Goal: Communication & Community: Answer question/provide support

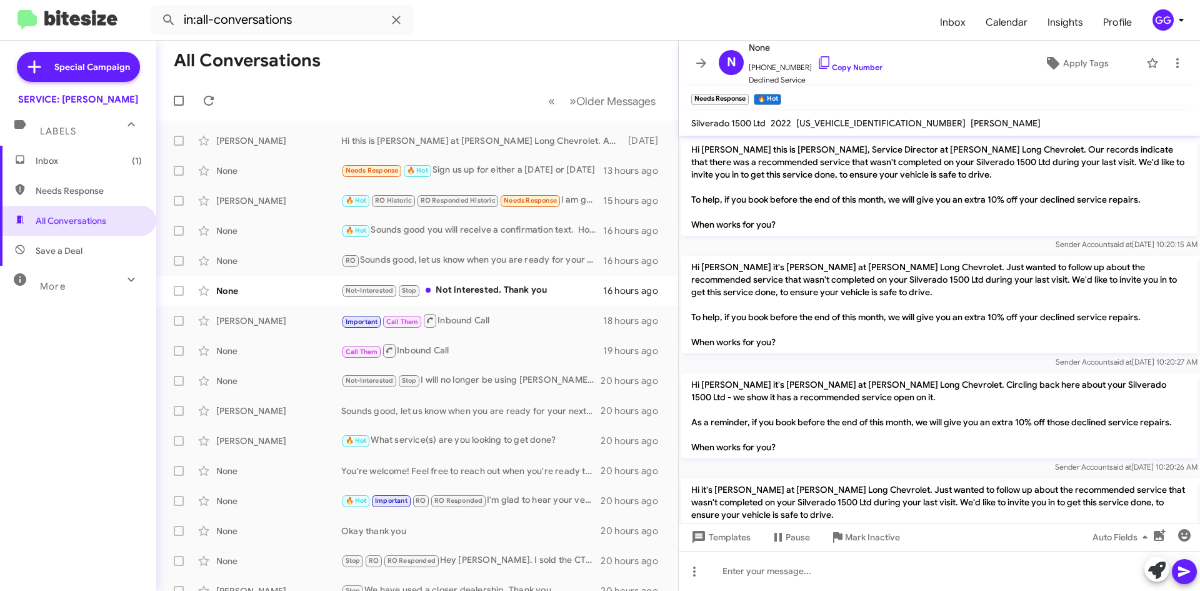
scroll to position [283, 0]
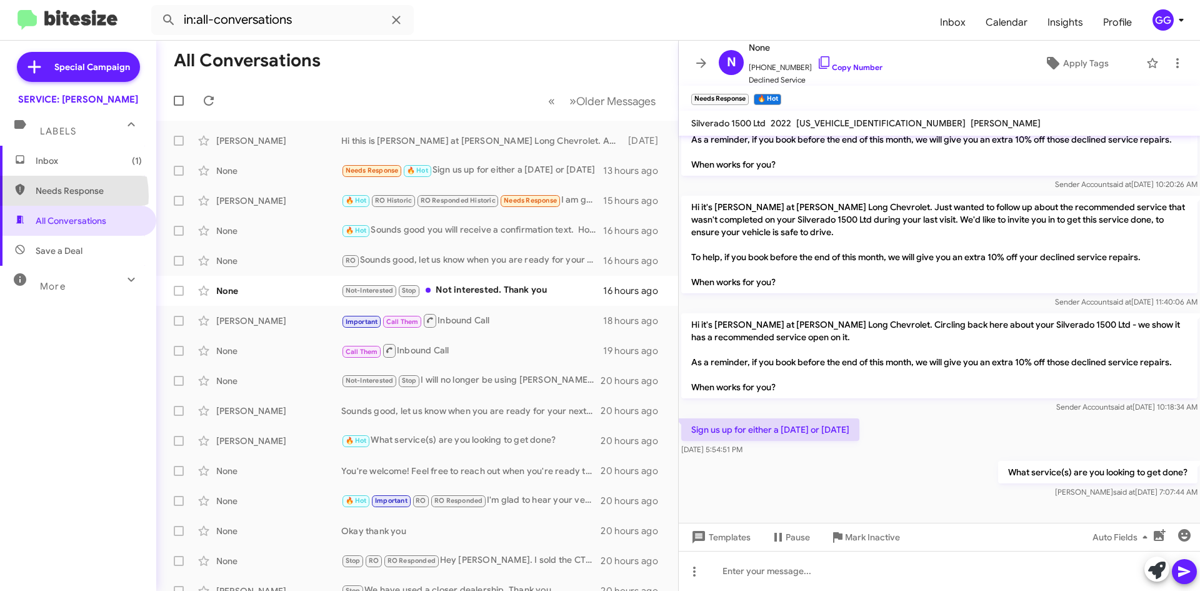
click at [44, 196] on span "Needs Response" at bounding box center [89, 190] width 106 height 13
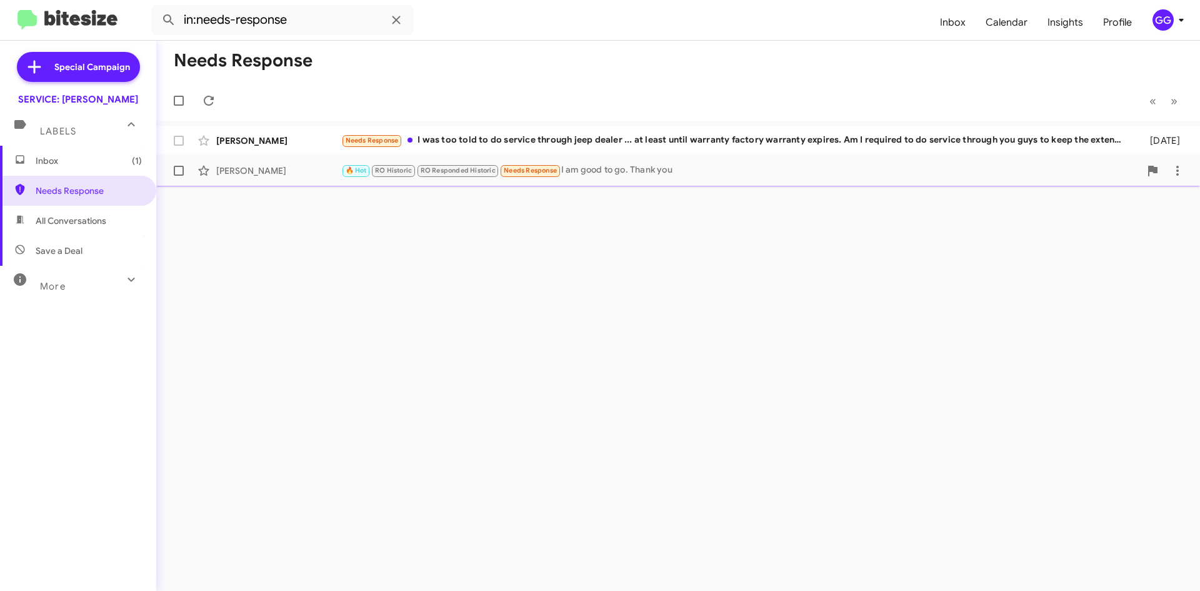
click at [652, 173] on div "🔥 Hot RO Historic RO Responded Historic Needs Response I am good to go. Thank y…" at bounding box center [740, 170] width 799 height 14
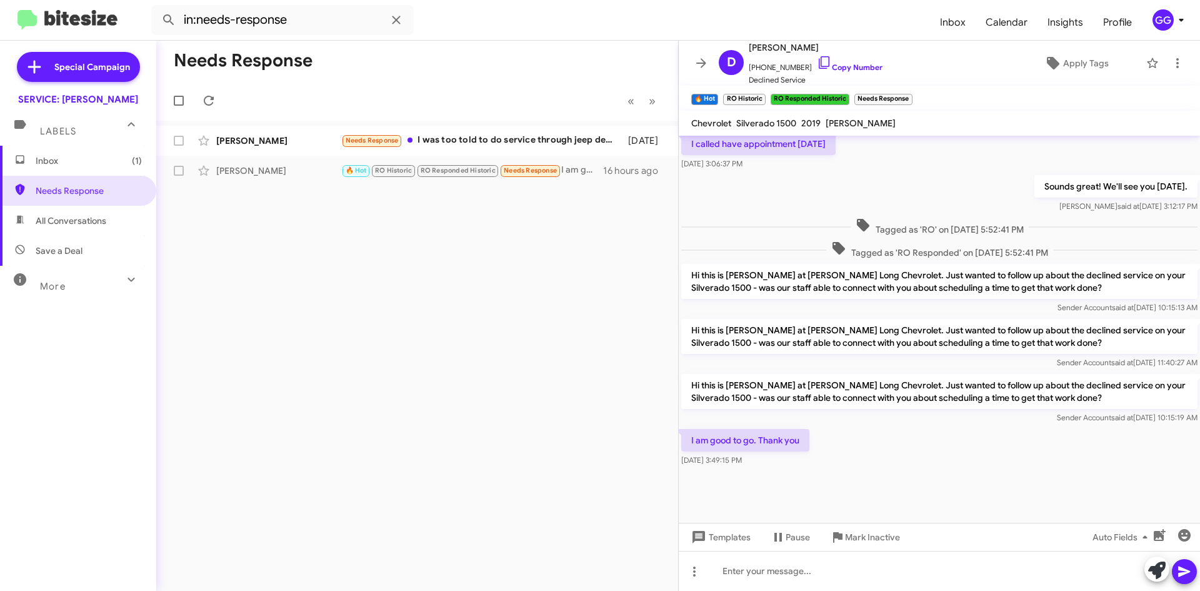
scroll to position [511, 0]
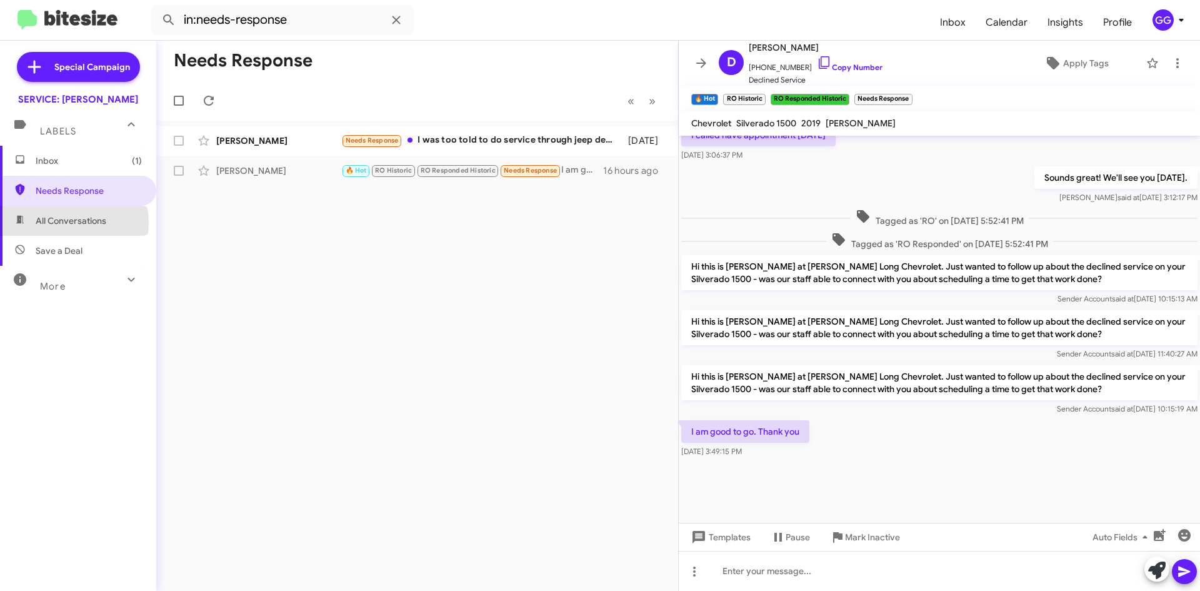
click at [66, 222] on span "All Conversations" at bounding box center [71, 220] width 71 height 13
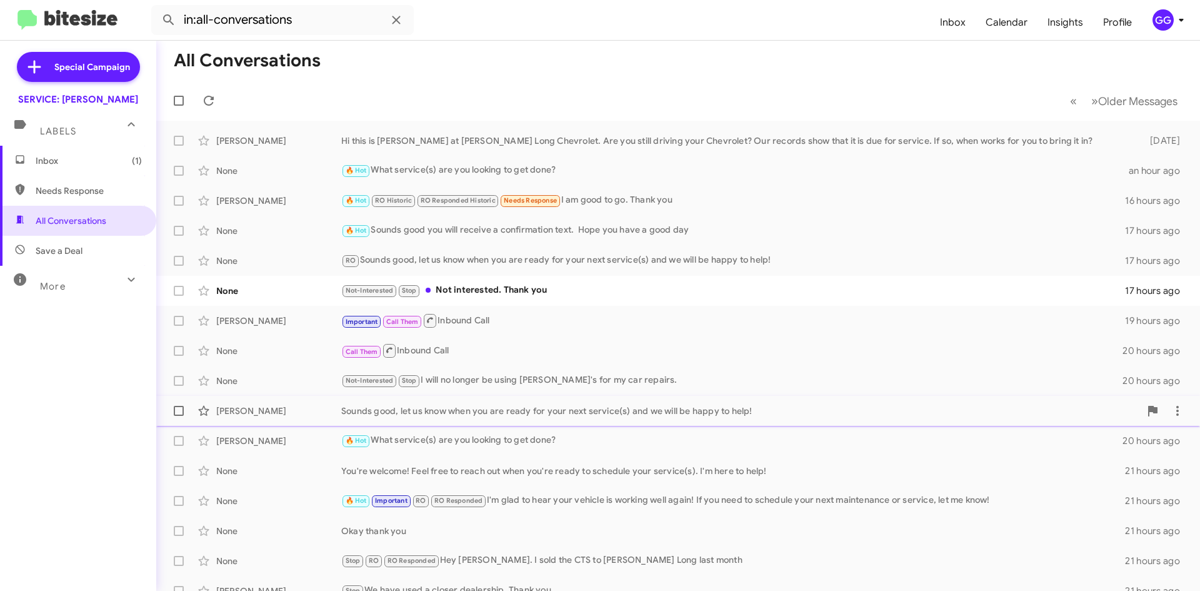
click at [470, 414] on div "Sounds good, let us know when you are ready for your next service(s) and we wil…" at bounding box center [740, 411] width 799 height 13
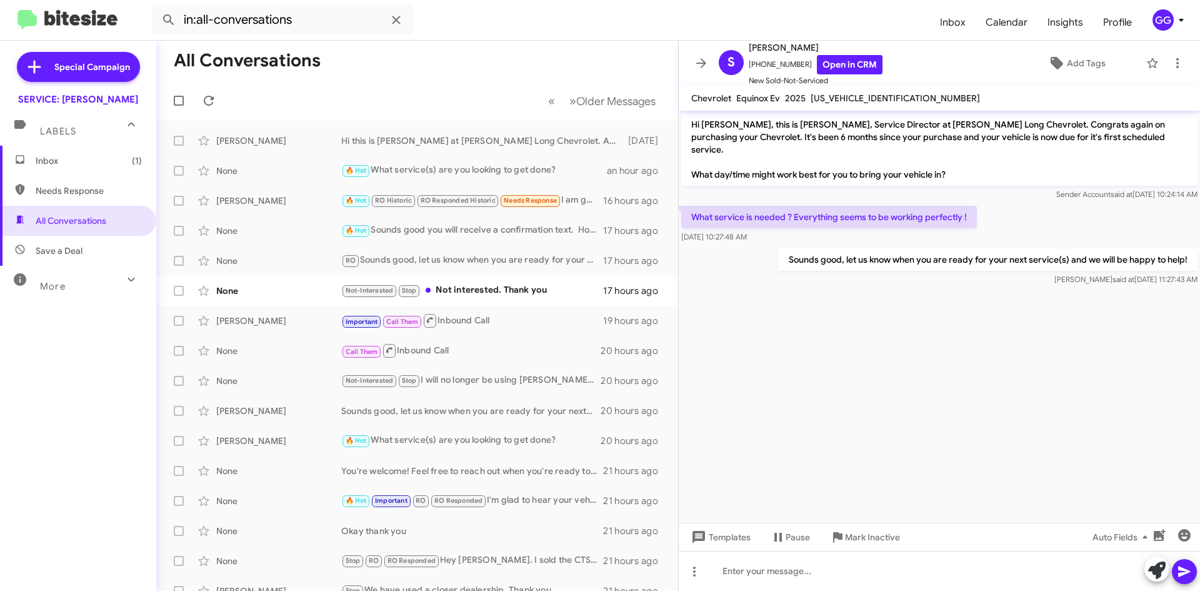
click at [792, 248] on p "Sounds good, let us know when you are ready for your next service(s) and we wil…" at bounding box center [988, 259] width 419 height 23
drag, startPoint x: 793, startPoint y: 246, endPoint x: 1189, endPoint y: 248, distance: 395.2
click at [1189, 248] on p "Sounds good, let us know when you are ready for your next service(s) and we wil…" at bounding box center [988, 259] width 419 height 23
copy p "Sounds good, let us know when you are ready for your next service(s) and we wil…"
click at [51, 194] on span "Needs Response" at bounding box center [89, 190] width 106 height 13
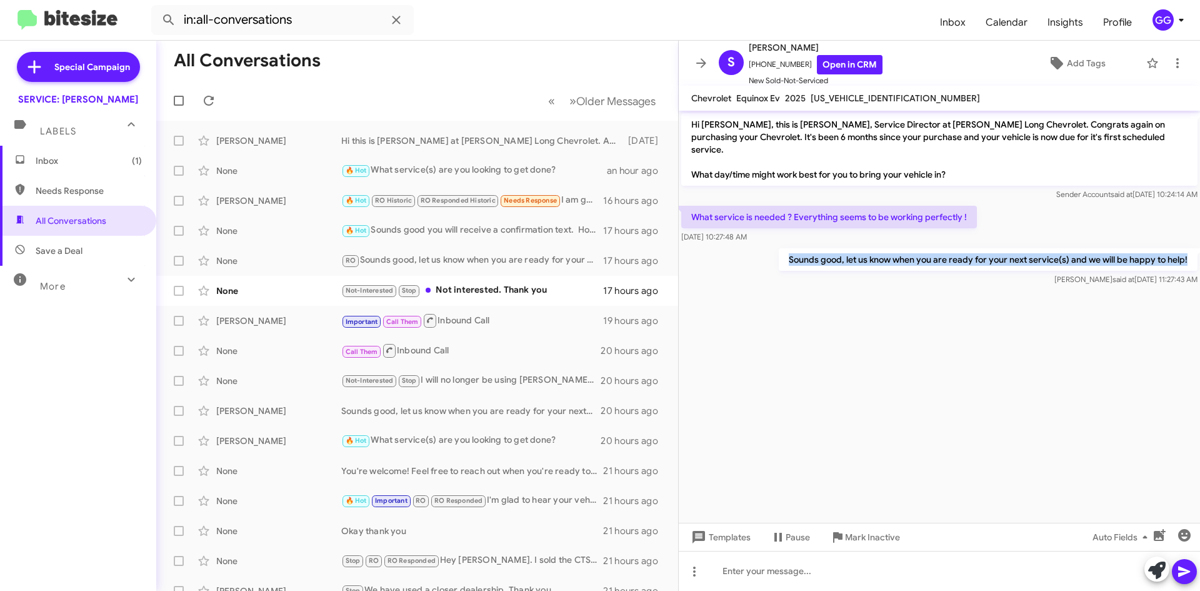
type input "in:needs-response"
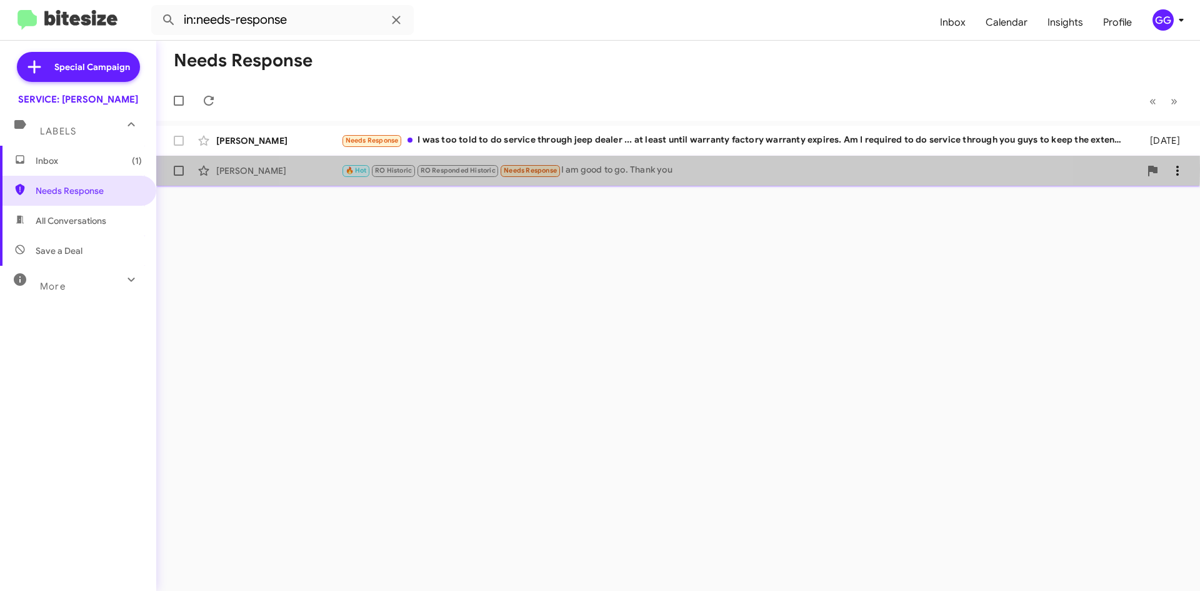
click at [661, 169] on div "🔥 Hot RO Historic RO Responded Historic Needs Response I am good to go. Thank y…" at bounding box center [740, 170] width 799 height 14
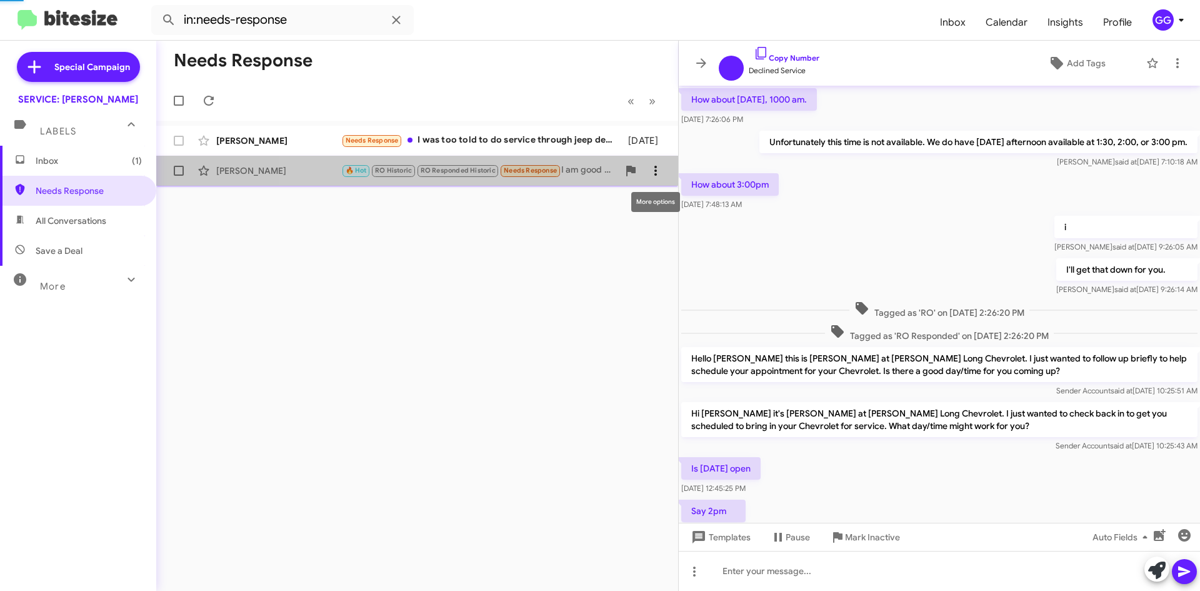
scroll to position [486, 0]
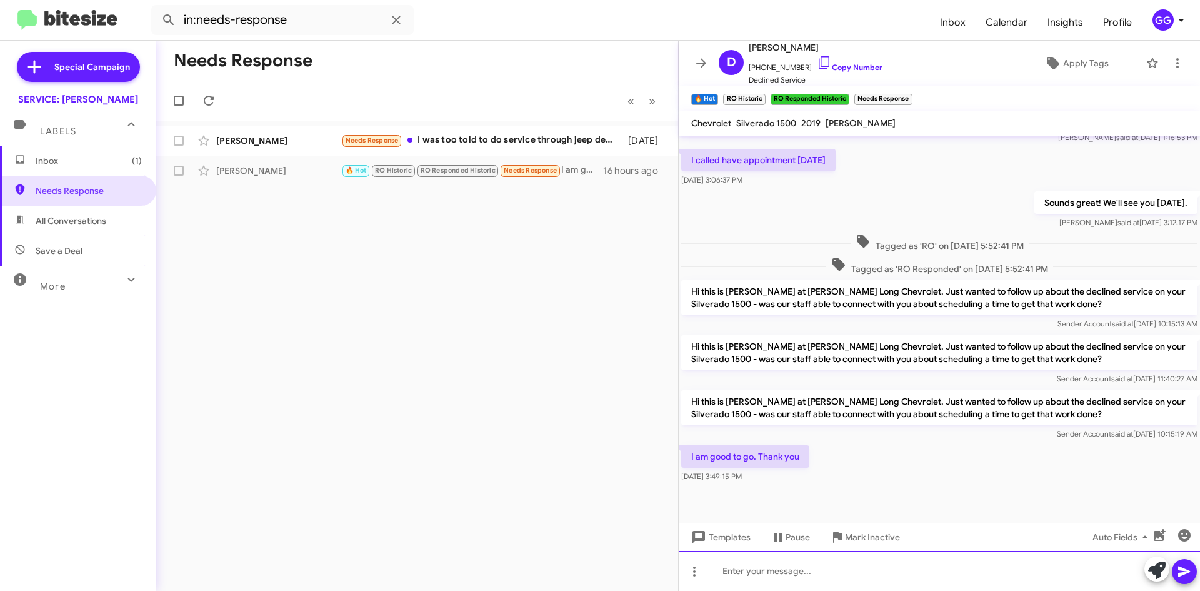
paste div
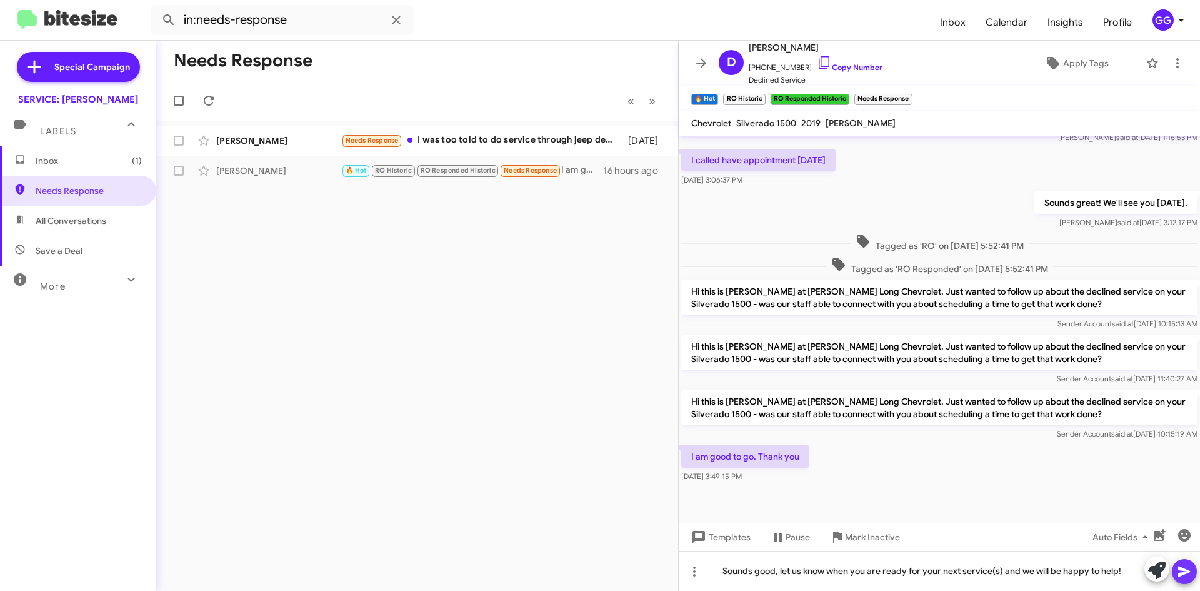
click at [1182, 565] on icon at bounding box center [1184, 571] width 15 height 15
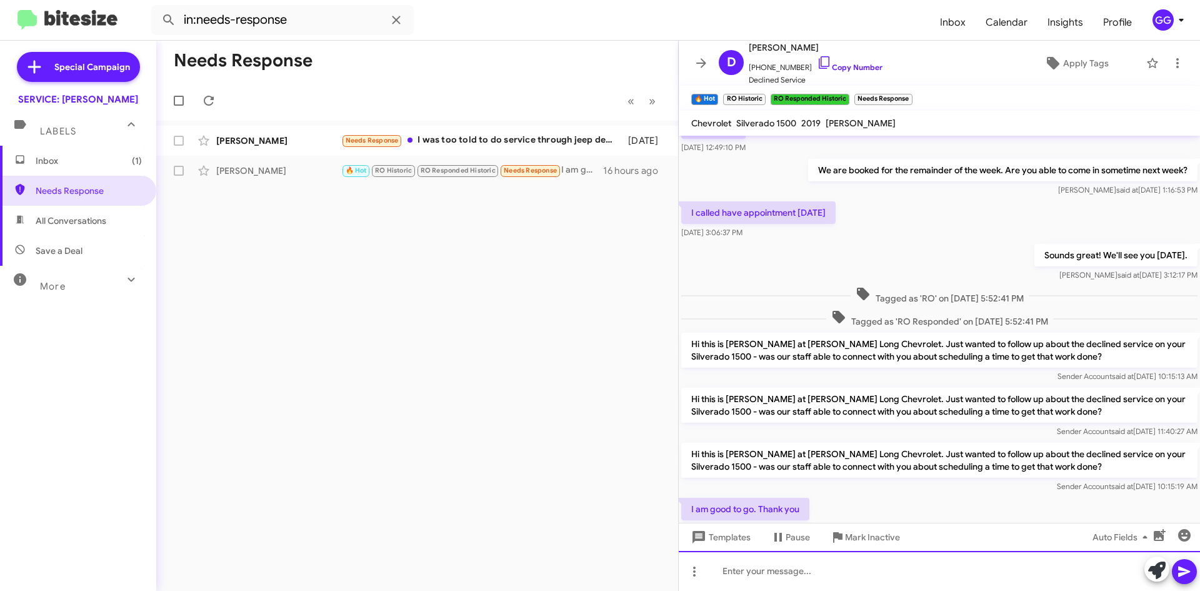
scroll to position [640, 0]
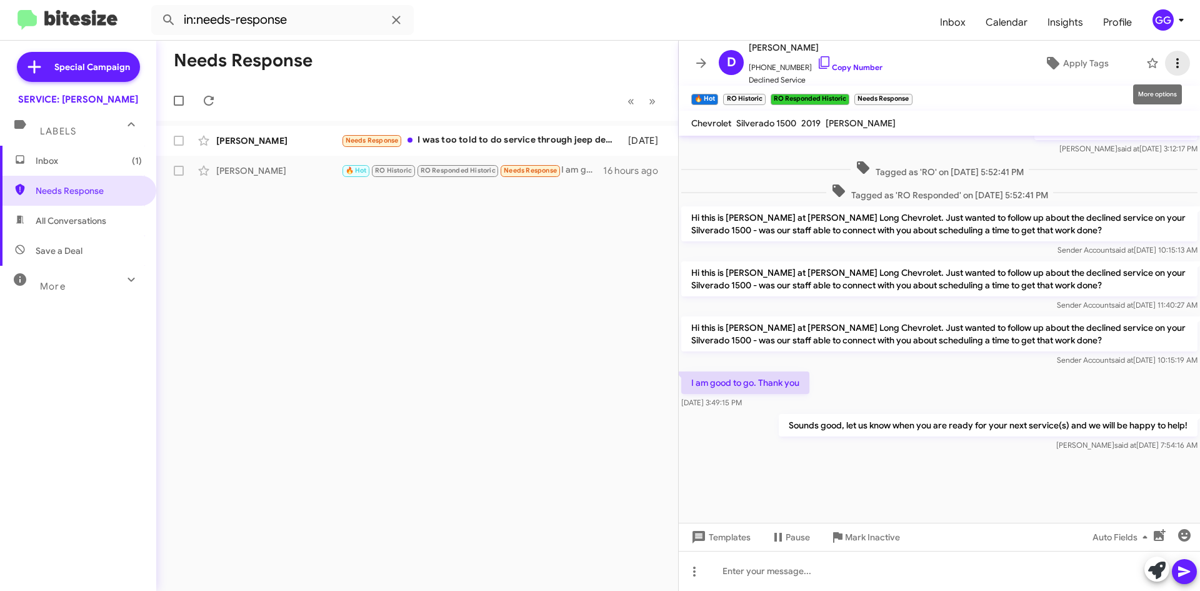
click at [1175, 61] on icon at bounding box center [1177, 63] width 15 height 15
click at [1170, 59] on icon at bounding box center [1177, 63] width 15 height 15
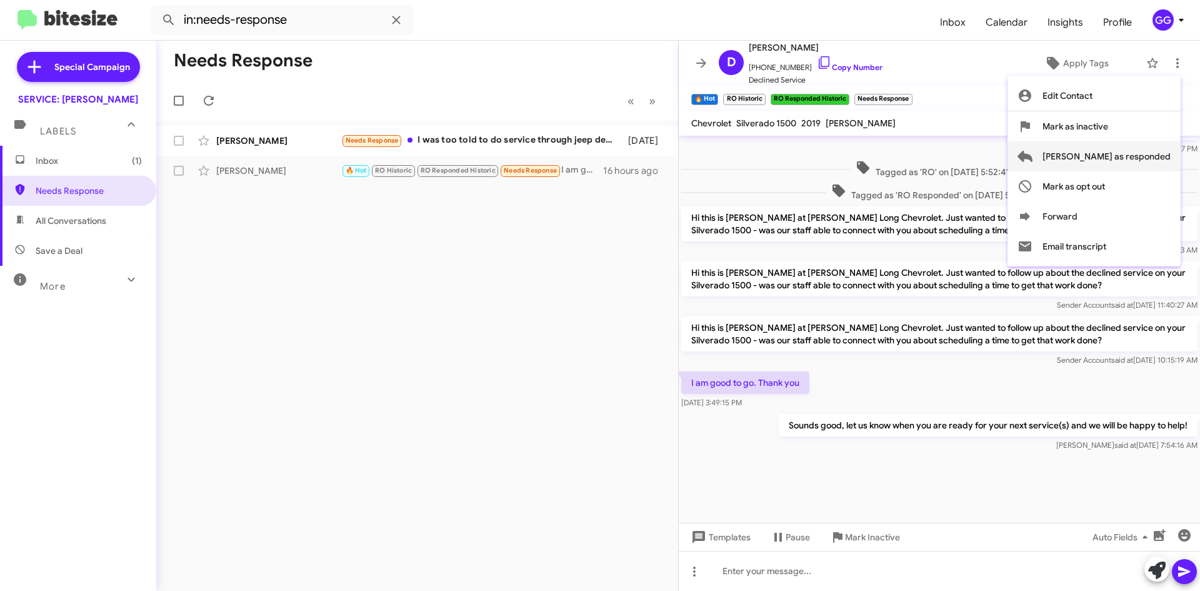
click at [1149, 157] on span "[PERSON_NAME] as responded" at bounding box center [1107, 156] width 128 height 30
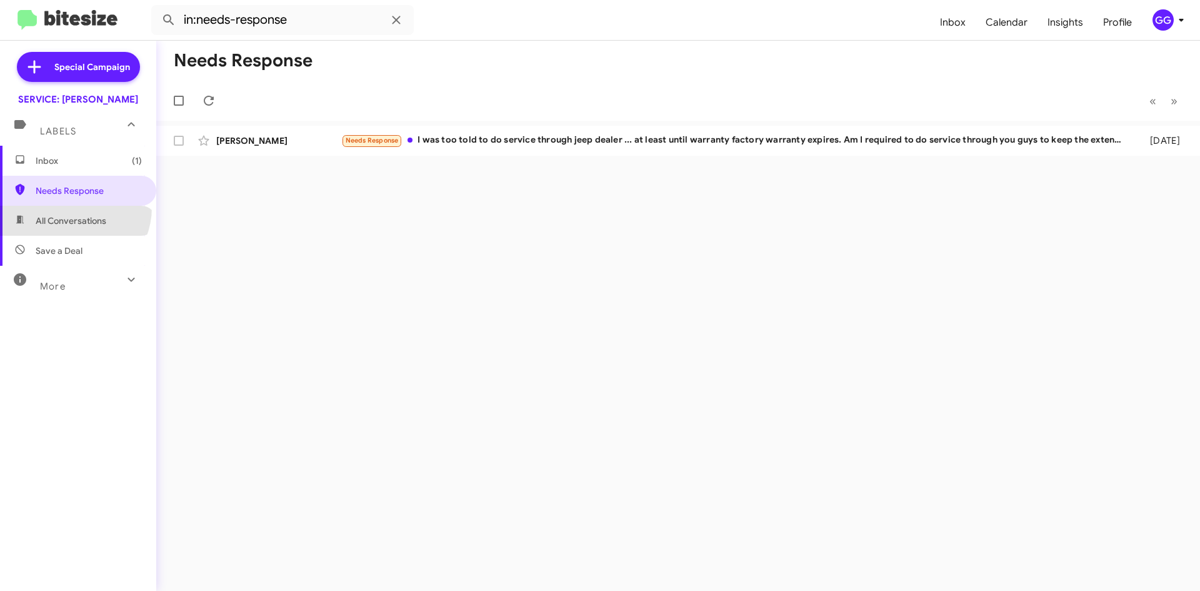
click at [72, 208] on span "All Conversations" at bounding box center [78, 221] width 156 height 30
type input "in:all-conversations"
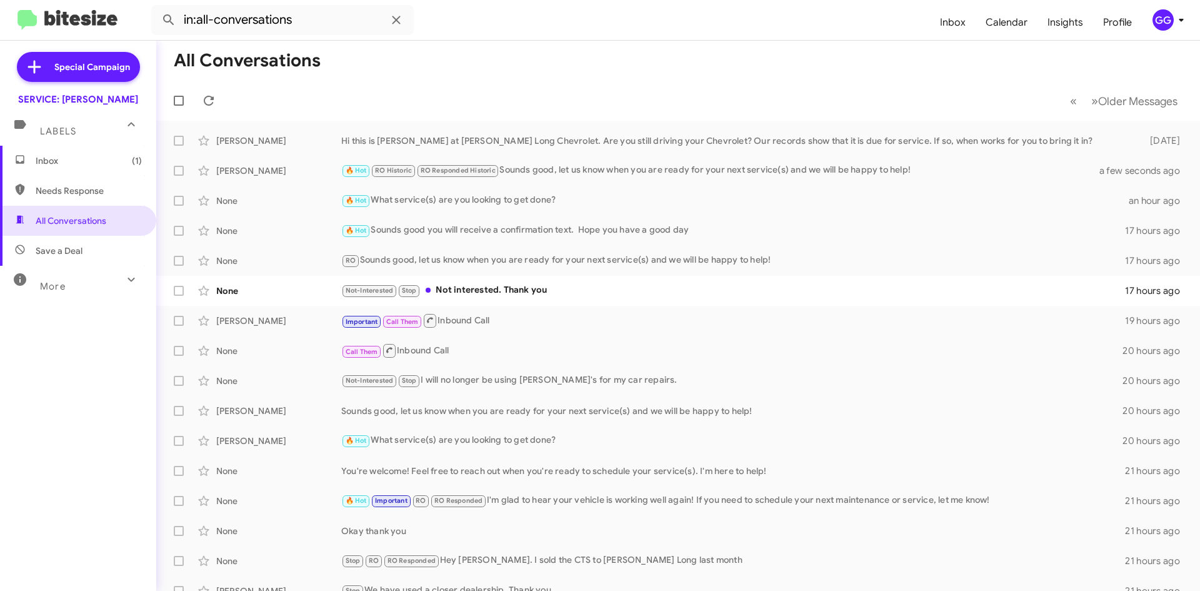
click at [76, 166] on span "Inbox (1)" at bounding box center [89, 160] width 106 height 13
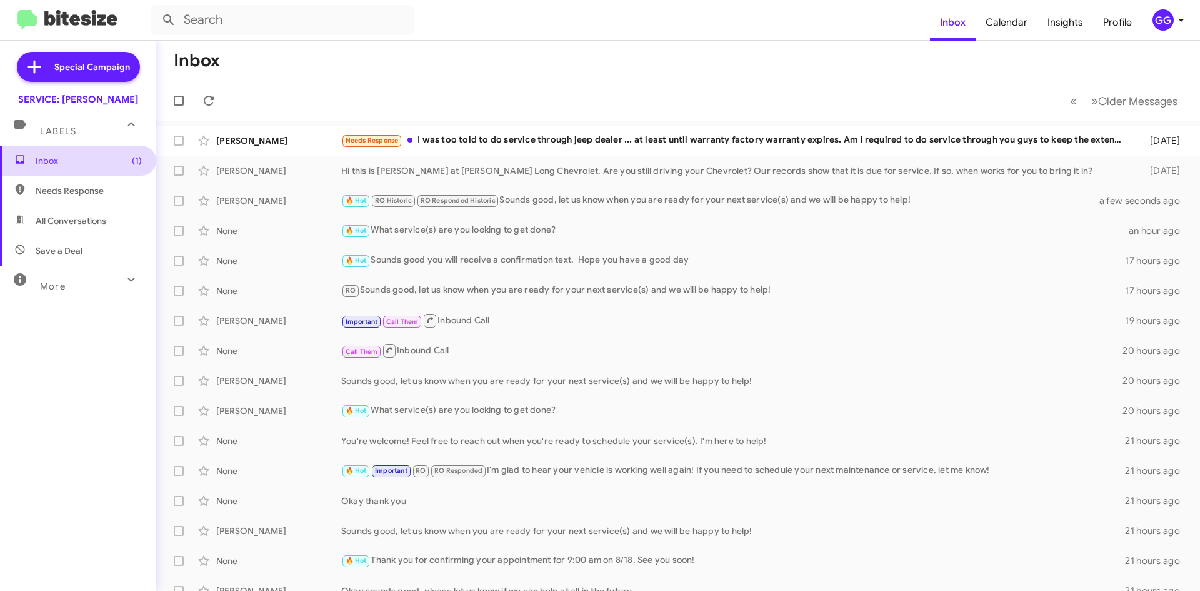
click at [58, 159] on span "Inbox (1)" at bounding box center [89, 160] width 106 height 13
click at [88, 193] on span "Needs Response" at bounding box center [89, 190] width 106 height 13
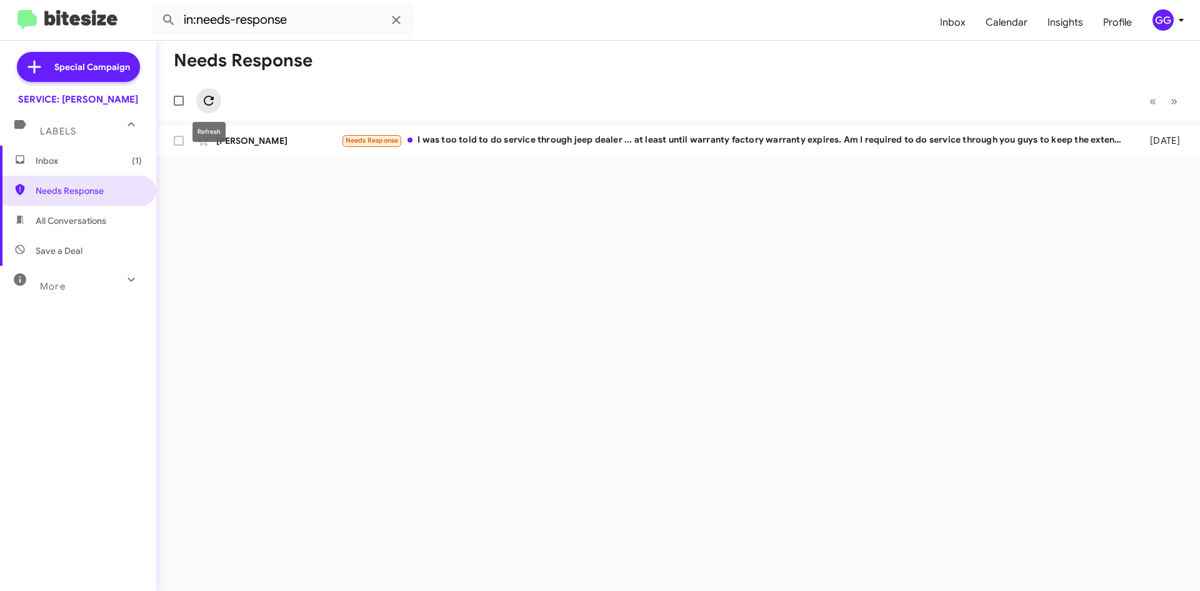
click at [206, 104] on icon at bounding box center [209, 101] width 10 height 10
click at [34, 197] on span "Needs Response" at bounding box center [78, 191] width 156 height 30
click at [75, 225] on span "All Conversations" at bounding box center [71, 220] width 71 height 13
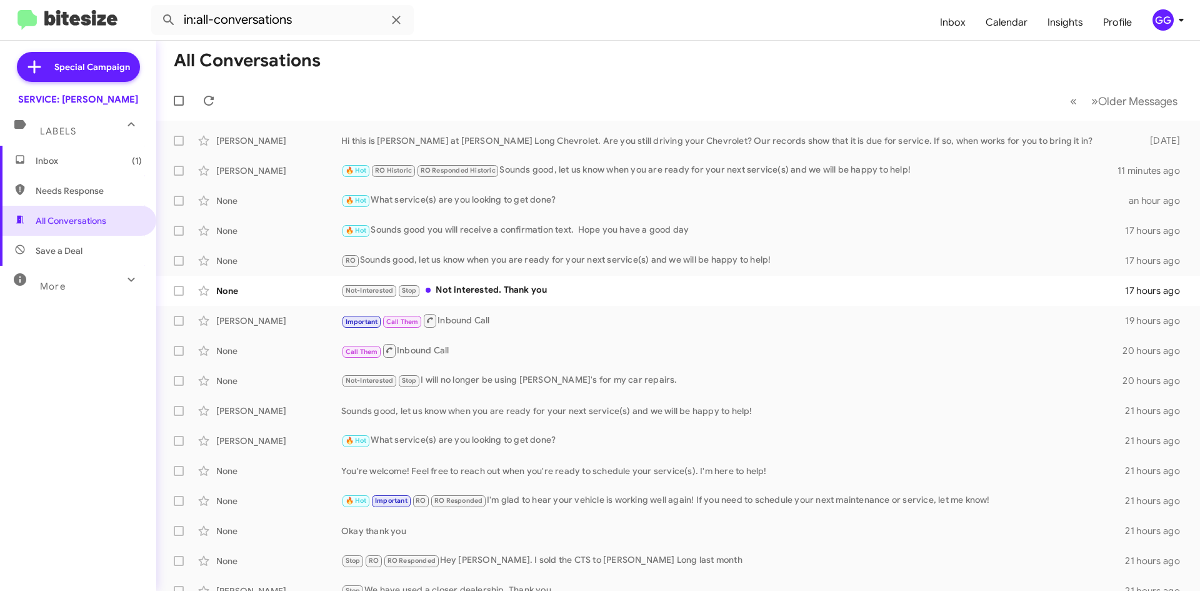
click at [73, 182] on span "Needs Response" at bounding box center [78, 191] width 156 height 30
type input "in:needs-response"
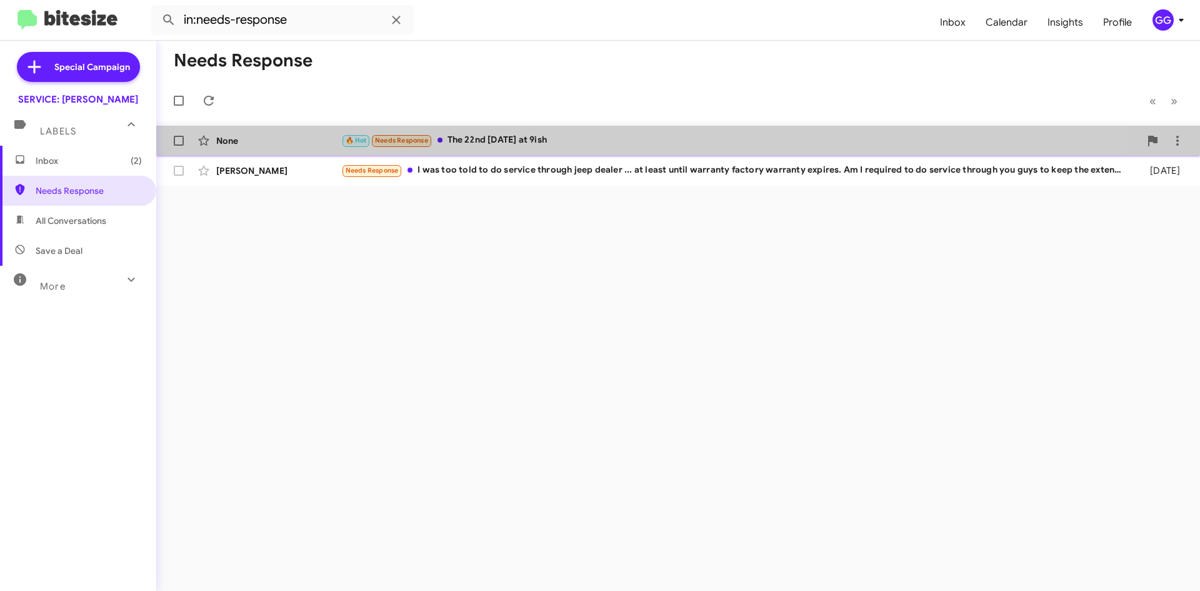
click at [608, 136] on div "🔥 Hot Needs Response The 22nd next Friday at 9ish" at bounding box center [740, 140] width 799 height 14
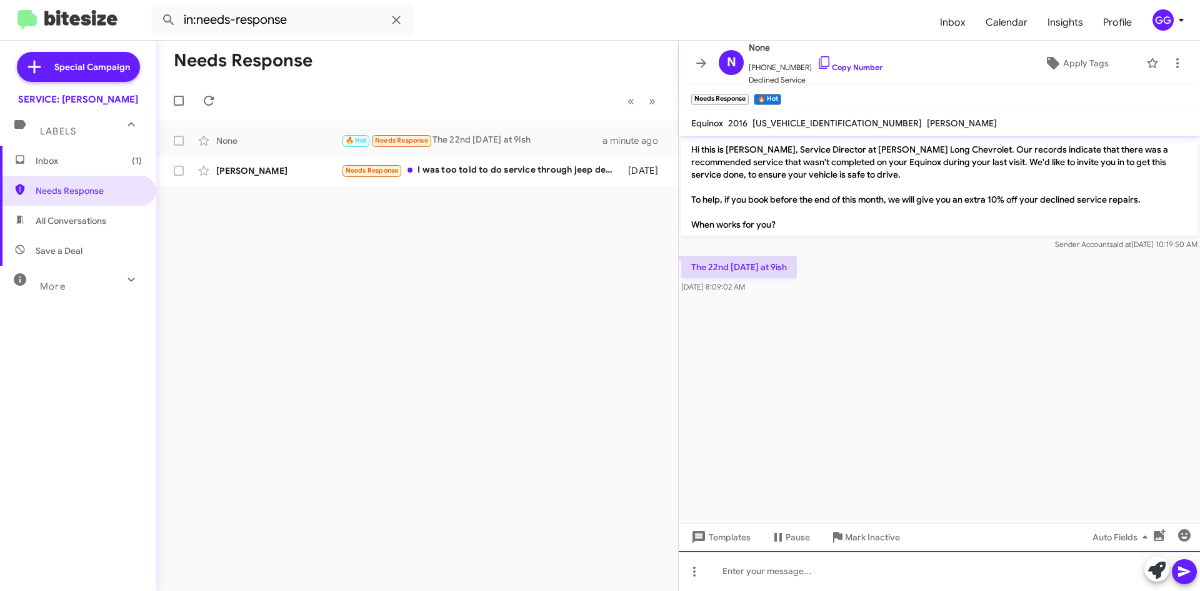
paste div
drag, startPoint x: 1120, startPoint y: 573, endPoint x: 662, endPoint y: 620, distance: 460.1
click at [662, 590] on html "in:needs-response Inbox Calendar Insights Profile GG Special Campaign SERVICE: …" at bounding box center [600, 295] width 1200 height 591
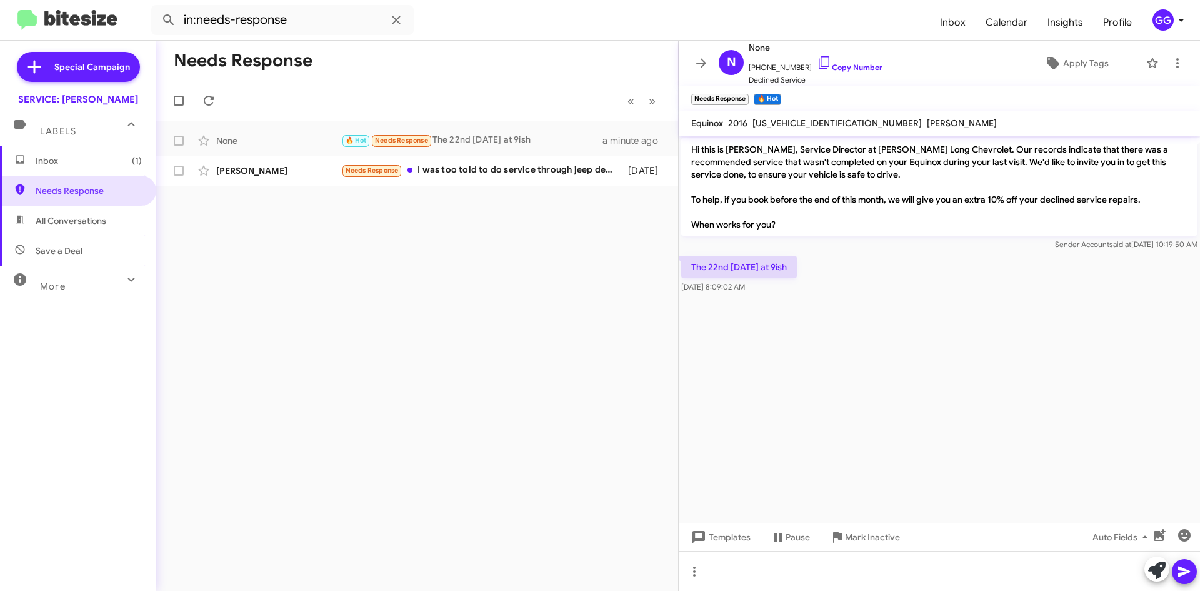
click at [44, 224] on span "All Conversations" at bounding box center [71, 220] width 71 height 13
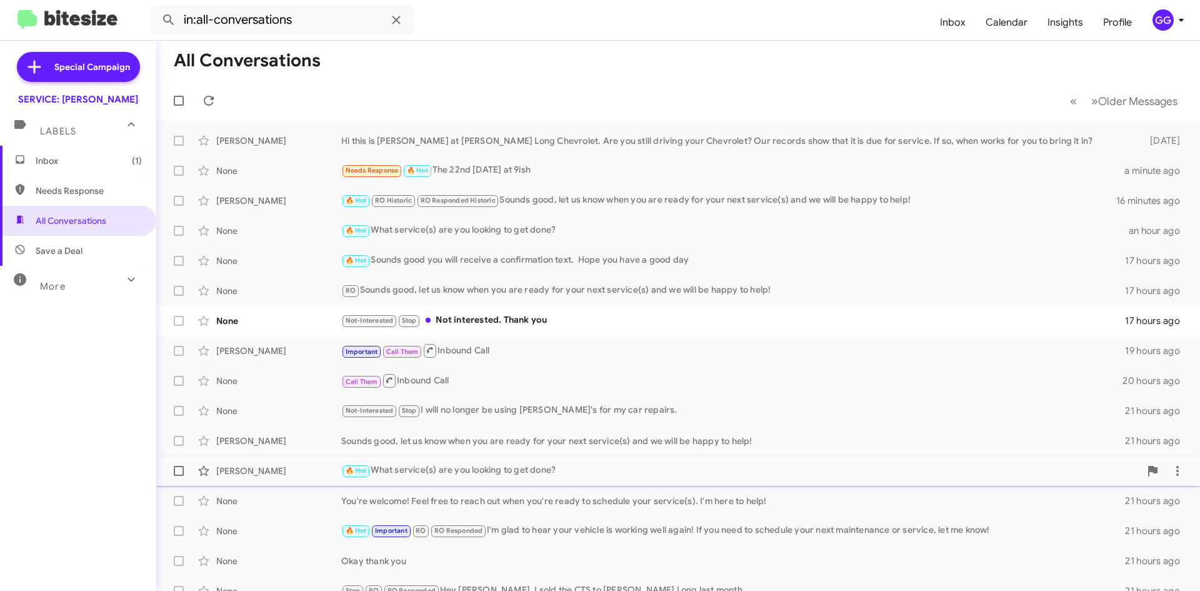
click at [501, 466] on div "🔥 Hot What service(s) are you looking to get done?" at bounding box center [740, 470] width 799 height 14
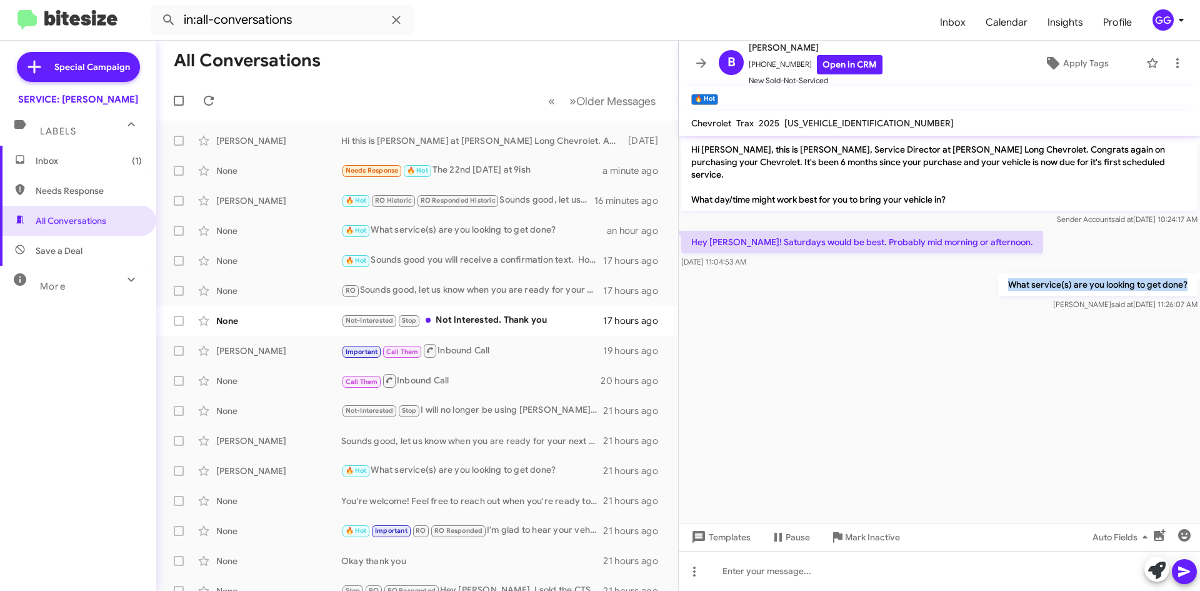
drag, startPoint x: 1014, startPoint y: 272, endPoint x: 1190, endPoint y: 270, distance: 176.3
click at [1190, 273] on p "What service(s) are you looking to get done?" at bounding box center [1098, 284] width 199 height 23
copy p "What service(s) are you looking to get done?"
click at [63, 184] on span "Needs Response" at bounding box center [78, 191] width 156 height 30
type input "in:needs-response"
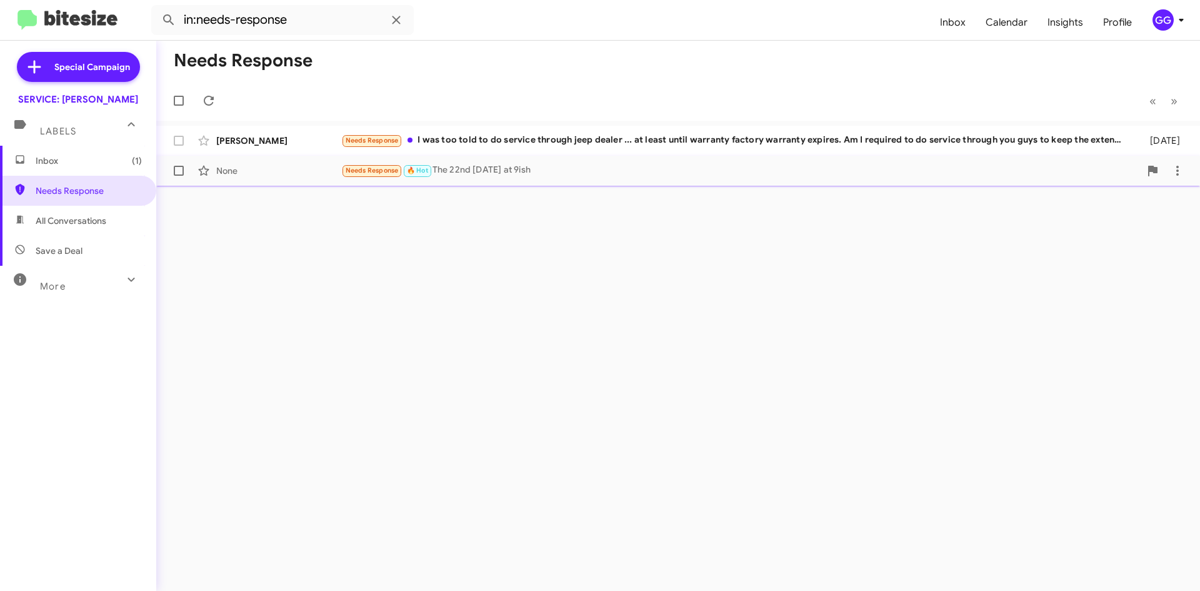
click at [515, 169] on div "Needs Response 🔥 Hot The 22nd next Friday at 9ish" at bounding box center [740, 170] width 799 height 14
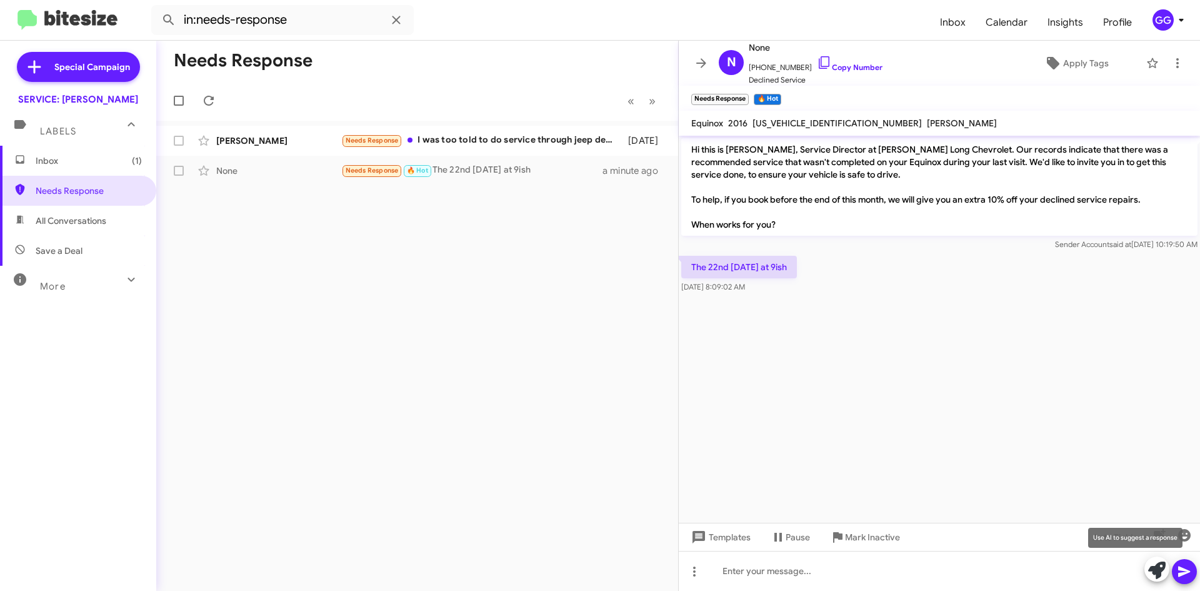
click at [1154, 568] on icon at bounding box center [1158, 570] width 18 height 18
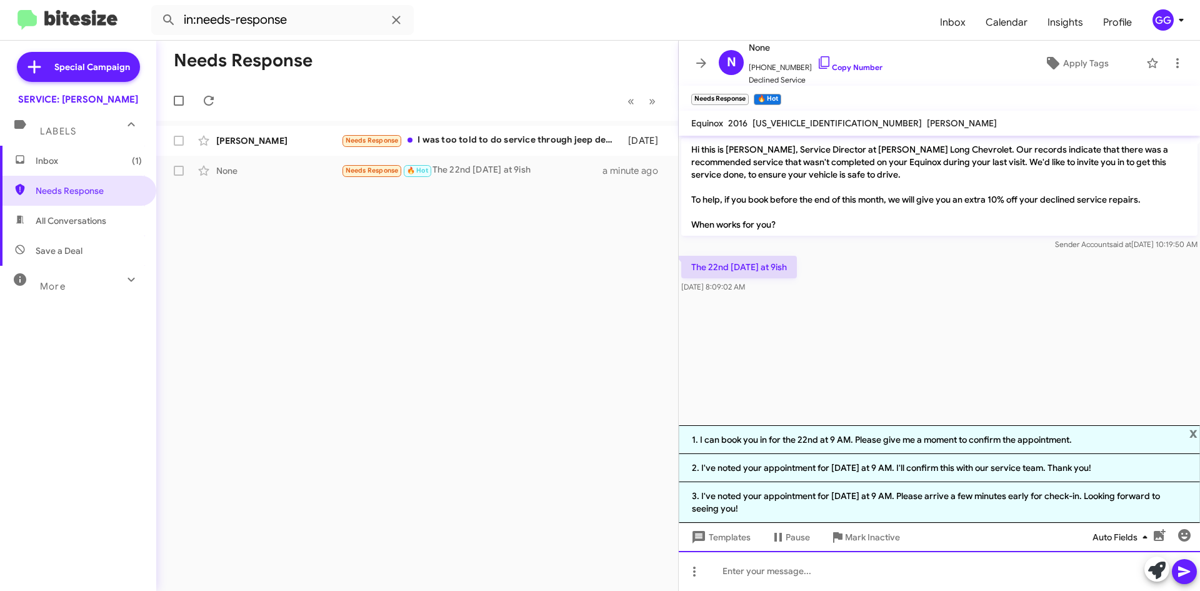
drag, startPoint x: 867, startPoint y: 581, endPoint x: 1090, endPoint y: 546, distance: 225.3
click at [868, 581] on div at bounding box center [939, 571] width 521 height 40
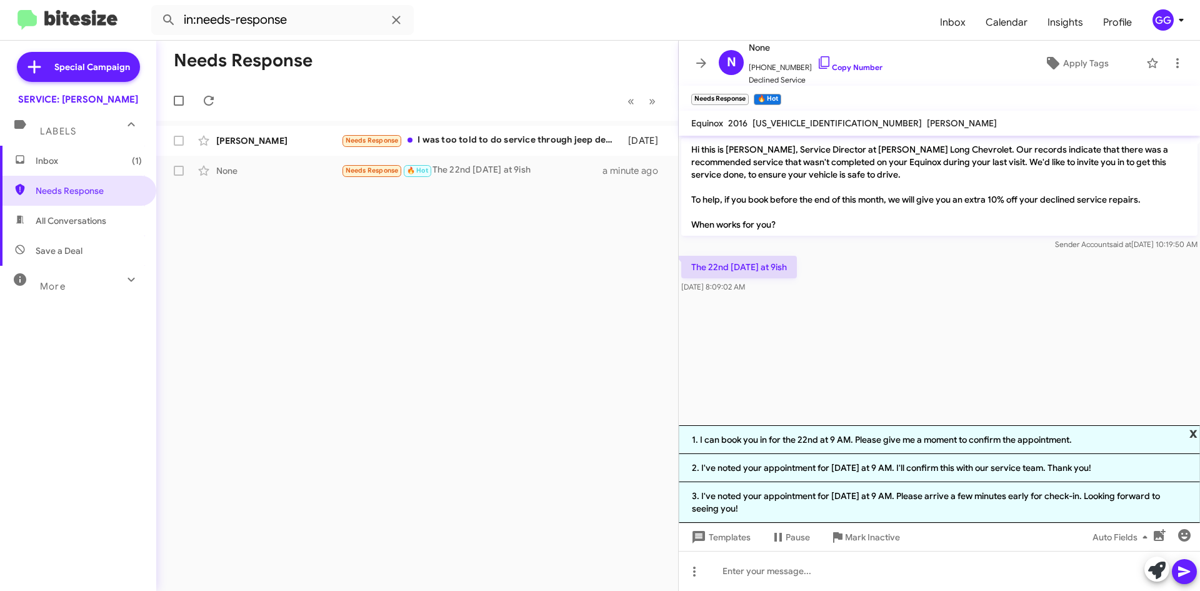
click at [1195, 433] on span "x" at bounding box center [1194, 432] width 8 height 15
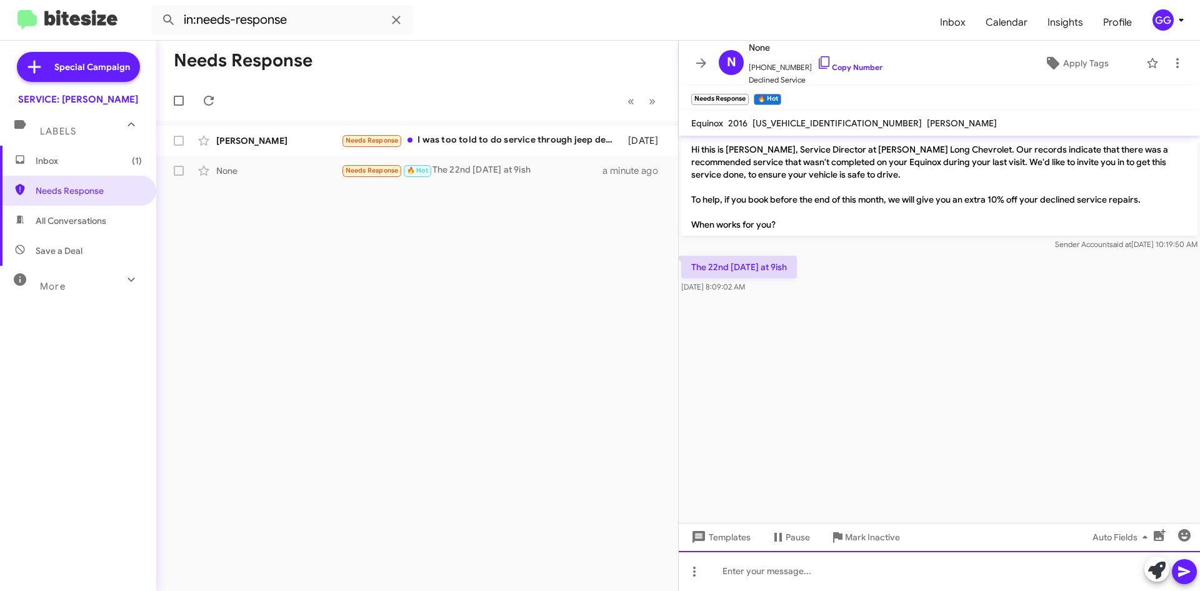
paste div
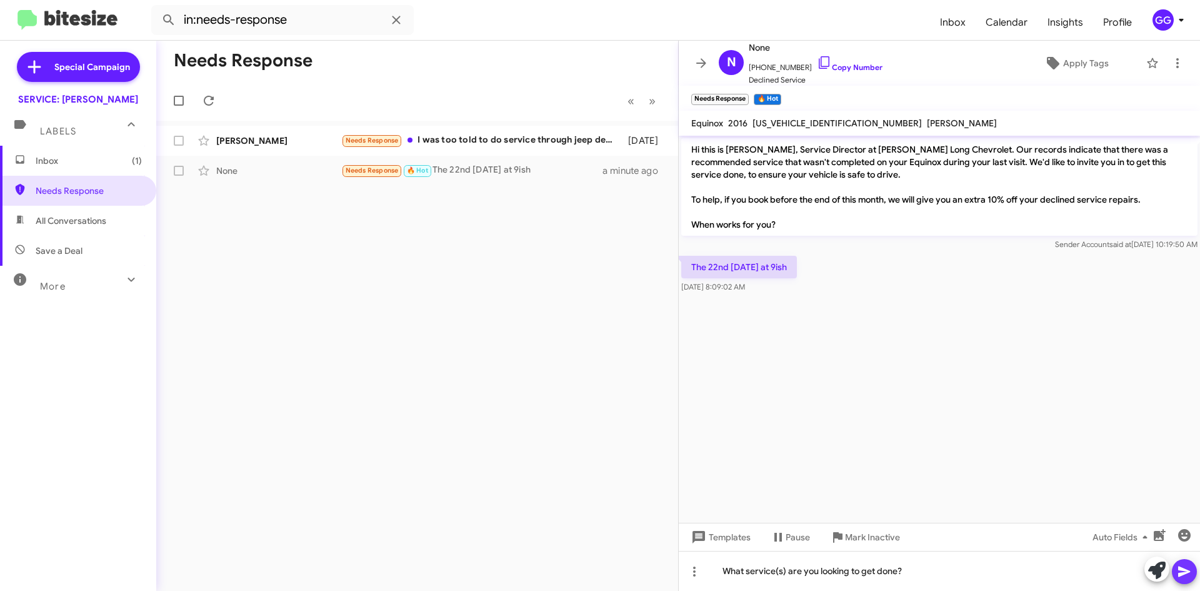
click at [1182, 569] on icon at bounding box center [1185, 571] width 12 height 11
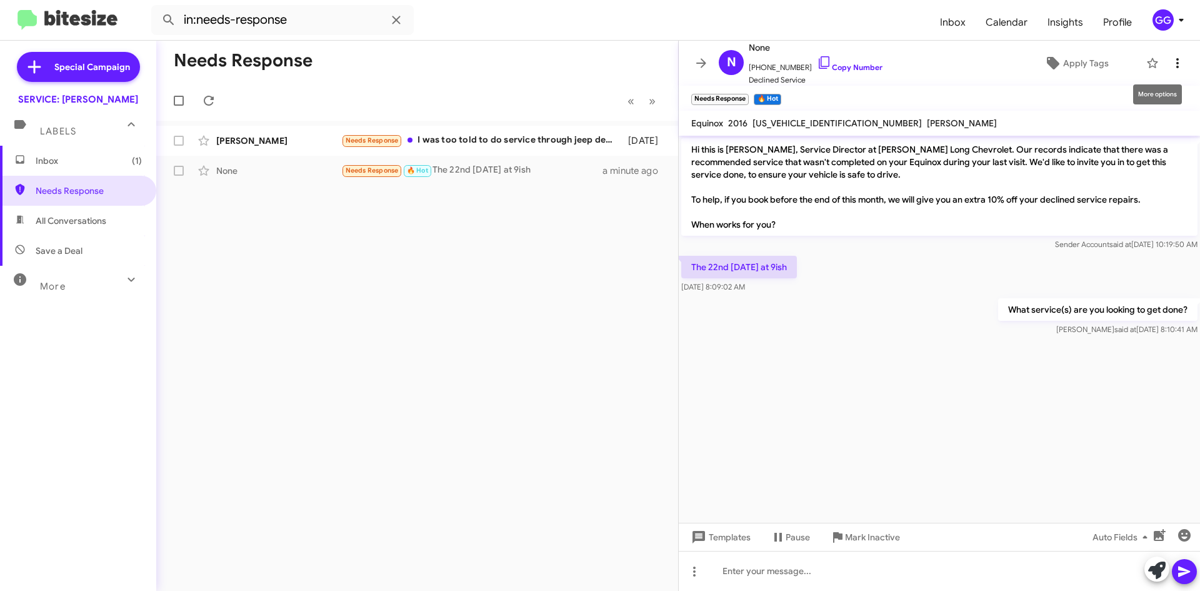
click at [1171, 64] on icon at bounding box center [1177, 63] width 15 height 15
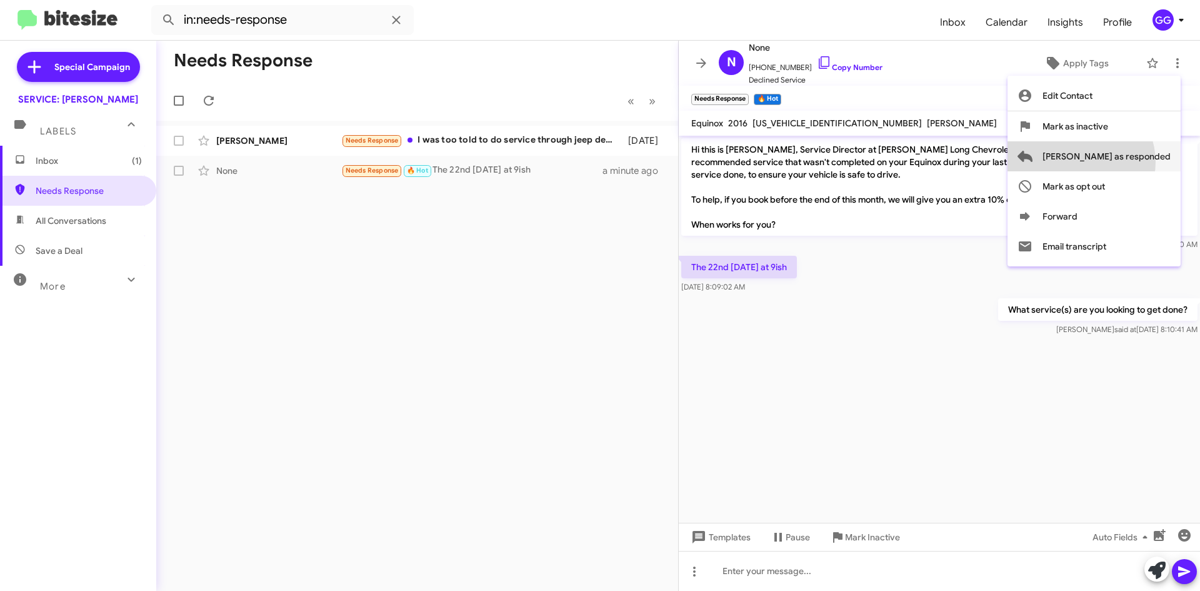
click at [1132, 163] on span "[PERSON_NAME] as responded" at bounding box center [1107, 156] width 128 height 30
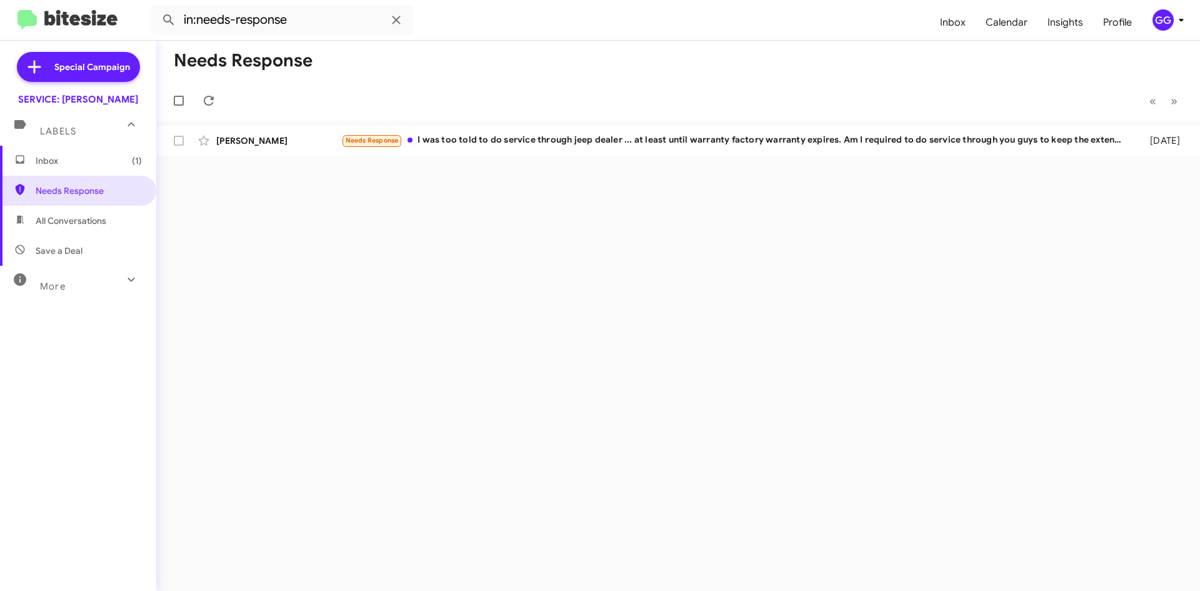
click at [75, 165] on span "Inbox (1)" at bounding box center [89, 160] width 106 height 13
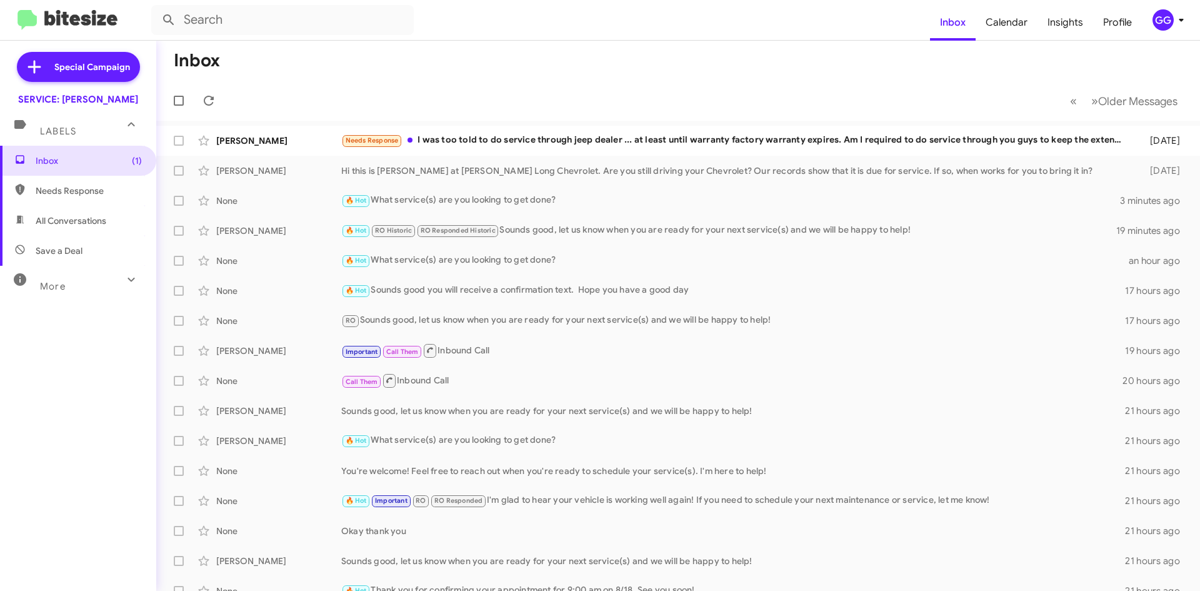
click at [69, 191] on span "Needs Response" at bounding box center [89, 190] width 106 height 13
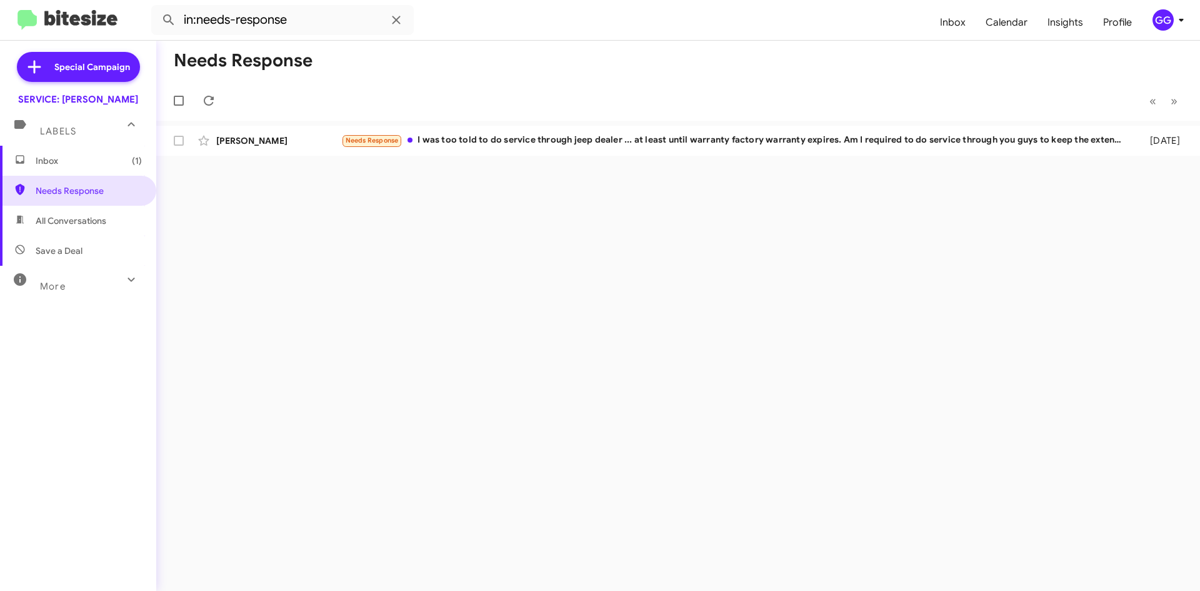
click at [38, 222] on span "All Conversations" at bounding box center [71, 220] width 71 height 13
type input "in:all-conversations"
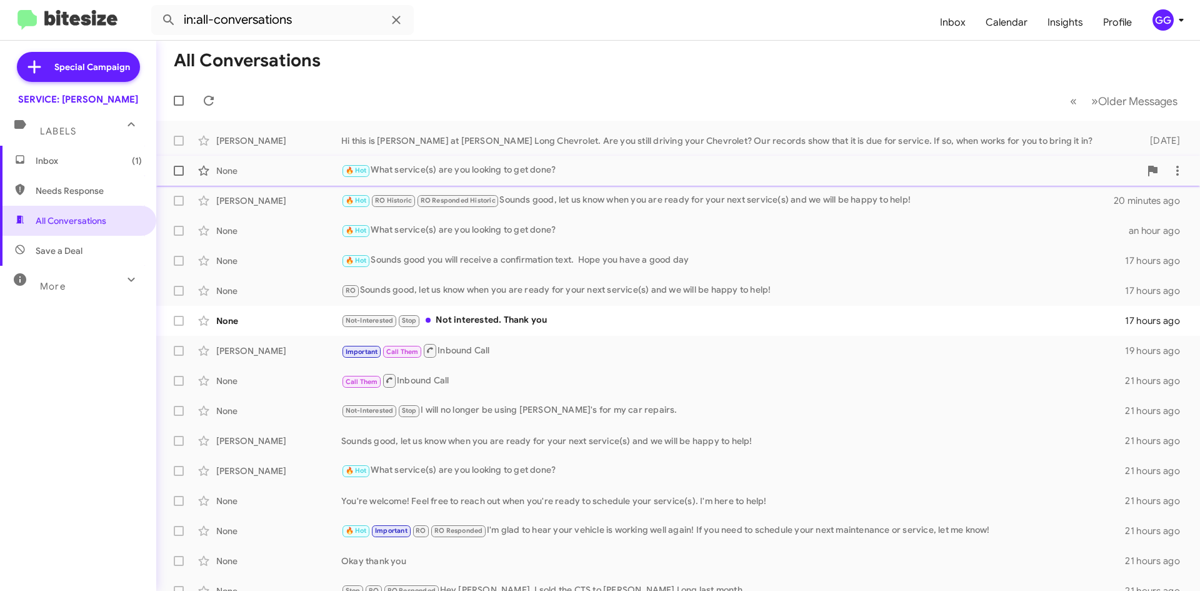
click at [565, 174] on div "🔥 Hot What service(s) are you looking to get done?" at bounding box center [740, 170] width 799 height 14
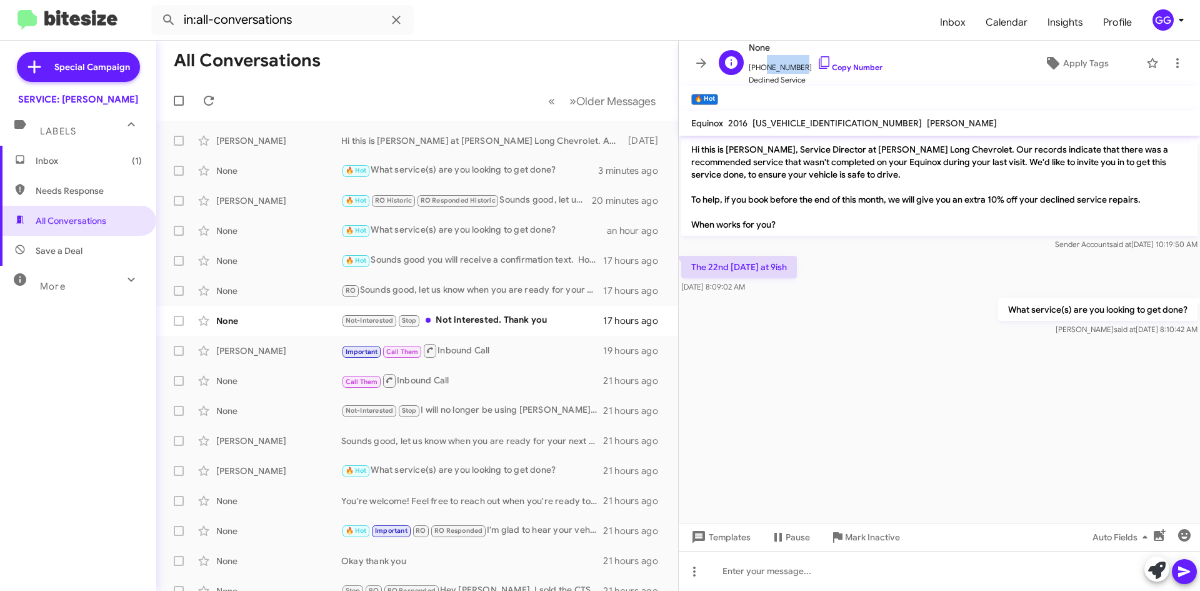
drag, startPoint x: 785, startPoint y: 67, endPoint x: 757, endPoint y: 71, distance: 29.0
click at [758, 71] on span "+17192294150 Copy Number" at bounding box center [816, 64] width 134 height 19
click at [753, 71] on span "+17192294150 Copy Number" at bounding box center [816, 64] width 134 height 19
click at [757, 71] on span "+17192294150 Copy Number" at bounding box center [816, 64] width 134 height 19
drag, startPoint x: 758, startPoint y: 68, endPoint x: 797, endPoint y: 69, distance: 39.4
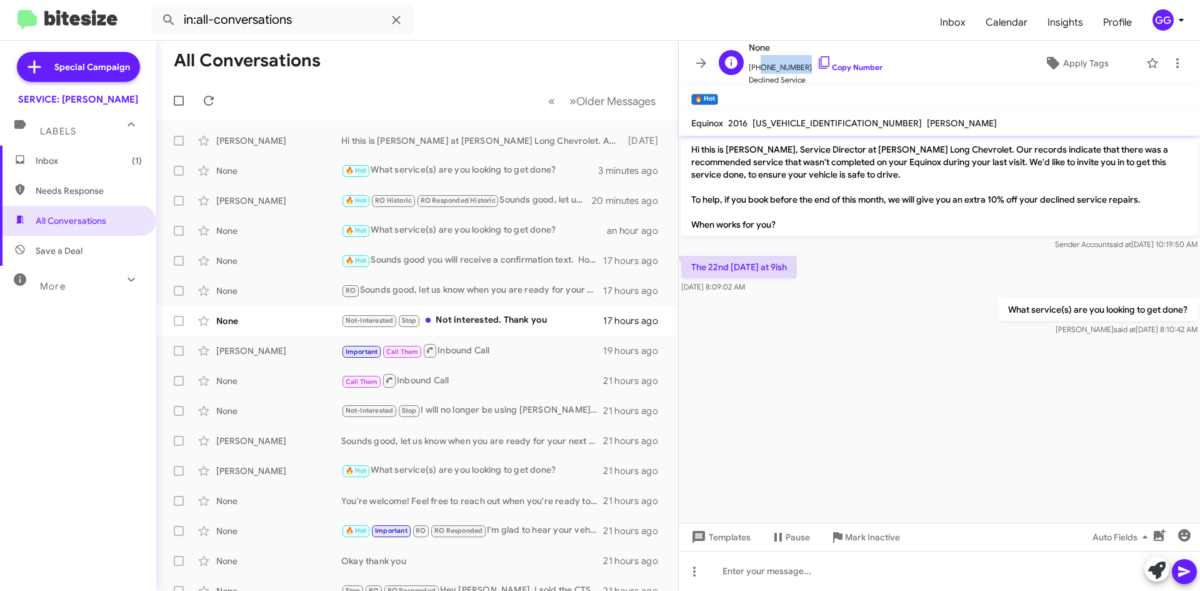
click at [797, 69] on span "+17192294150 Copy Number" at bounding box center [816, 64] width 134 height 19
copy span "7192294150"
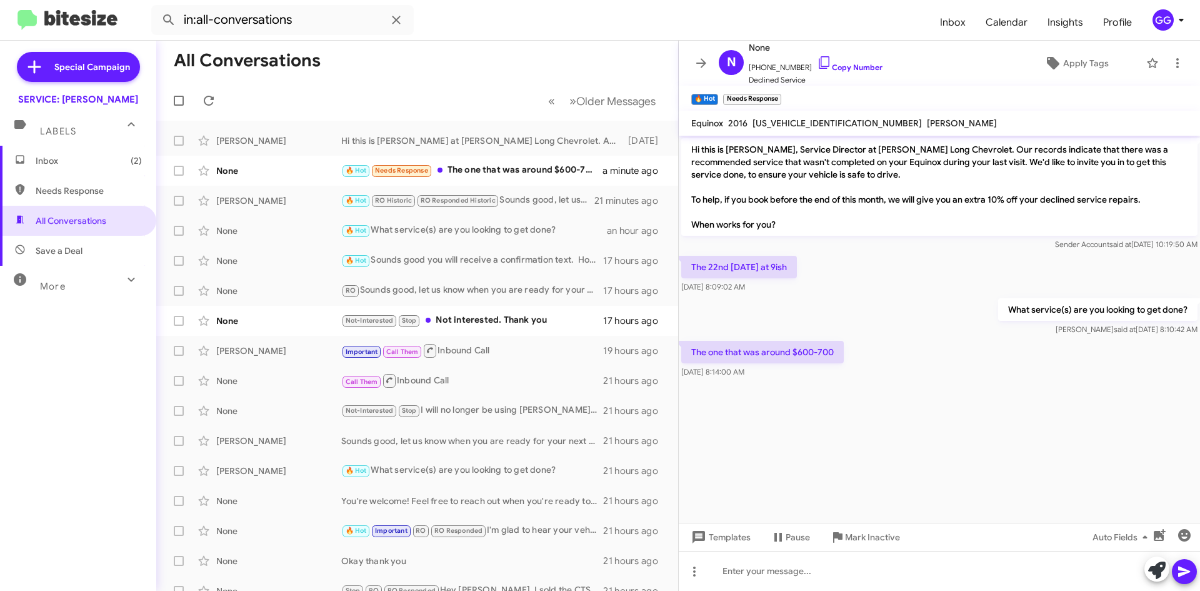
click at [923, 336] on div "Hi this is Rick Stubbs, Service Director at Daniels Long Chevrolet. Our records…" at bounding box center [939, 258] width 521 height 245
click at [941, 315] on div "What service(s) are you looking to get done? Griselda said at Aug 14, 2025, 8:1…" at bounding box center [939, 317] width 521 height 43
click at [1153, 566] on icon at bounding box center [1158, 570] width 18 height 18
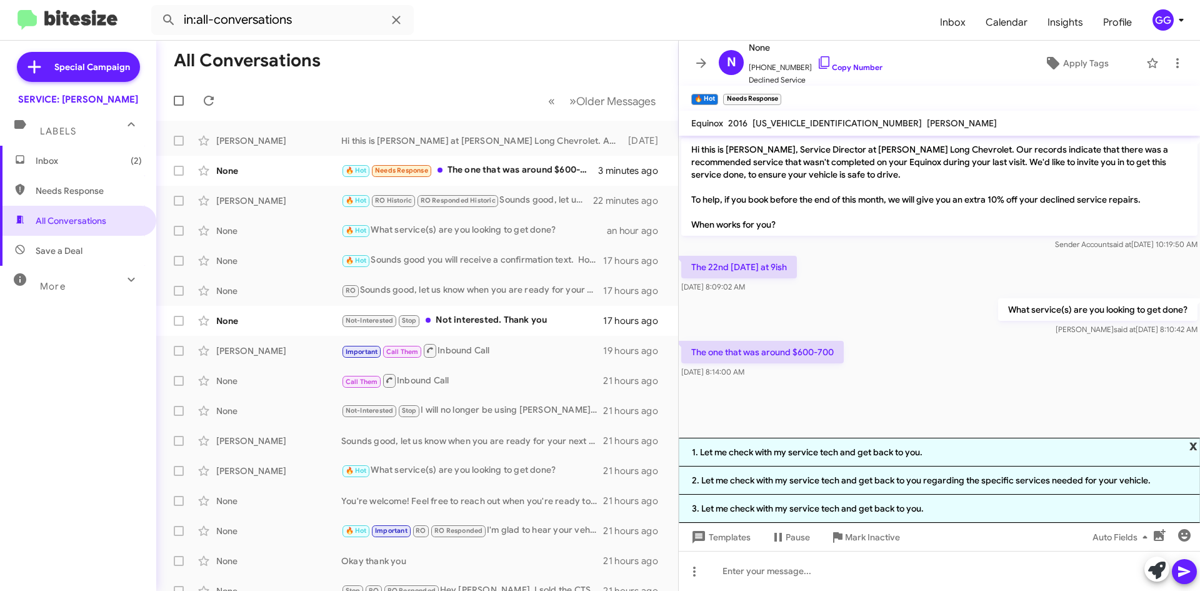
click at [1194, 446] on span "x" at bounding box center [1194, 445] width 8 height 15
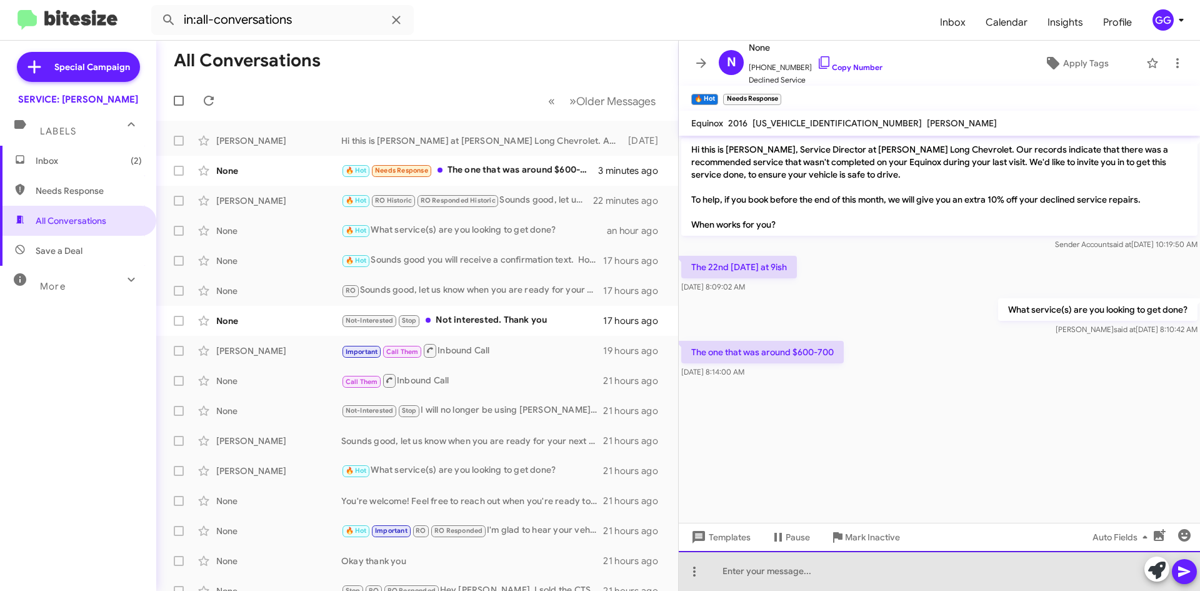
click at [796, 580] on div at bounding box center [939, 571] width 521 height 40
click at [777, 568] on div at bounding box center [939, 571] width 521 height 40
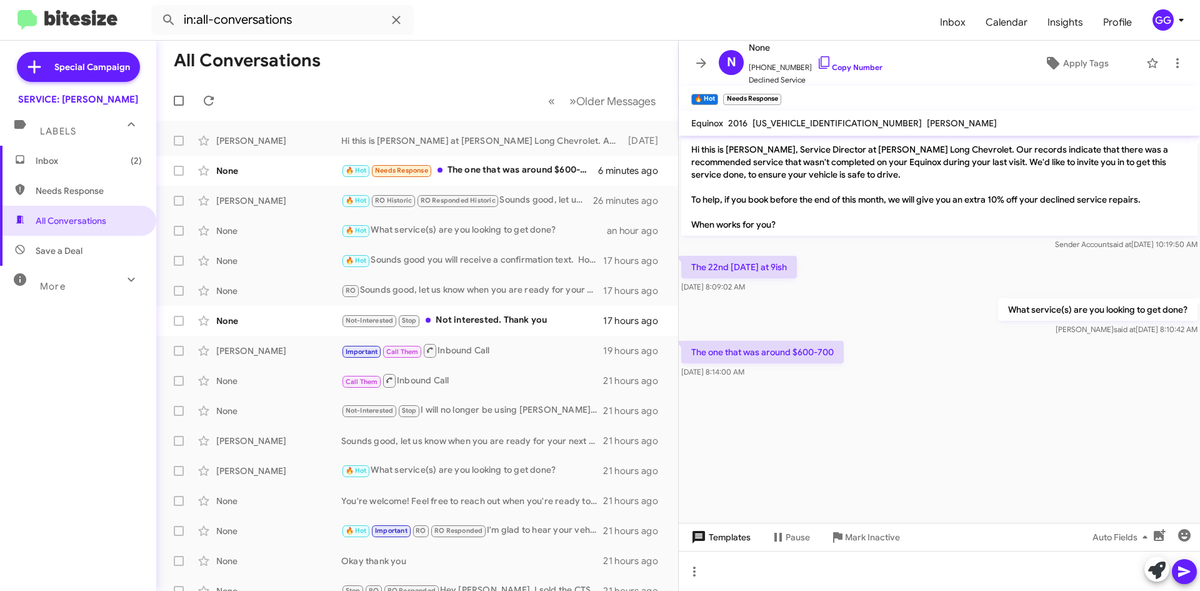
click at [695, 534] on icon at bounding box center [699, 537] width 13 height 13
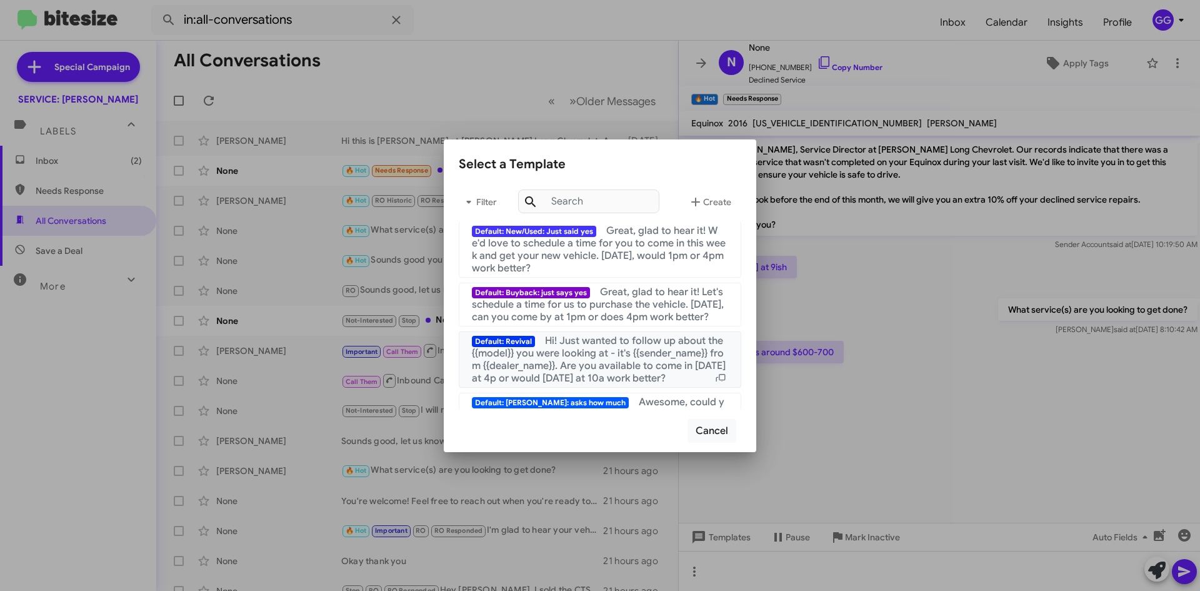
scroll to position [63, 0]
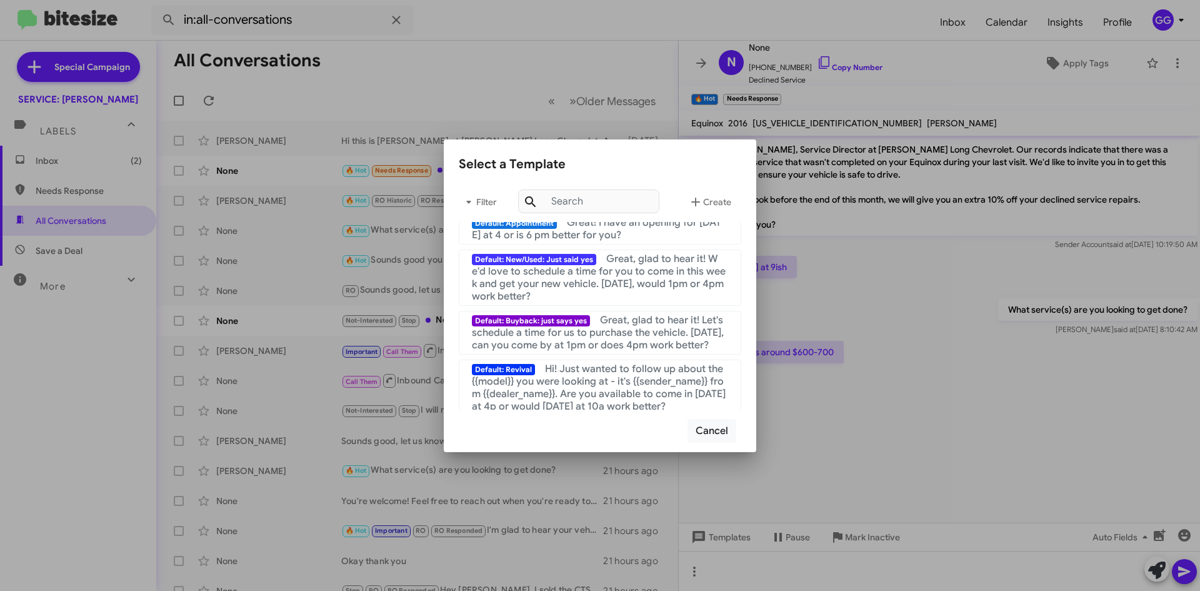
click at [640, 59] on div at bounding box center [600, 295] width 1200 height 591
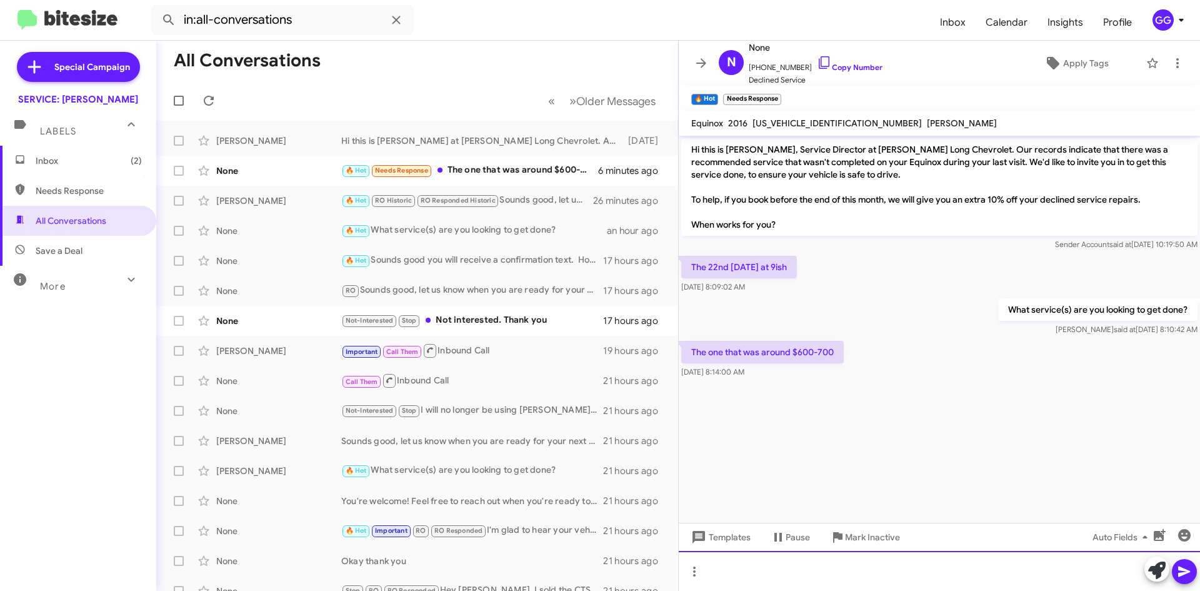
click at [758, 584] on div at bounding box center [939, 571] width 521 height 40
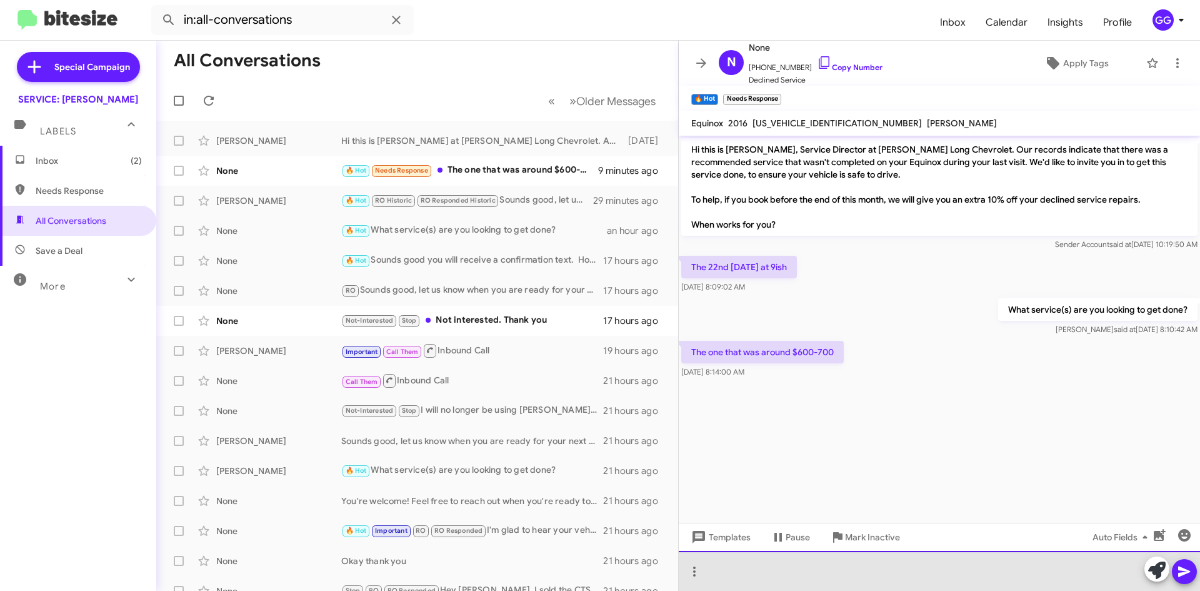
click at [752, 566] on div at bounding box center [939, 571] width 521 height 40
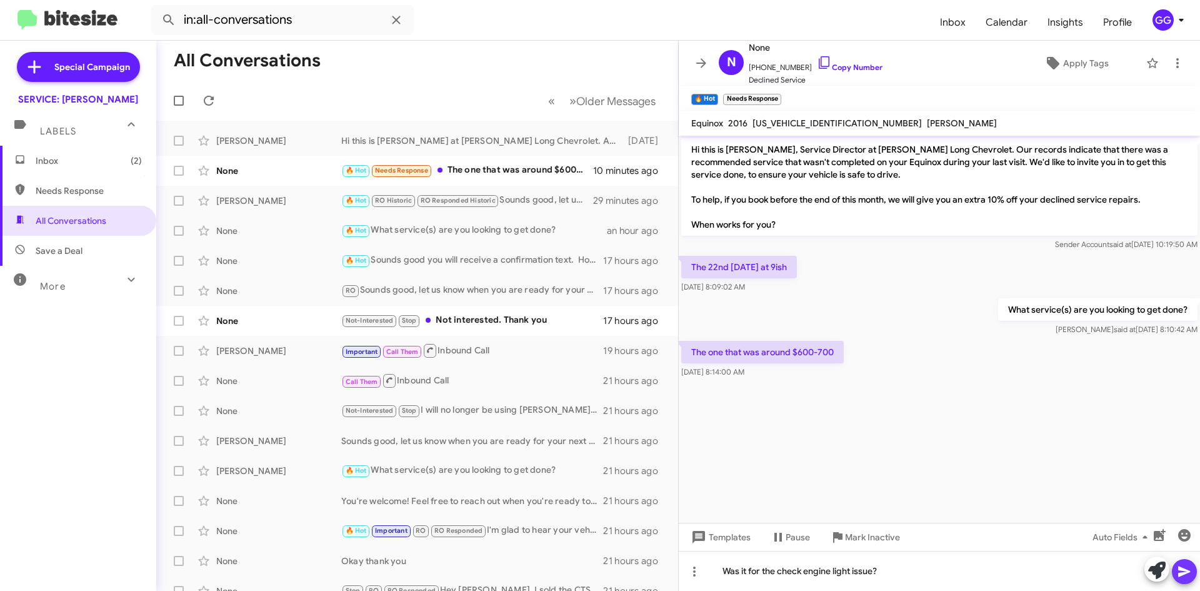
click at [1191, 574] on icon at bounding box center [1184, 571] width 15 height 15
click at [54, 164] on span "Inbox (2)" at bounding box center [89, 160] width 106 height 13
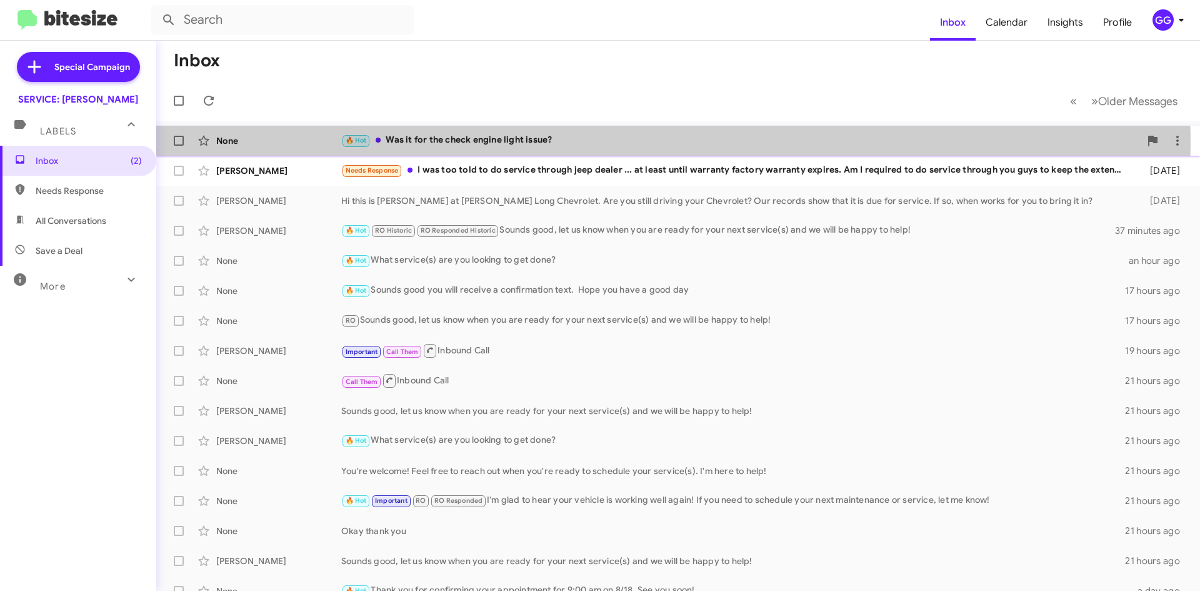
click at [599, 144] on div "🔥 Hot Was it for the check engine light issue?" at bounding box center [740, 140] width 799 height 14
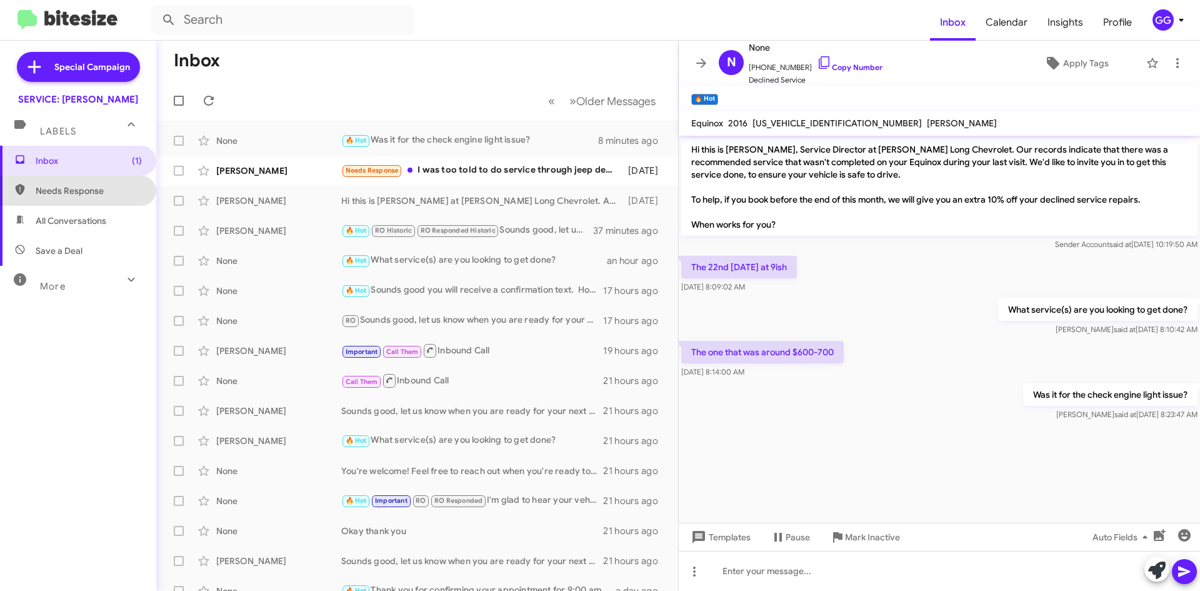
click at [78, 191] on span "Needs Response" at bounding box center [89, 190] width 106 height 13
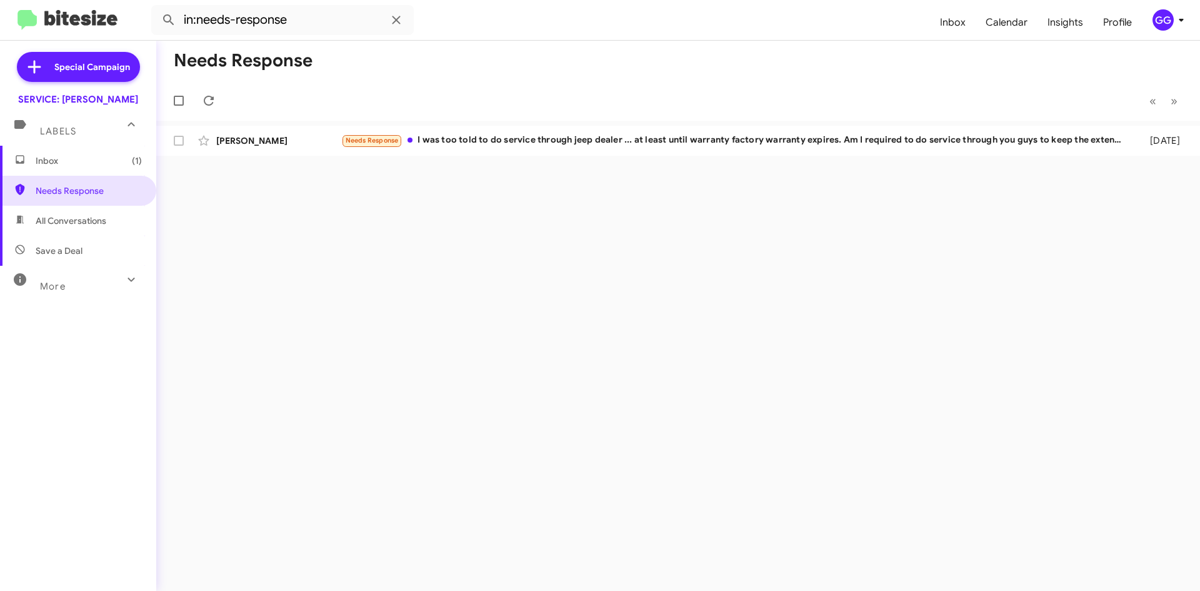
click at [82, 229] on span "All Conversations" at bounding box center [78, 221] width 156 height 30
type input "in:all-conversations"
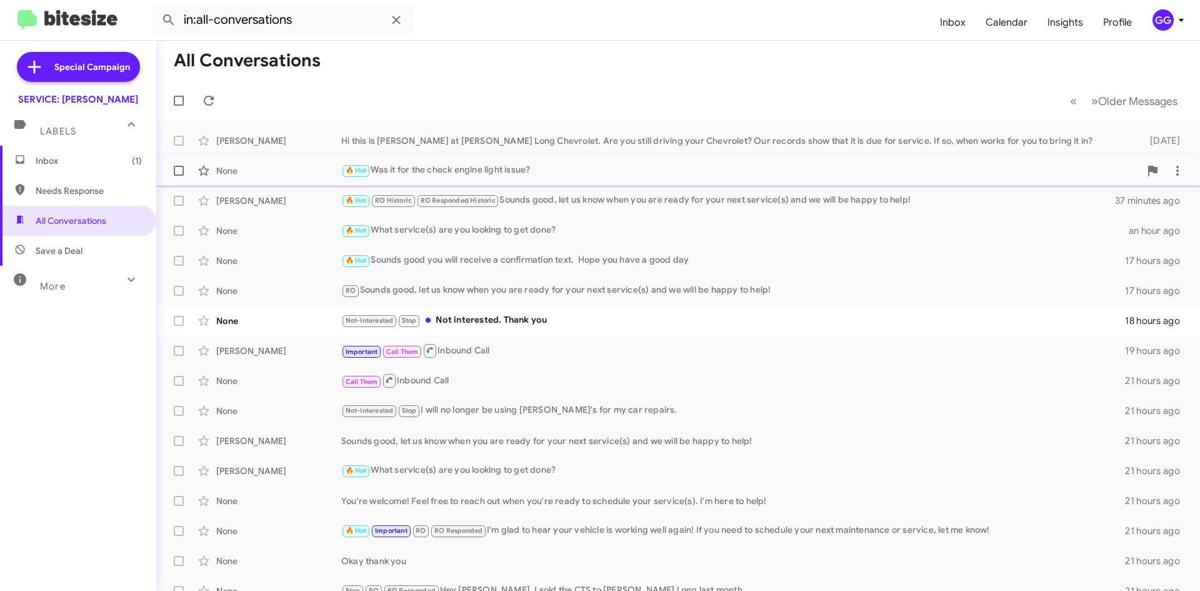
click at [564, 177] on div "🔥 Hot Was it for the check engine light issue?" at bounding box center [740, 170] width 799 height 14
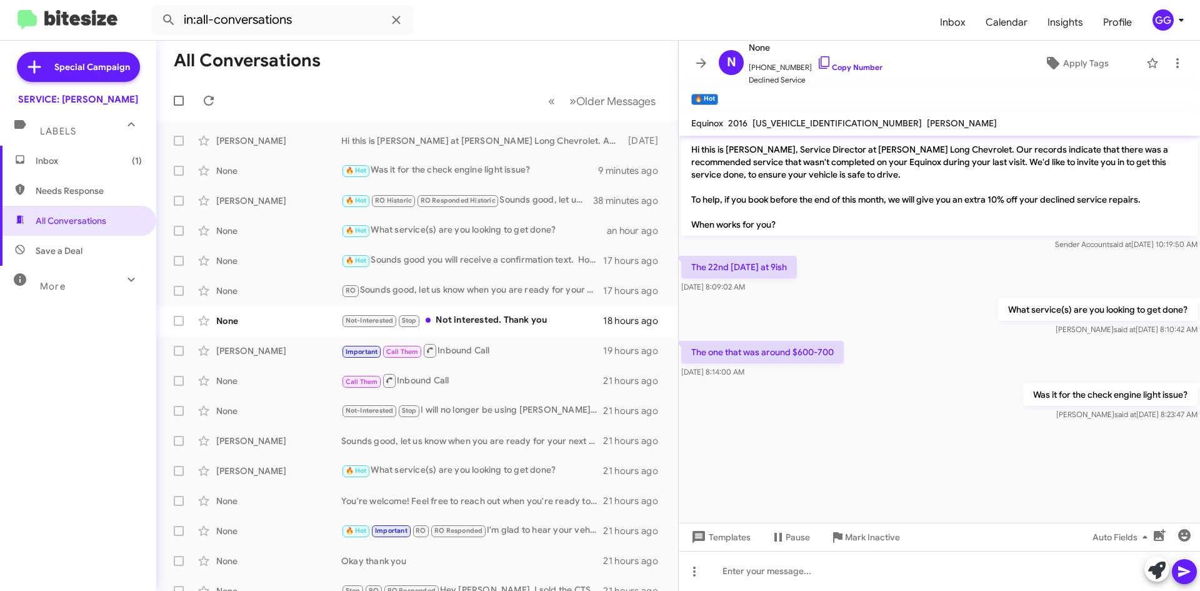
click at [91, 196] on span "Needs Response" at bounding box center [89, 190] width 106 height 13
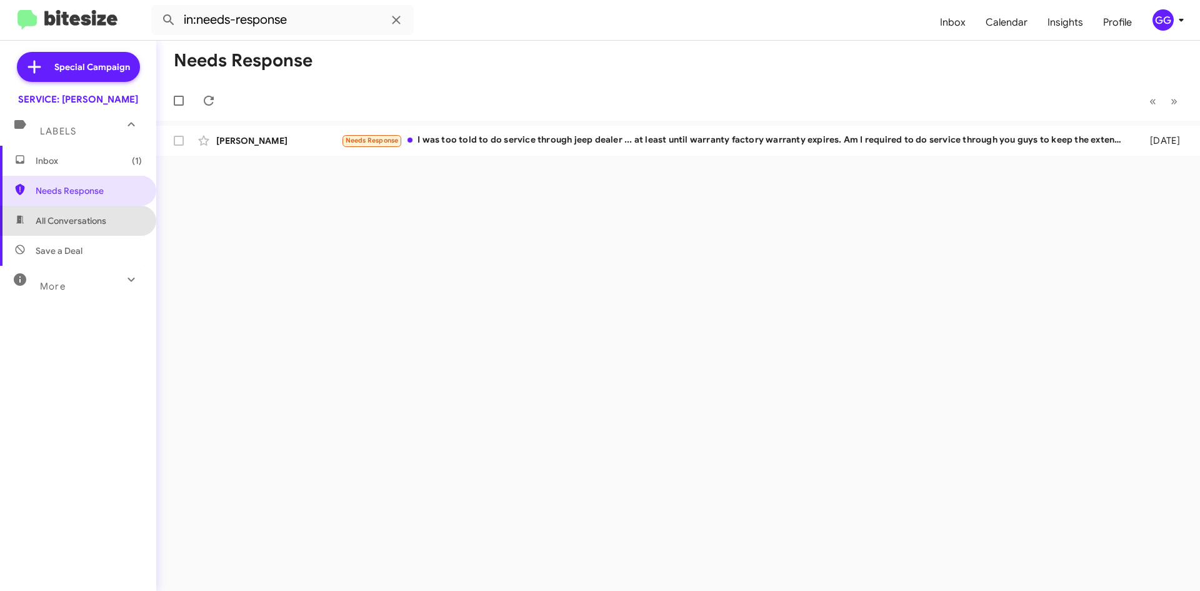
click at [89, 208] on span "All Conversations" at bounding box center [78, 221] width 156 height 30
type input "in:all-conversations"
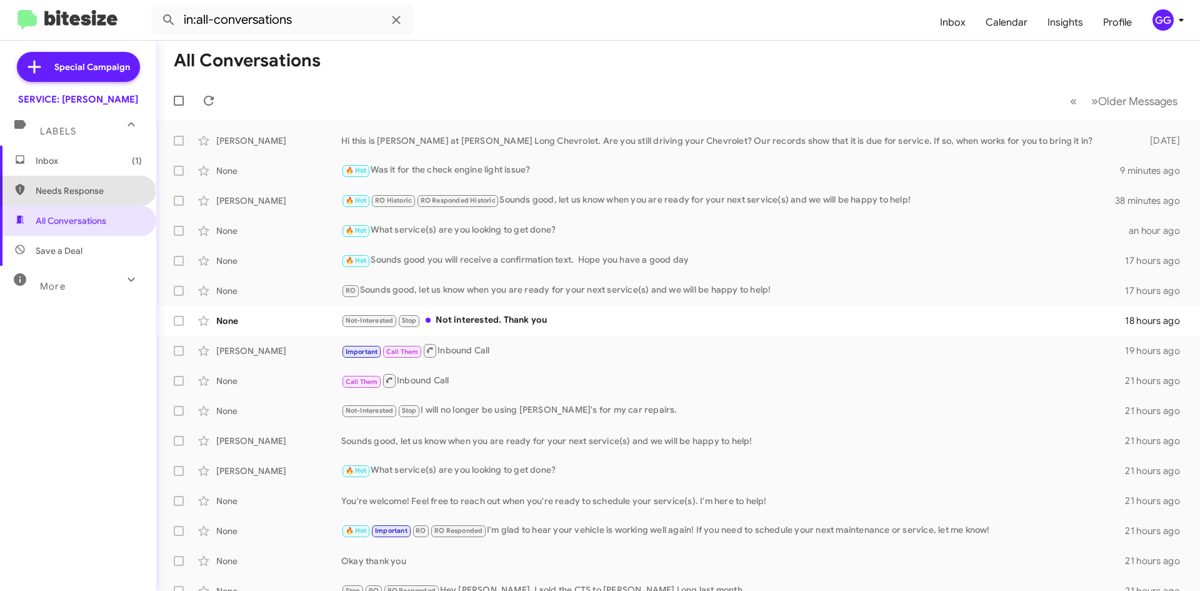
click at [78, 193] on span "Needs Response" at bounding box center [89, 190] width 106 height 13
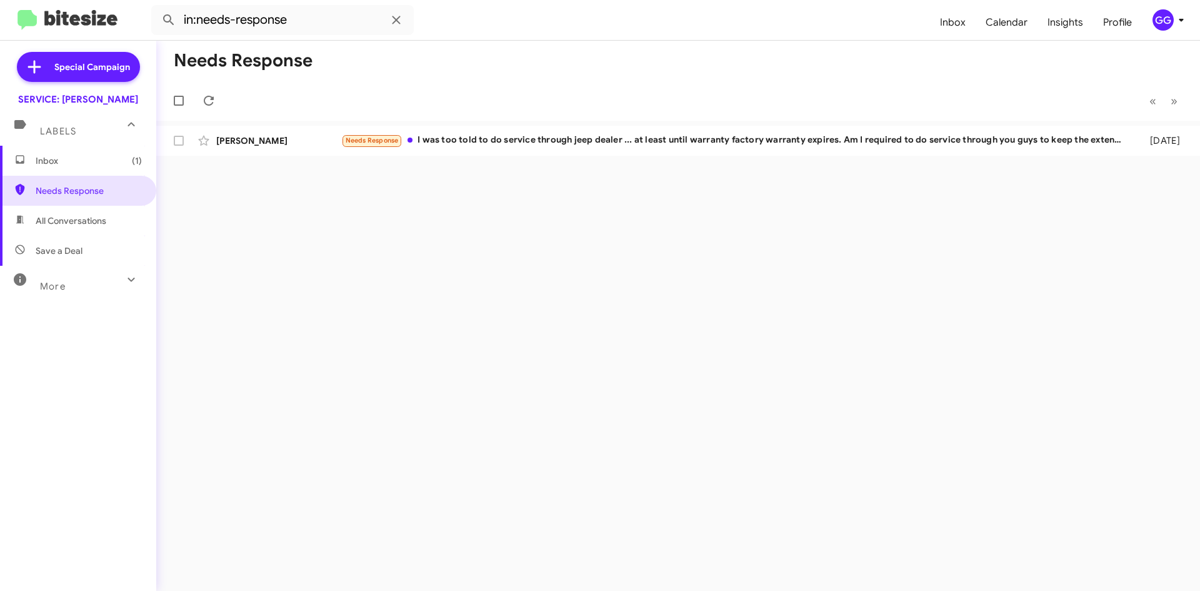
click at [90, 216] on span "All Conversations" at bounding box center [71, 220] width 71 height 13
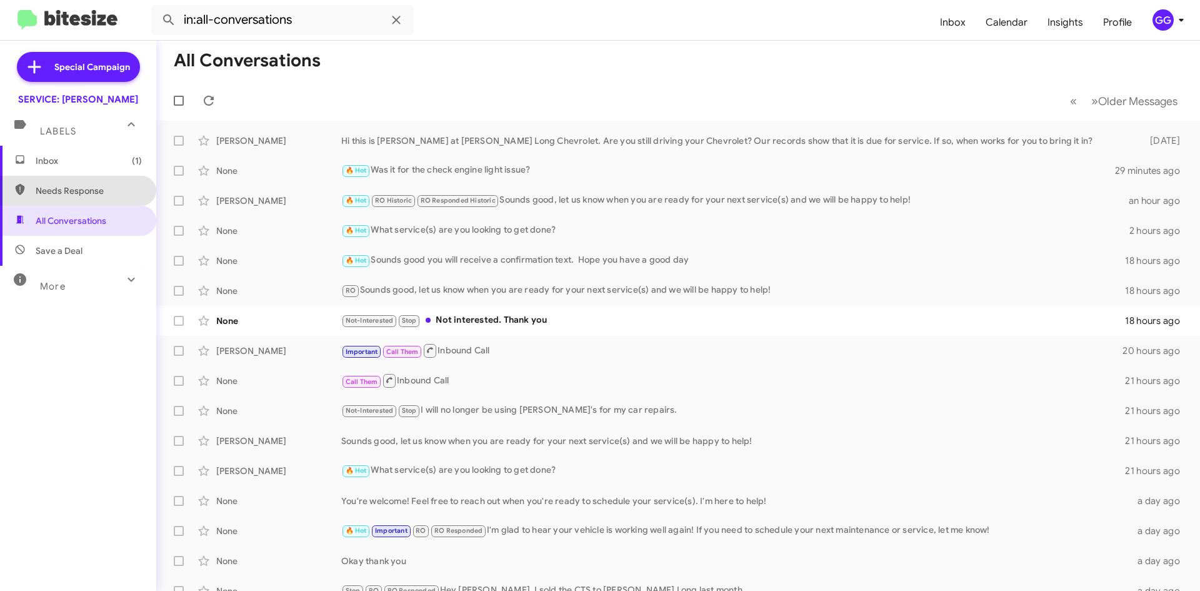
click at [97, 186] on span "Needs Response" at bounding box center [89, 190] width 106 height 13
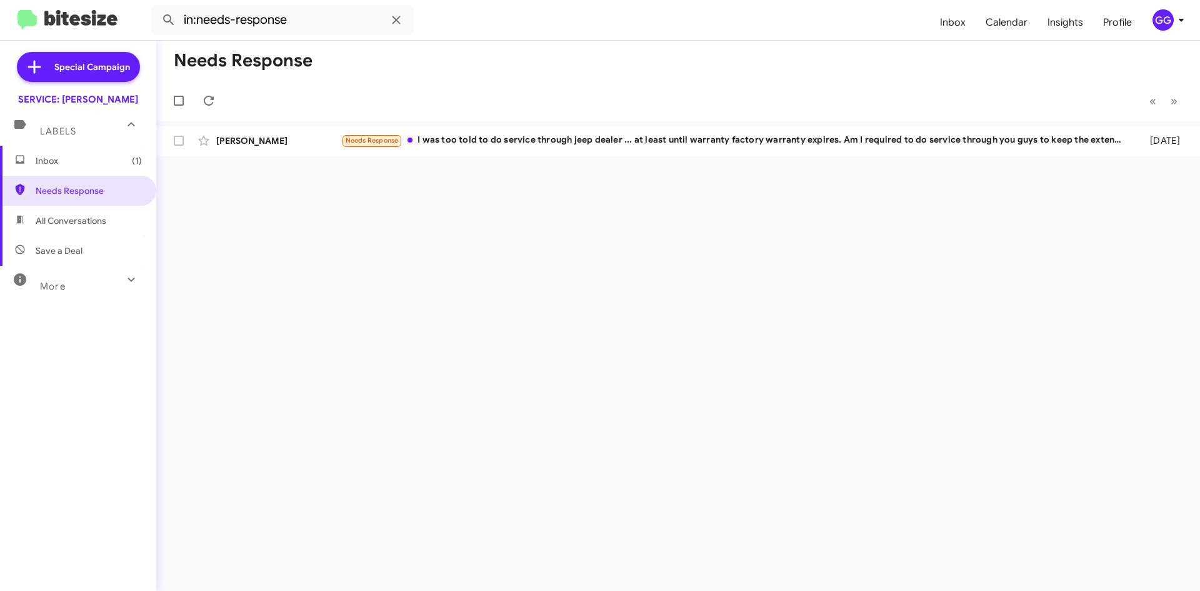
click at [68, 224] on span "All Conversations" at bounding box center [71, 220] width 71 height 13
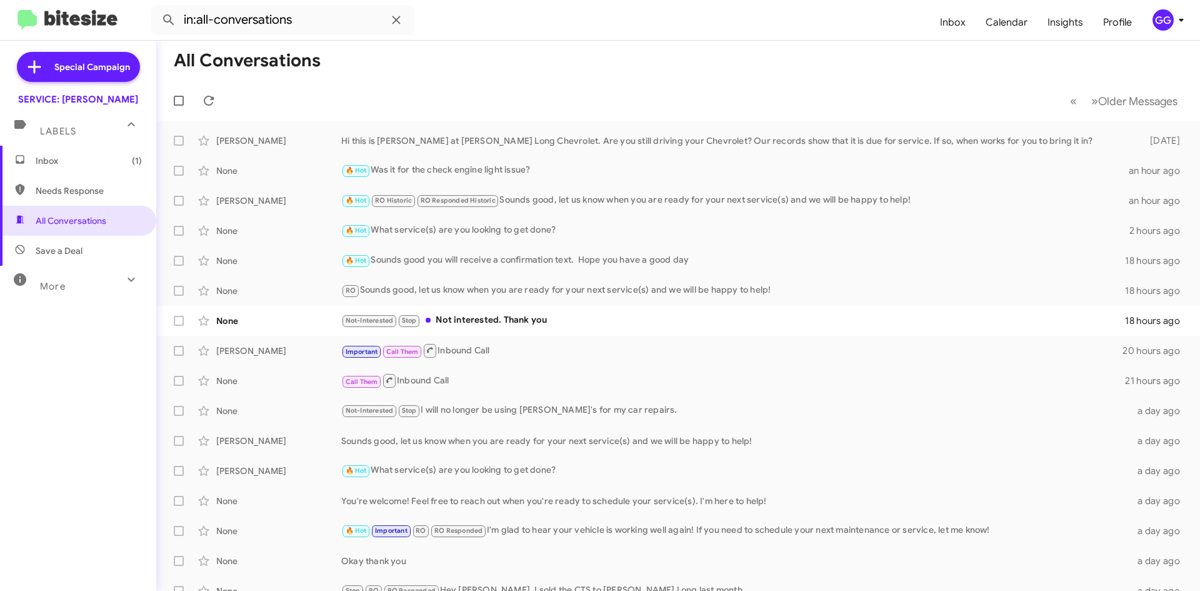
click at [79, 193] on span "Needs Response" at bounding box center [89, 190] width 106 height 13
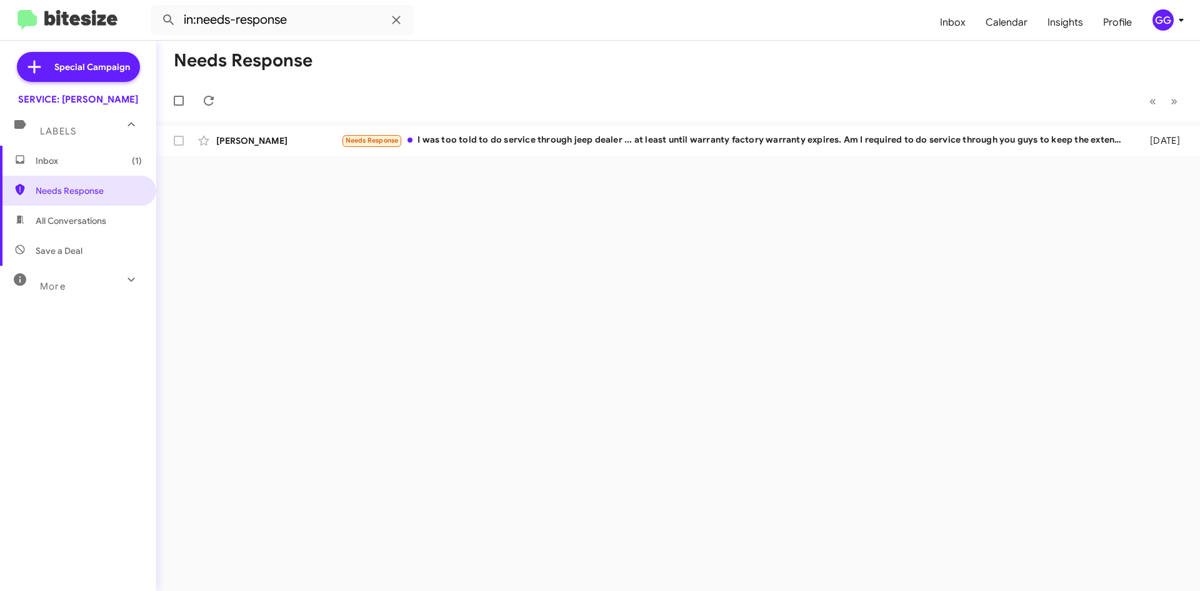
click at [102, 226] on span "All Conversations" at bounding box center [71, 220] width 71 height 13
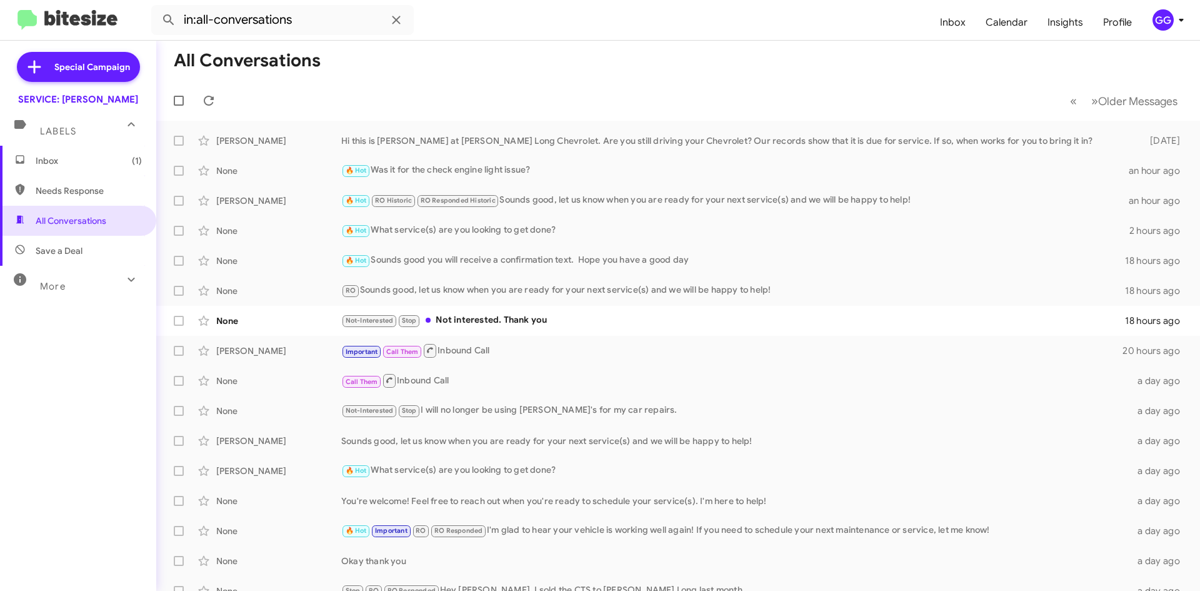
click at [94, 194] on span "Needs Response" at bounding box center [89, 190] width 106 height 13
type input "in:needs-response"
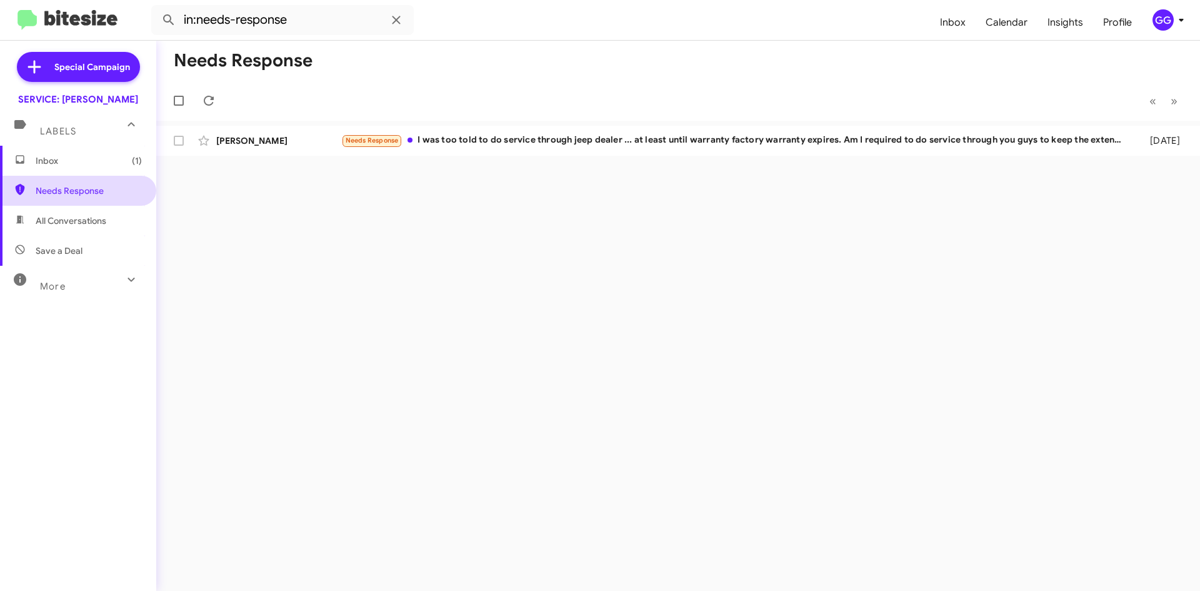
click at [69, 189] on span "Needs Response" at bounding box center [89, 190] width 106 height 13
click at [54, 166] on span "Inbox (1)" at bounding box center [89, 160] width 106 height 13
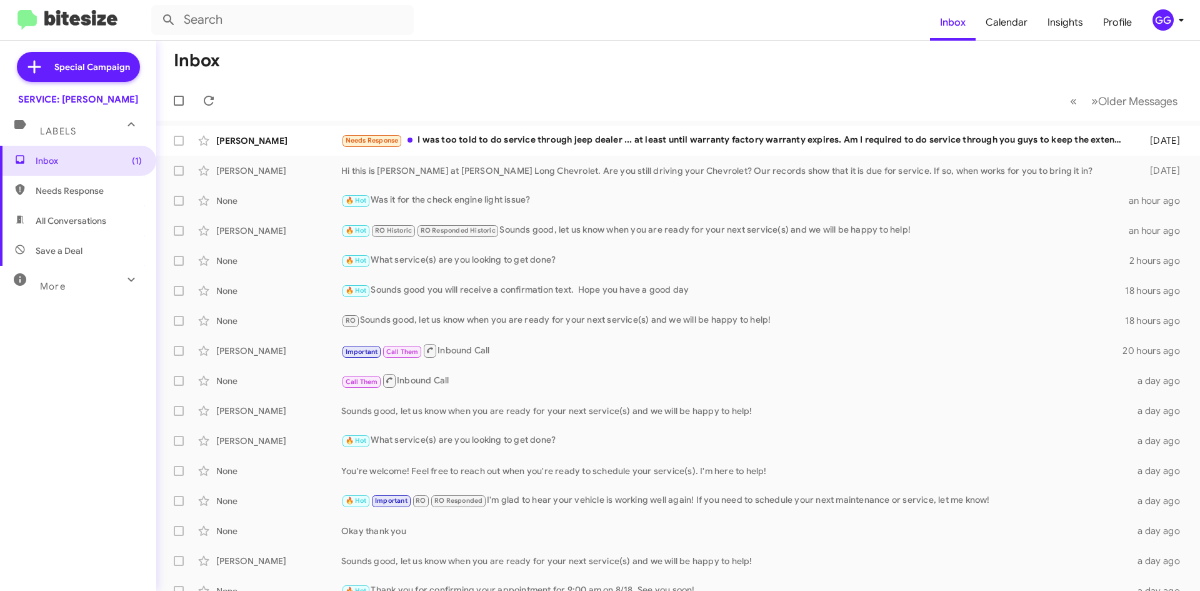
click at [69, 194] on span "Needs Response" at bounding box center [89, 190] width 106 height 13
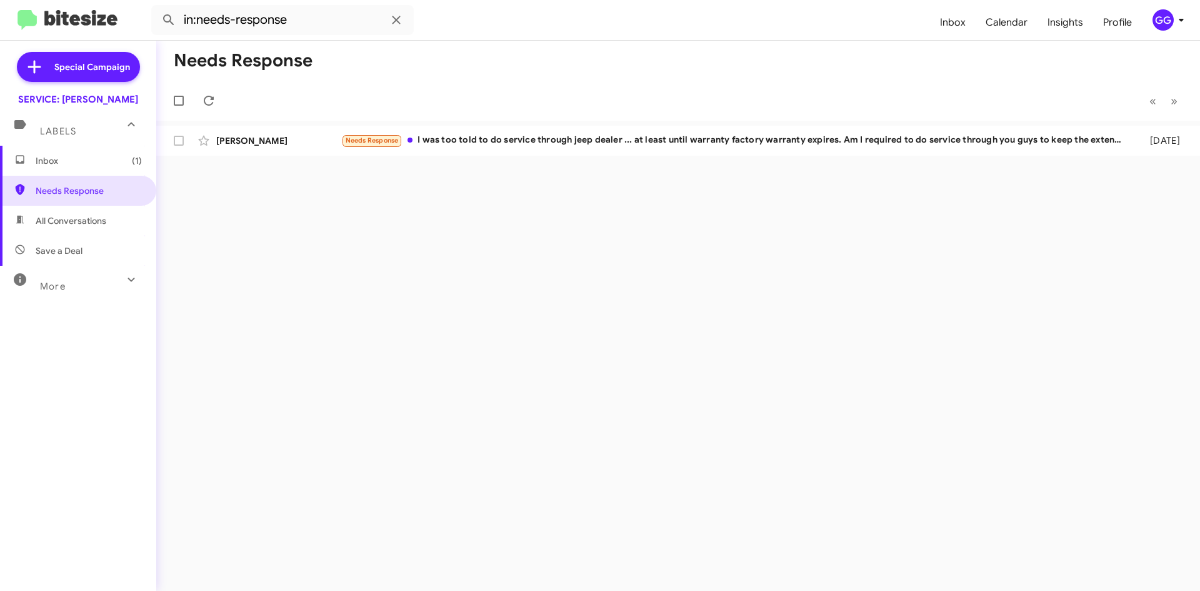
click at [67, 217] on span "All Conversations" at bounding box center [71, 220] width 71 height 13
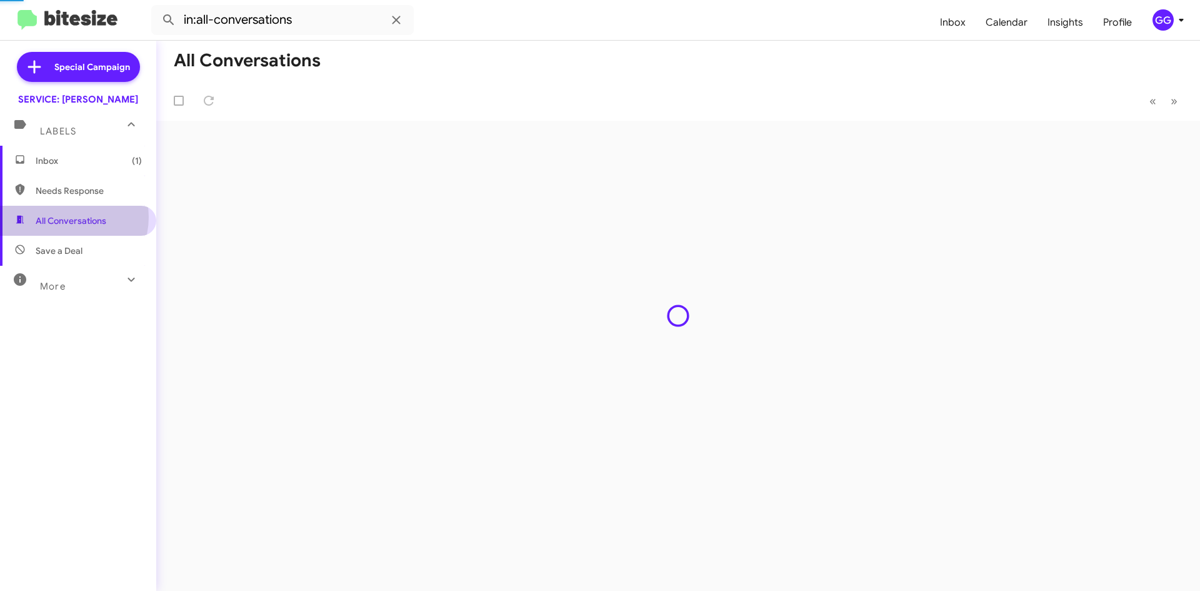
click at [68, 221] on span "All Conversations" at bounding box center [71, 220] width 71 height 13
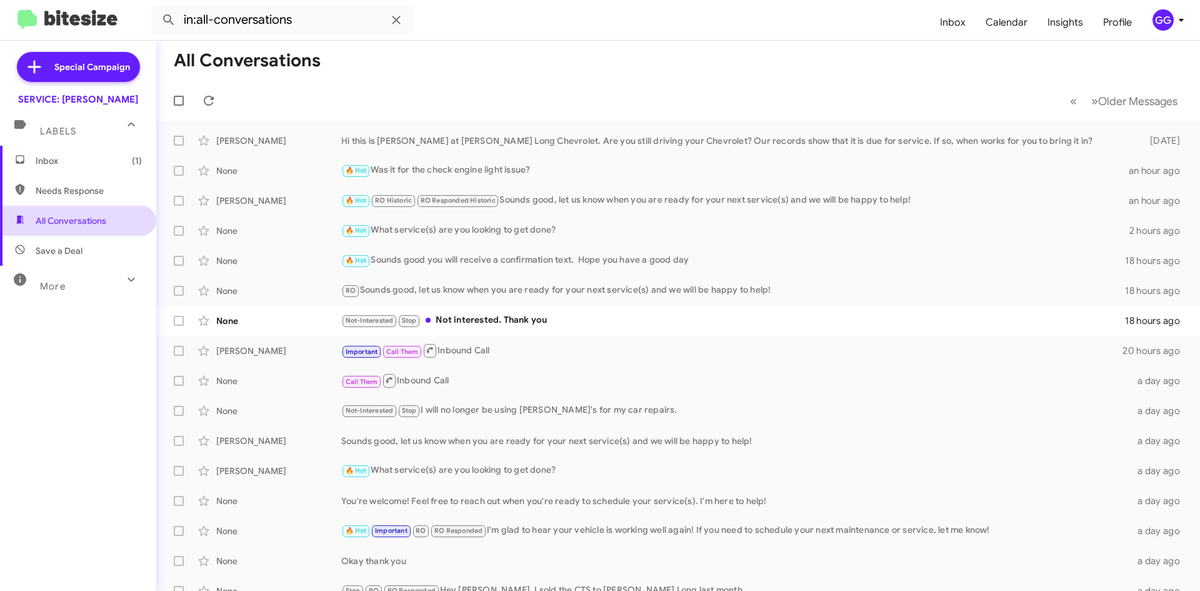
click at [65, 228] on span "All Conversations" at bounding box center [78, 221] width 156 height 30
click at [78, 184] on span "Needs Response" at bounding box center [78, 191] width 156 height 30
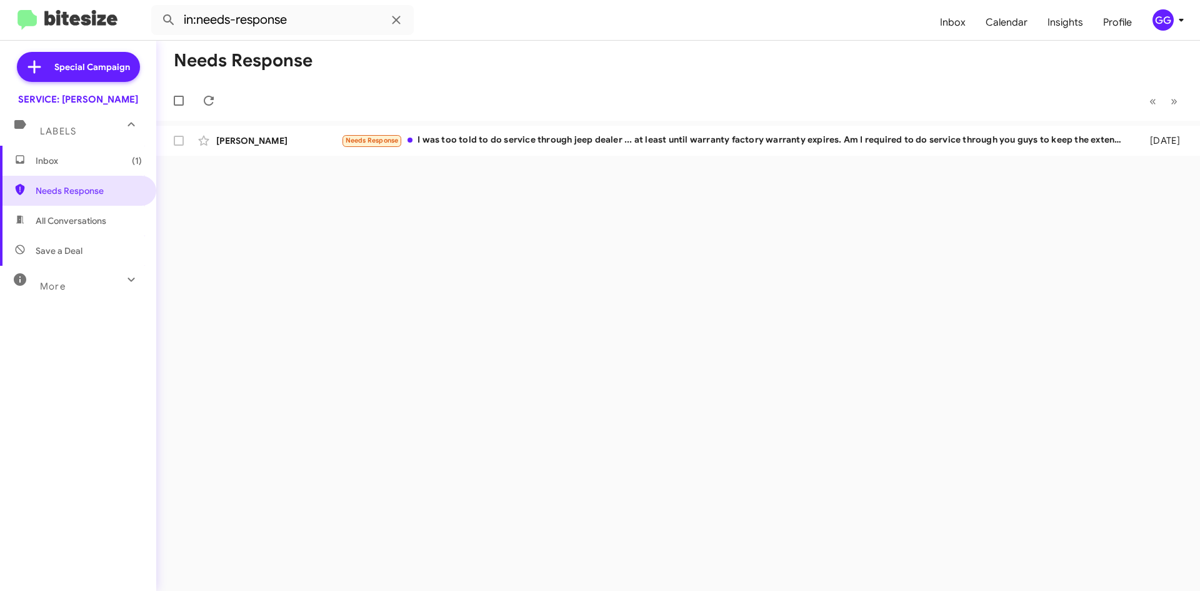
click at [102, 226] on span "All Conversations" at bounding box center [71, 220] width 71 height 13
type input "in:all-conversations"
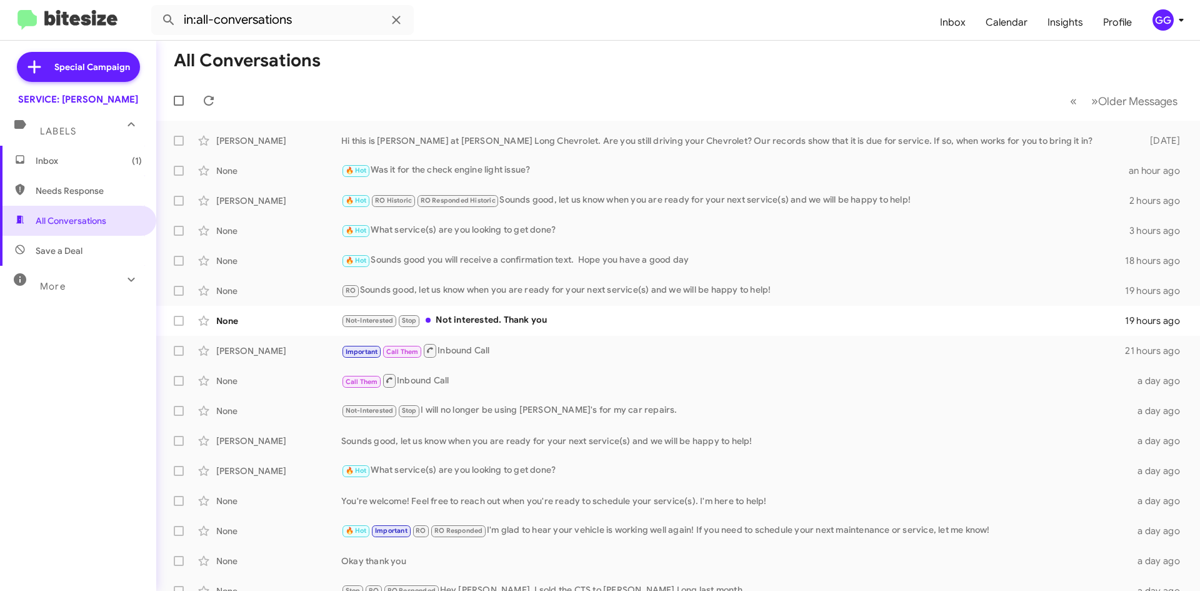
click at [71, 156] on span "Inbox (1)" at bounding box center [89, 160] width 106 height 13
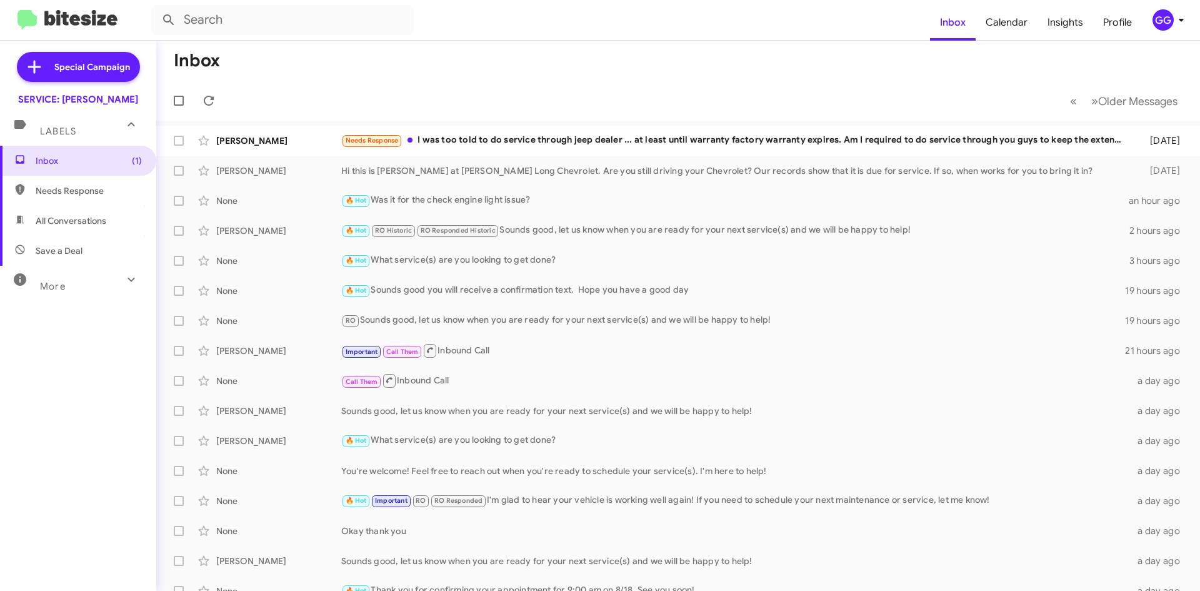
click at [96, 193] on span "Needs Response" at bounding box center [89, 190] width 106 height 13
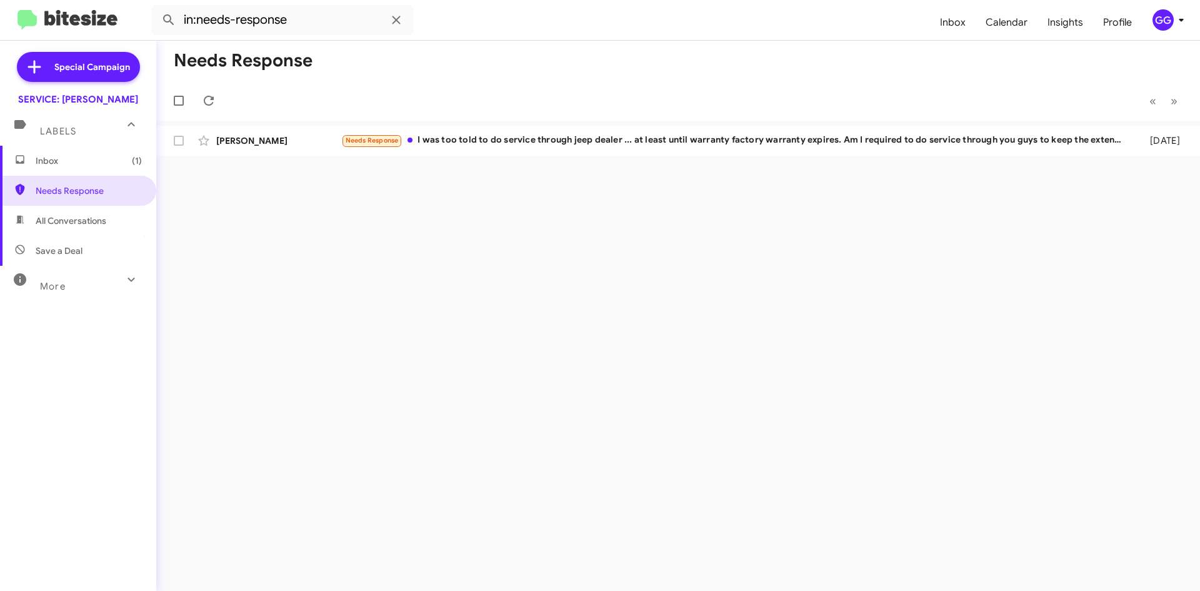
click at [105, 219] on span "All Conversations" at bounding box center [71, 220] width 71 height 13
type input "in:all-conversations"
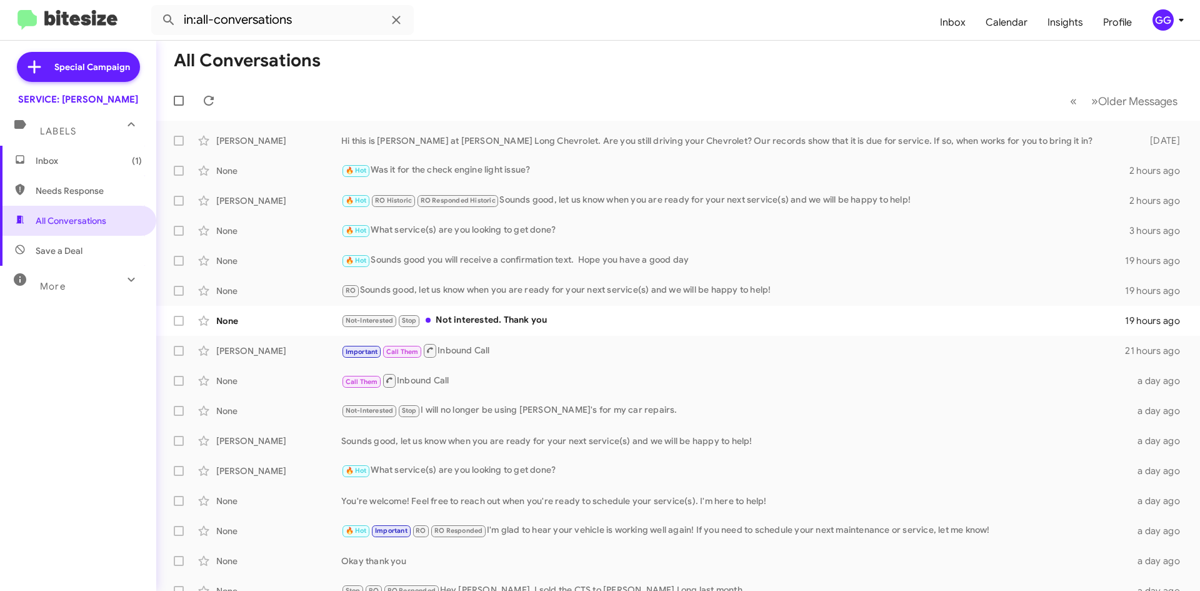
click at [113, 161] on span "Inbox (1)" at bounding box center [89, 160] width 106 height 13
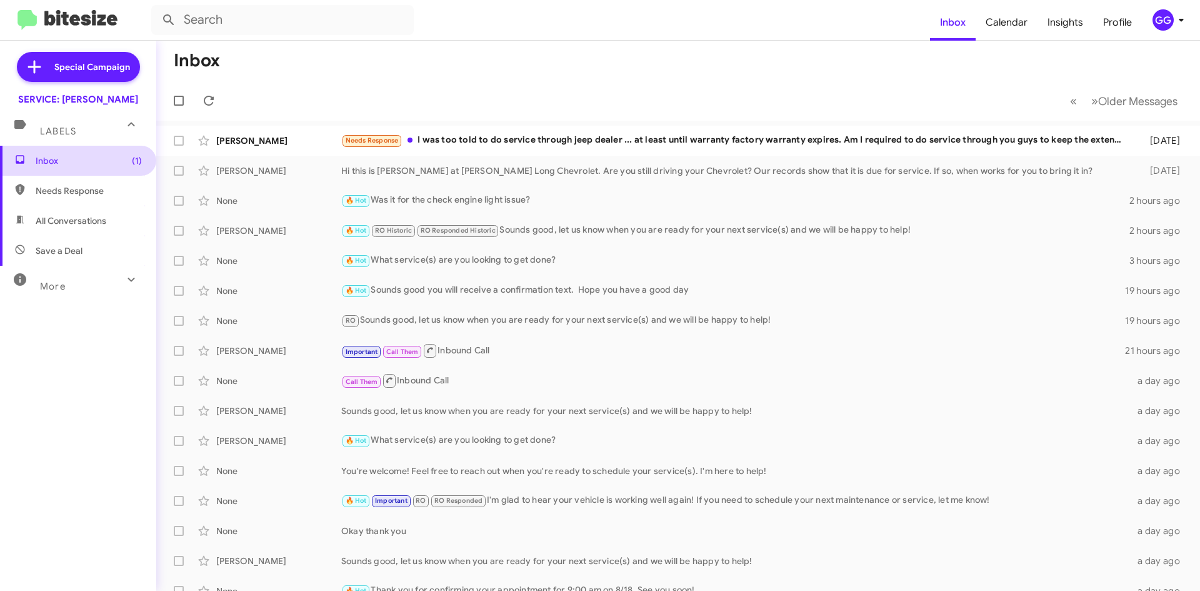
click at [33, 160] on span "Inbox (1)" at bounding box center [78, 161] width 156 height 30
click at [35, 160] on span "Inbox (1)" at bounding box center [78, 161] width 156 height 30
click at [68, 192] on span "Needs Response" at bounding box center [89, 190] width 106 height 13
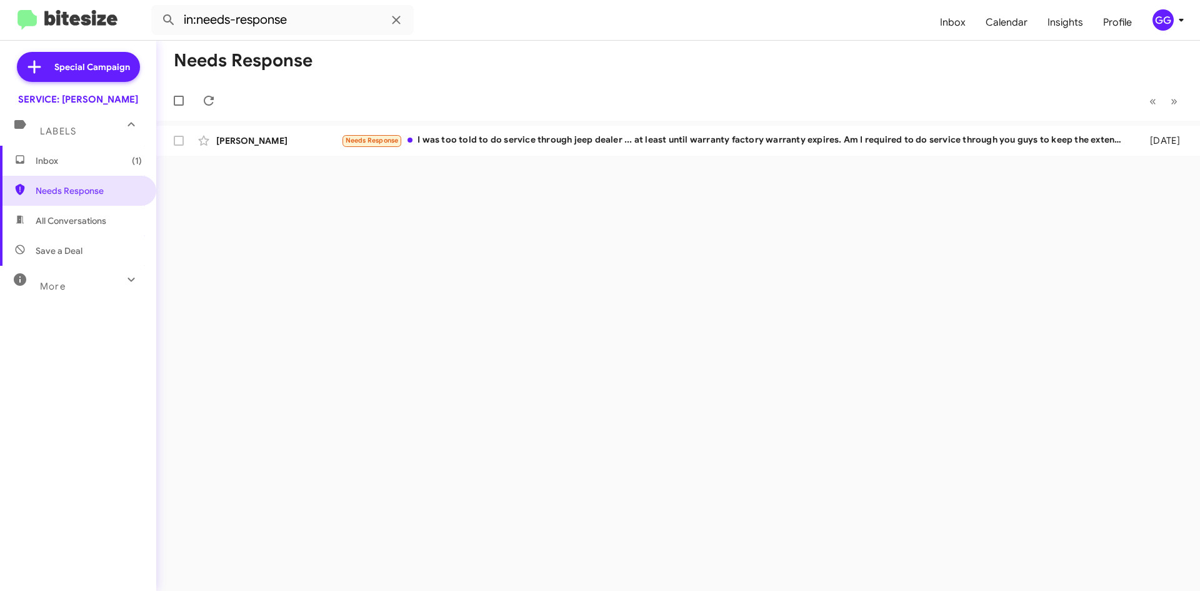
click at [72, 225] on span "All Conversations" at bounding box center [71, 220] width 71 height 13
type input "in:all-conversations"
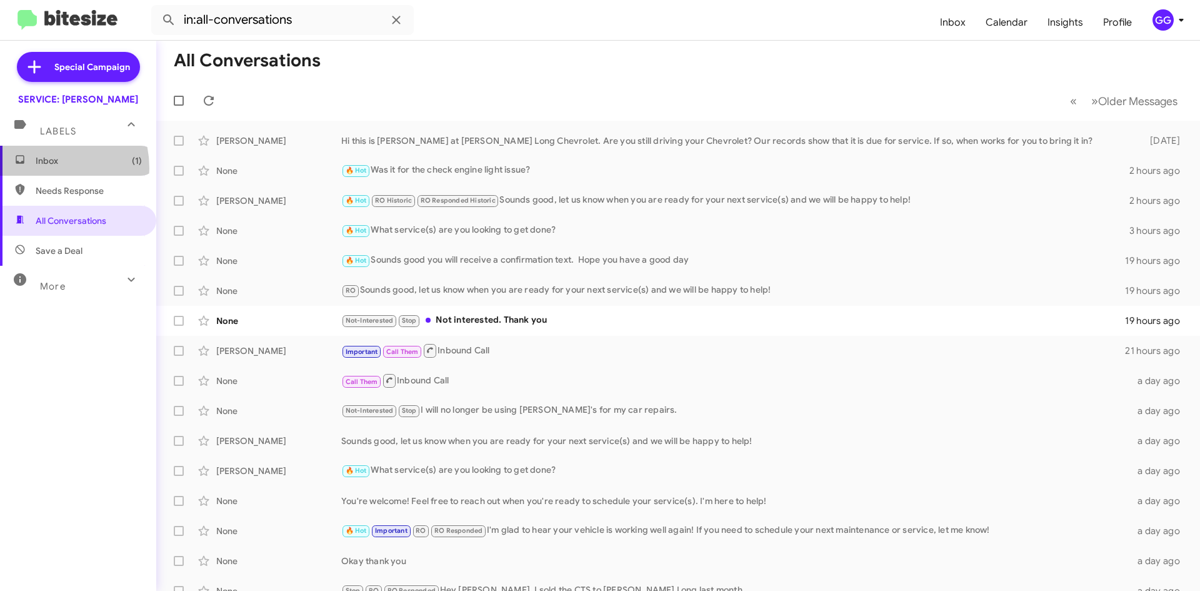
click at [41, 167] on span "Inbox (1)" at bounding box center [78, 161] width 156 height 30
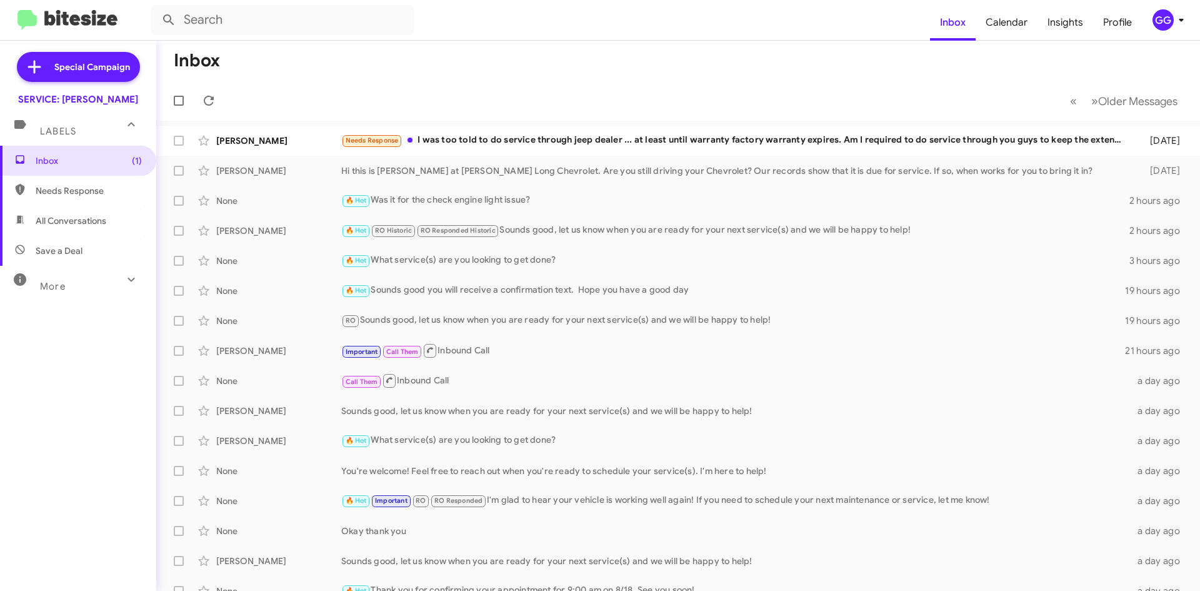
click at [66, 200] on span "Needs Response" at bounding box center [78, 191] width 156 height 30
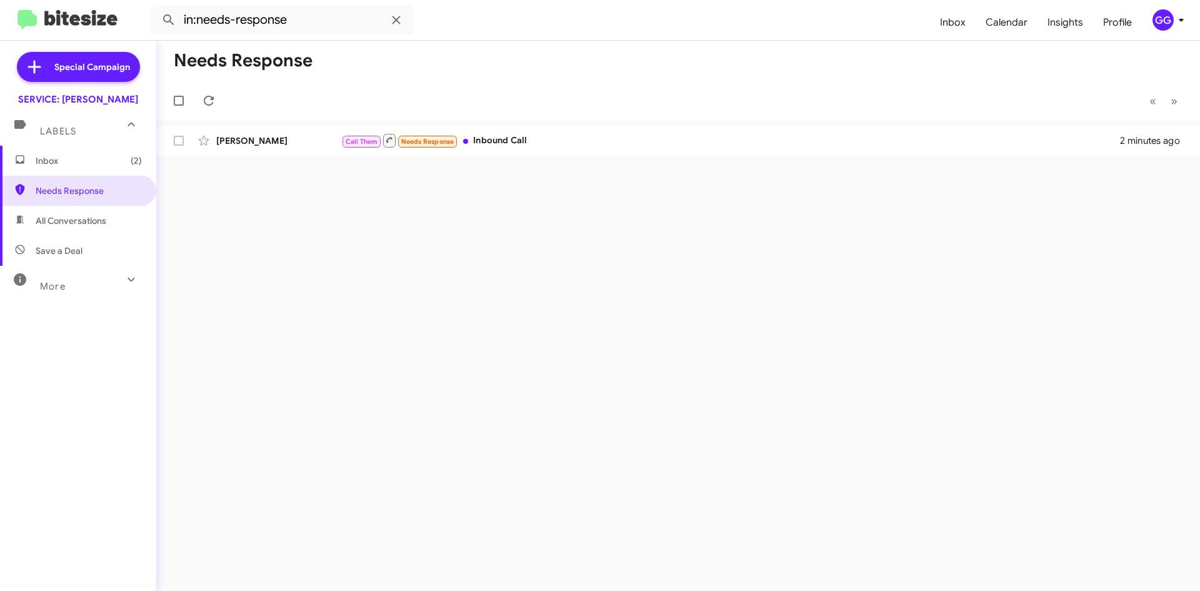
click at [620, 155] on span "Dan Kupferer Call Them Needs Response Inbound Call 2 minutes ago" at bounding box center [678, 141] width 1044 height 30
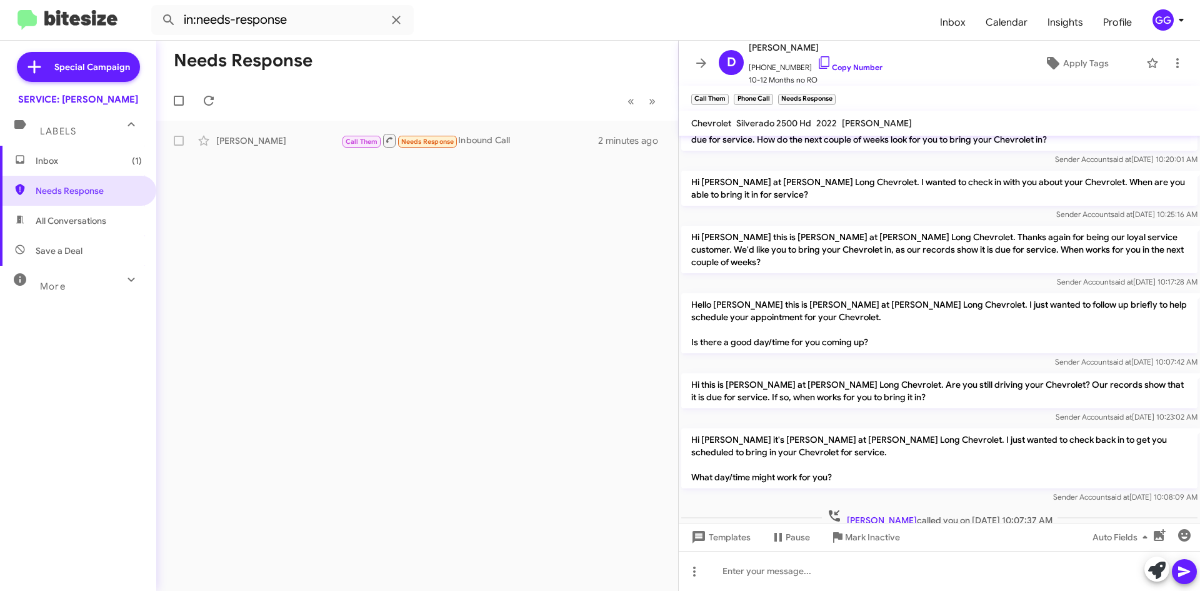
scroll to position [263, 0]
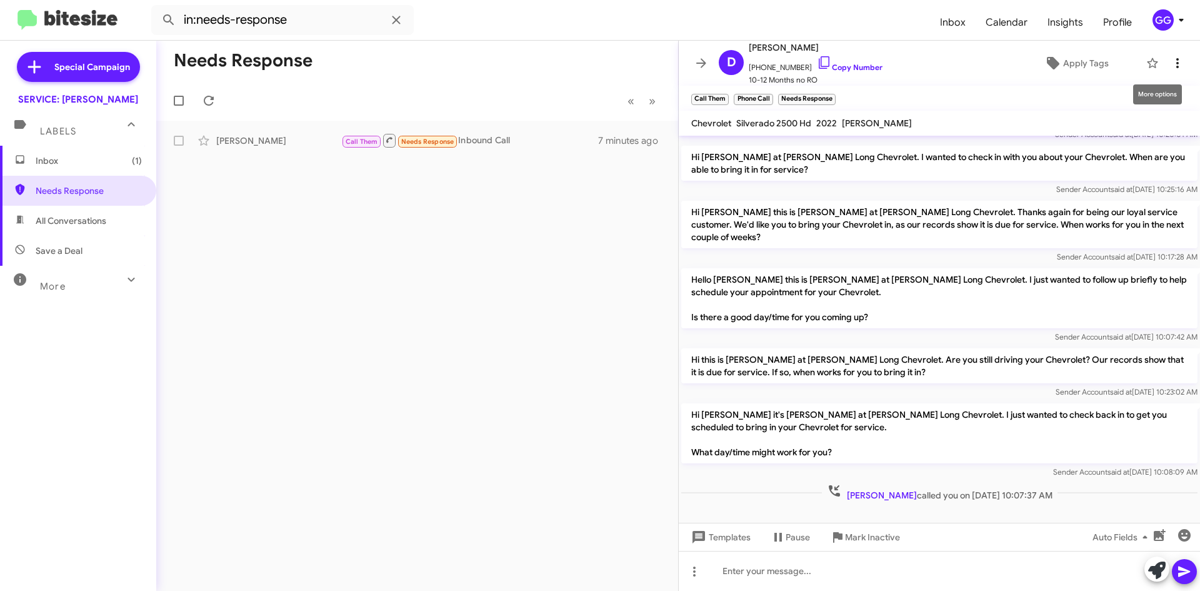
click at [1177, 64] on icon at bounding box center [1178, 63] width 3 height 10
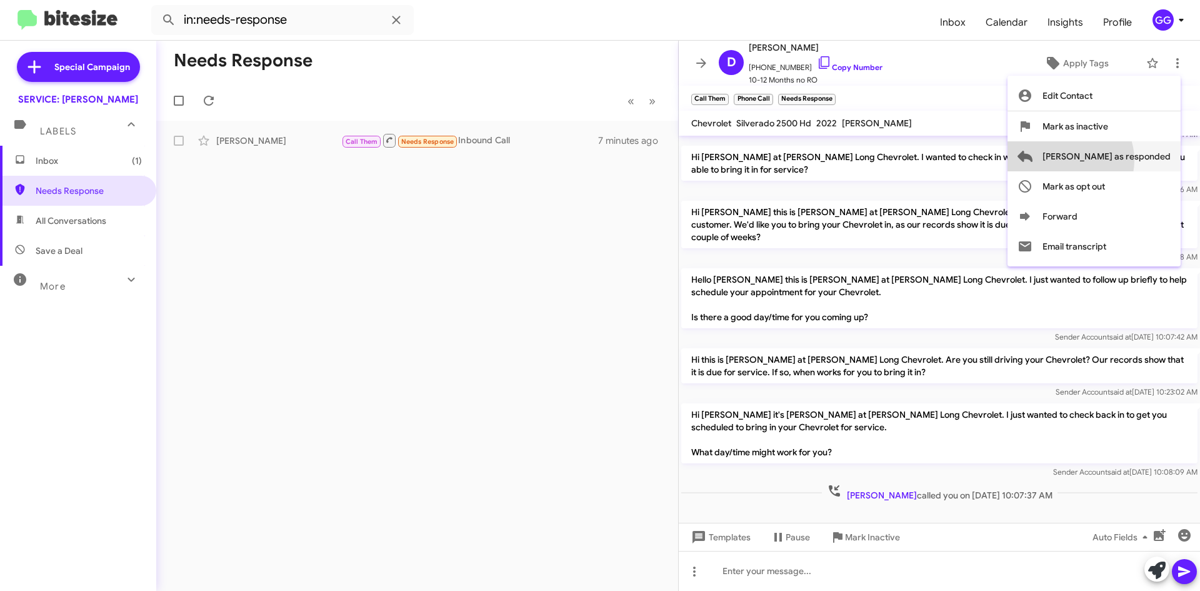
click at [1120, 160] on span "[PERSON_NAME] as responded" at bounding box center [1107, 156] width 128 height 30
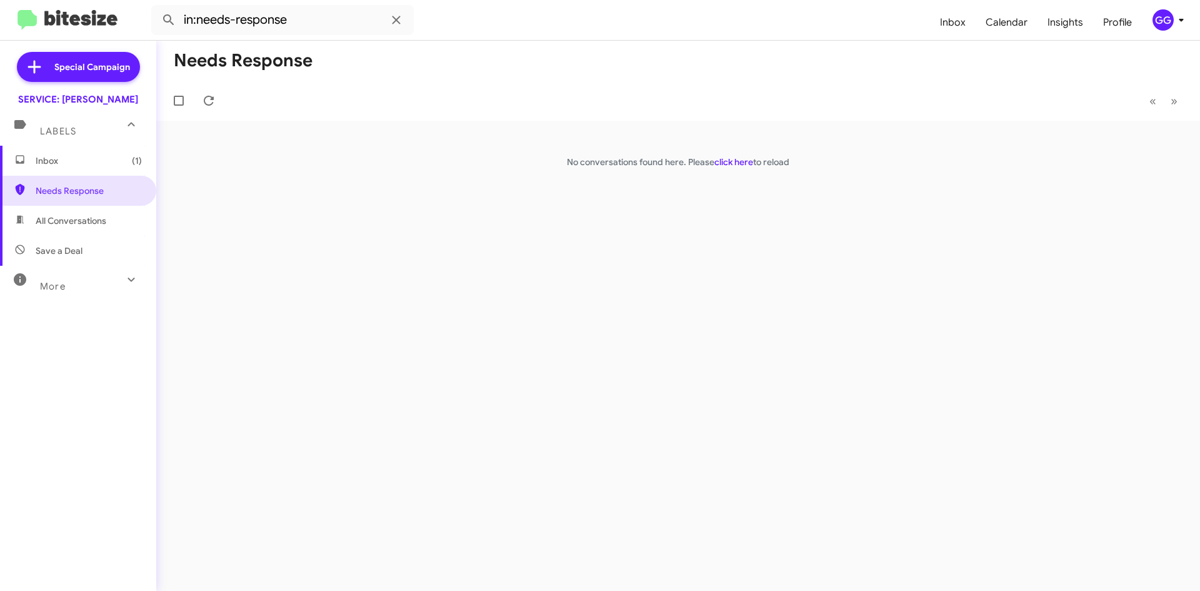
click at [74, 214] on span "All Conversations" at bounding box center [78, 221] width 156 height 30
type input "in:all-conversations"
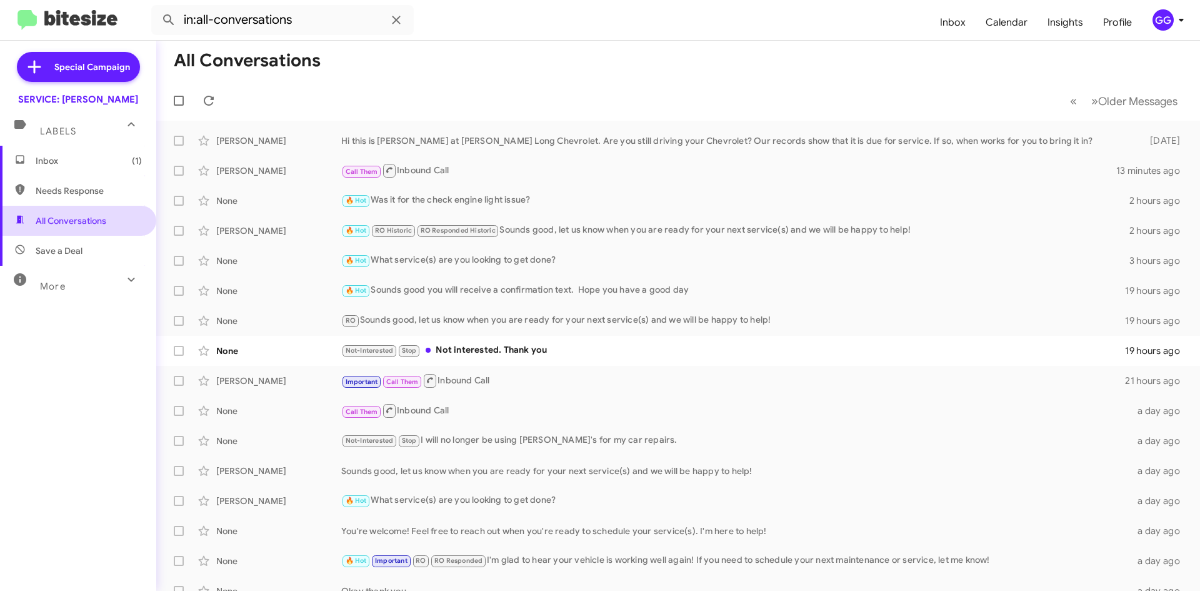
click at [65, 214] on span "All Conversations" at bounding box center [71, 220] width 71 height 13
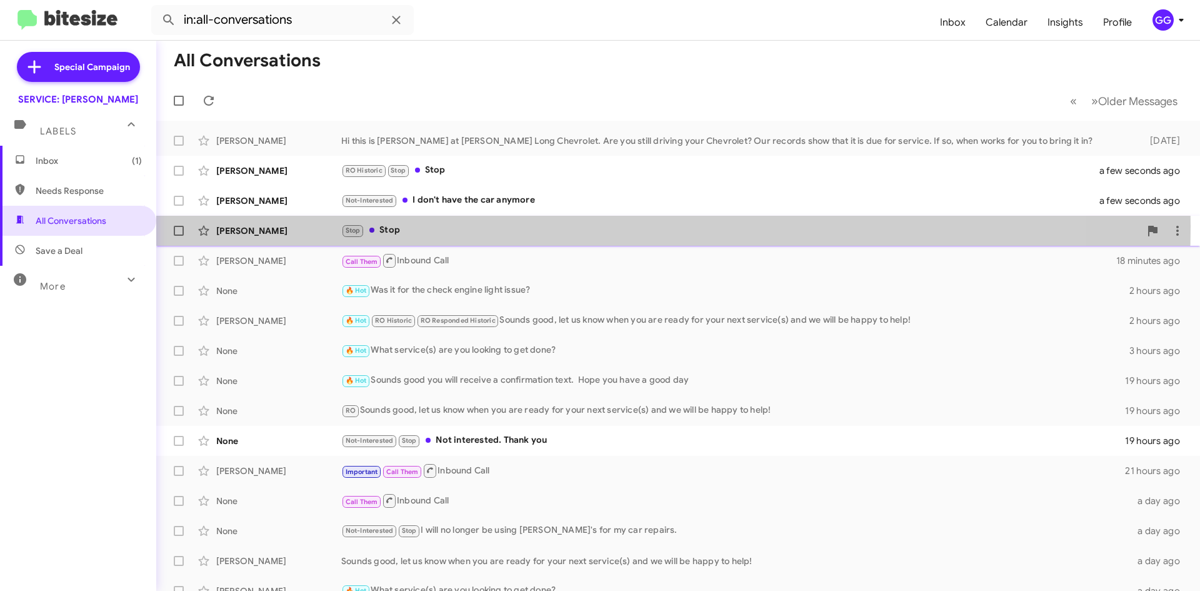
click at [504, 226] on div "Stop Stop" at bounding box center [740, 230] width 799 height 14
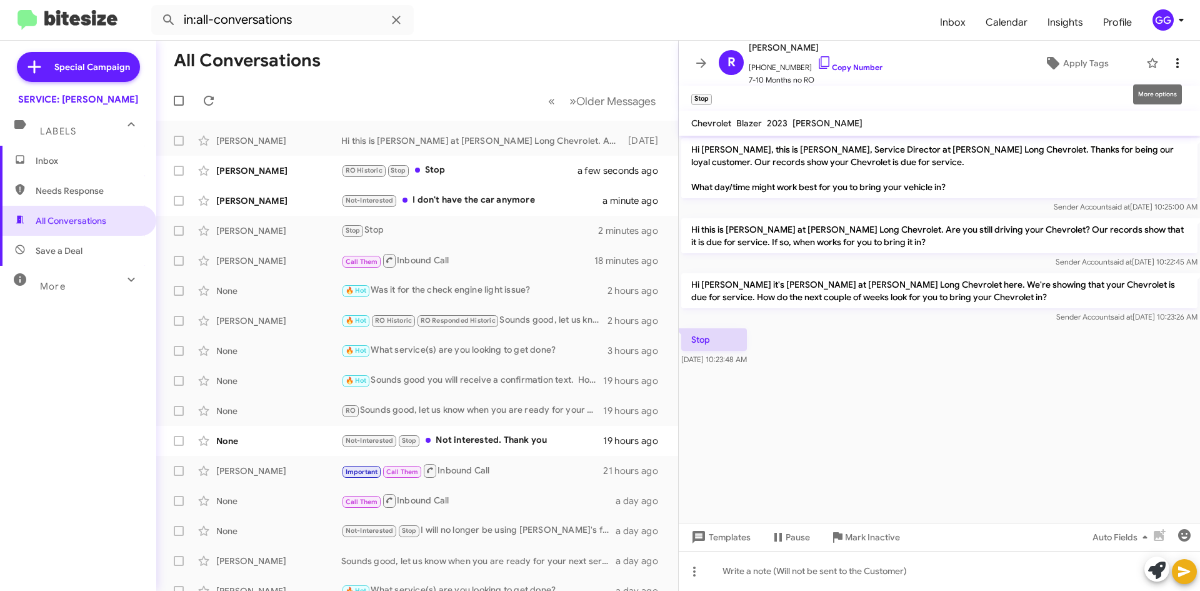
click at [1171, 58] on icon at bounding box center [1177, 63] width 15 height 15
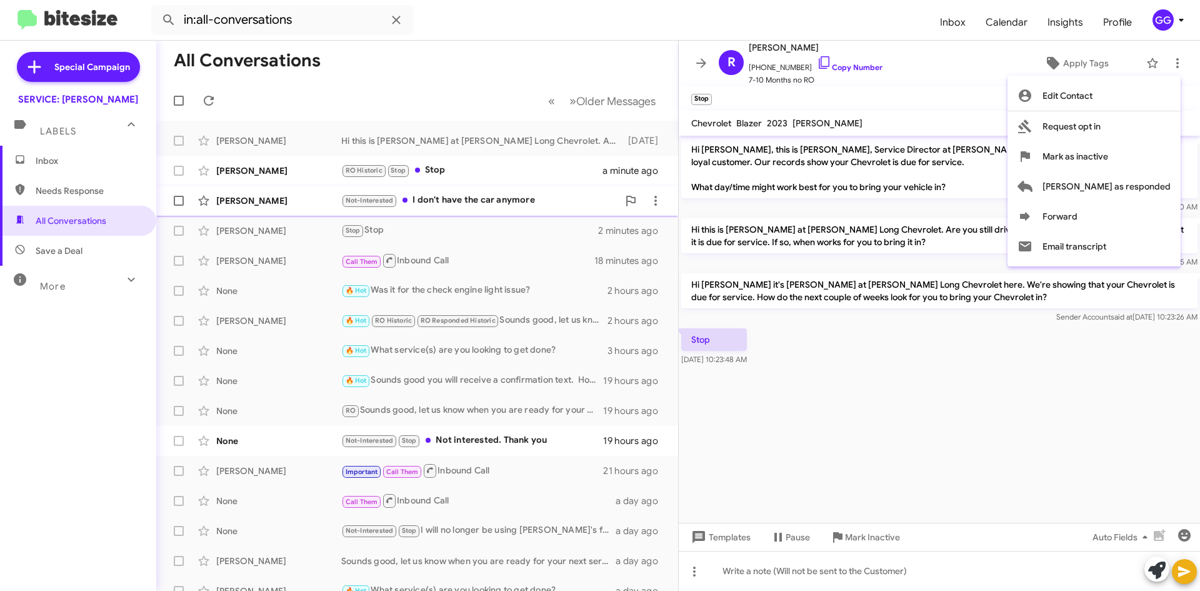
click at [1136, 187] on span "[PERSON_NAME] as responded" at bounding box center [1107, 186] width 128 height 30
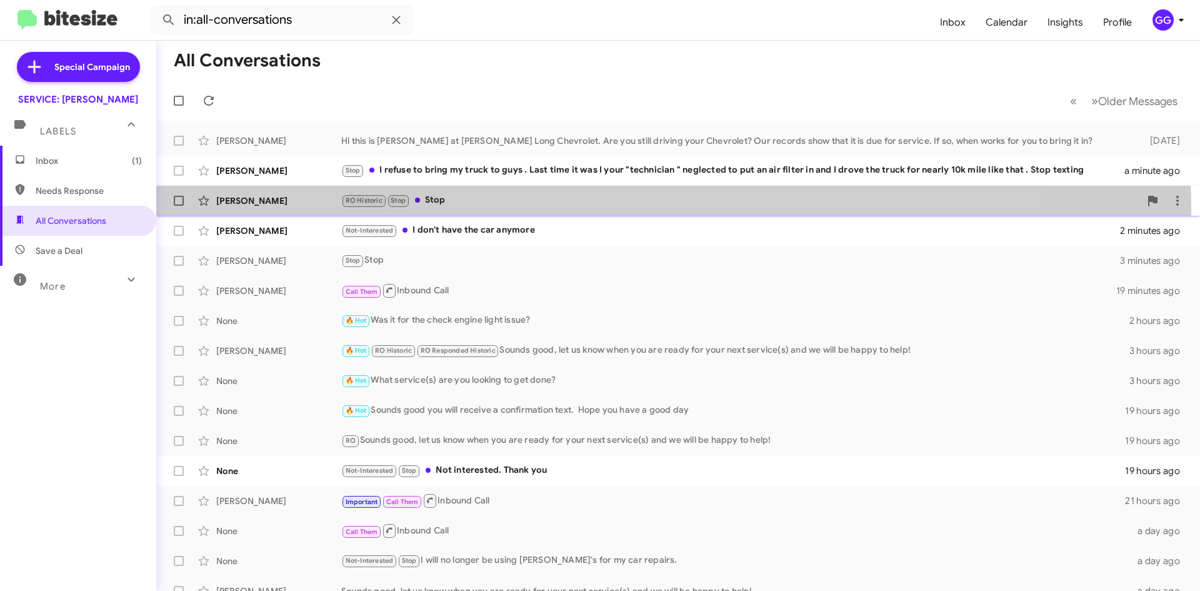
click at [562, 208] on div "Robert Hanlon RO Historic Stop Stop 2 minutes ago" at bounding box center [678, 200] width 1024 height 25
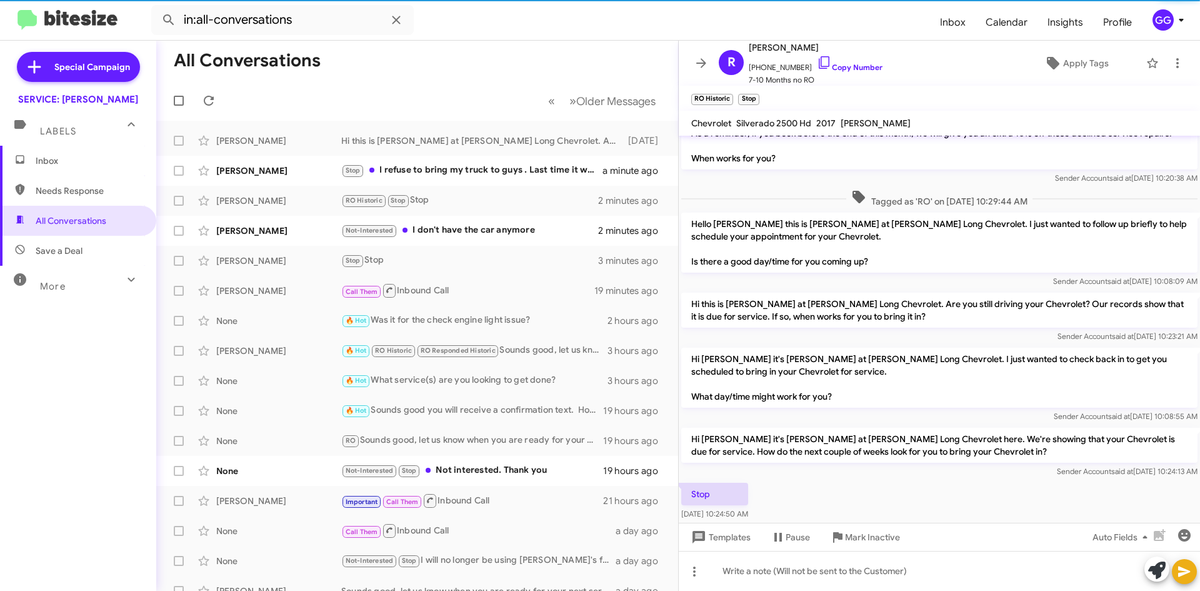
scroll to position [1011, 0]
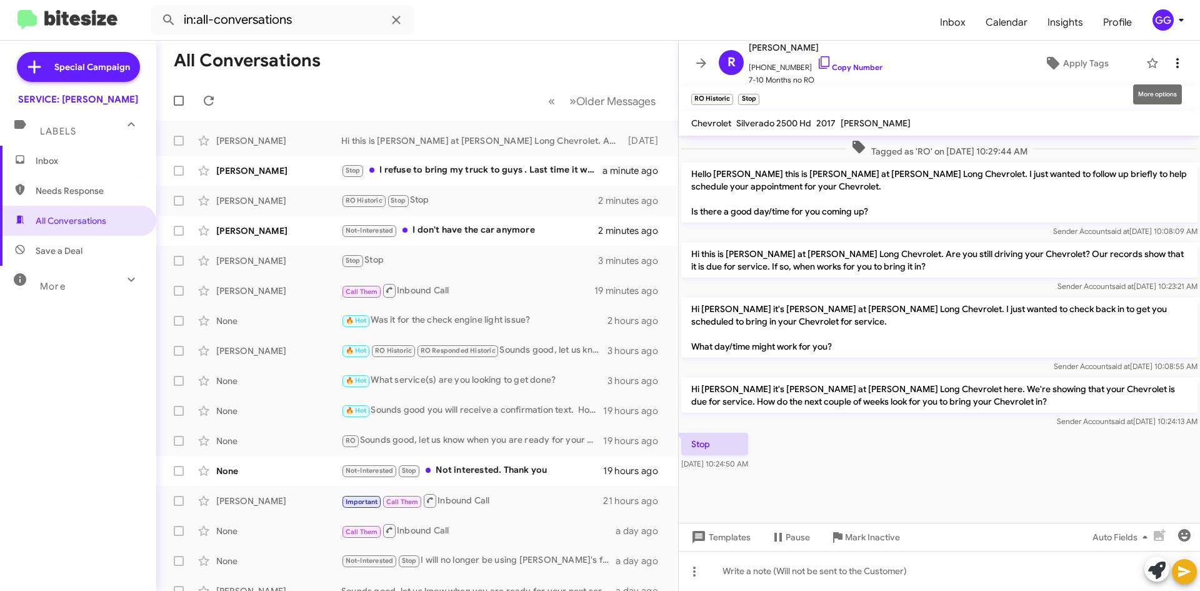
click at [1170, 58] on icon at bounding box center [1177, 63] width 15 height 15
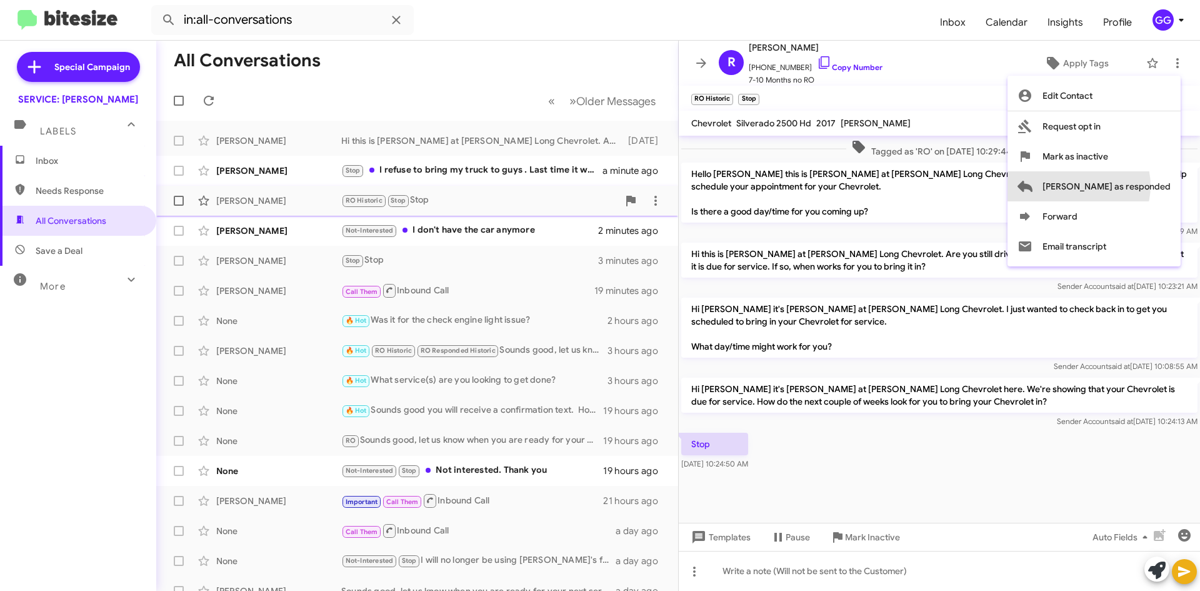
click at [1129, 188] on span "[PERSON_NAME] as responded" at bounding box center [1107, 186] width 128 height 30
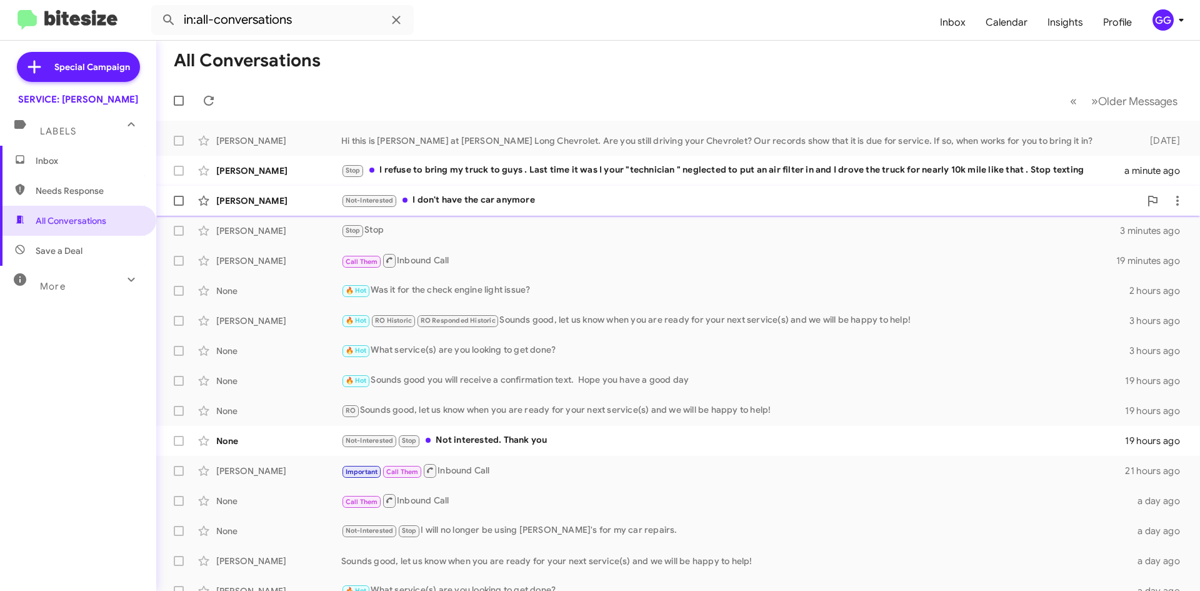
click at [628, 197] on div "Not-Interested I don't have the car anymore" at bounding box center [740, 200] width 799 height 14
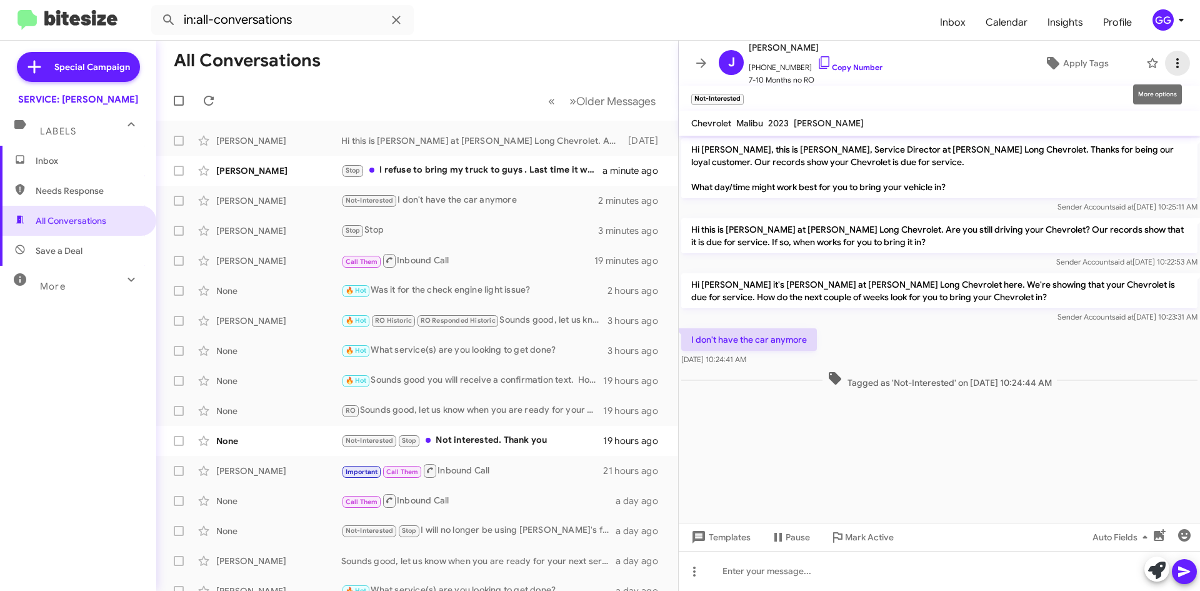
click at [1175, 65] on icon at bounding box center [1177, 63] width 15 height 15
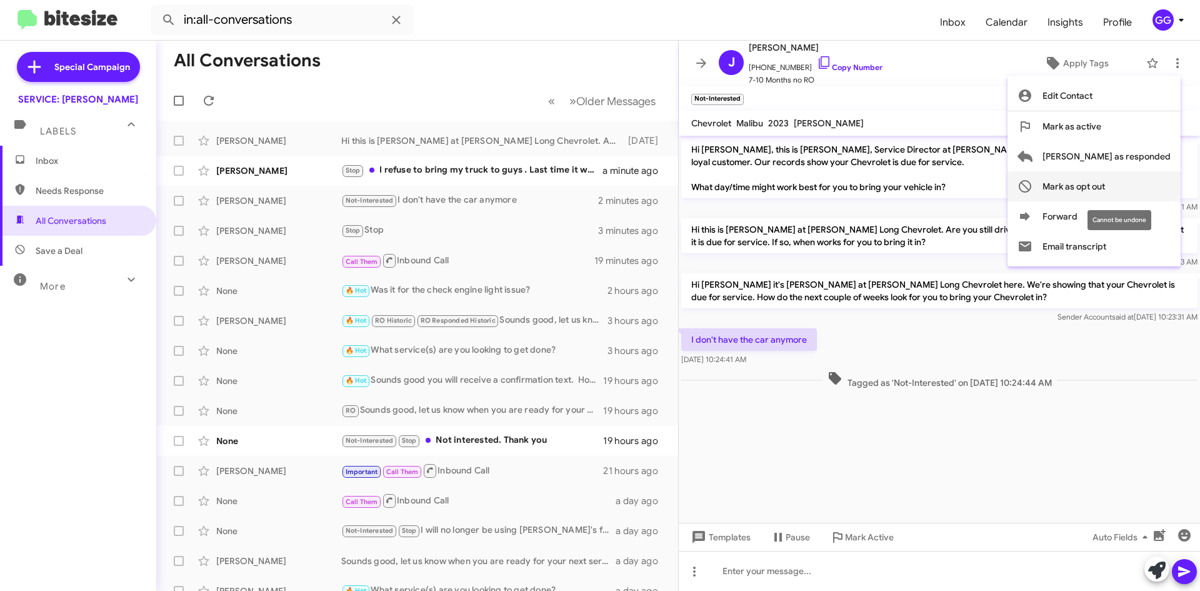
click at [1105, 191] on span "Mark as opt out" at bounding box center [1074, 186] width 63 height 30
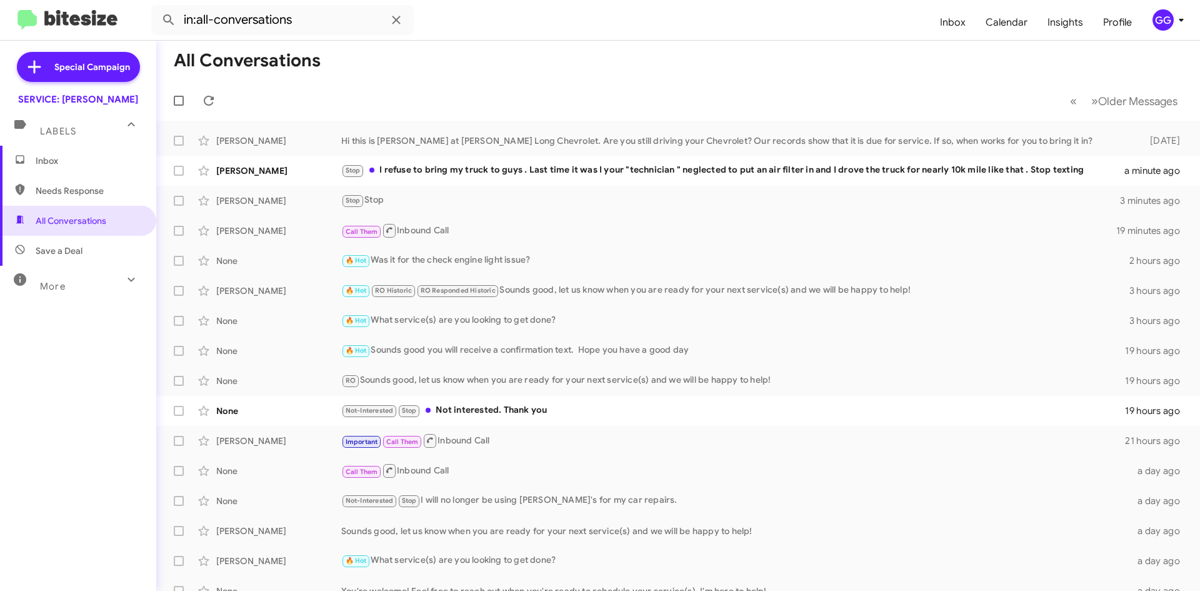
click at [70, 158] on span "Inbox" at bounding box center [89, 160] width 106 height 13
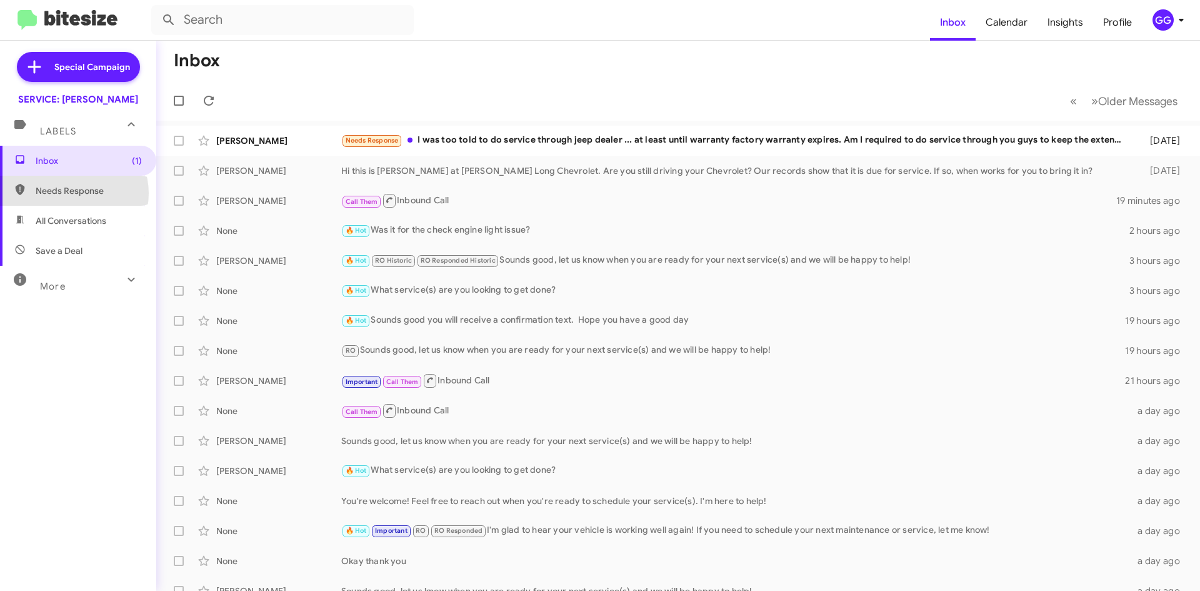
click at [74, 193] on span "Needs Response" at bounding box center [89, 190] width 106 height 13
type input "in:needs-response"
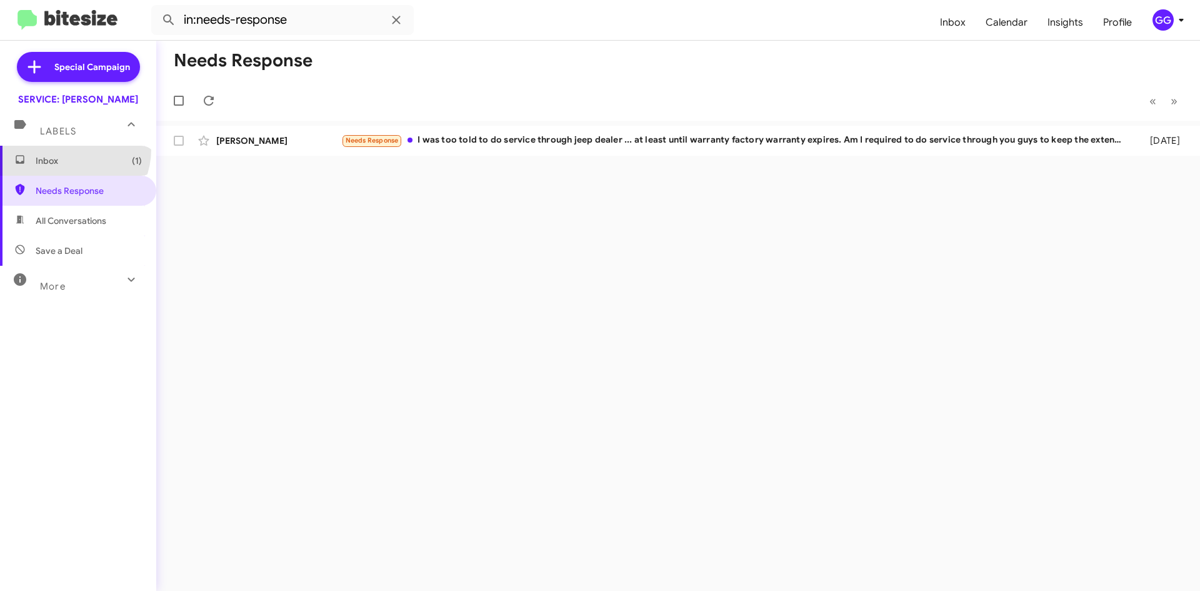
click at [72, 151] on span "Inbox (1)" at bounding box center [78, 161] width 156 height 30
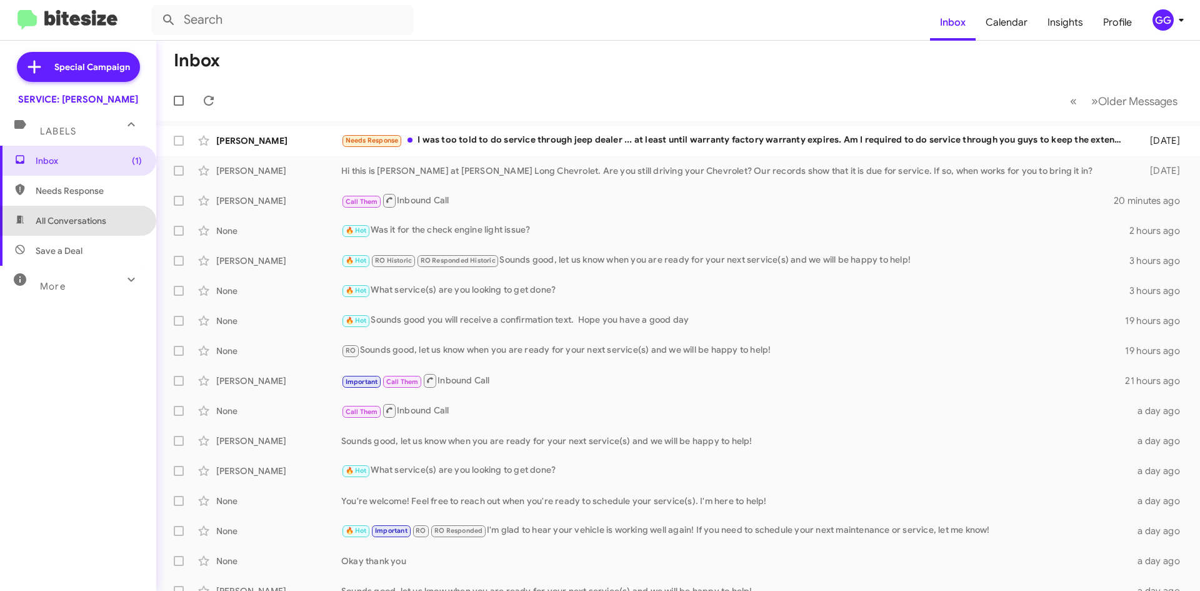
click at [94, 213] on span "All Conversations" at bounding box center [78, 221] width 156 height 30
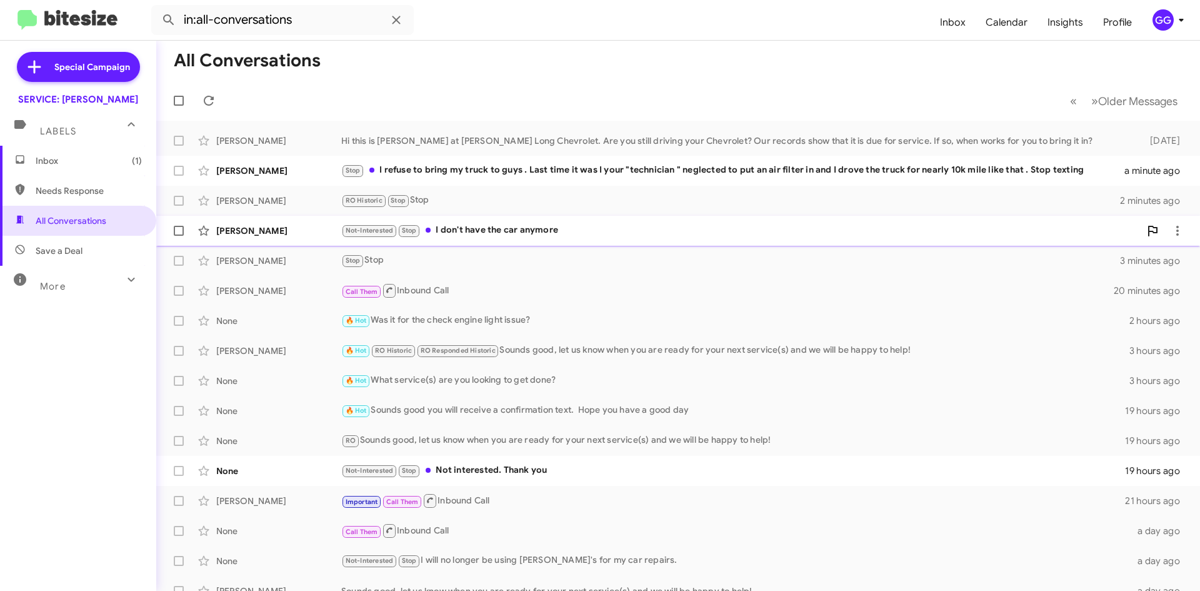
click at [630, 229] on div "Not-Interested Stop I don't have the car anymore" at bounding box center [740, 230] width 799 height 14
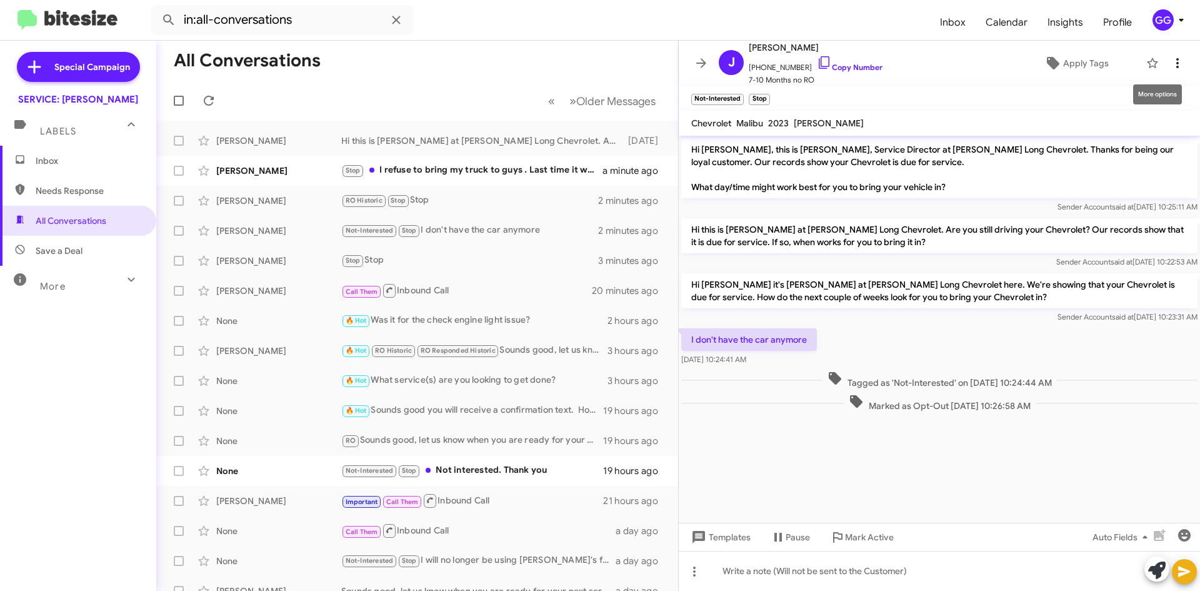
click at [1170, 56] on icon at bounding box center [1177, 63] width 15 height 15
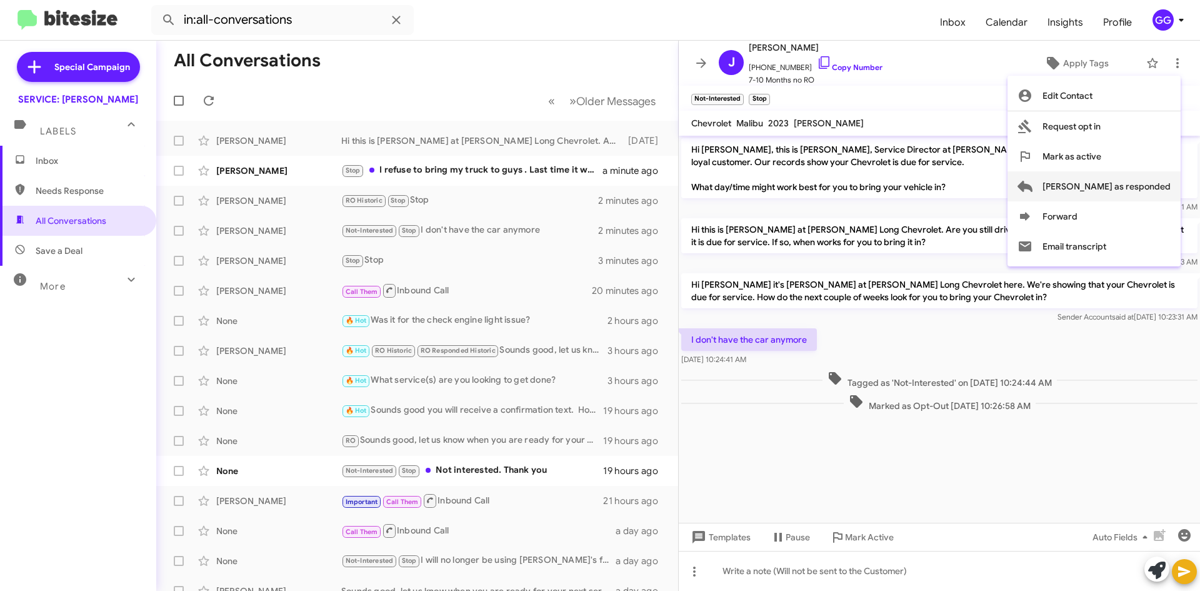
click at [1155, 188] on span "[PERSON_NAME] as responded" at bounding box center [1107, 186] width 128 height 30
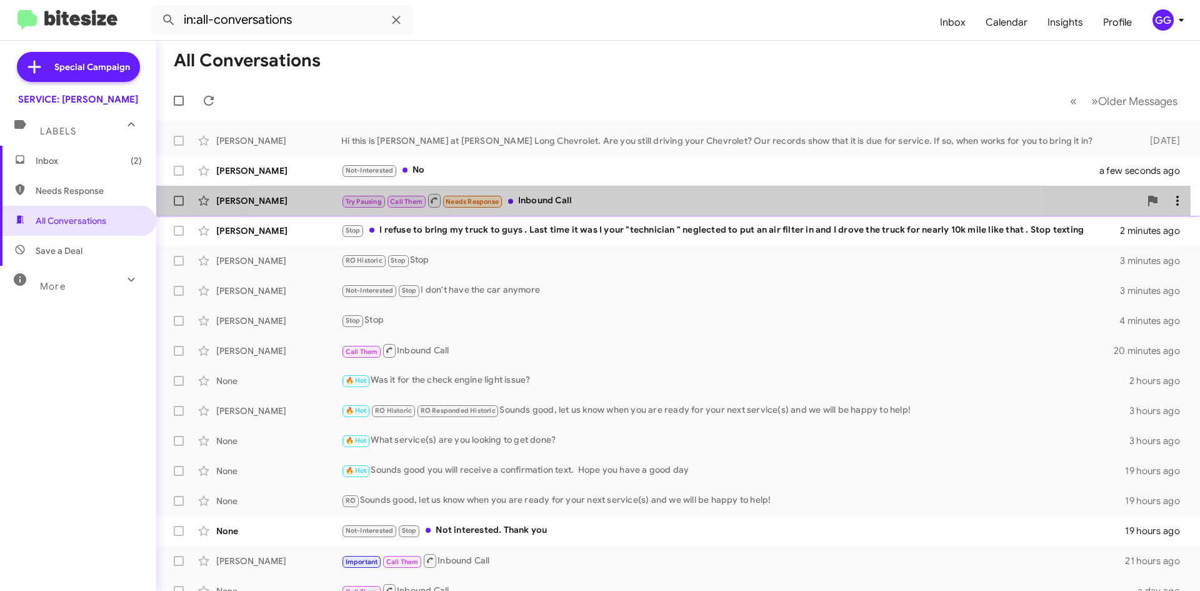
click at [643, 203] on div "Try Pausing Call Them Needs Response Inbound Call" at bounding box center [740, 201] width 799 height 16
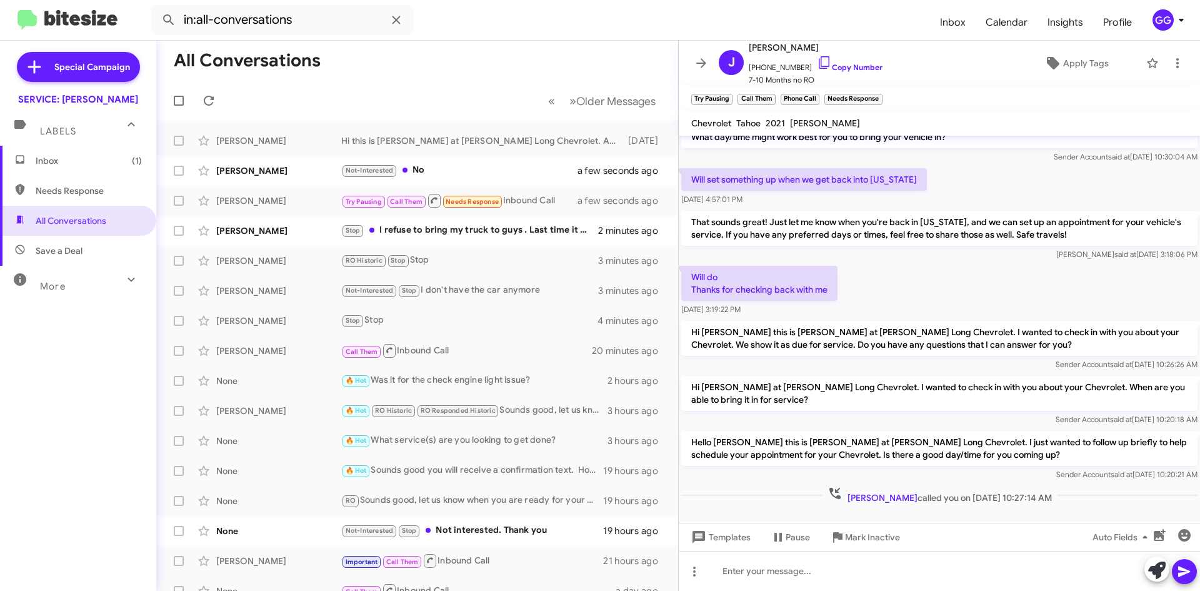
scroll to position [59, 0]
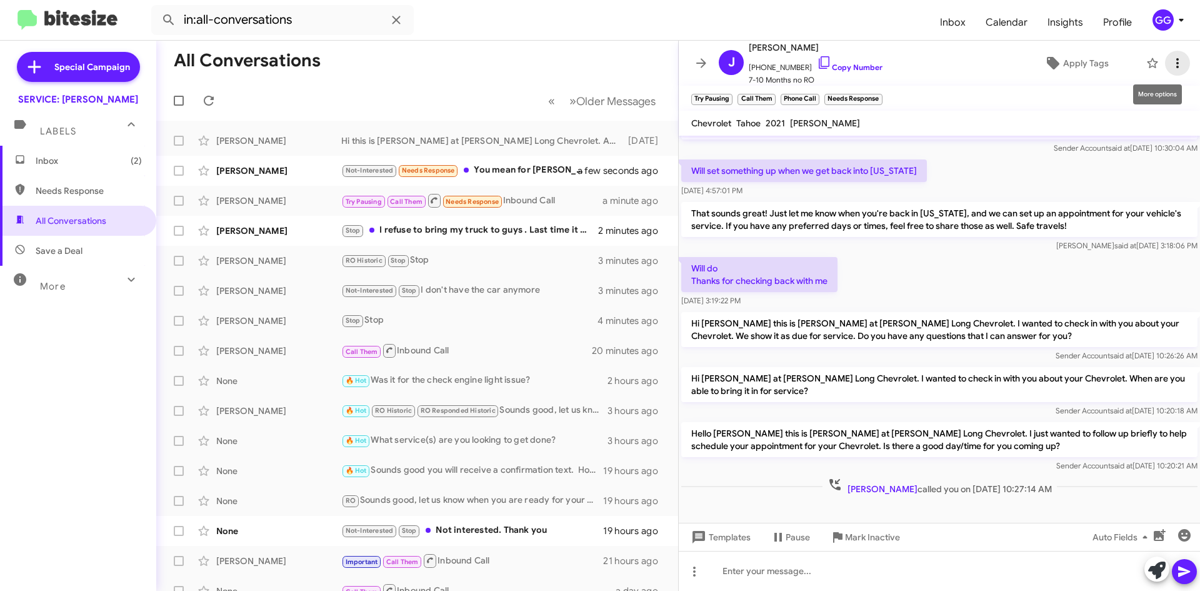
click at [1174, 63] on icon at bounding box center [1177, 63] width 15 height 15
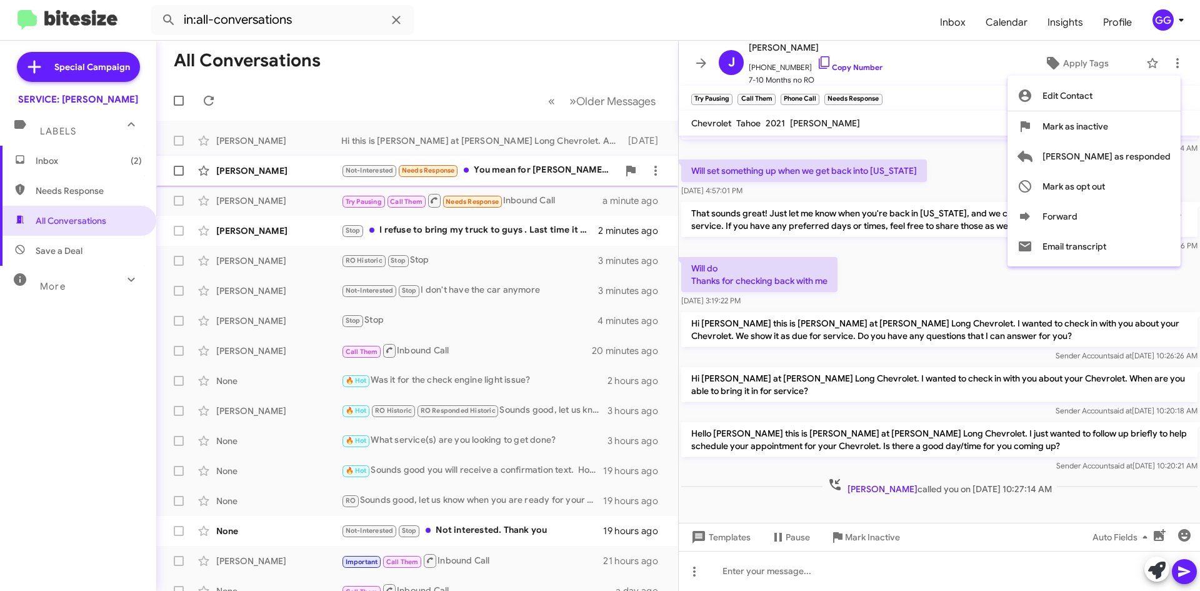
click at [1136, 158] on span "[PERSON_NAME] as responded" at bounding box center [1107, 156] width 128 height 30
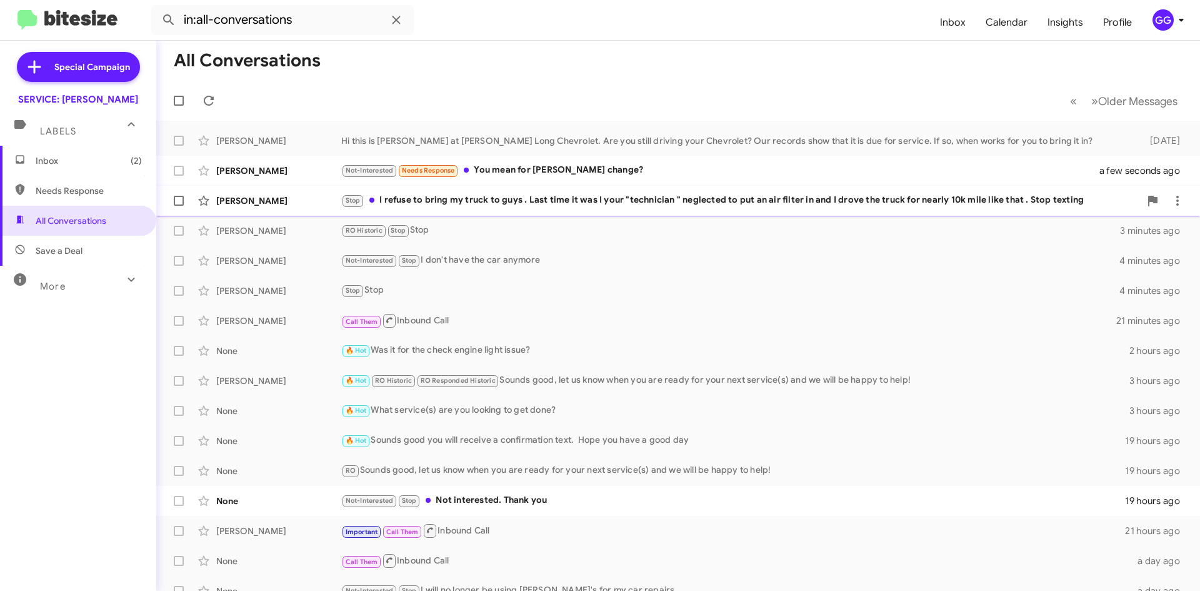
click at [642, 201] on div "Stop I refuse to bring my truck to guys . Last time it was I your "technician "…" at bounding box center [740, 200] width 799 height 14
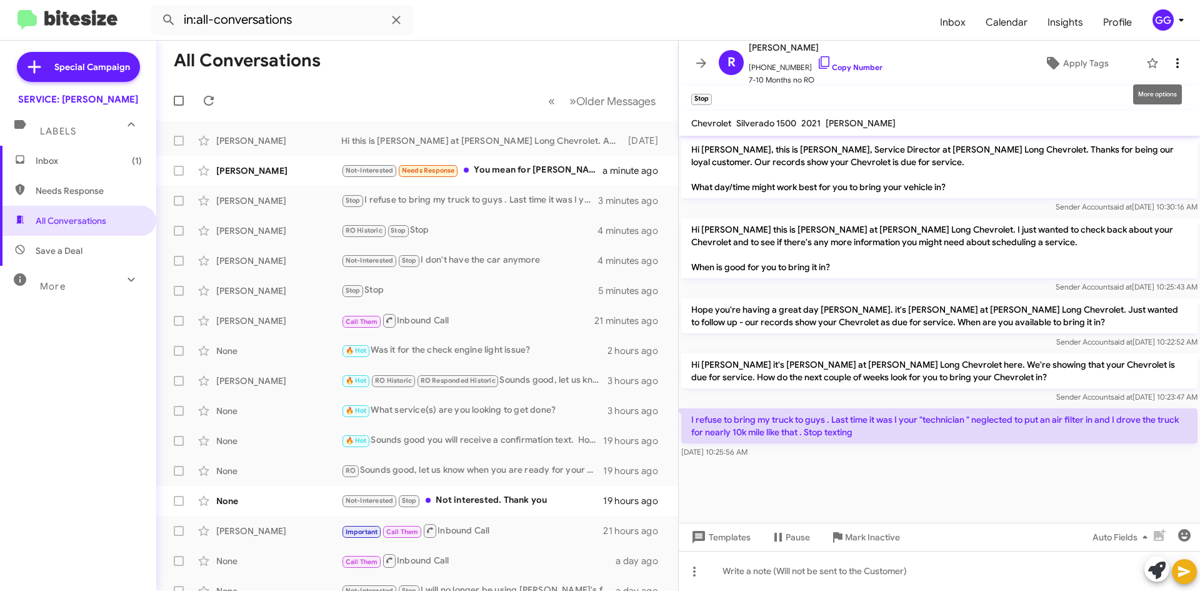
click at [1170, 56] on icon at bounding box center [1177, 63] width 15 height 15
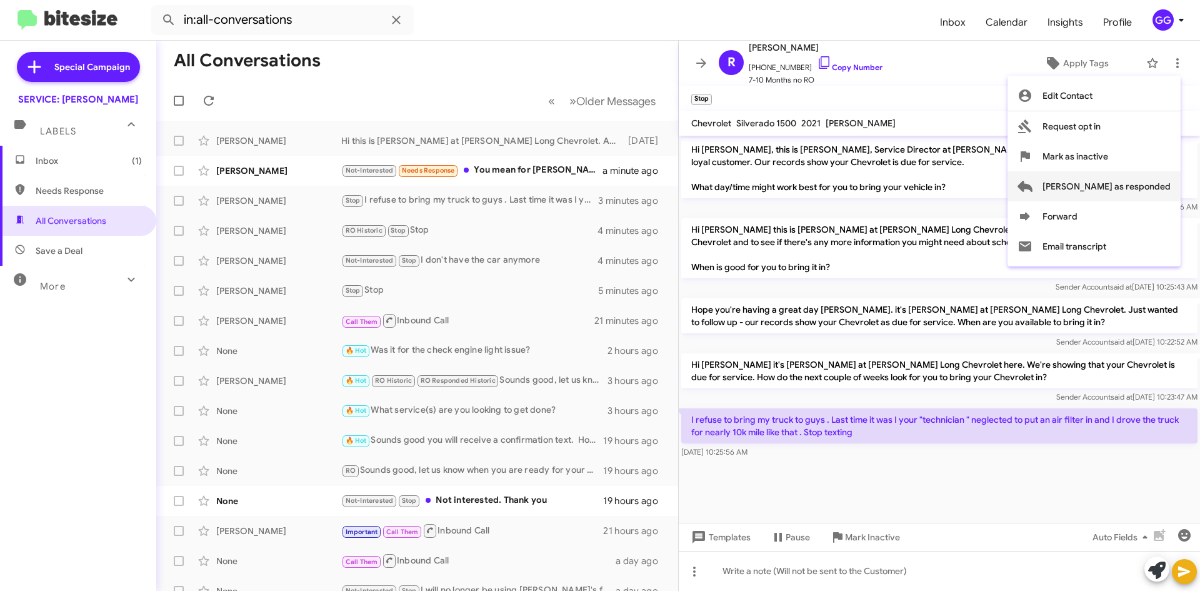
click at [1162, 188] on span "[PERSON_NAME] as responded" at bounding box center [1107, 186] width 128 height 30
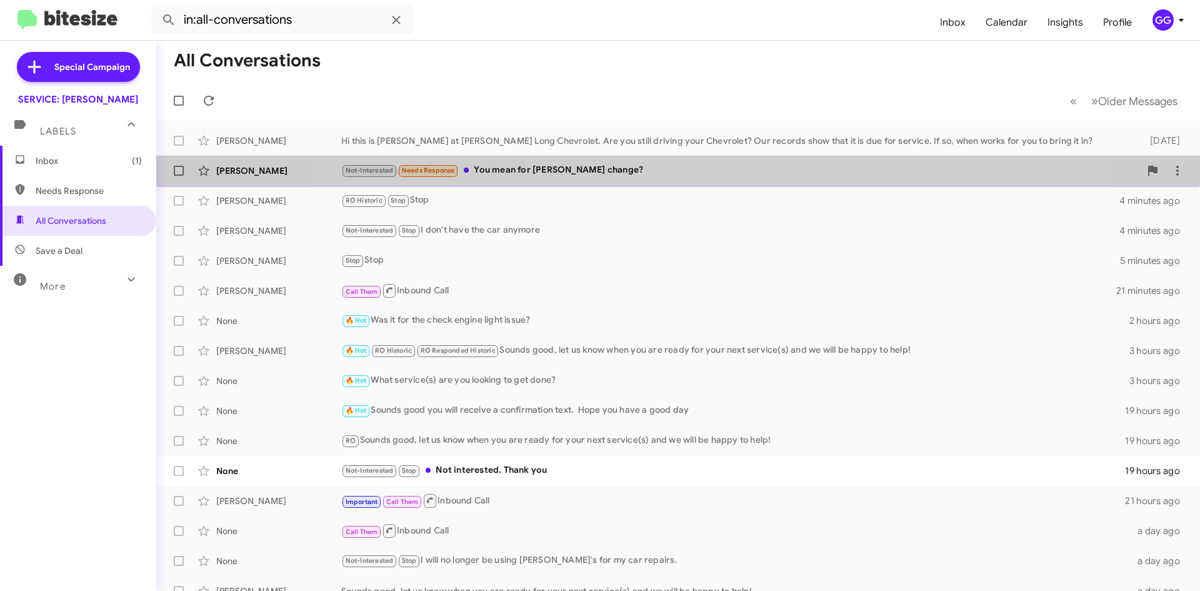
click at [682, 174] on div "Not-Interested Needs Response You mean for ab ouk change?" at bounding box center [740, 170] width 799 height 14
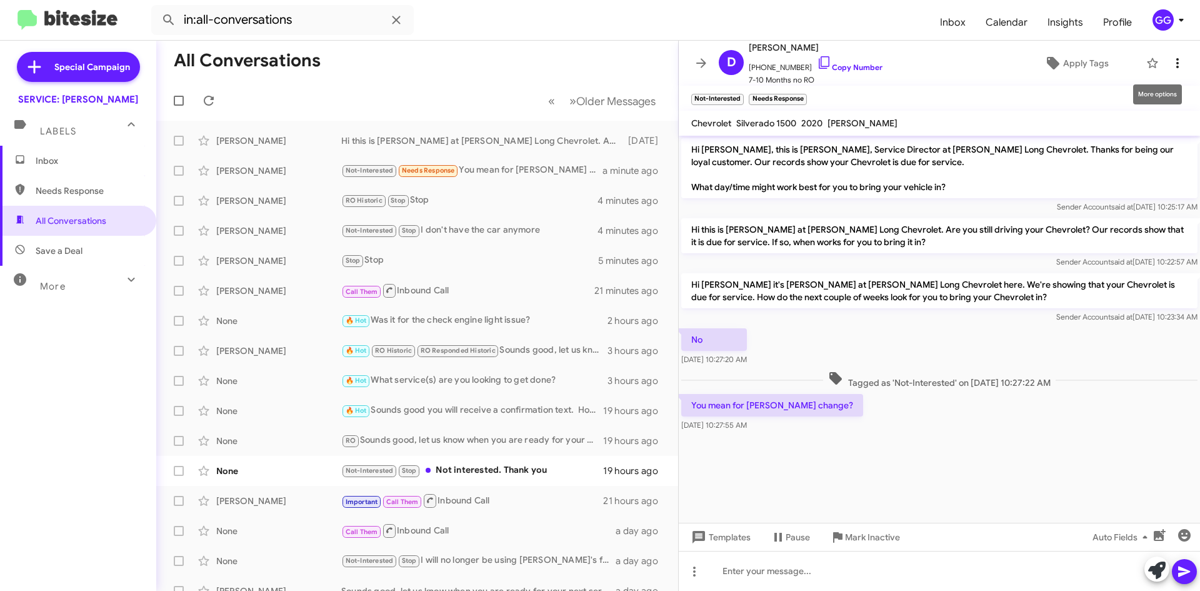
click at [1174, 66] on icon at bounding box center [1177, 63] width 15 height 15
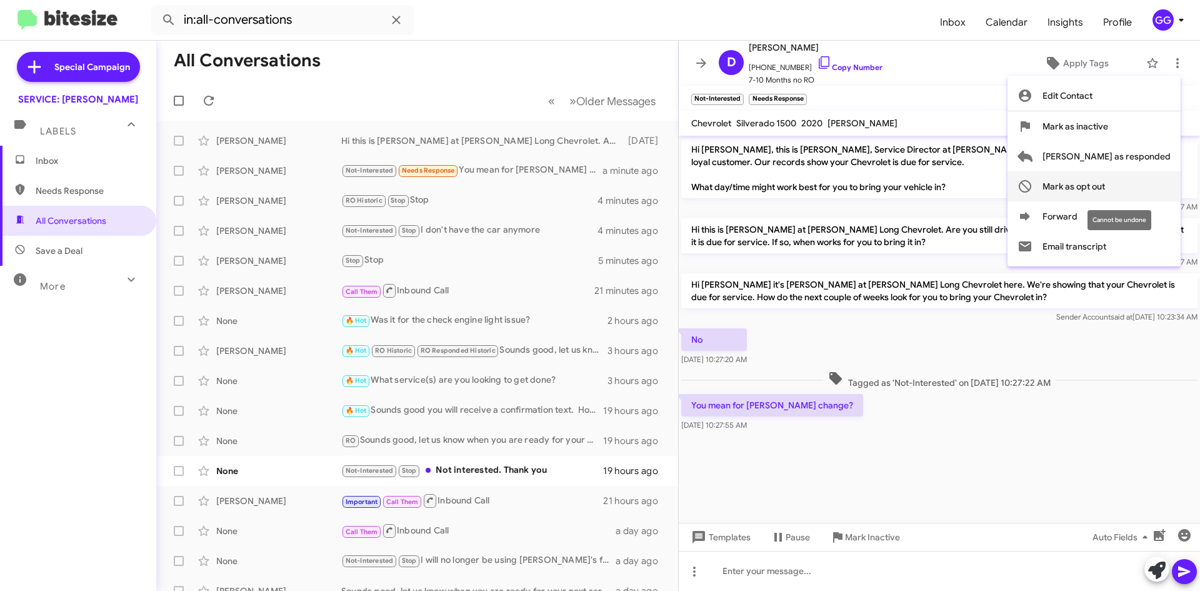
click at [1092, 186] on button "Mark as opt out" at bounding box center [1094, 186] width 173 height 30
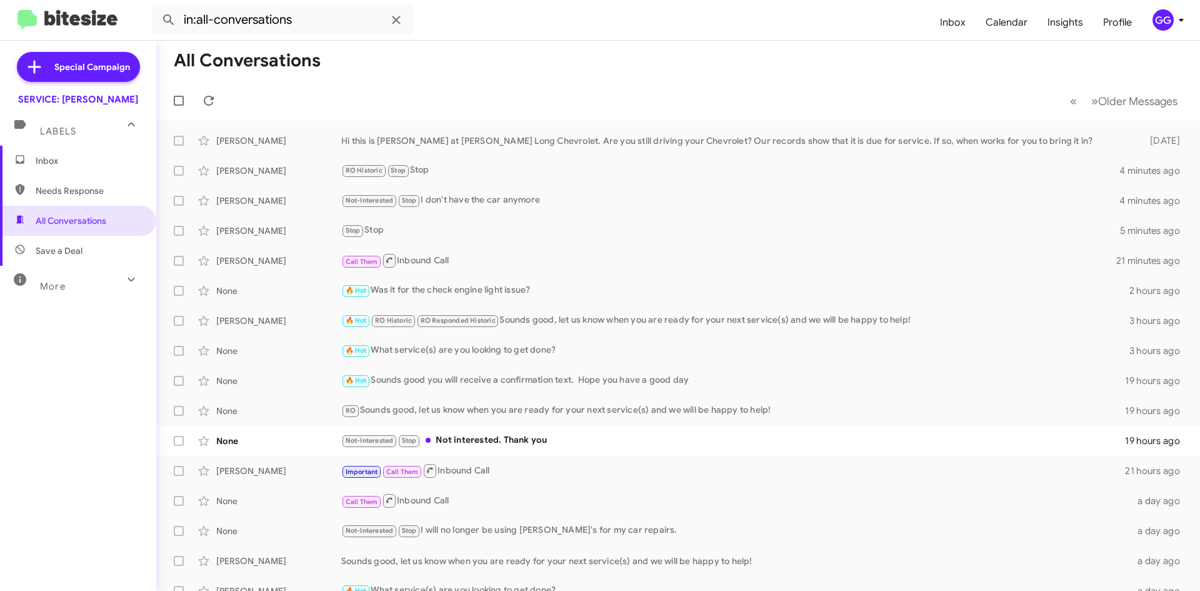
click at [95, 194] on span "Needs Response" at bounding box center [89, 190] width 106 height 13
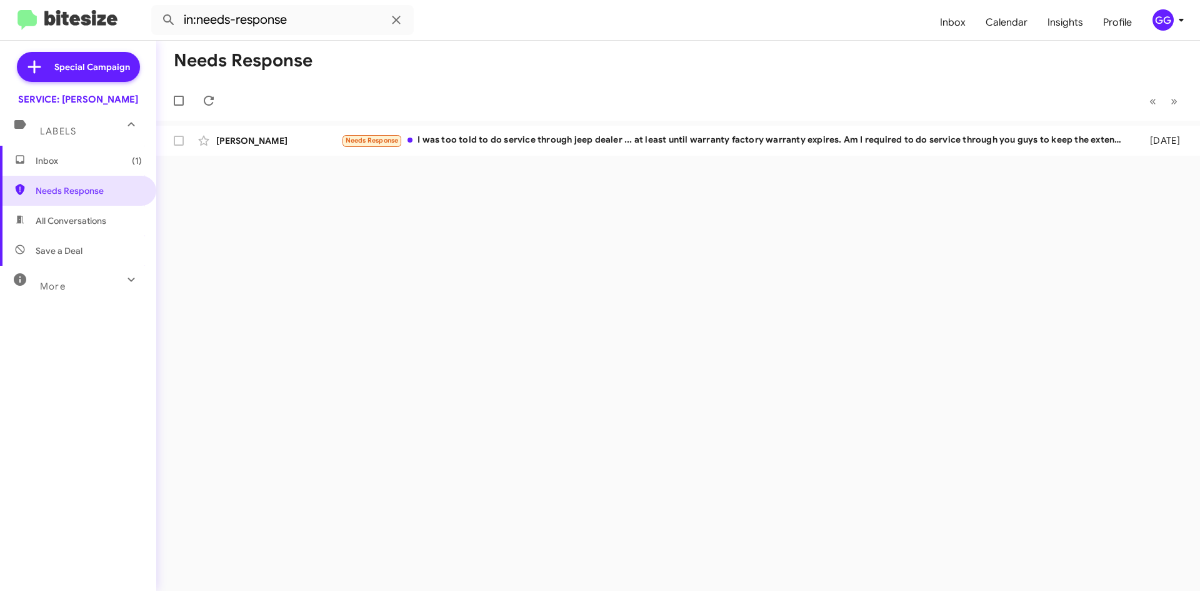
click at [52, 237] on span "Save a Deal" at bounding box center [78, 251] width 156 height 30
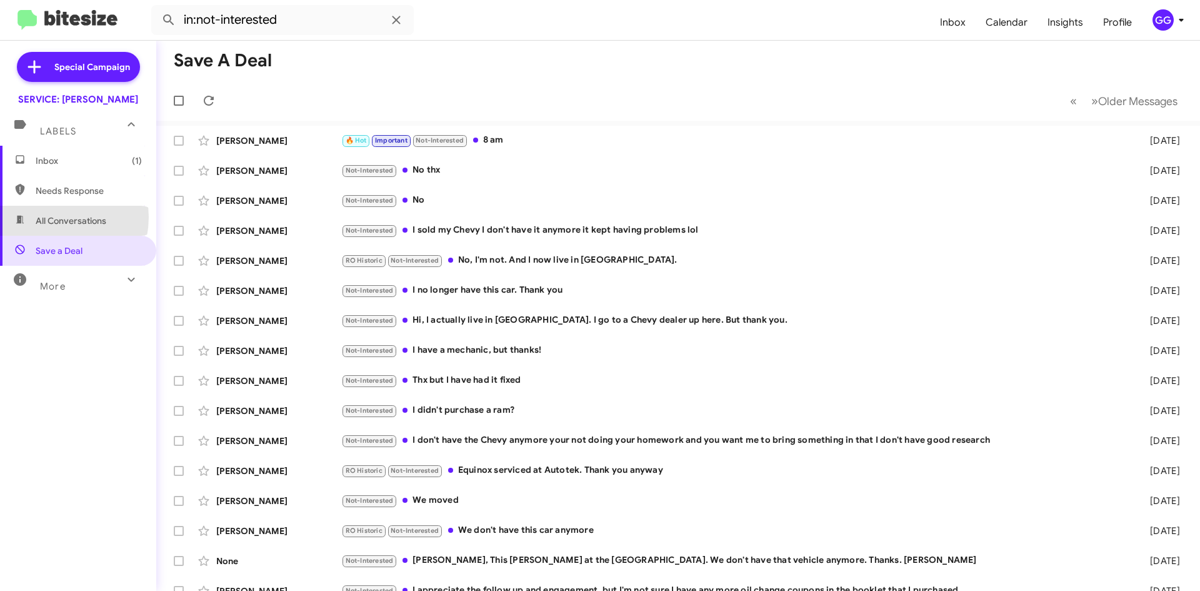
click at [46, 219] on span "All Conversations" at bounding box center [71, 220] width 71 height 13
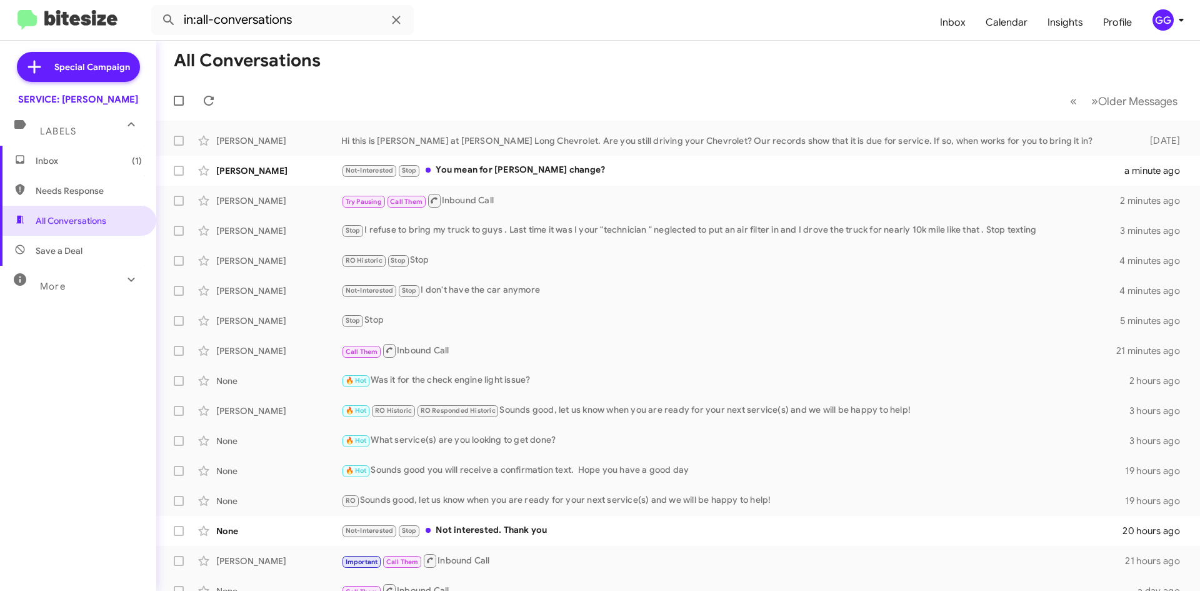
click at [99, 194] on span "Needs Response" at bounding box center [89, 190] width 106 height 13
type input "in:needs-response"
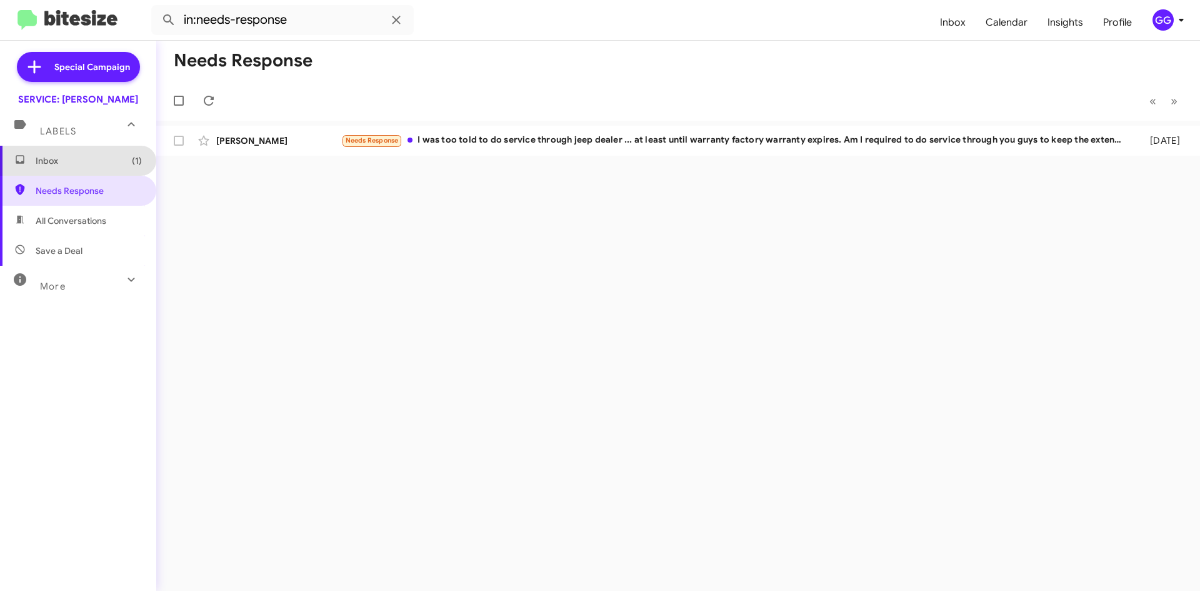
click at [109, 156] on span "Inbox (1)" at bounding box center [89, 160] width 106 height 13
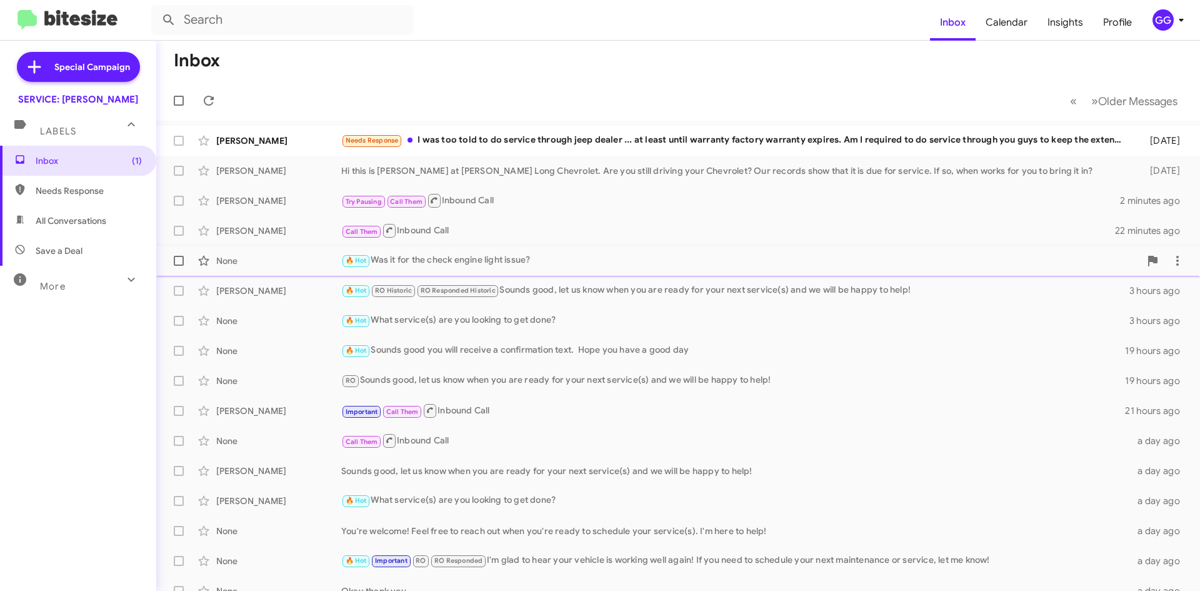
click at [553, 263] on div "🔥 Hot Was it for the check engine light issue?" at bounding box center [740, 260] width 799 height 14
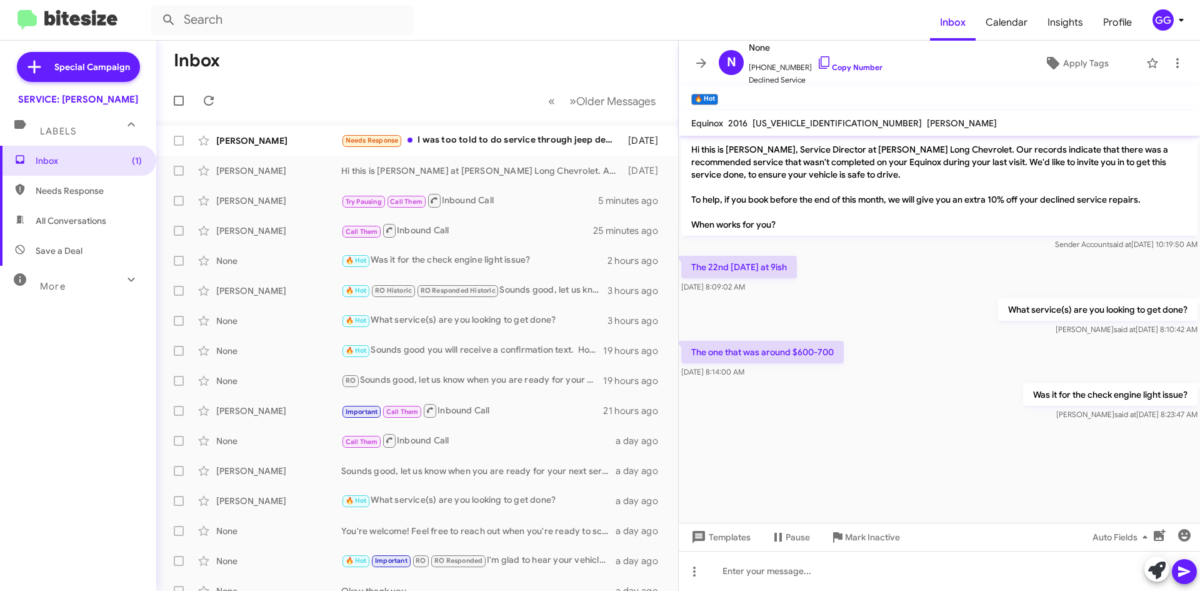
click at [66, 197] on span "Needs Response" at bounding box center [78, 191] width 156 height 30
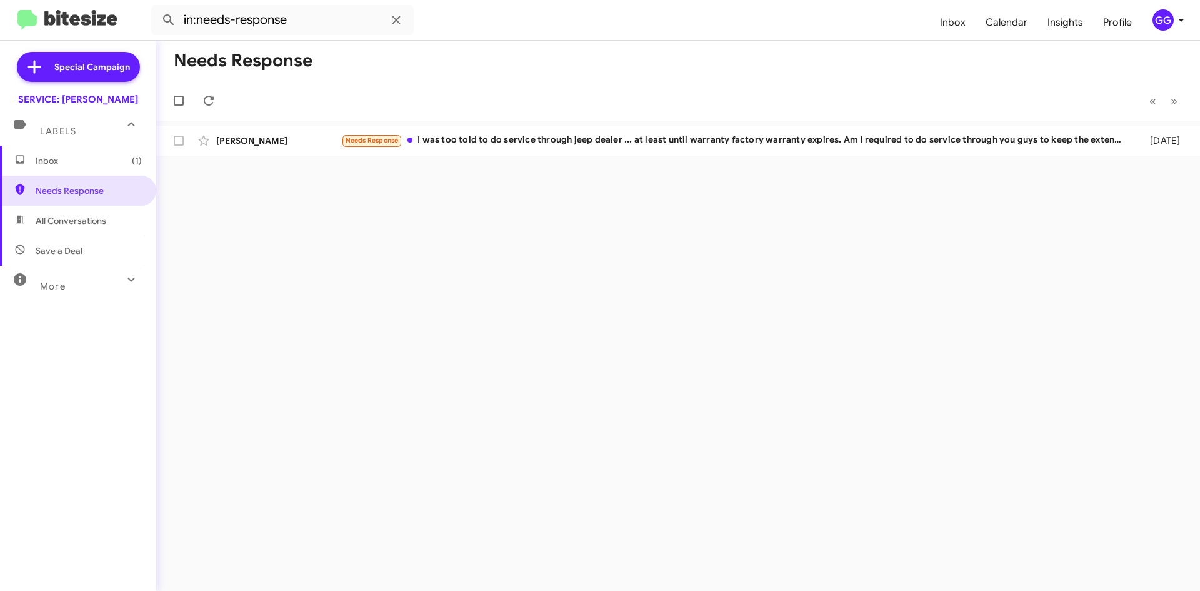
click at [49, 219] on span "All Conversations" at bounding box center [71, 220] width 71 height 13
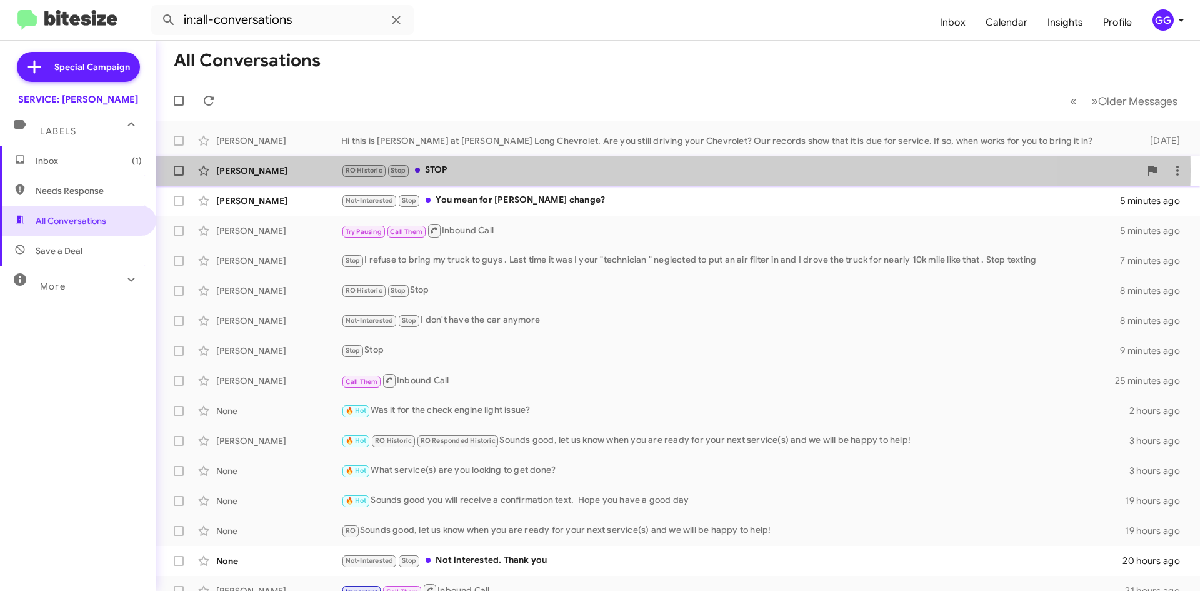
click at [568, 169] on div "RO Historic Stop STOP" at bounding box center [740, 170] width 799 height 14
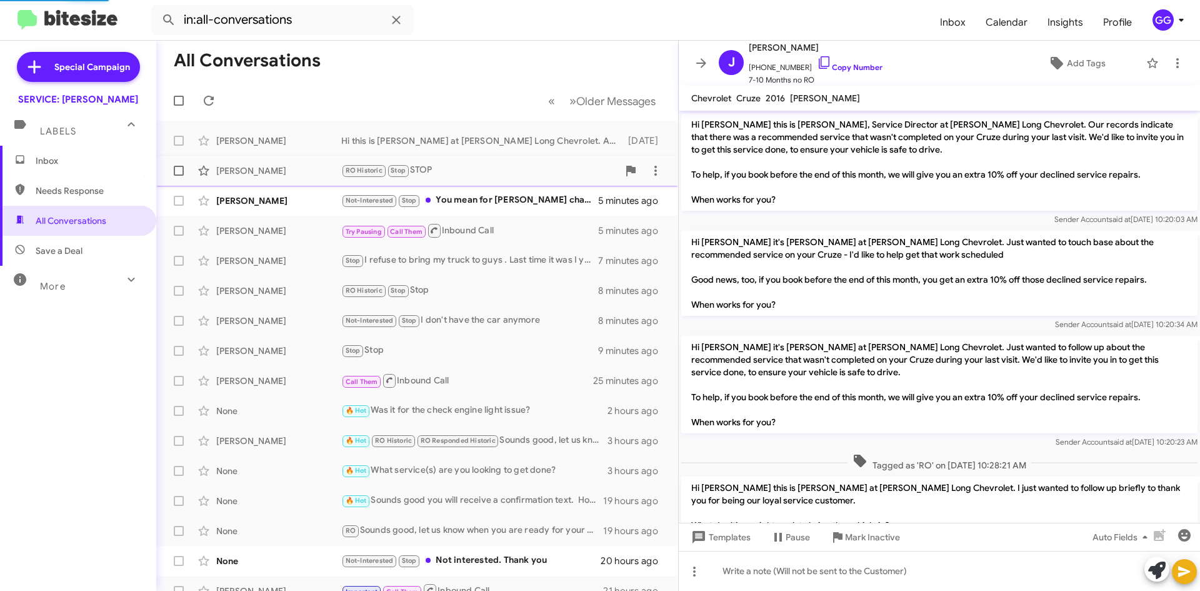
scroll to position [857, 0]
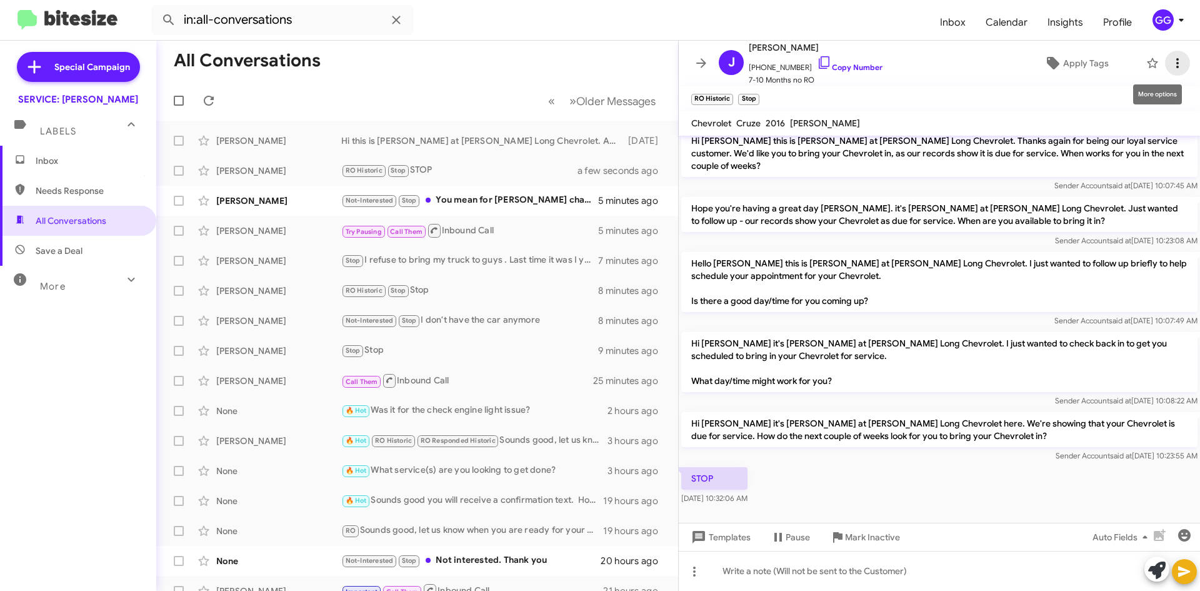
click at [1177, 60] on span at bounding box center [1177, 63] width 25 height 15
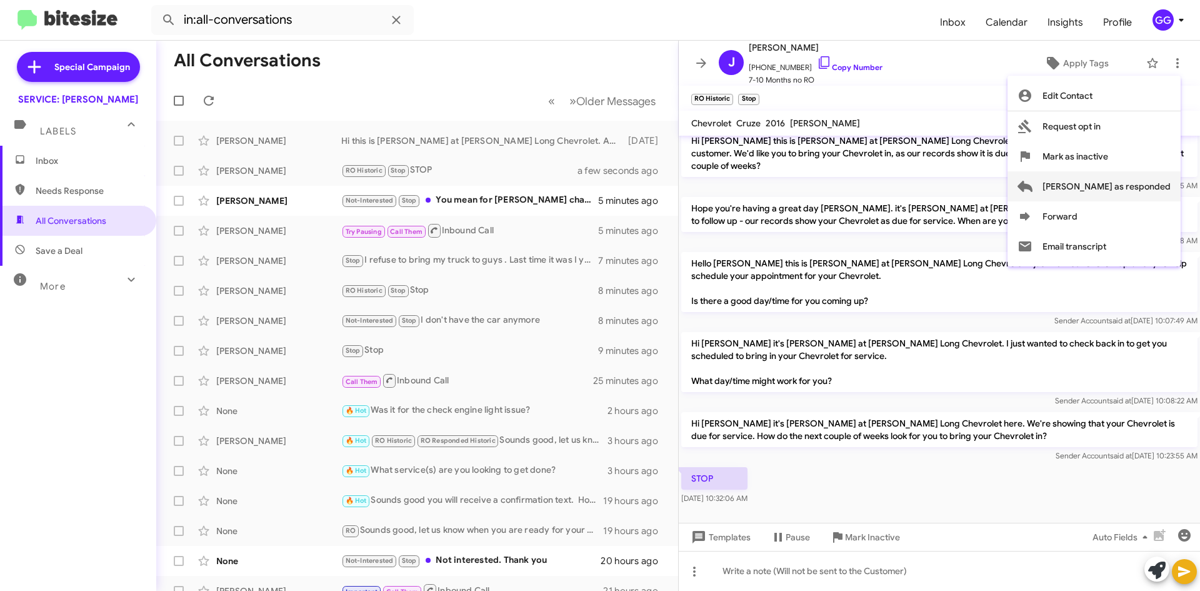
click at [1117, 188] on span "[PERSON_NAME] as responded" at bounding box center [1107, 186] width 128 height 30
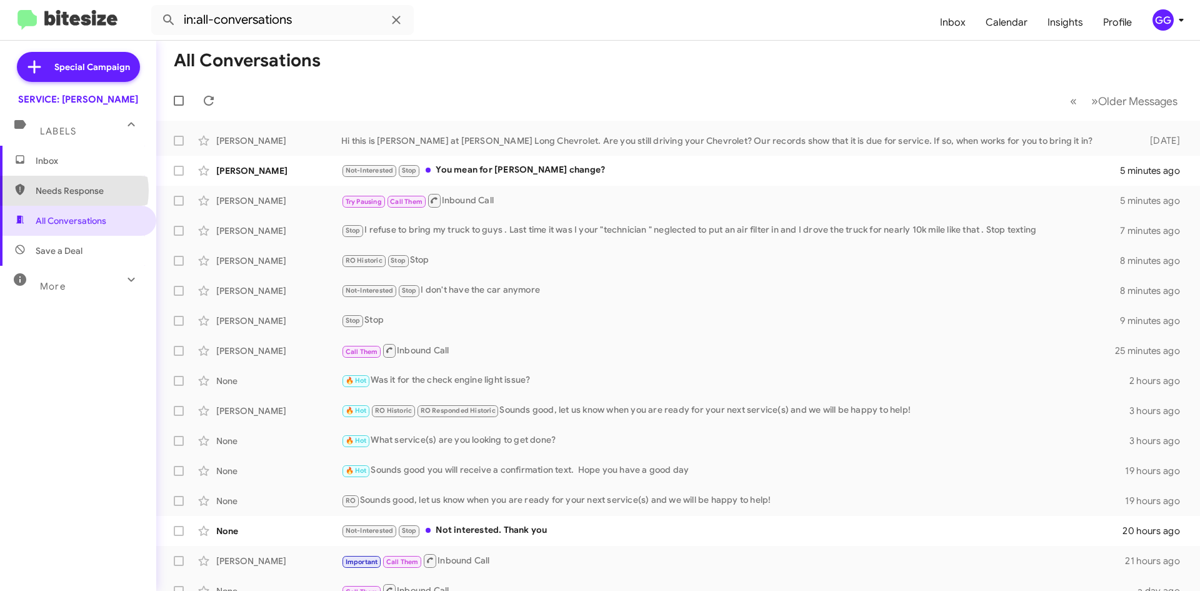
click at [75, 190] on span "Needs Response" at bounding box center [89, 190] width 106 height 13
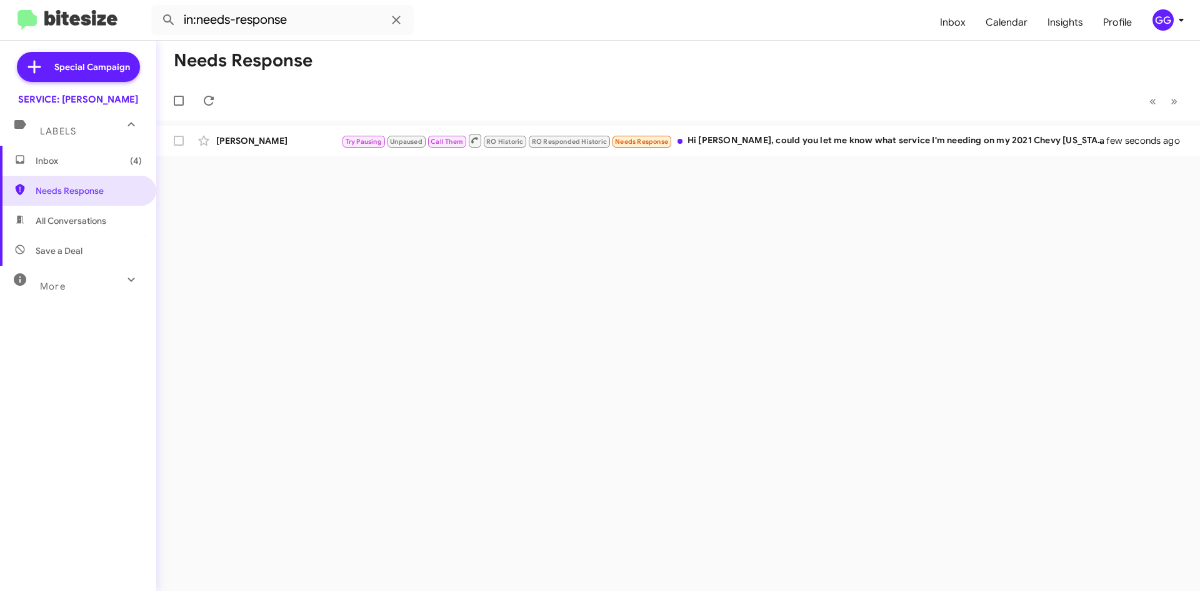
click at [88, 223] on span "All Conversations" at bounding box center [71, 220] width 71 height 13
type input "in:all-conversations"
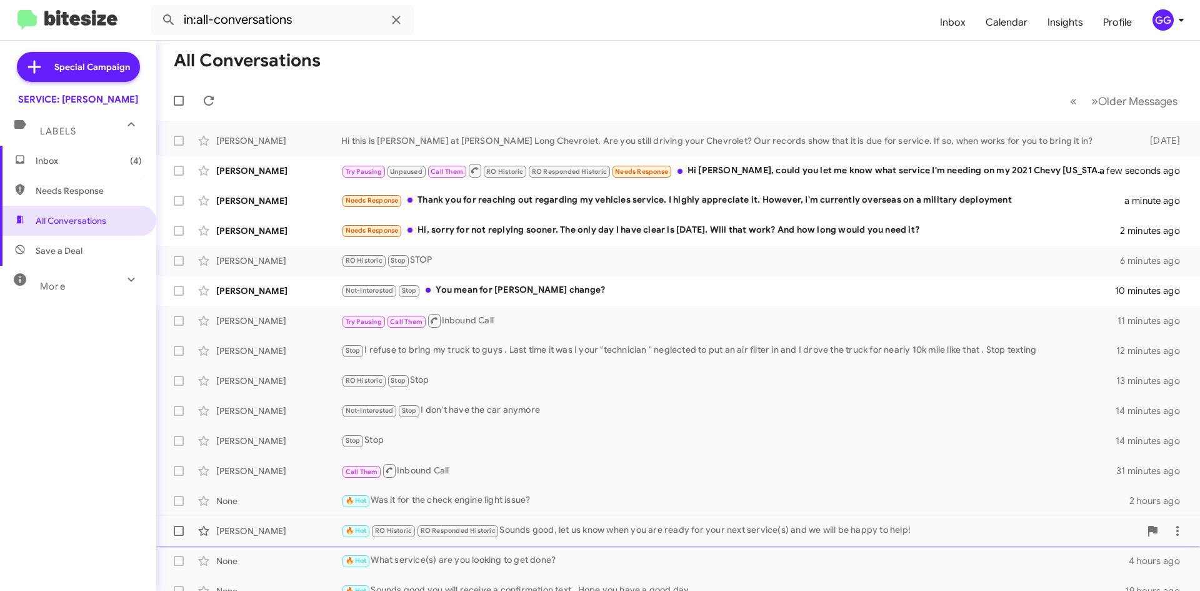
click at [571, 529] on div "🔥 Hot RO Historic RO Responded Historic Sounds good, let us know when you are r…" at bounding box center [740, 530] width 799 height 14
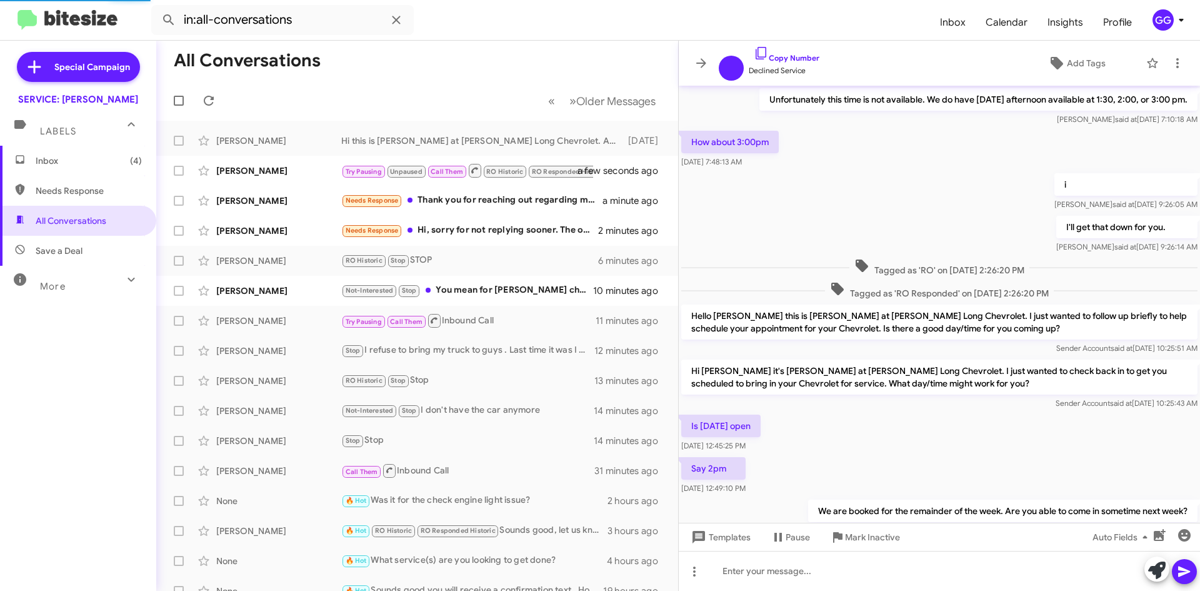
scroll to position [461, 0]
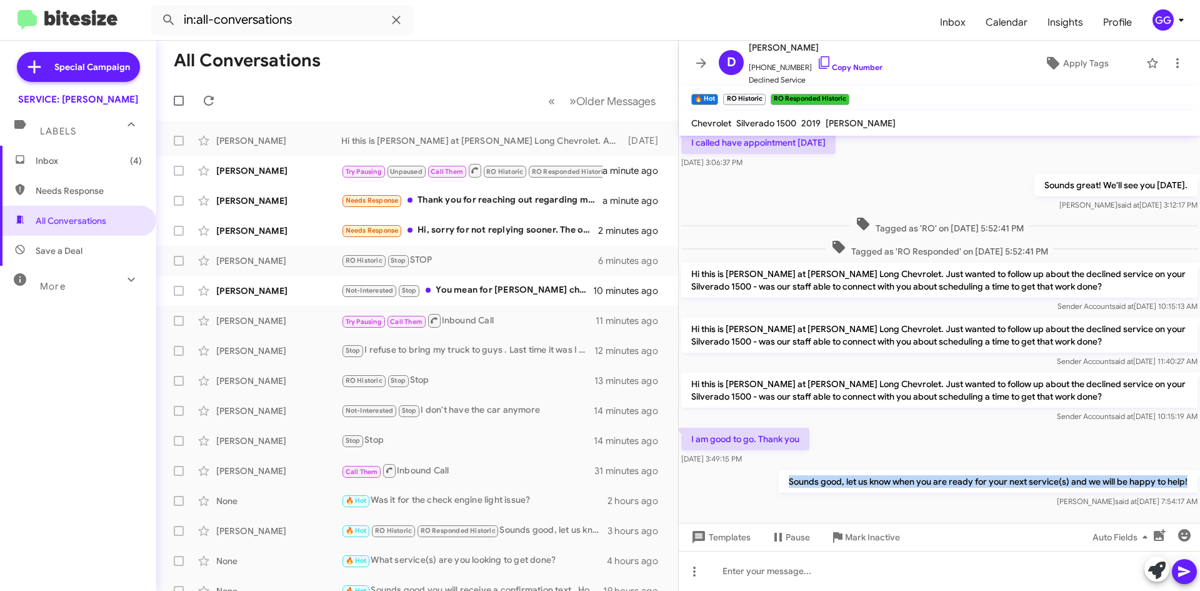
drag, startPoint x: 781, startPoint y: 482, endPoint x: 1181, endPoint y: 476, distance: 400.2
click at [1185, 473] on p "Sounds good, let us know when you are ready for your next service(s) and we wil…" at bounding box center [988, 481] width 419 height 23
copy p "Sounds good, let us know when you are ready for your next service(s) and we wil…"
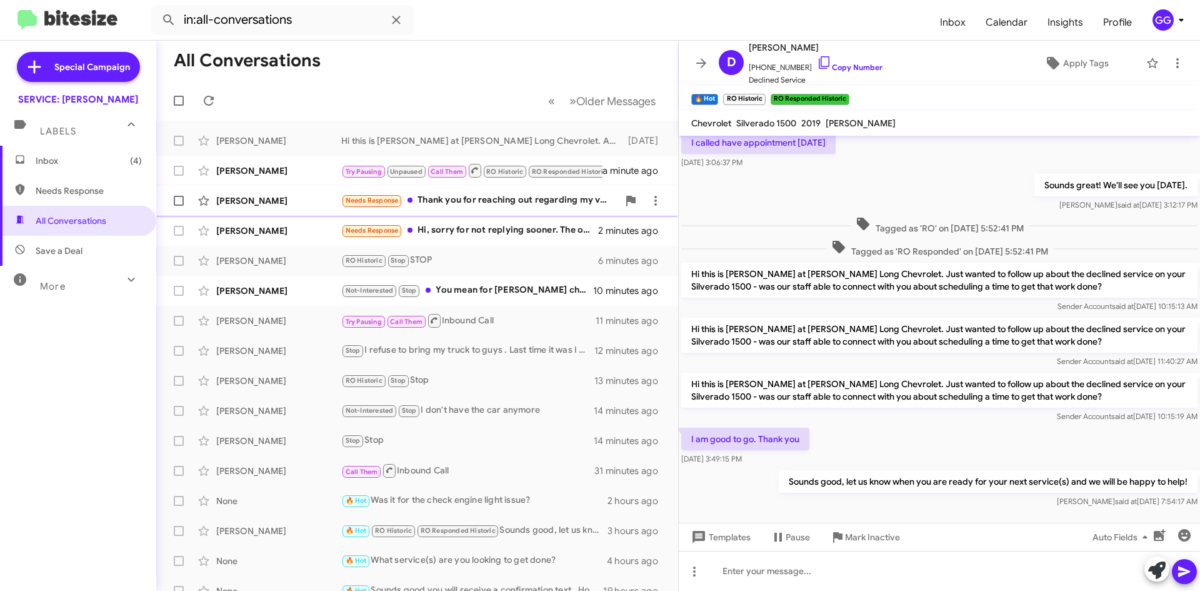
click at [547, 209] on div "An Nguyen Needs Response Thank you for reaching out regarding my vehicles servi…" at bounding box center [417, 200] width 502 height 25
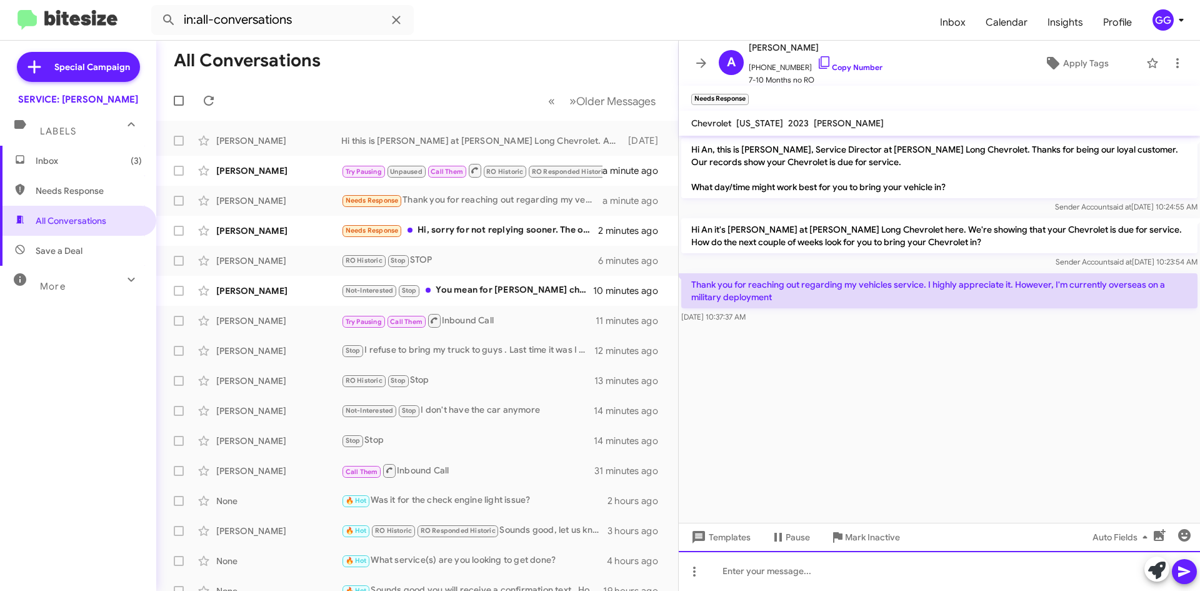
paste div
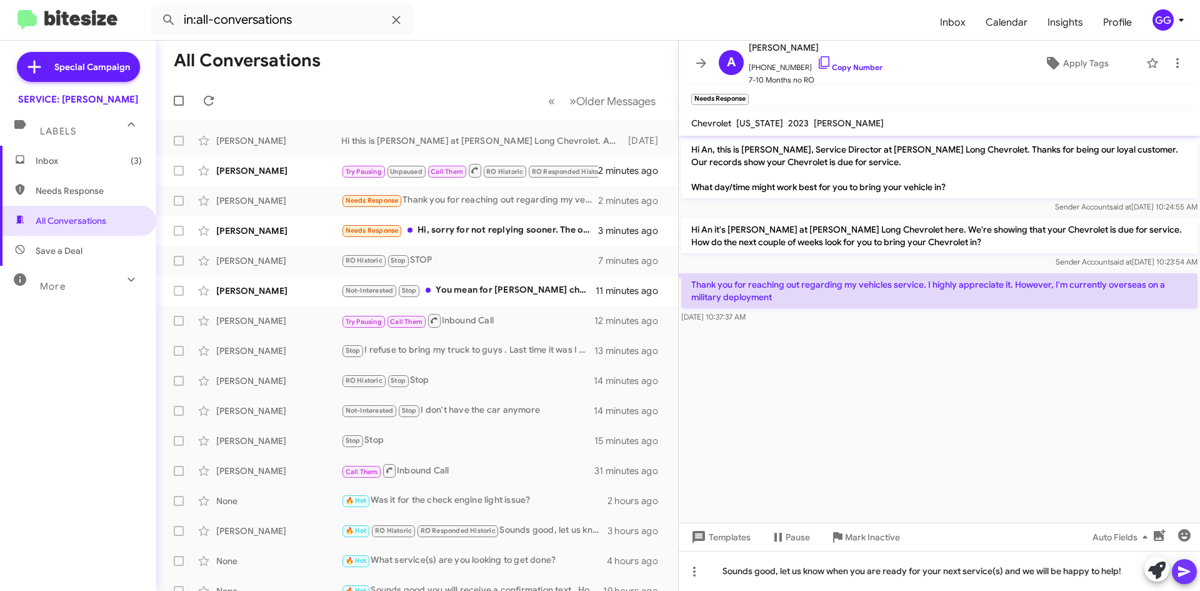
click at [1190, 566] on icon at bounding box center [1184, 571] width 15 height 15
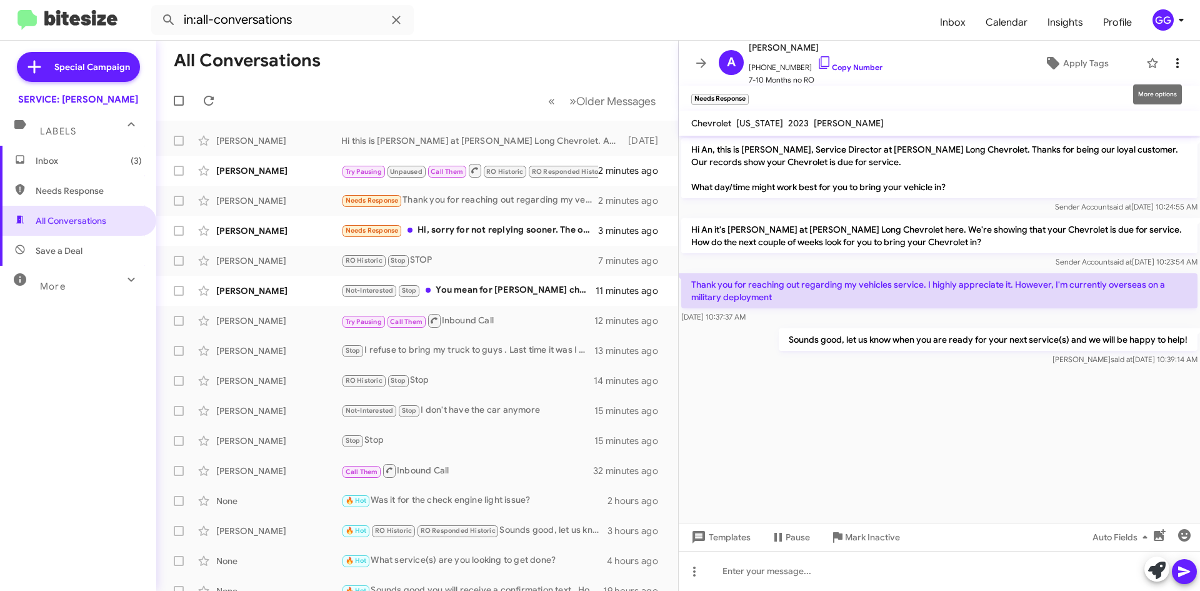
click at [1172, 62] on icon at bounding box center [1177, 63] width 15 height 15
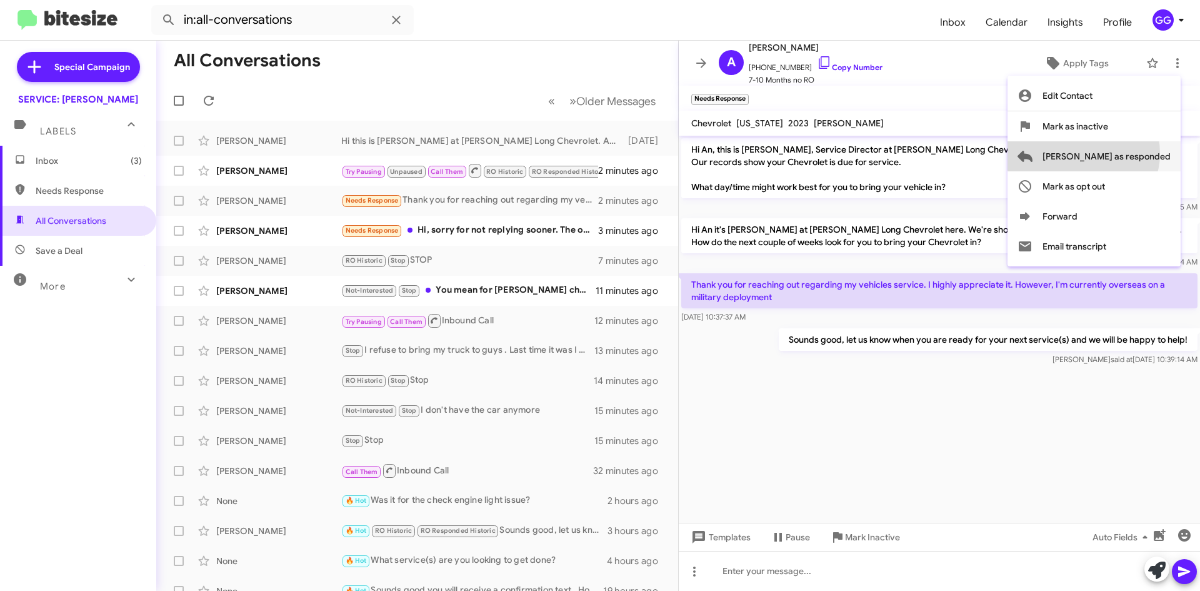
click at [1135, 153] on span "[PERSON_NAME] as responded" at bounding box center [1107, 156] width 128 height 30
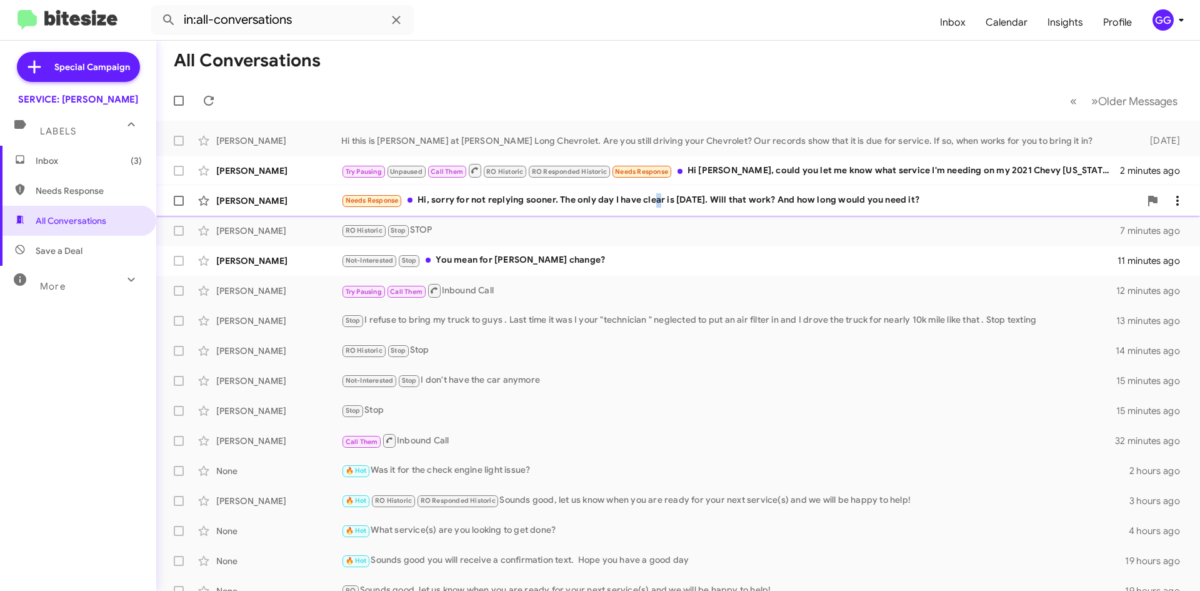
click at [656, 203] on div "Needs Response Hi, sorry for not replying sooner. The only day I have clear is …" at bounding box center [740, 200] width 799 height 14
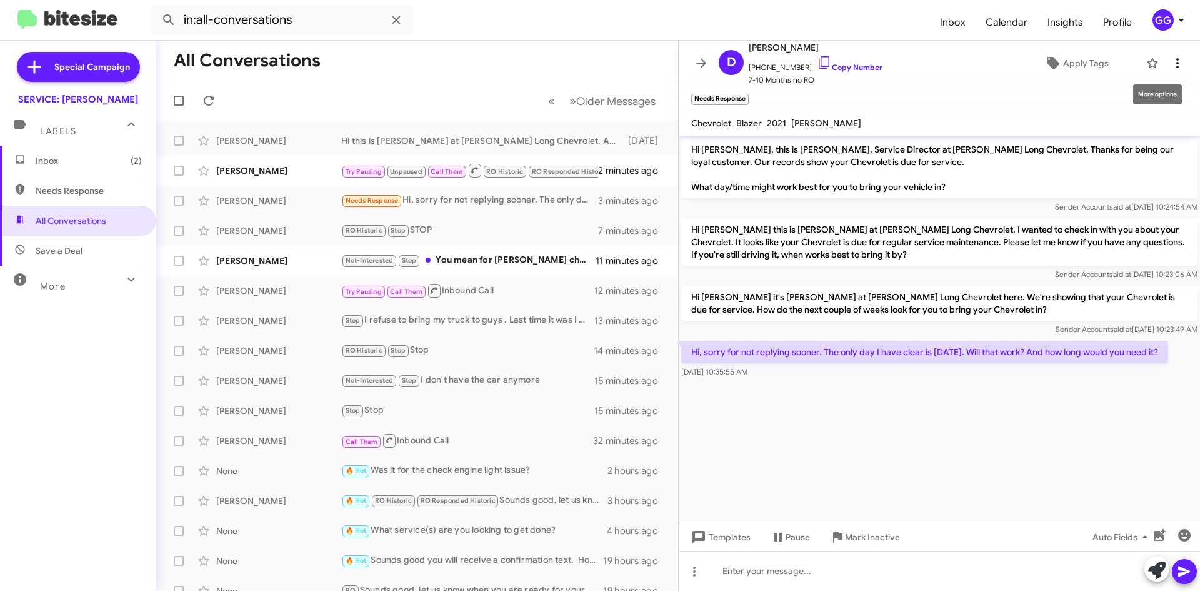
click at [1170, 56] on icon at bounding box center [1177, 63] width 15 height 15
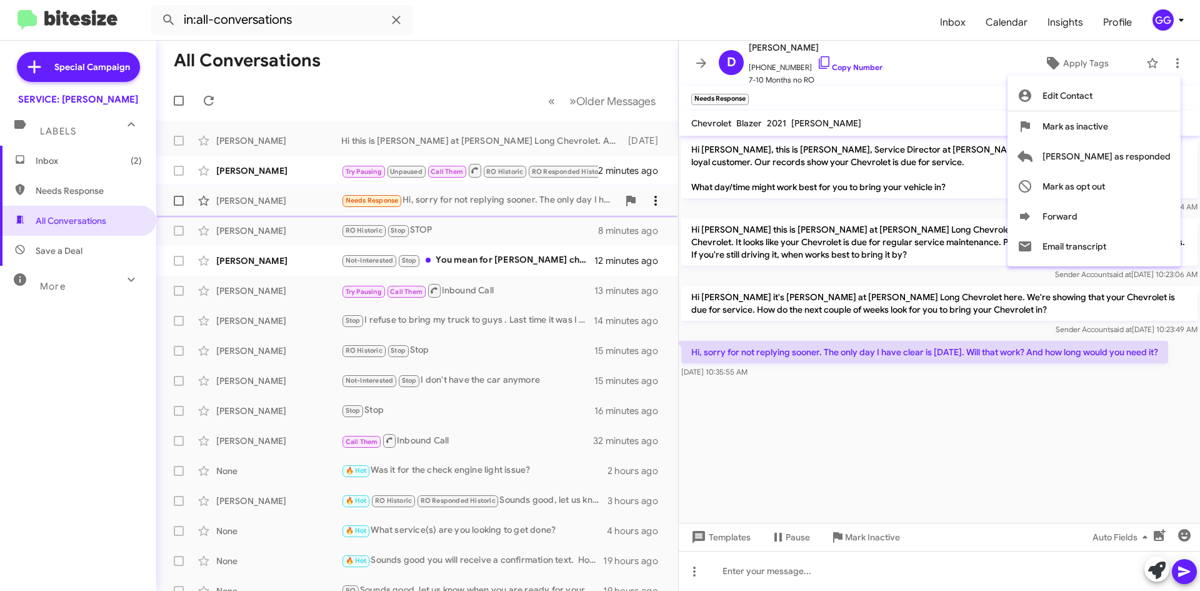
click at [657, 201] on div at bounding box center [600, 295] width 1200 height 591
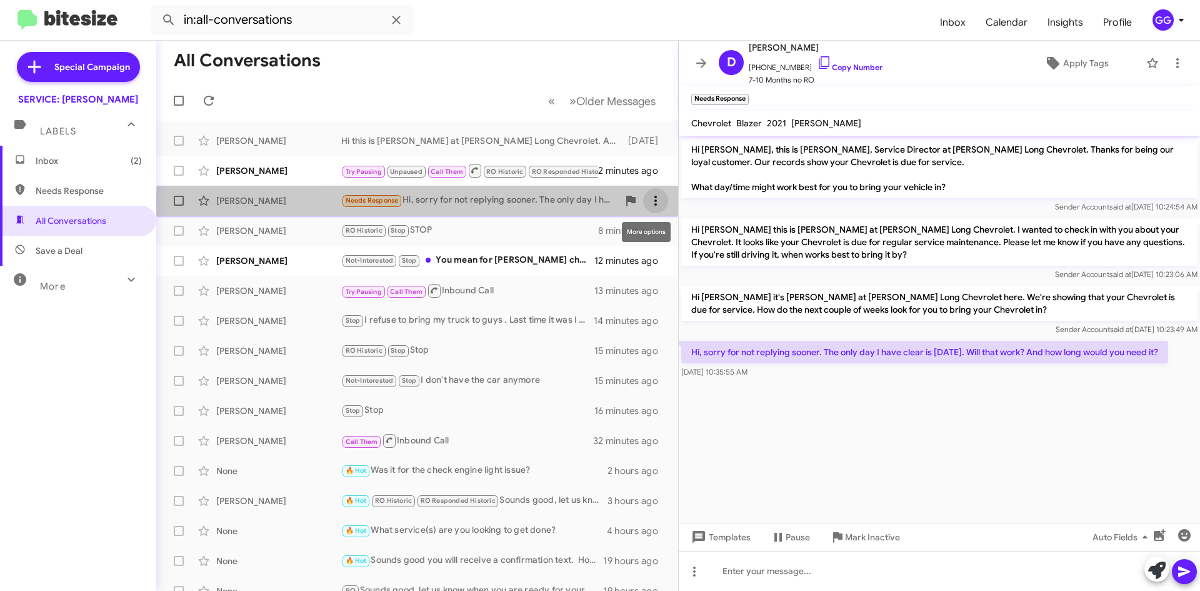
click at [649, 203] on icon at bounding box center [655, 200] width 15 height 15
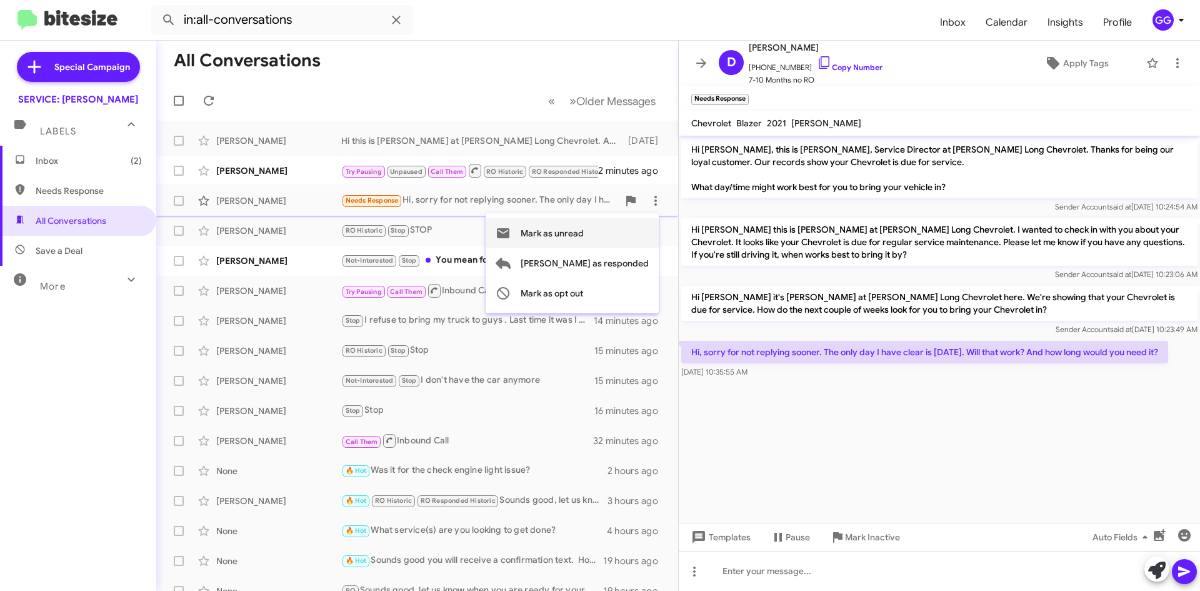
click at [584, 233] on span "Mark as unread" at bounding box center [552, 233] width 63 height 30
click at [499, 535] on div "🔥 Hot What service(s) are you looking to get done?" at bounding box center [479, 530] width 277 height 14
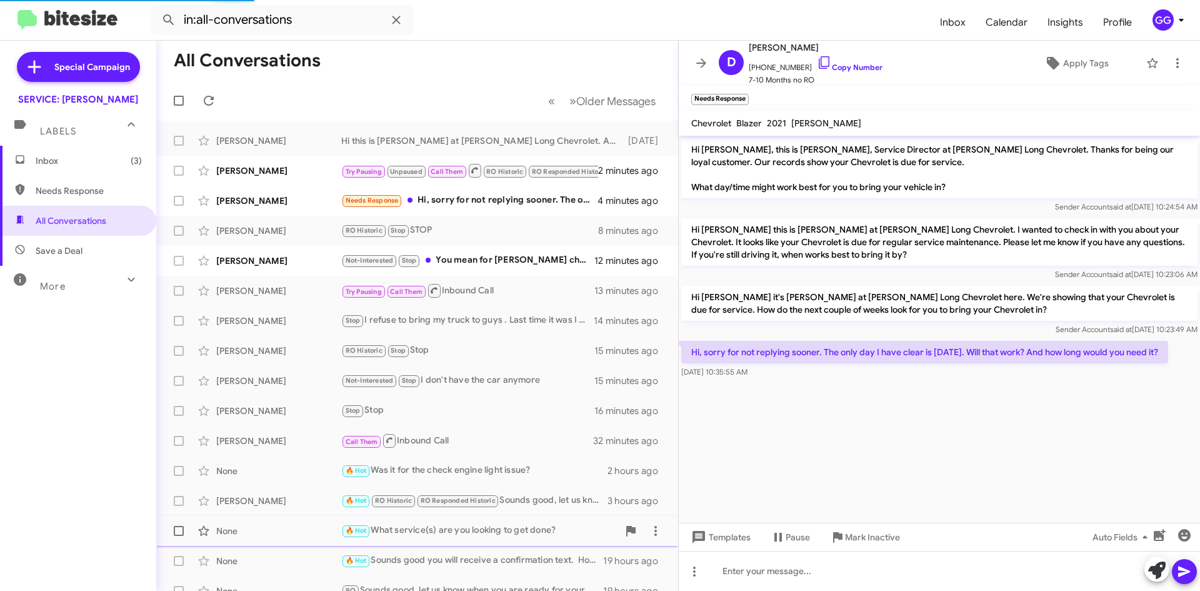
scroll to position [283, 0]
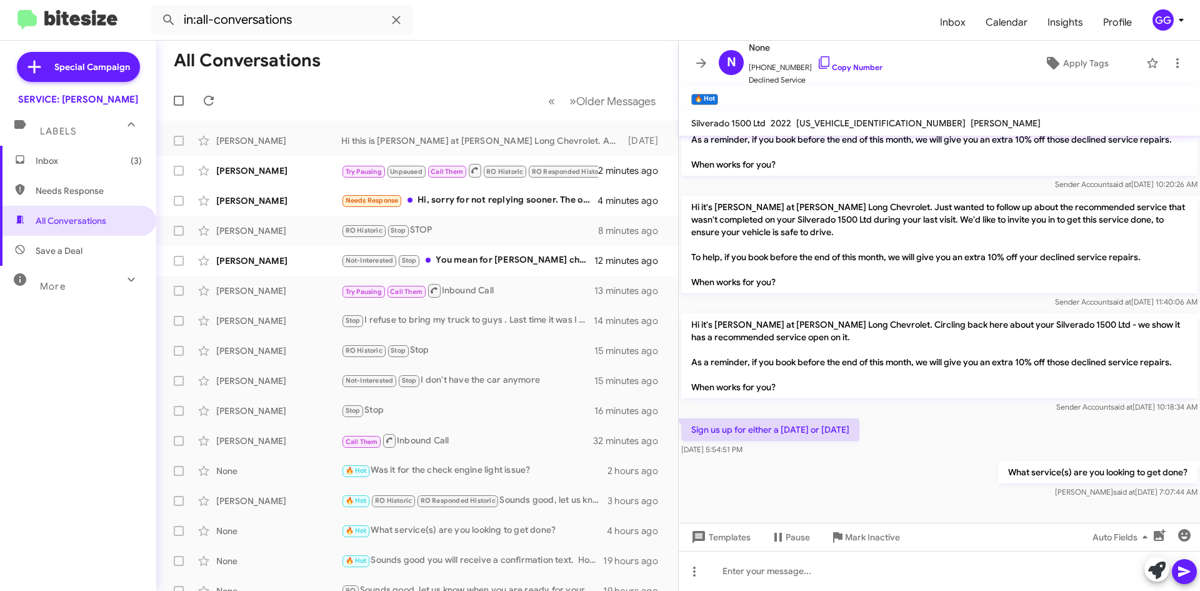
click at [1002, 473] on p "What service(s) are you looking to get done?" at bounding box center [1098, 472] width 199 height 23
drag, startPoint x: 999, startPoint y: 471, endPoint x: 1181, endPoint y: 468, distance: 182.0
click at [1181, 468] on p "What service(s) are you looking to get done?" at bounding box center [1098, 472] width 199 height 23
copy p "What service(s) are you looking to get done?"
click at [516, 196] on div "Needs Response Hi, sorry for not replying sooner. The only day I have clear is …" at bounding box center [479, 200] width 277 height 14
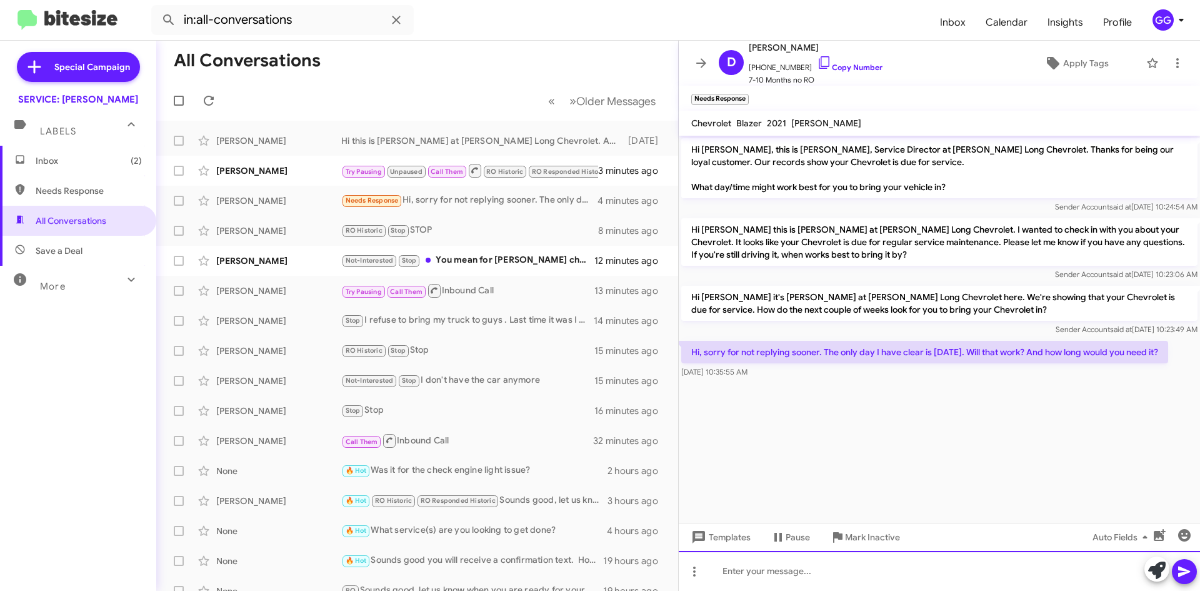
paste div
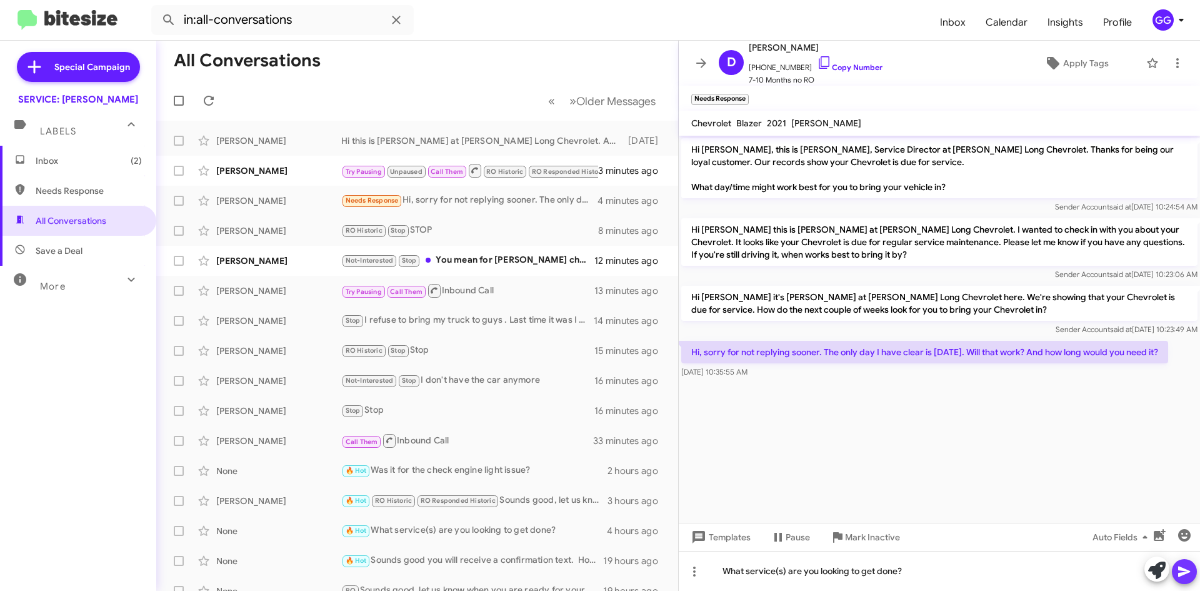
click at [1187, 566] on icon at bounding box center [1184, 571] width 15 height 15
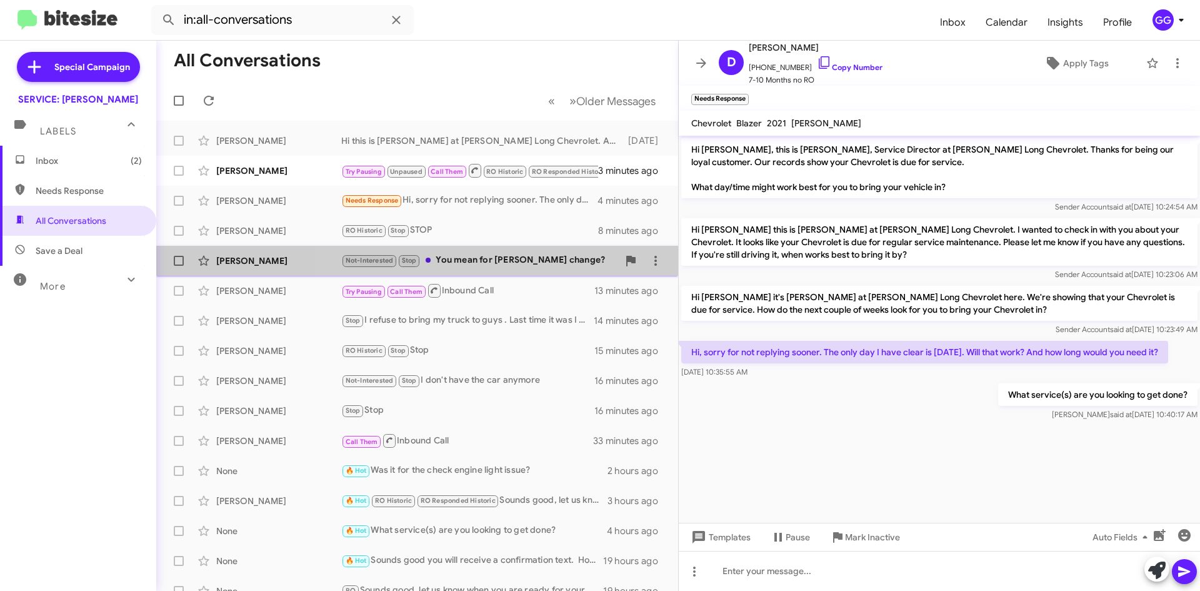
click at [496, 259] on div "Not-Interested Stop You mean for ab ouk change?" at bounding box center [479, 260] width 277 height 14
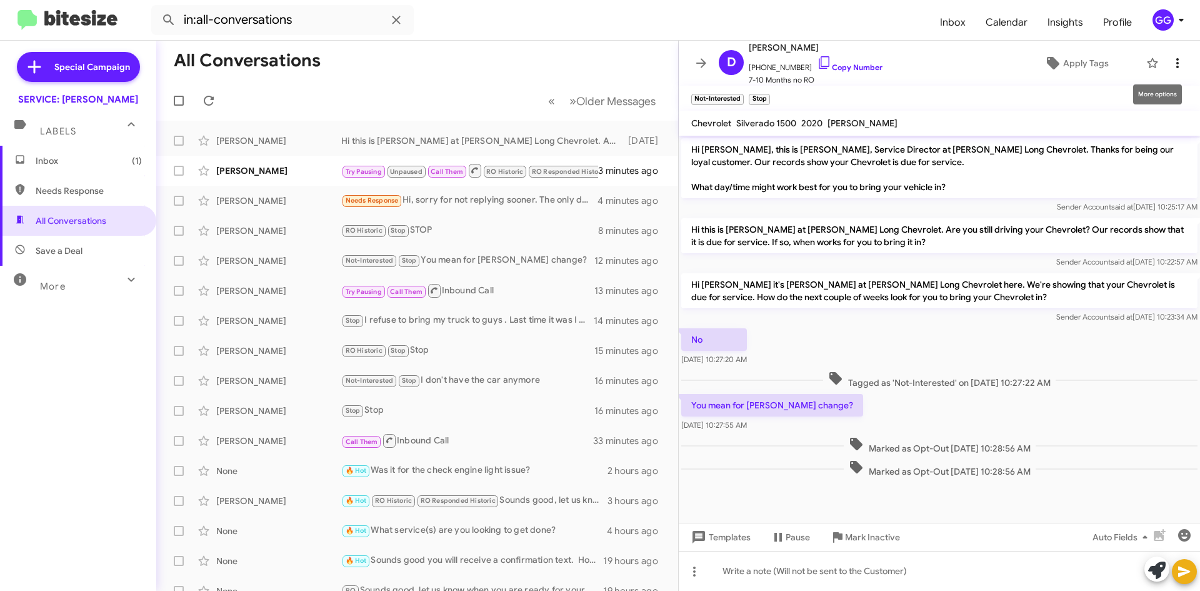
click at [1175, 64] on icon at bounding box center [1177, 63] width 15 height 15
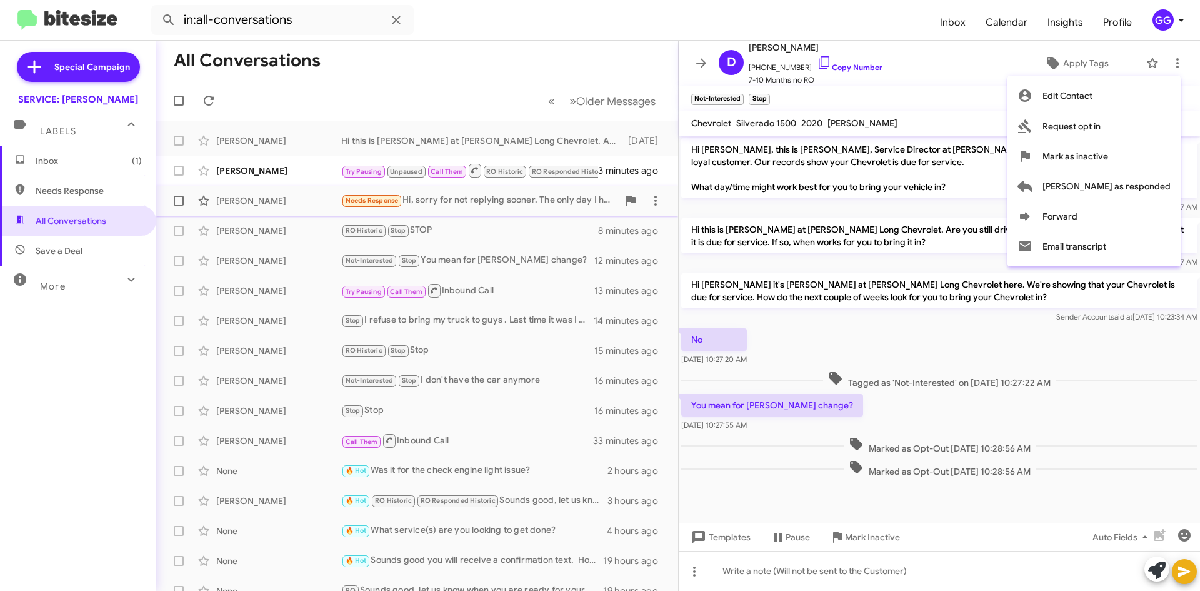
click at [1147, 184] on span "[PERSON_NAME] as responded" at bounding box center [1107, 186] width 128 height 30
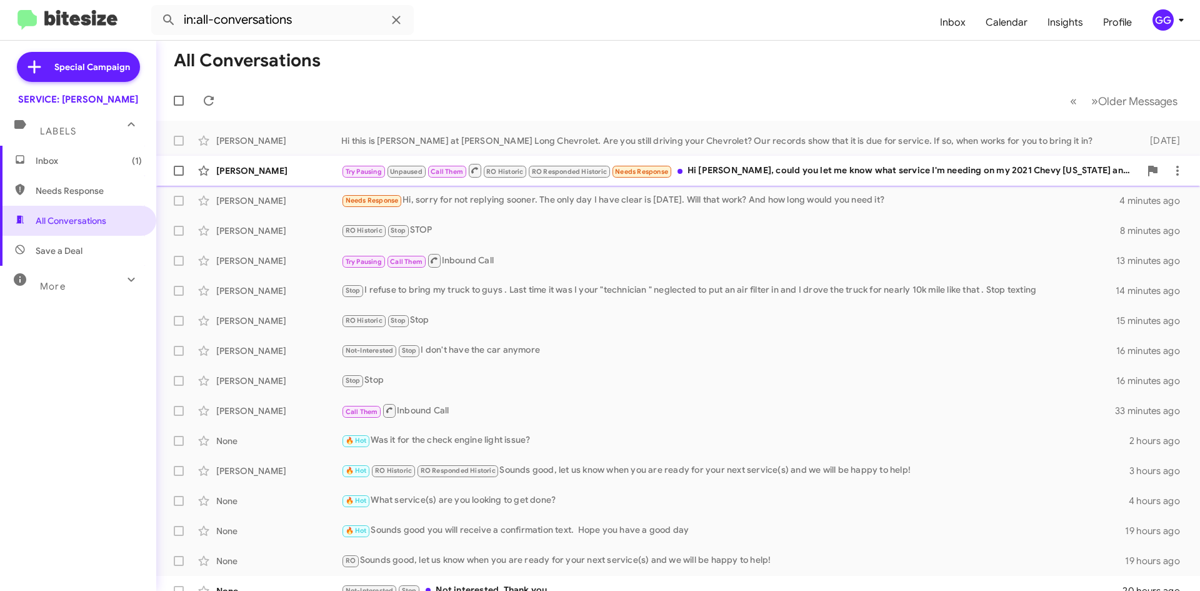
click at [782, 173] on div "Try Pausing Unpaused Call Them RO Historic RO Responded Historic Needs Response…" at bounding box center [740, 171] width 799 height 16
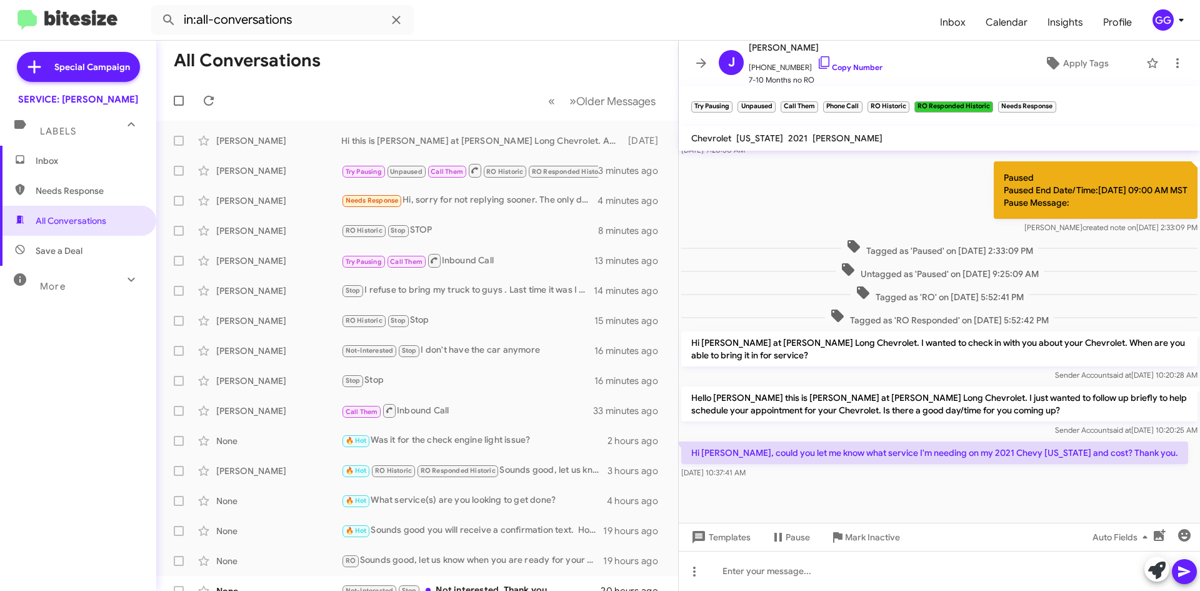
scroll to position [241, 0]
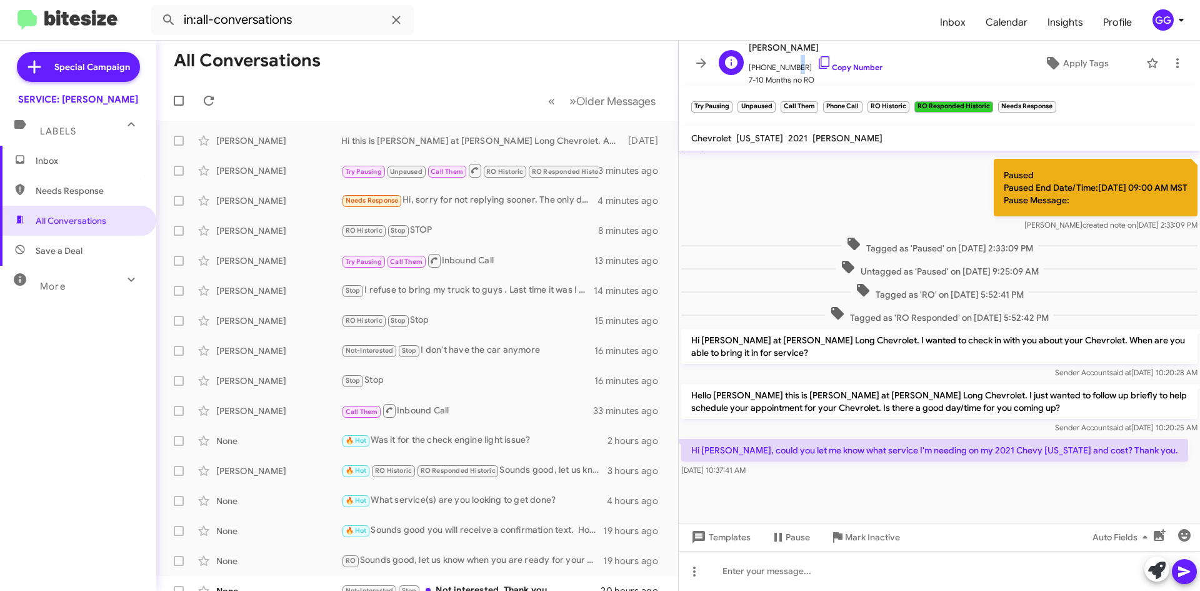
drag, startPoint x: 793, startPoint y: 64, endPoint x: 785, endPoint y: 68, distance: 9.0
click at [786, 67] on span "+17194596591 Copy Number" at bounding box center [816, 64] width 134 height 19
drag, startPoint x: 795, startPoint y: 65, endPoint x: 755, endPoint y: 71, distance: 39.8
click at [755, 71] on span "+17194596591 Copy Number" at bounding box center [816, 64] width 134 height 19
copy span "7194596591"
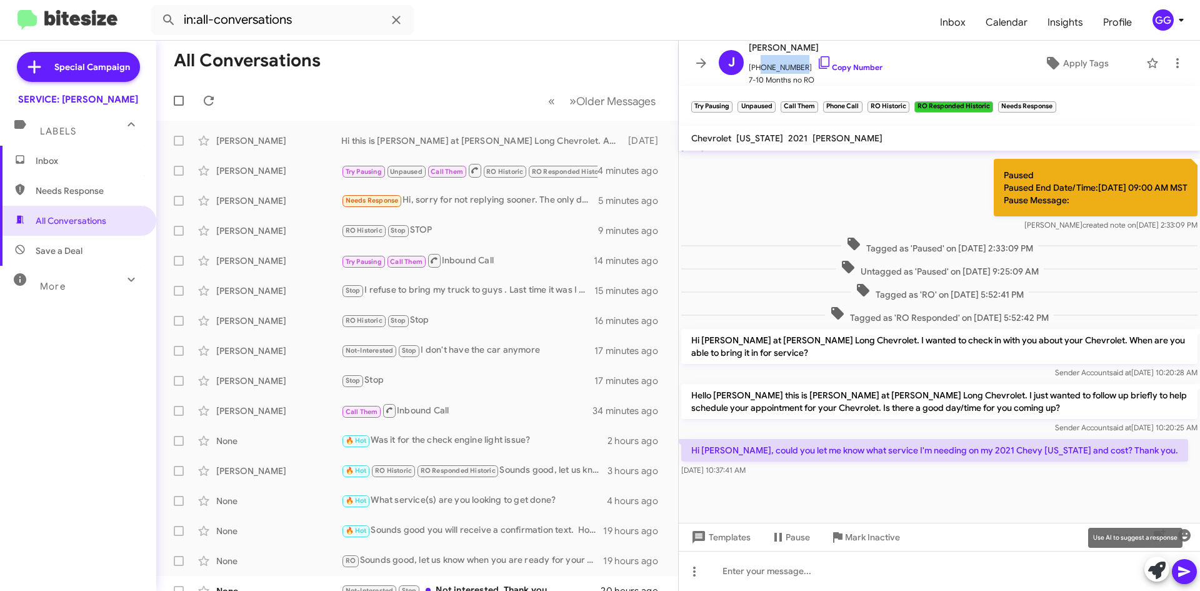
click at [1150, 566] on icon at bounding box center [1158, 570] width 18 height 18
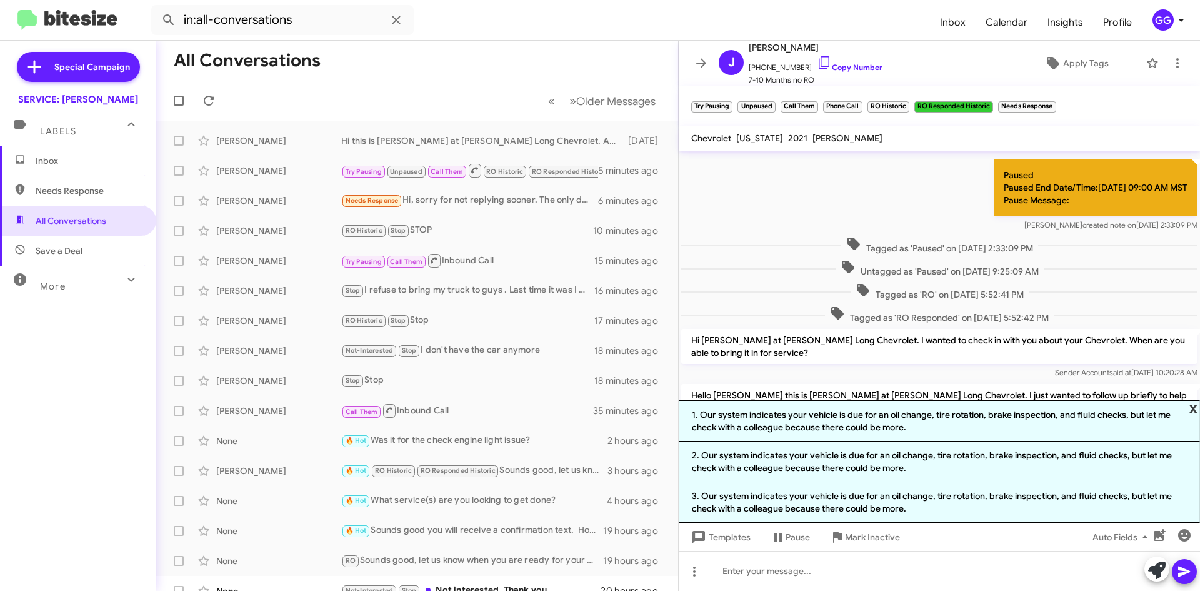
click at [1195, 409] on span "x" at bounding box center [1194, 407] width 8 height 15
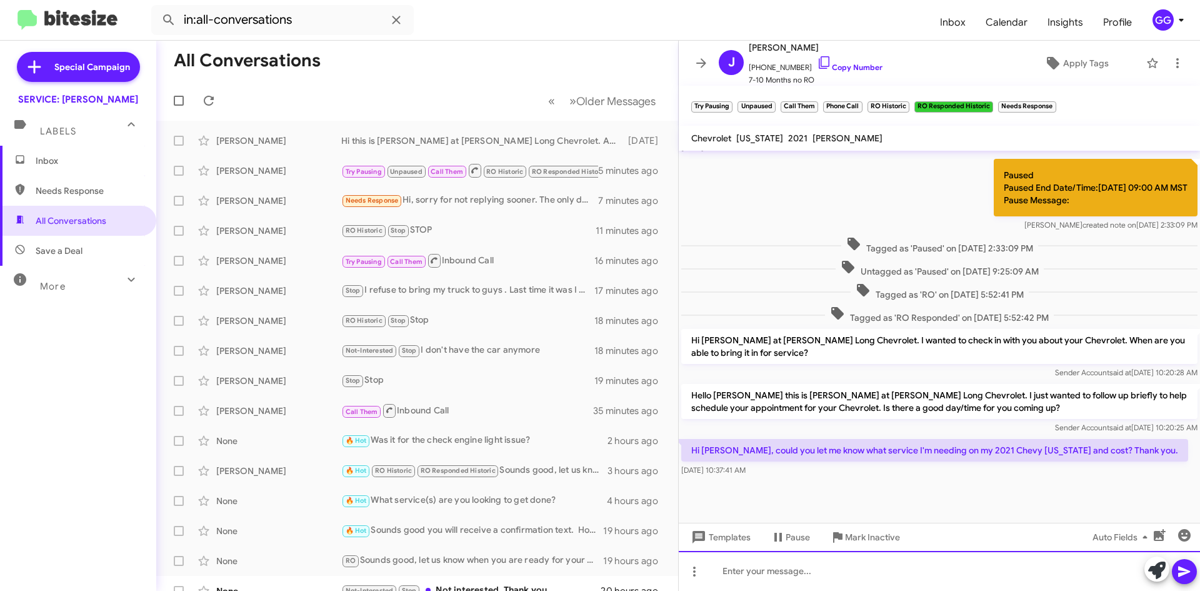
paste div
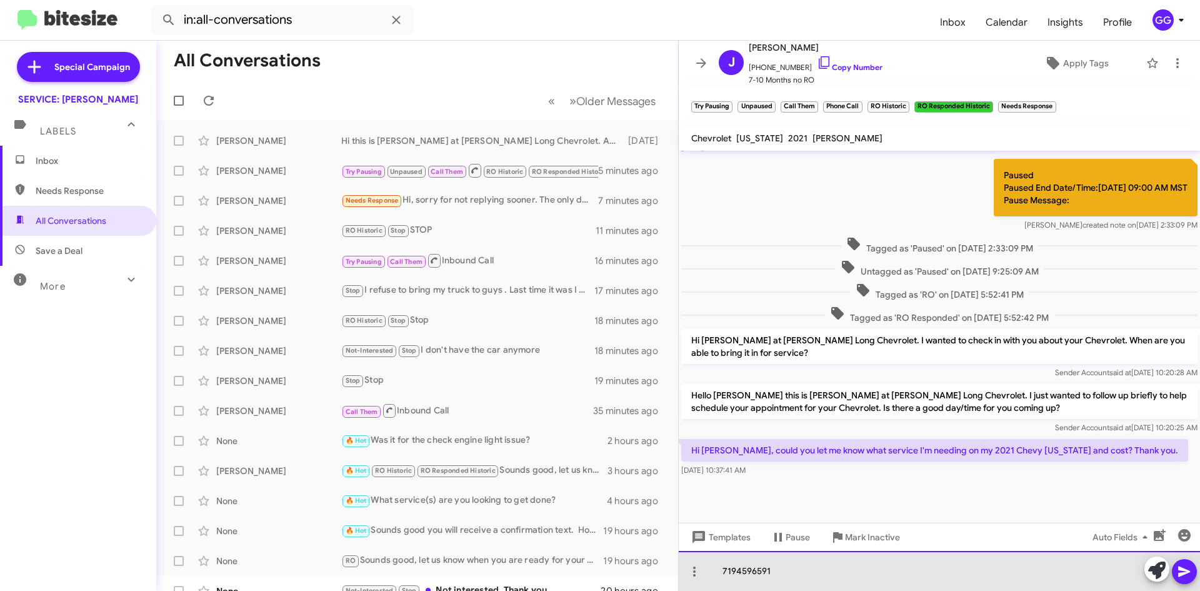
drag, startPoint x: 777, startPoint y: 570, endPoint x: 731, endPoint y: 570, distance: 46.3
click at [773, 570] on div "7194596591" at bounding box center [939, 571] width 521 height 40
drag, startPoint x: 778, startPoint y: 568, endPoint x: 762, endPoint y: 571, distance: 16.4
click at [777, 568] on div "7194596591" at bounding box center [939, 571] width 521 height 40
drag, startPoint x: 742, startPoint y: 572, endPoint x: 731, endPoint y: 573, distance: 10.7
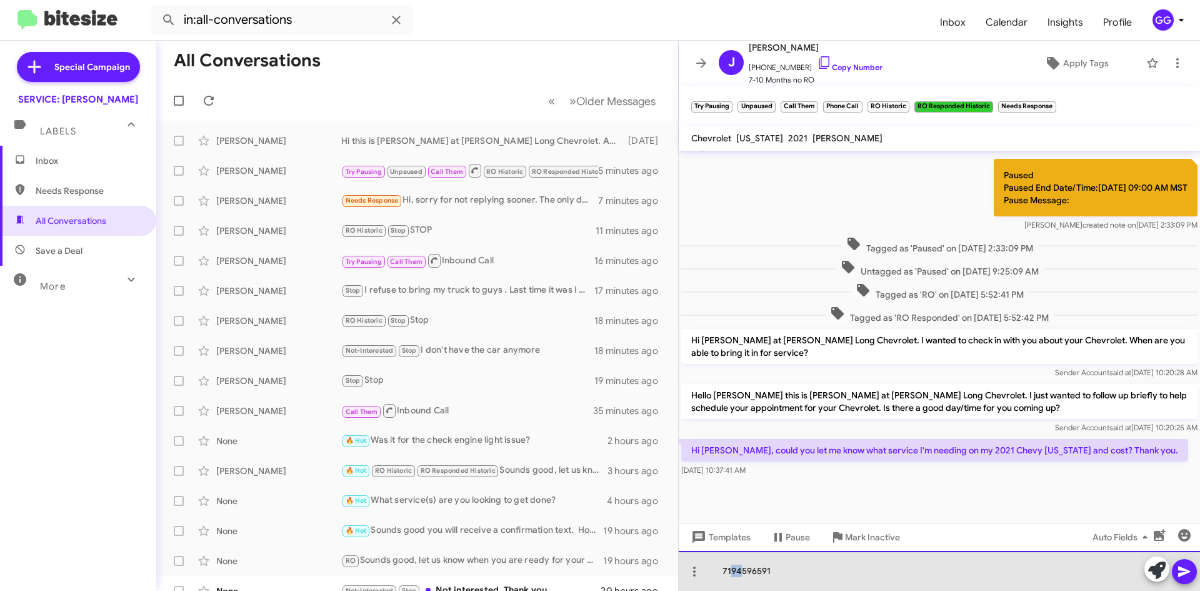
click at [731, 573] on div "7194596591" at bounding box center [939, 571] width 521 height 40
drag, startPoint x: 773, startPoint y: 573, endPoint x: 713, endPoint y: 576, distance: 59.5
click at [715, 576] on div "7194596591" at bounding box center [939, 571] width 521 height 40
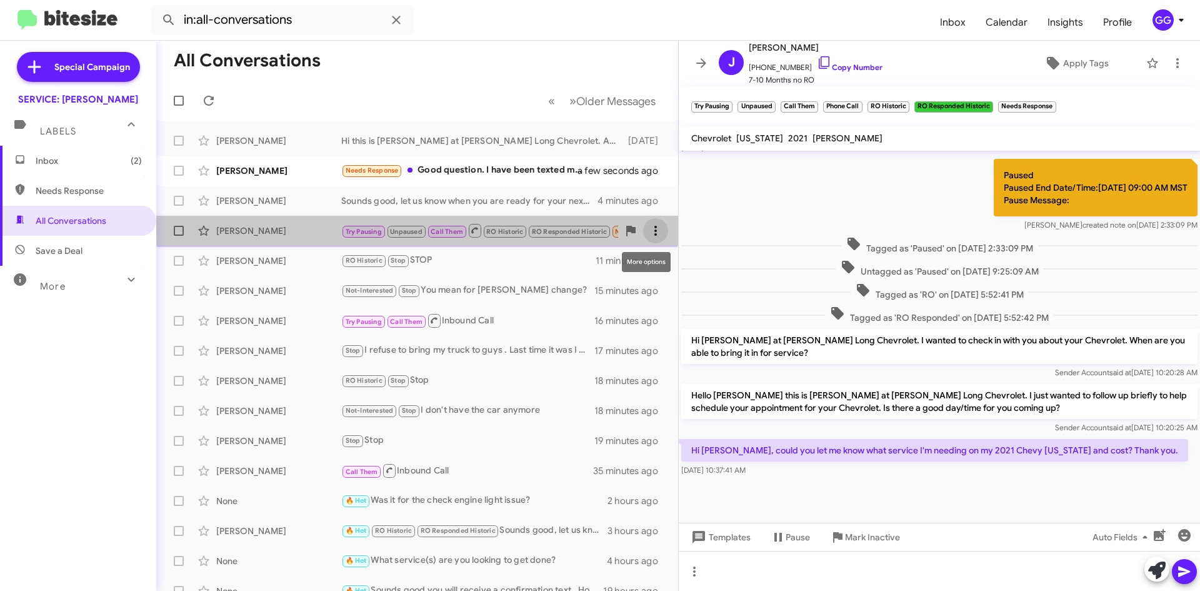
click at [648, 229] on icon at bounding box center [655, 230] width 15 height 15
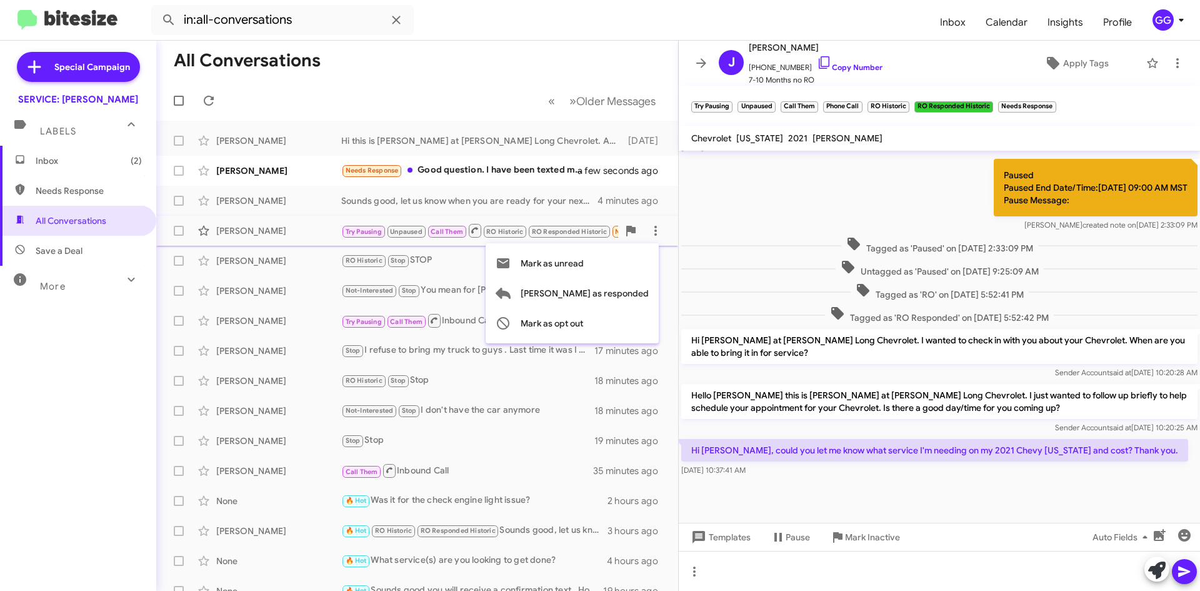
click at [734, 558] on div at bounding box center [600, 295] width 1200 height 591
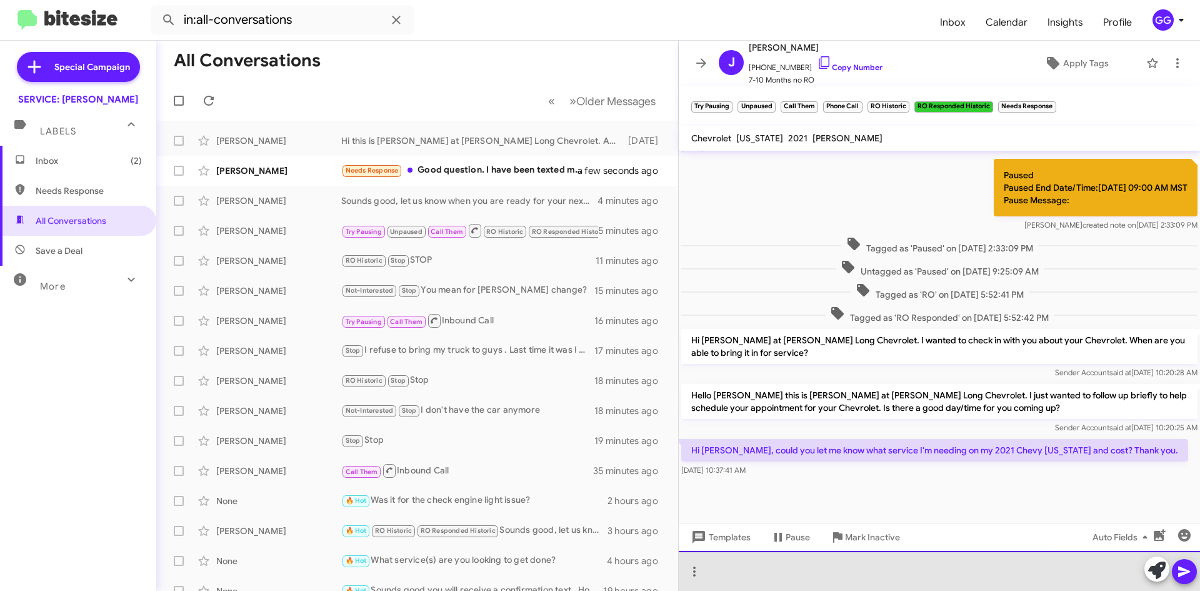
click at [730, 565] on div at bounding box center [939, 571] width 521 height 40
click at [732, 571] on div "my system shows Fuel System Cleaner and a brake flush" at bounding box center [939, 571] width 521 height 40
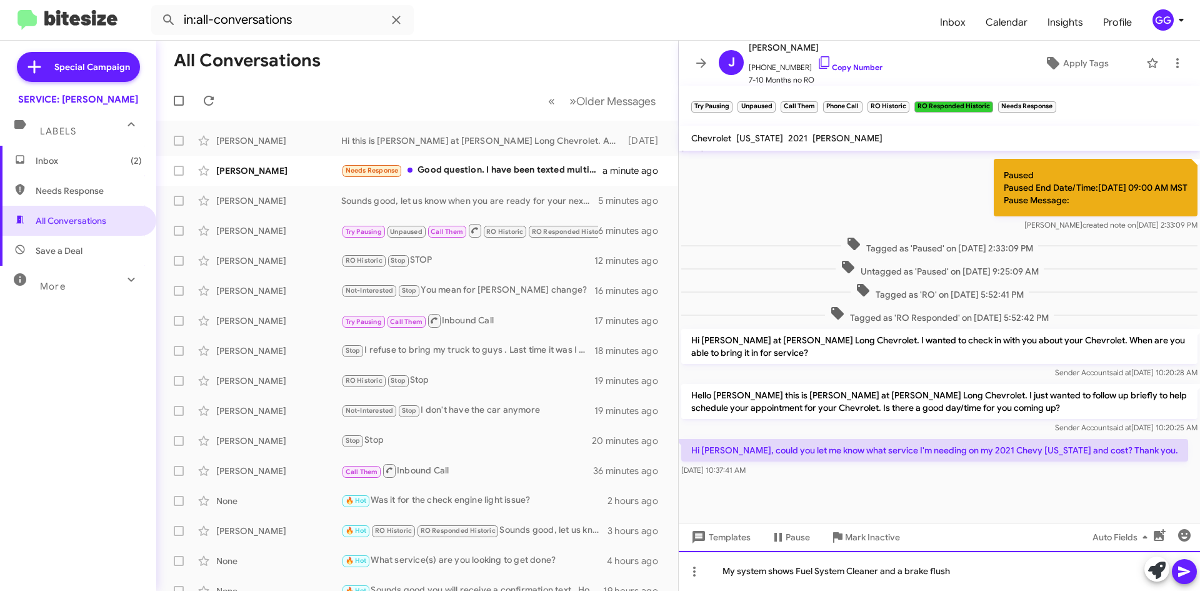
click at [794, 571] on div "My system shows Fuel System Cleaner and a brake flush" at bounding box center [939, 571] width 521 height 40
click at [975, 573] on div "My system shows a Fuel System Cleaner and a brake flush" at bounding box center [939, 571] width 521 height 40
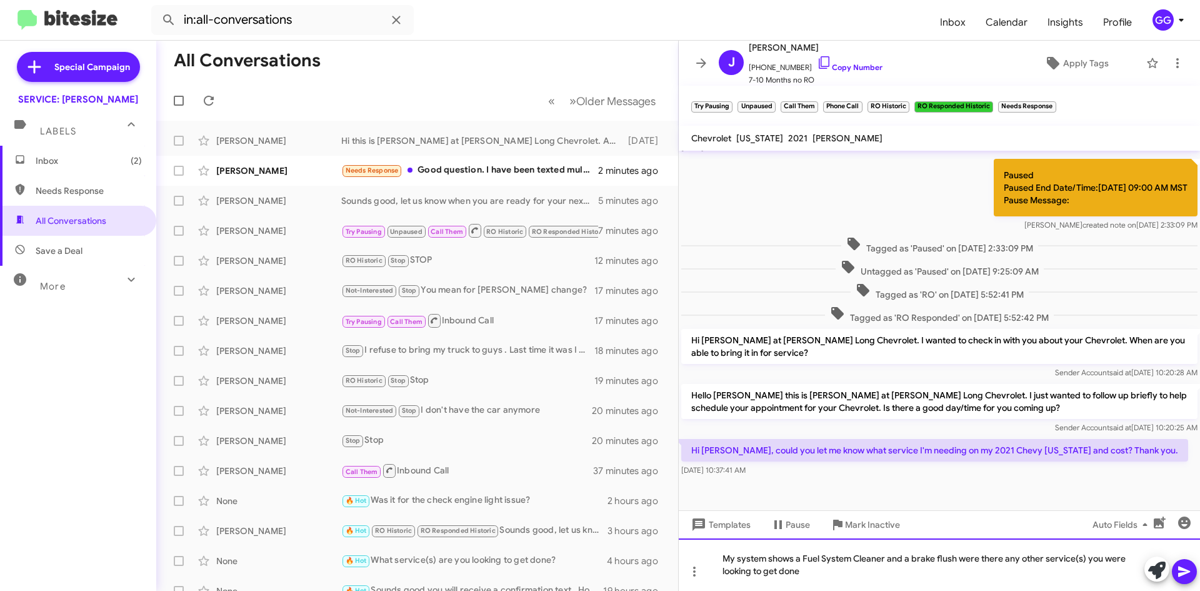
click at [958, 556] on div "My system shows a Fuel System Cleaner and a brake flush were there any other se…" at bounding box center [939, 564] width 521 height 53
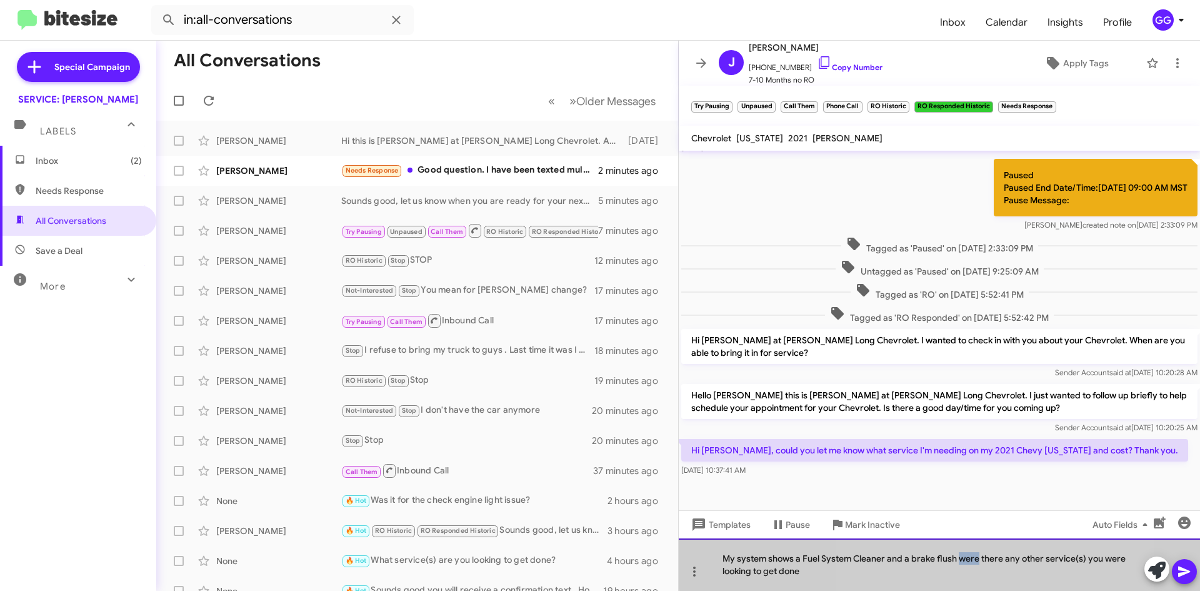
click at [958, 556] on div "My system shows a Fuel System Cleaner and a brake flush were there any other se…" at bounding box center [939, 564] width 521 height 53
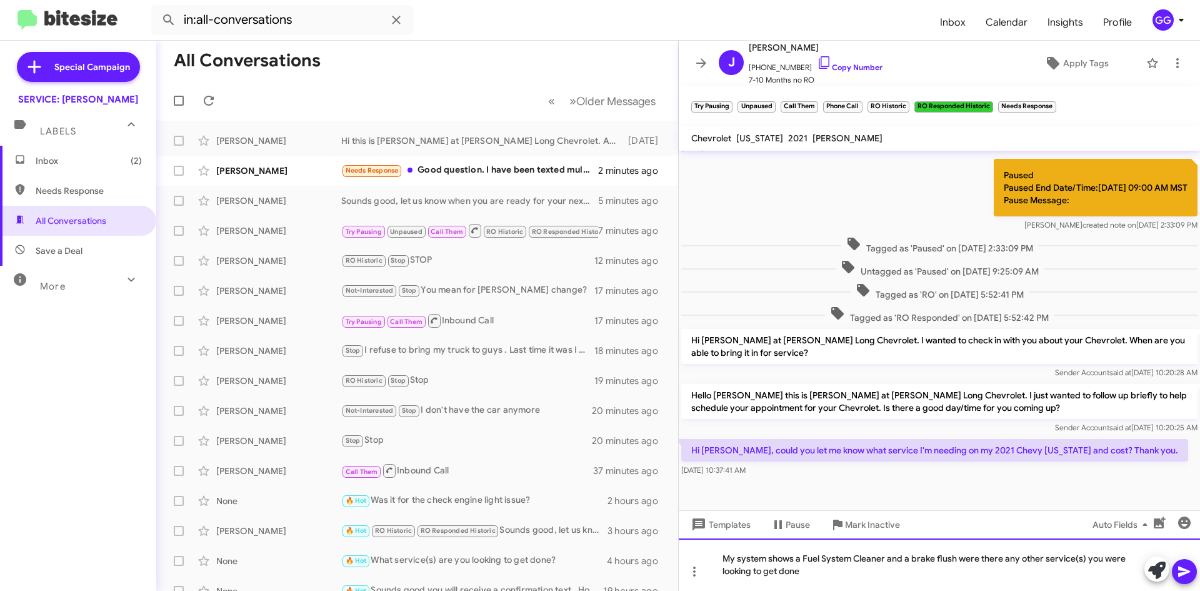
click at [955, 558] on div "My system shows a Fuel System Cleaner and a brake flush were there any other se…" at bounding box center [939, 564] width 521 height 53
click at [812, 577] on div "My system shows a Fuel System Cleaner and a brake flush, were there any other s…" at bounding box center [939, 564] width 521 height 53
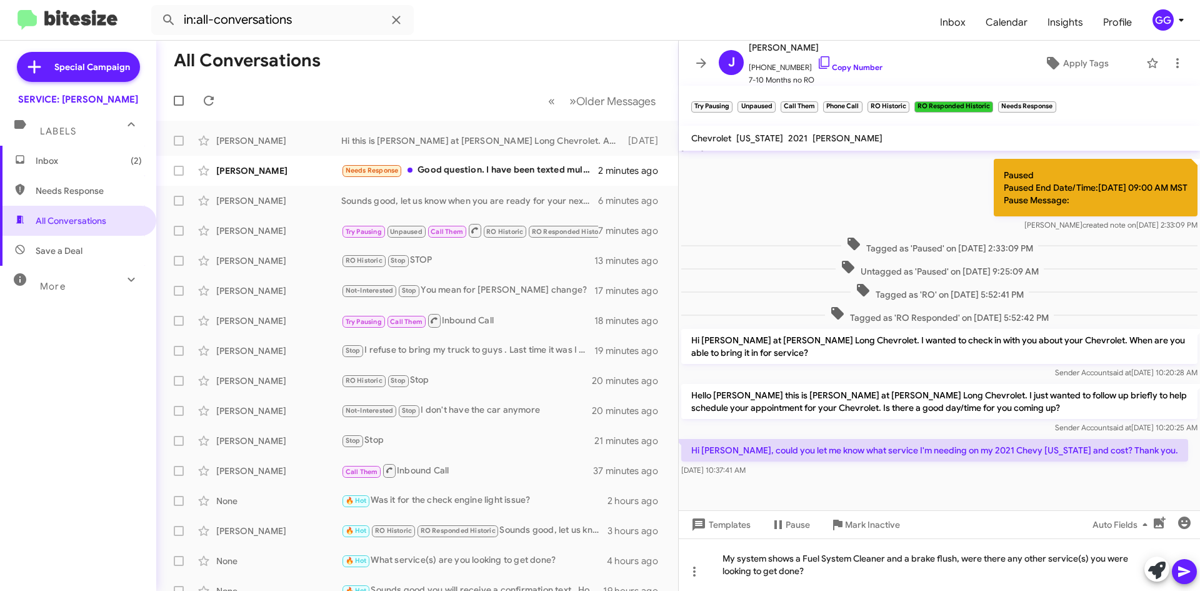
click at [1191, 570] on icon at bounding box center [1184, 571] width 15 height 15
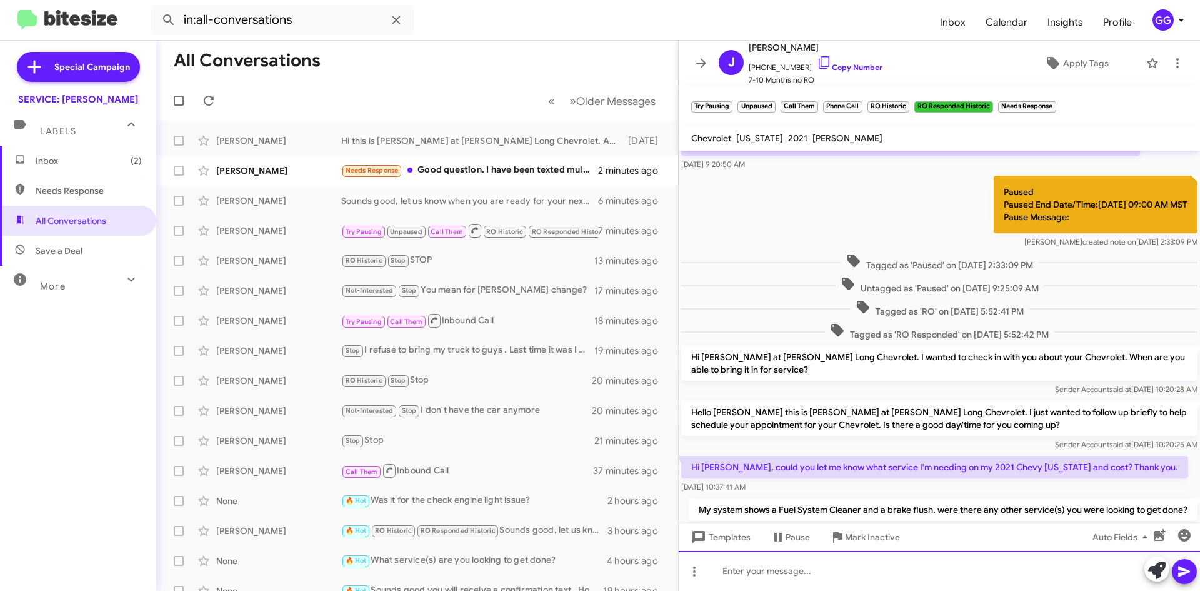
scroll to position [299, 0]
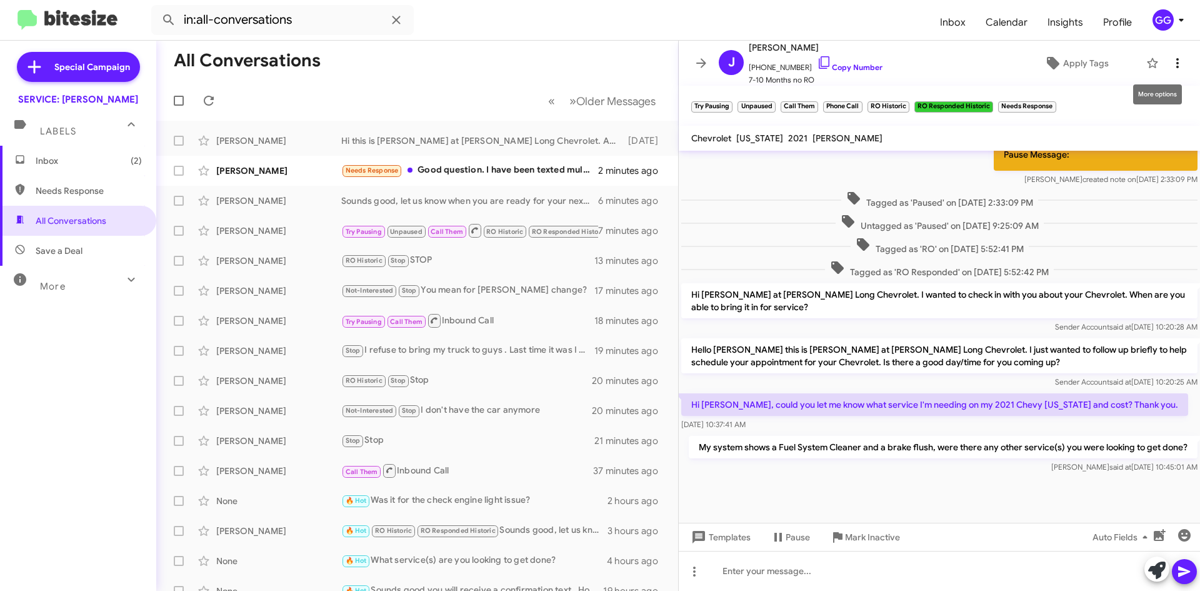
click at [1170, 60] on icon at bounding box center [1177, 63] width 15 height 15
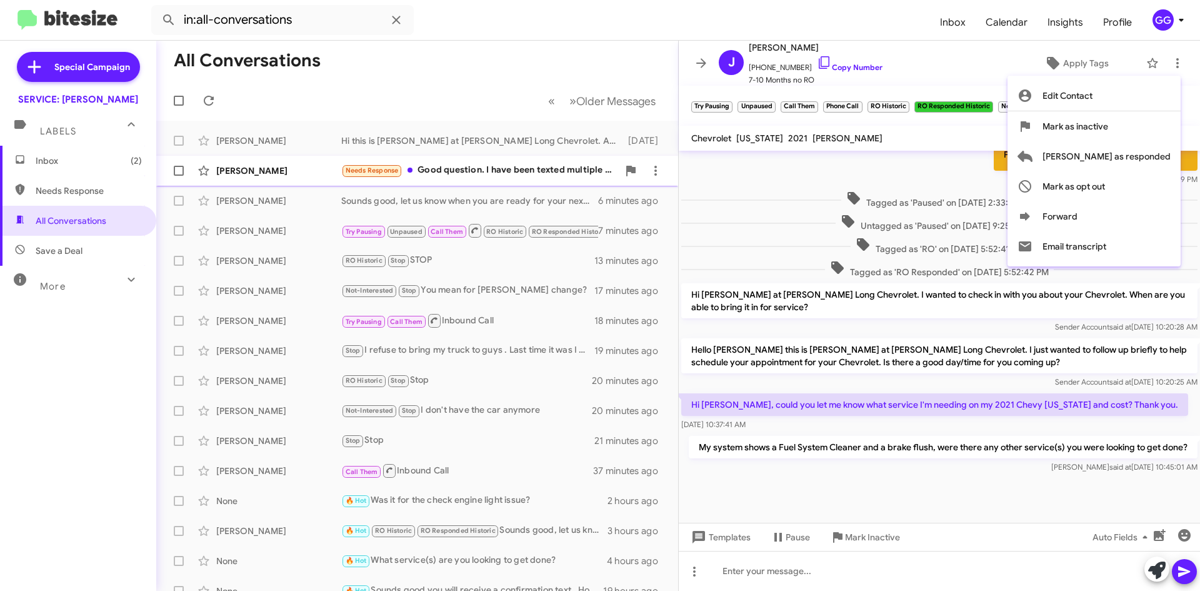
click at [1141, 159] on span "[PERSON_NAME] as responded" at bounding box center [1107, 156] width 128 height 30
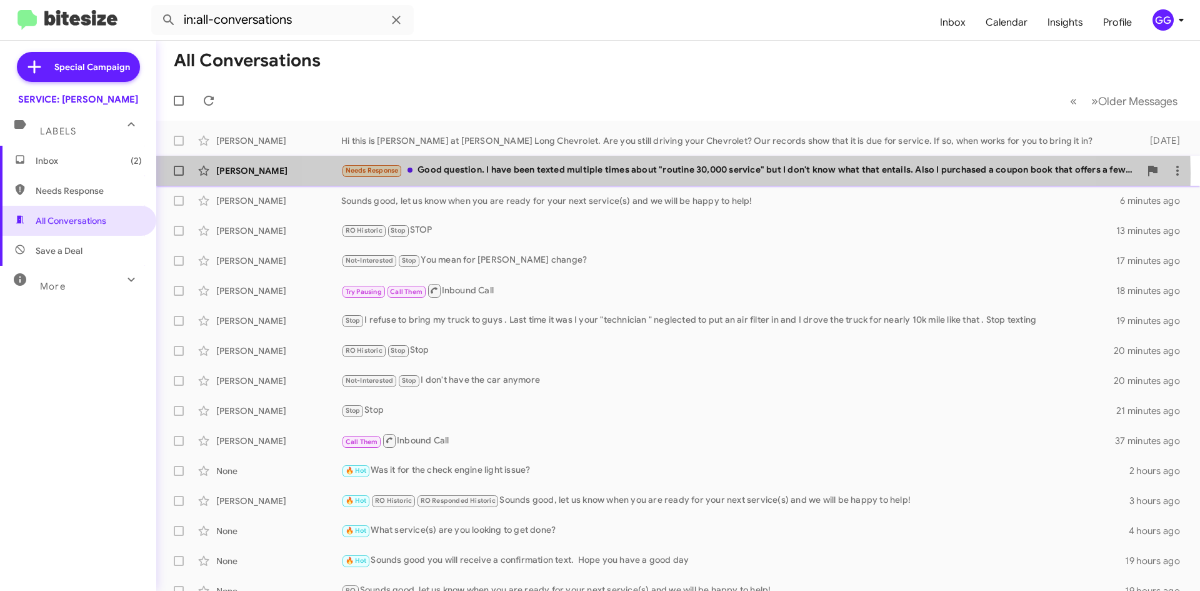
click at [670, 173] on div "Needs Response Good question. I have been texted multiple times about "routine …" at bounding box center [740, 170] width 799 height 14
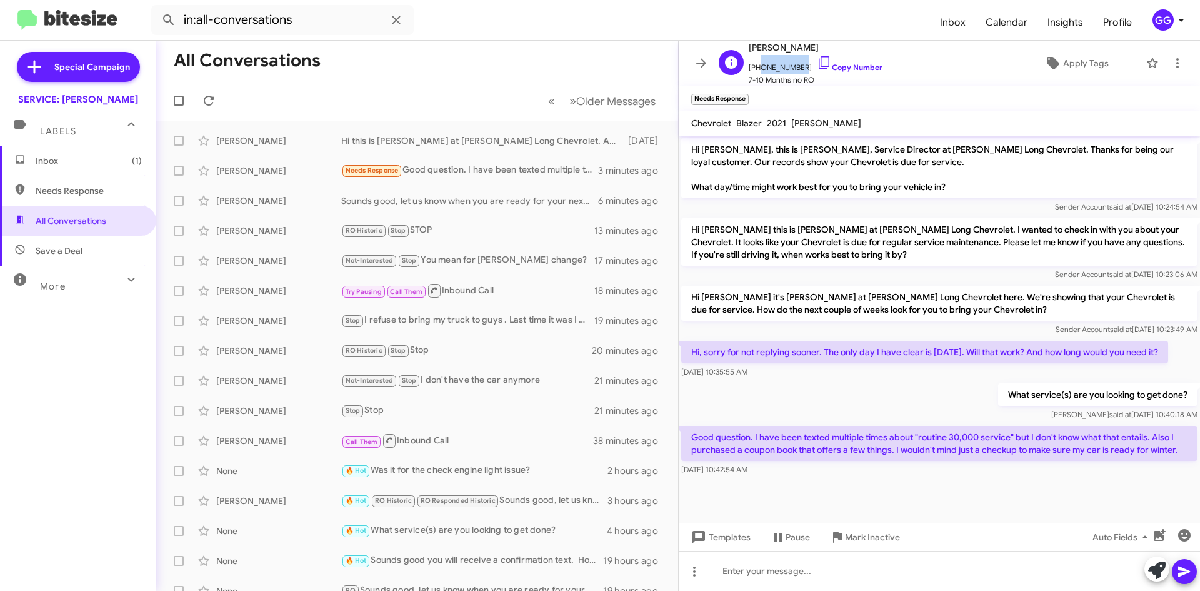
drag, startPoint x: 795, startPoint y: 63, endPoint x: 755, endPoint y: 65, distance: 40.1
click at [755, 65] on span "+17192386525 Copy Number" at bounding box center [816, 64] width 134 height 19
copy span "7192386525"
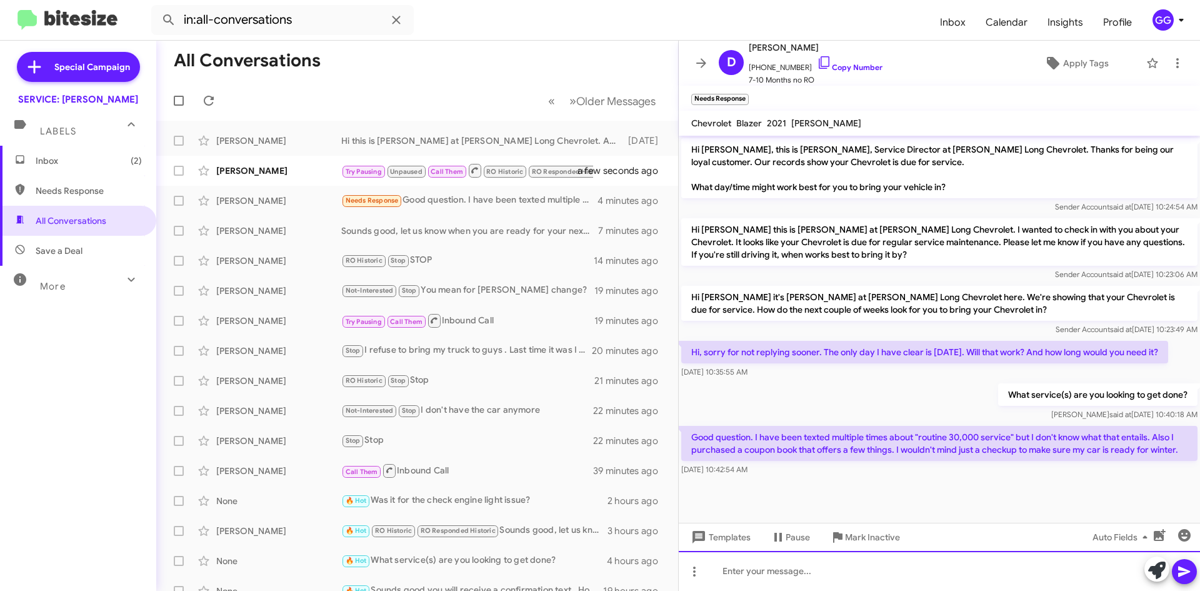
click at [723, 566] on div at bounding box center [939, 571] width 521 height 40
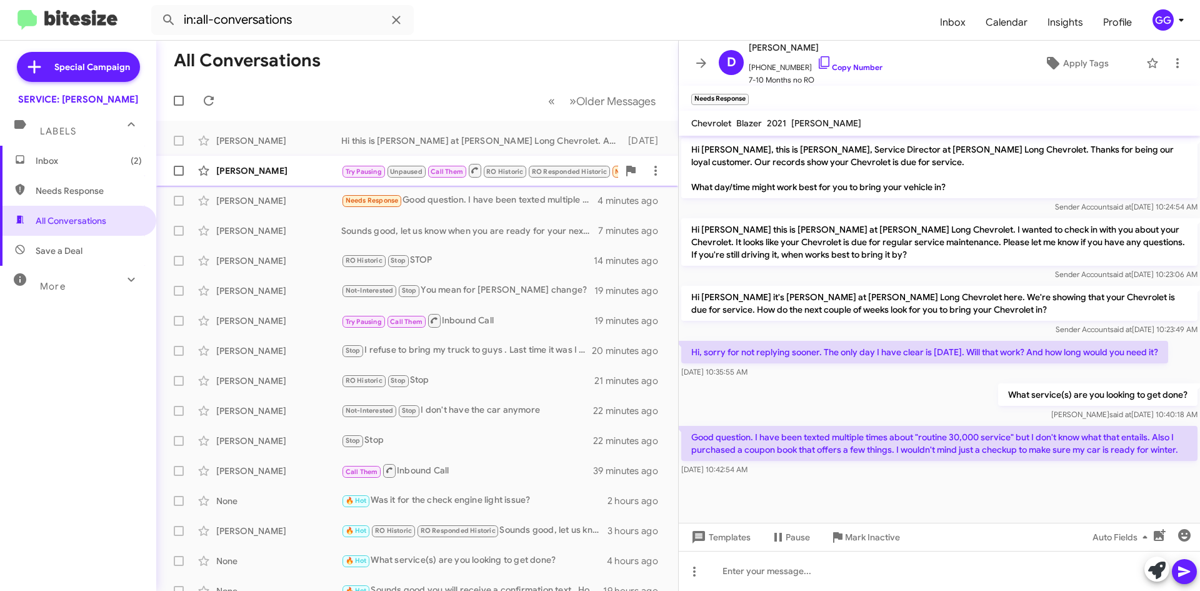
click at [306, 173] on div "[PERSON_NAME]" at bounding box center [278, 170] width 125 height 13
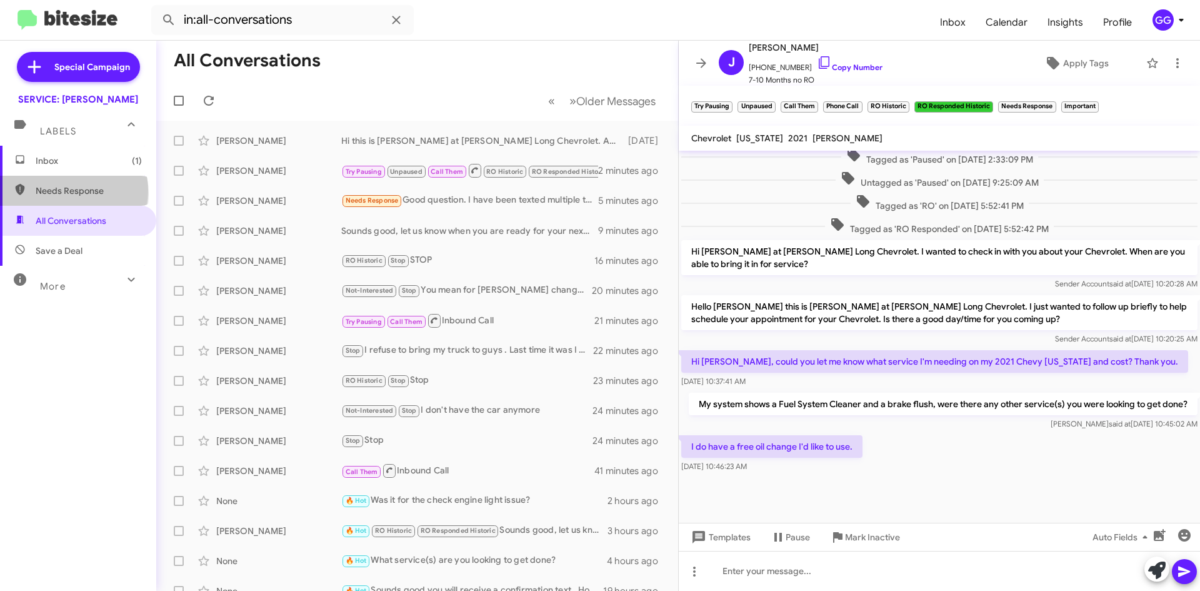
click at [68, 194] on span "Needs Response" at bounding box center [89, 190] width 106 height 13
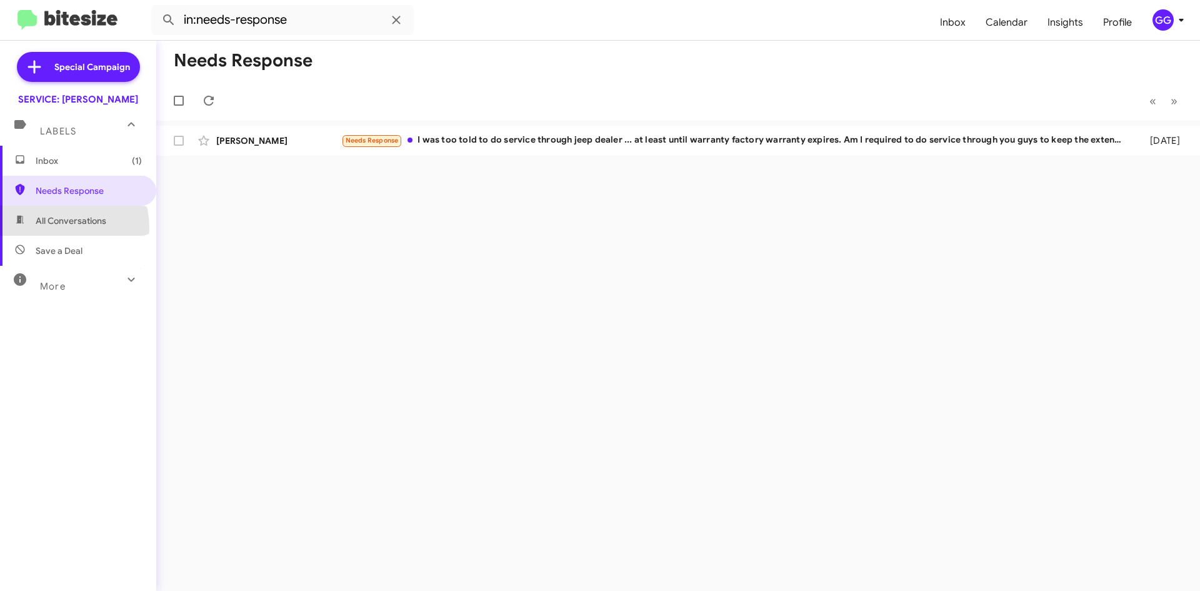
click at [52, 228] on span "All Conversations" at bounding box center [78, 221] width 156 height 30
type input "in:all-conversations"
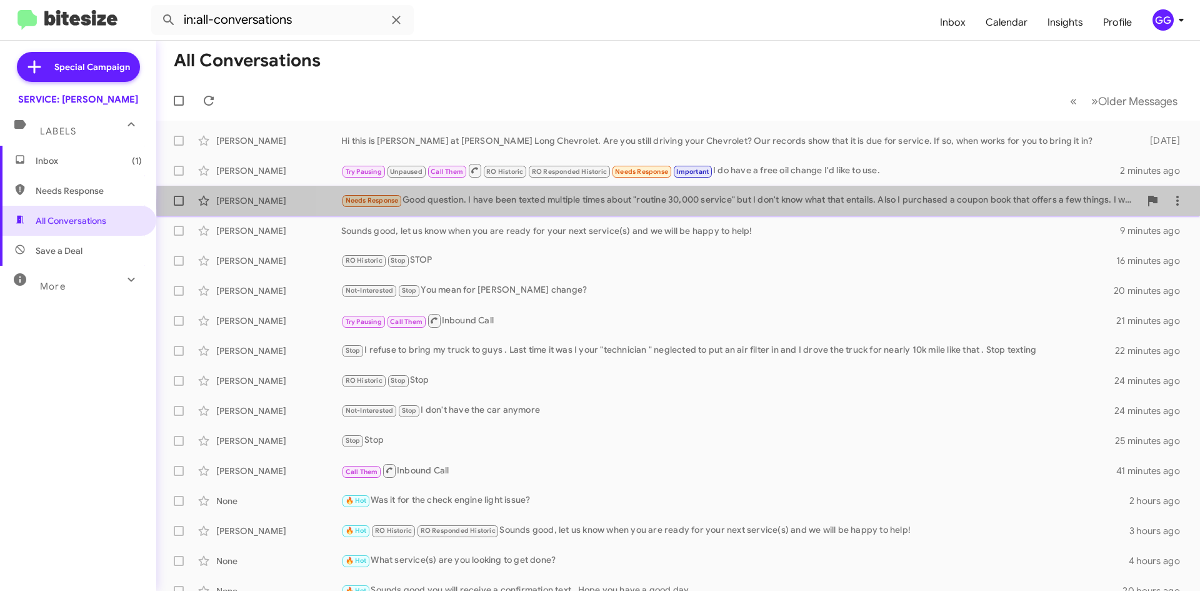
click at [841, 204] on div "Needs Response Good question. I have been texted multiple times about "routine …" at bounding box center [740, 200] width 799 height 14
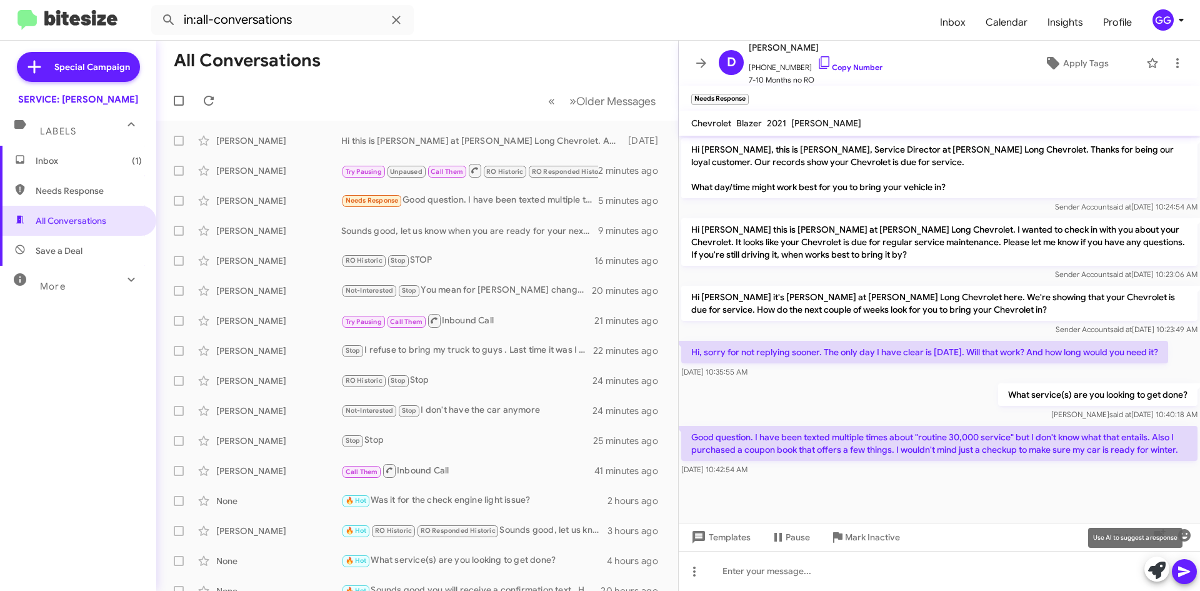
click at [1165, 570] on icon at bounding box center [1158, 570] width 18 height 18
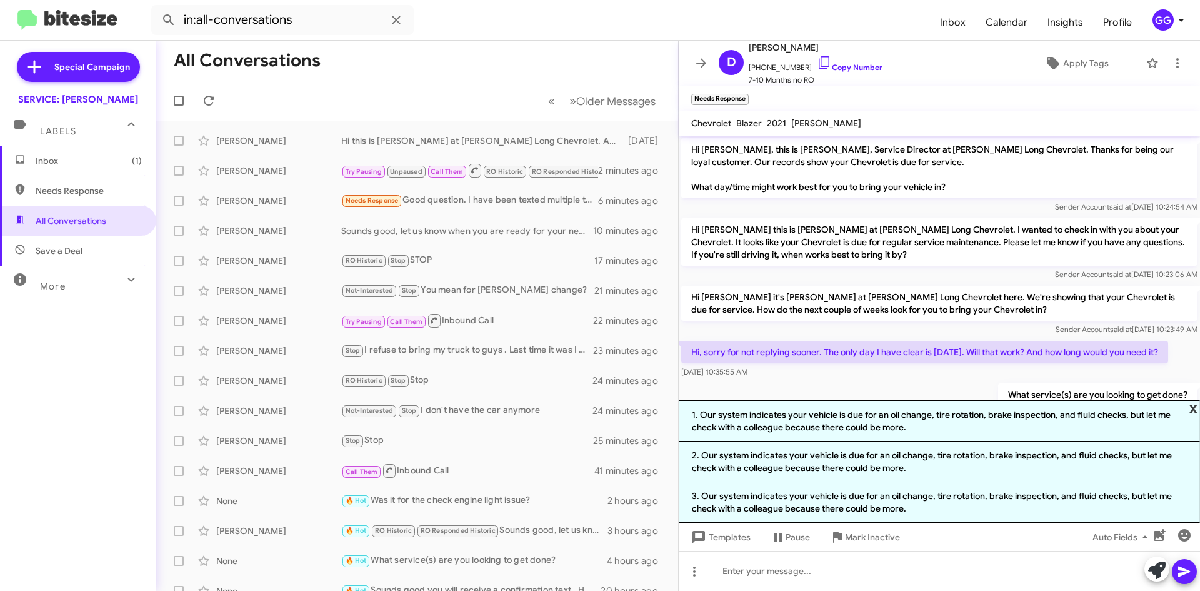
click at [1196, 408] on span "x" at bounding box center [1194, 407] width 8 height 15
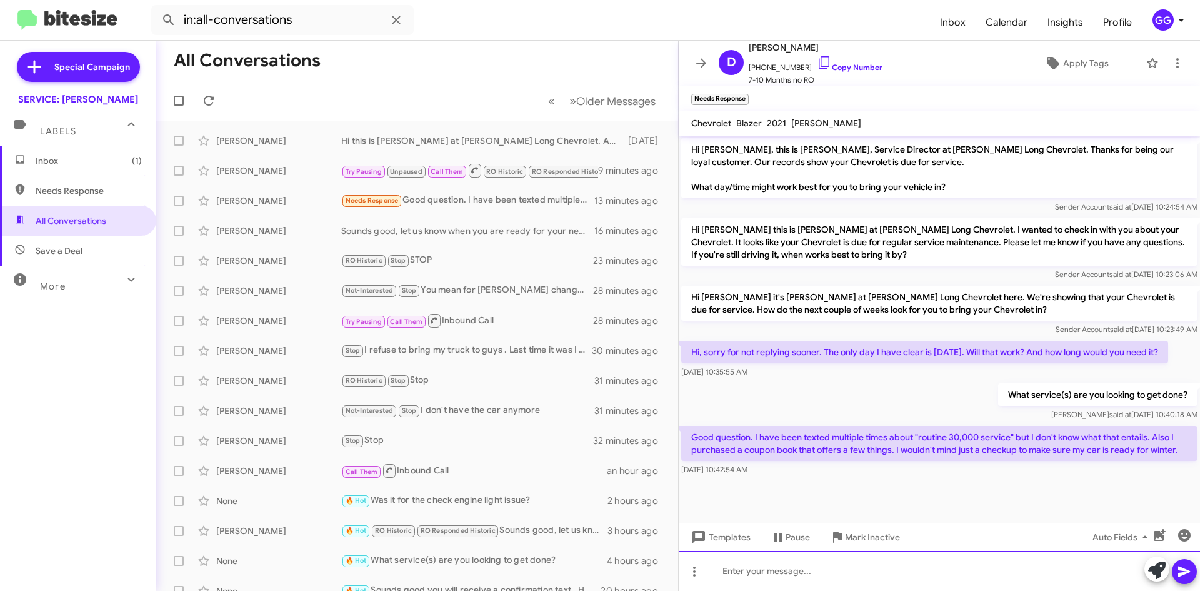
paste div
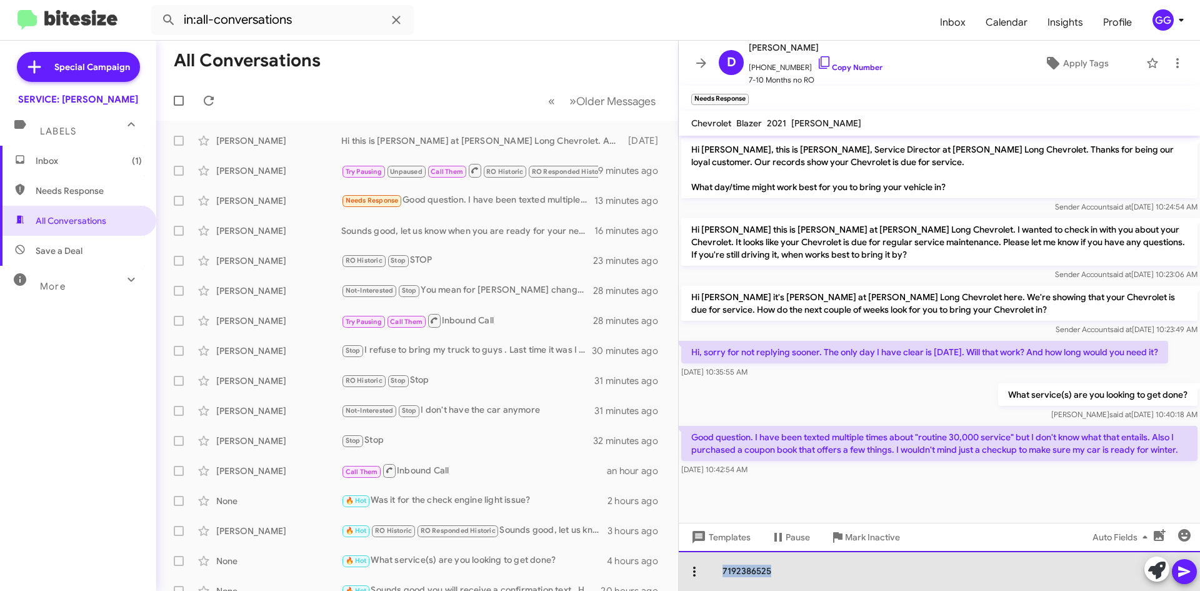
drag, startPoint x: 770, startPoint y: 572, endPoint x: 693, endPoint y: 575, distance: 76.9
click at [693, 575] on div "7192386525" at bounding box center [939, 571] width 521 height 40
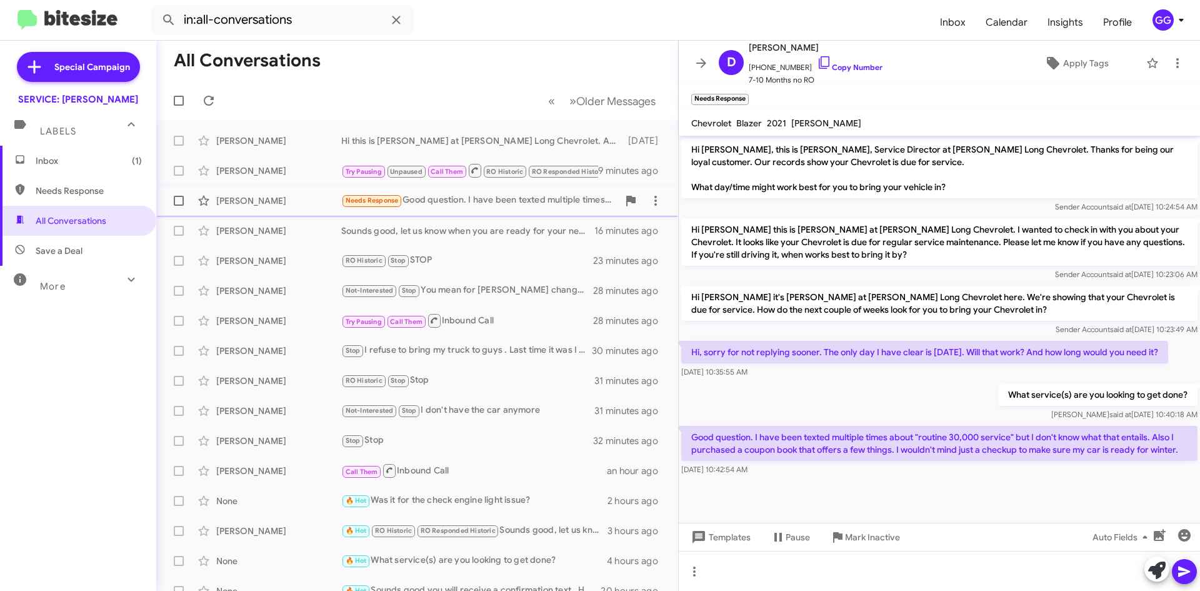
click at [506, 199] on div "Needs Response Good question. I have been texted multiple times about "routine …" at bounding box center [479, 200] width 277 height 14
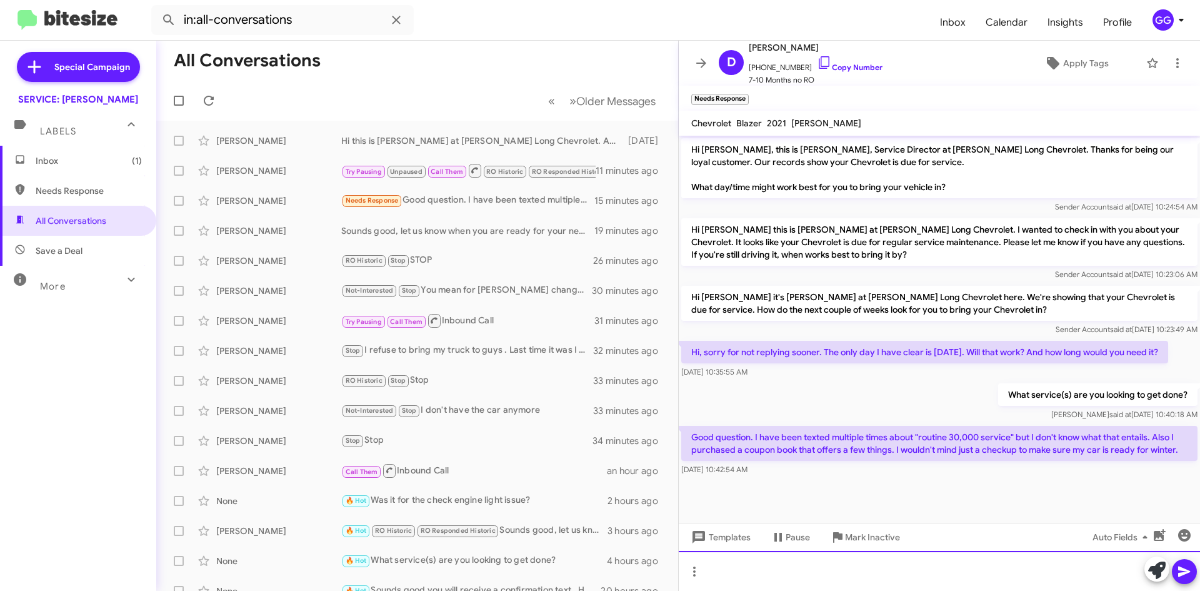
click at [825, 566] on div at bounding box center [939, 571] width 521 height 40
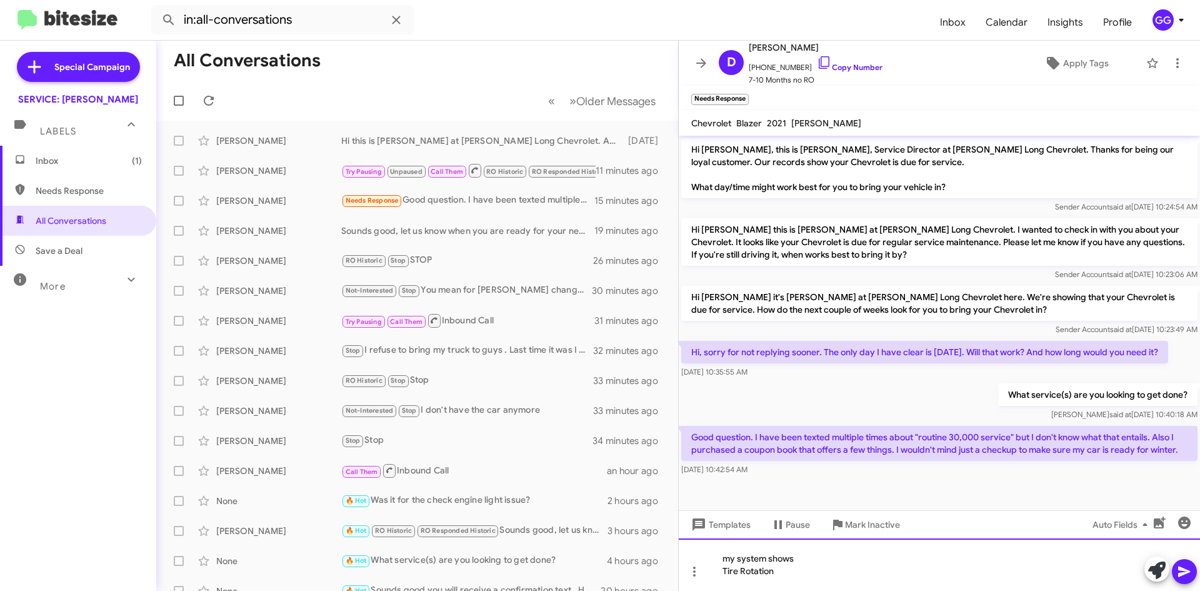
click at [722, 573] on div "my system shows  Tire Rotation" at bounding box center [939, 564] width 521 height 53
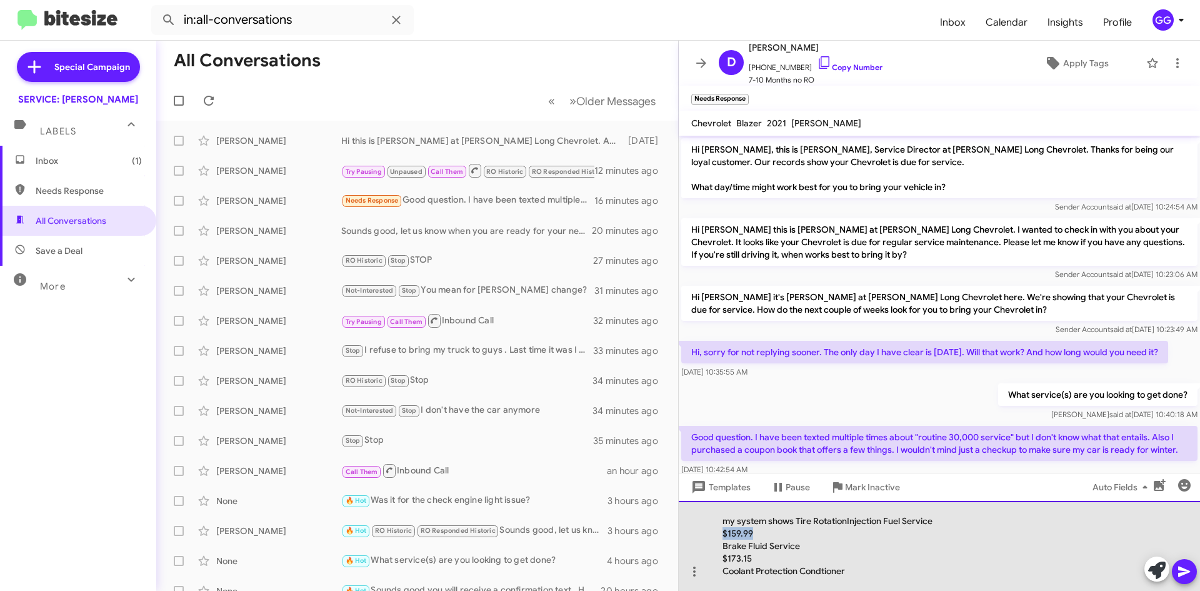
drag, startPoint x: 759, startPoint y: 534, endPoint x: 718, endPoint y: 535, distance: 40.6
click at [718, 535] on div "my system shows Tire RotationInjection Fuel Service  $159.99 Brake Fluid Ser…" at bounding box center [939, 546] width 521 height 90
drag, startPoint x: 847, startPoint y: 523, endPoint x: 848, endPoint y: 531, distance: 7.7
click at [848, 523] on div "my system shows Tire Rotation Injection Fuel Service  Brake Fluid Service $1…" at bounding box center [939, 546] width 521 height 90
drag, startPoint x: 765, startPoint y: 560, endPoint x: 724, endPoint y: 561, distance: 40.7
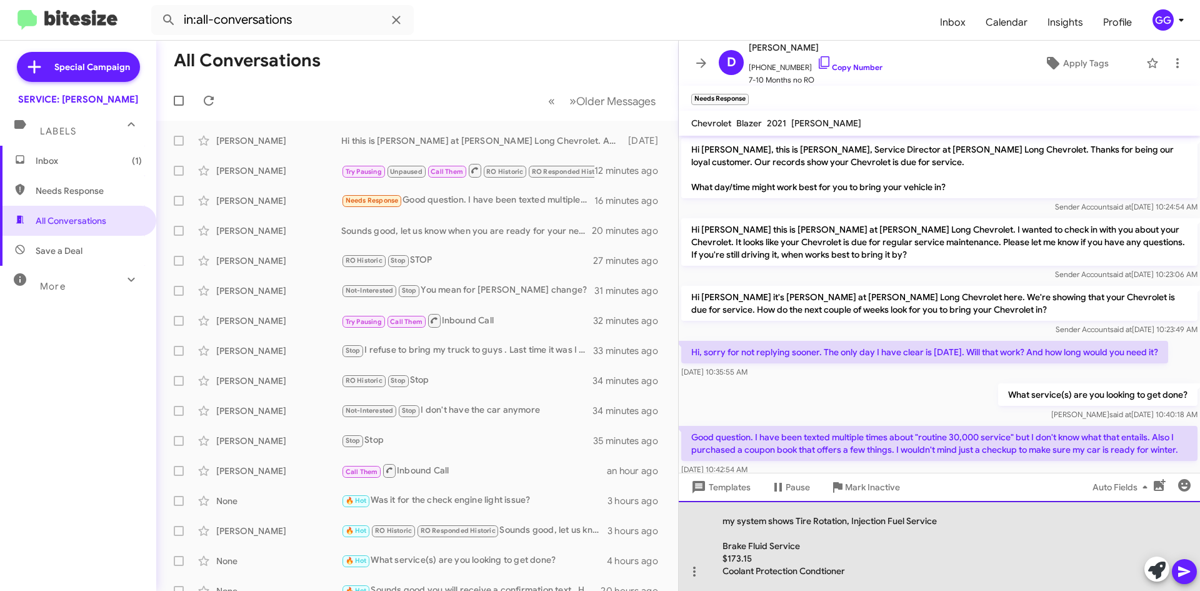
click at [724, 561] on div "$173.15" at bounding box center [933, 558] width 421 height 13
click at [727, 557] on div "$173.15" at bounding box center [933, 558] width 421 height 13
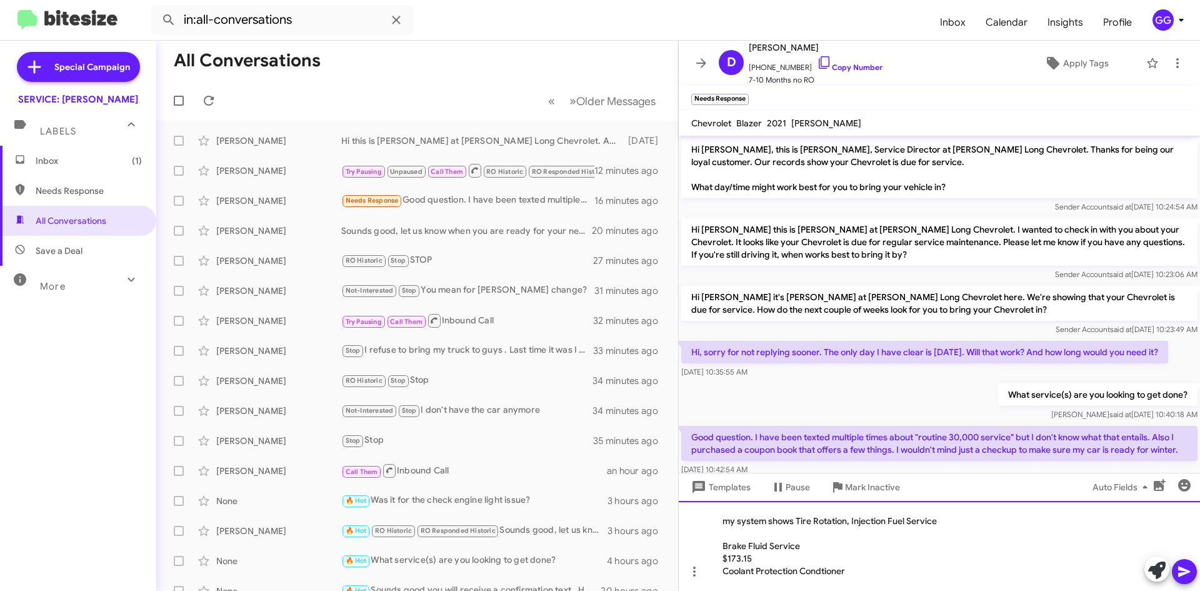
click at [760, 556] on div "$173.15" at bounding box center [933, 558] width 421 height 13
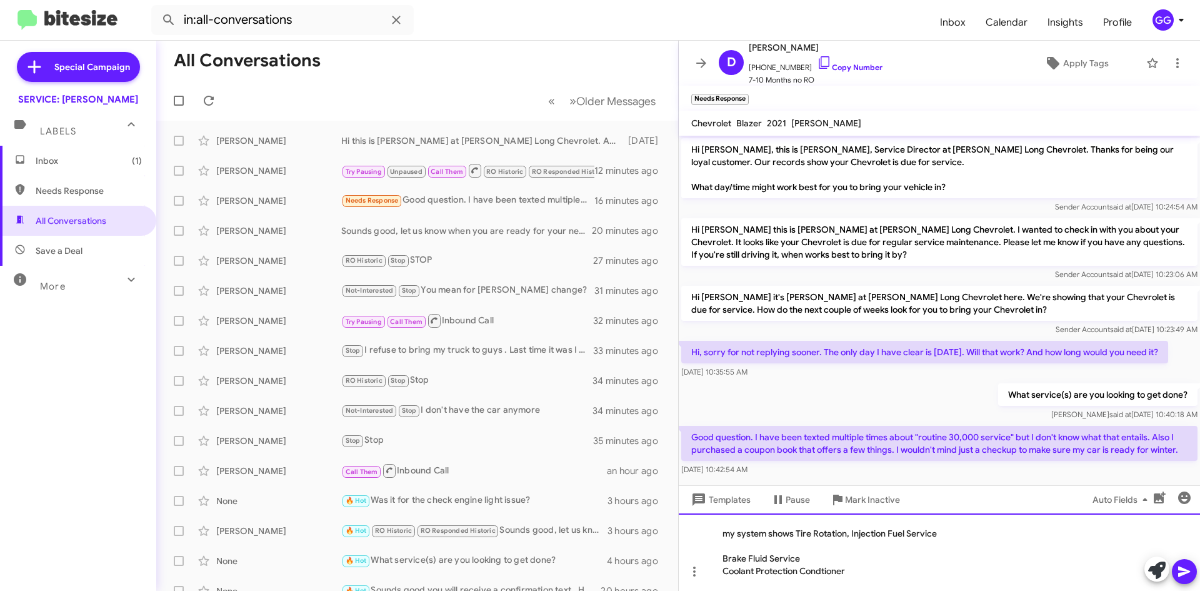
click at [723, 561] on div "Brake Fluid Service" at bounding box center [933, 558] width 421 height 13
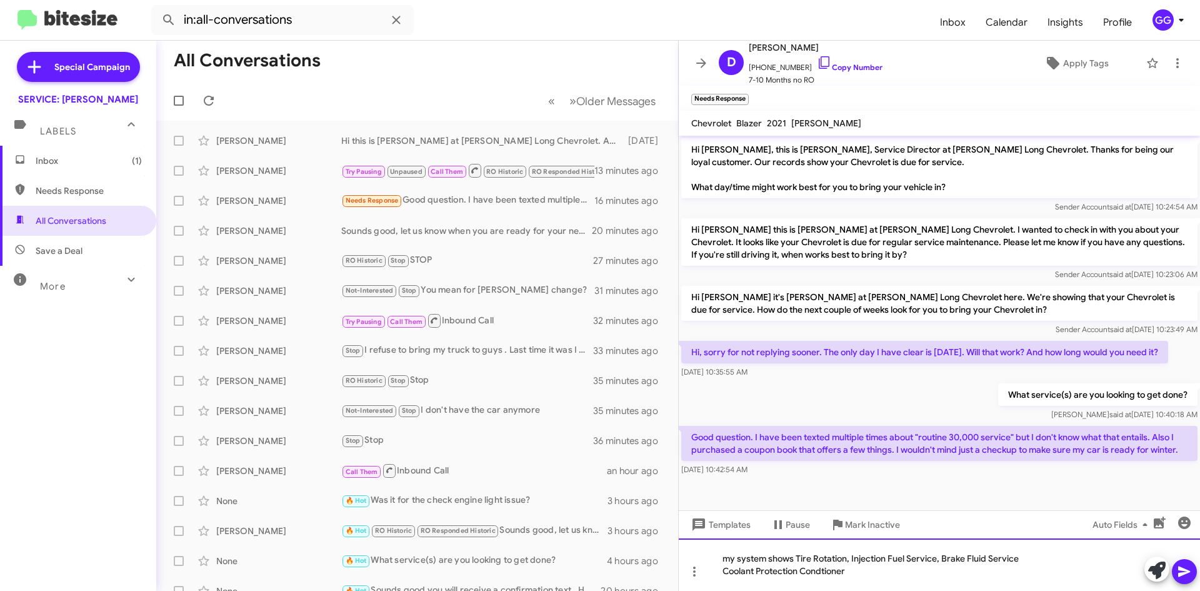
click at [723, 571] on div "my system shows Tire Rotation, Injection Fuel Service, Brake Fluid Service Cool…" at bounding box center [939, 564] width 521 height 53
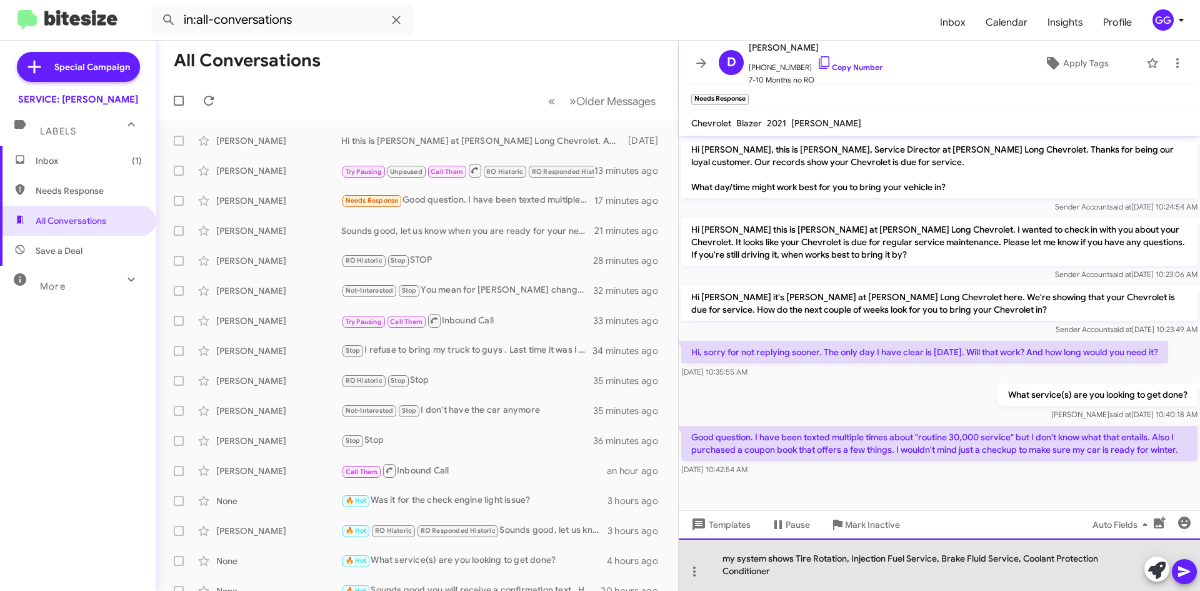
click at [799, 571] on div "my system shows Tire Rotation, Injection Fuel Service, Brake Fluid Service, Coo…" at bounding box center [939, 564] width 521 height 53
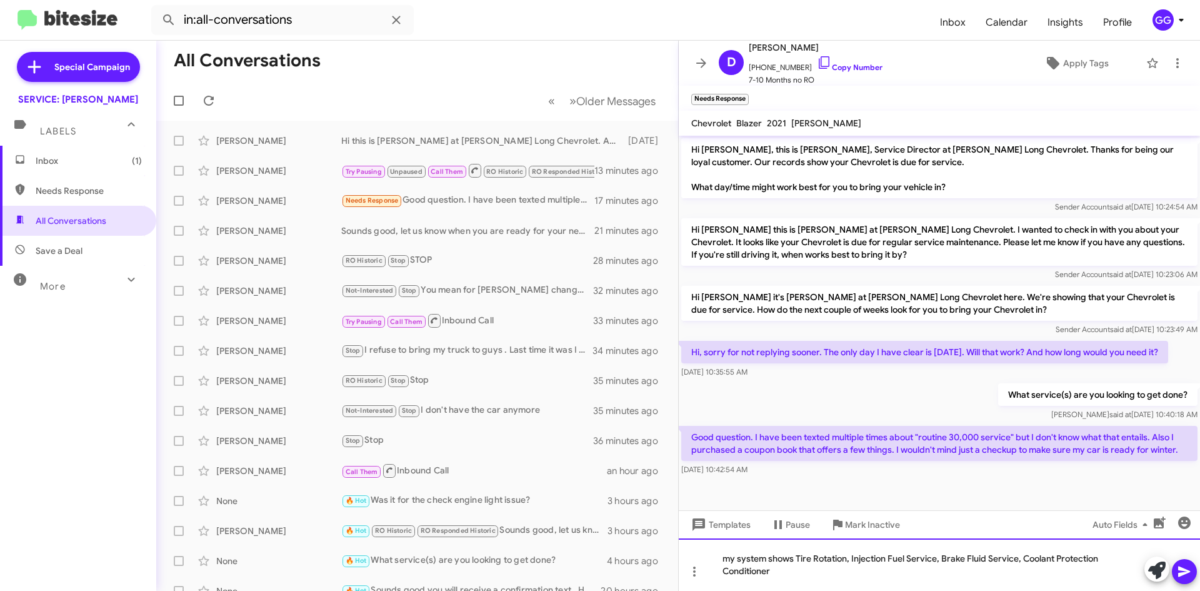
click at [732, 562] on div "my system shows Tire Rotation, Injection Fuel Service, Brake Fluid Service, Coo…" at bounding box center [939, 564] width 521 height 53
click at [800, 586] on div "My system shows Tire Rotation, Injection Fuel Service, Brake Fluid Service, Coo…" at bounding box center [939, 564] width 521 height 53
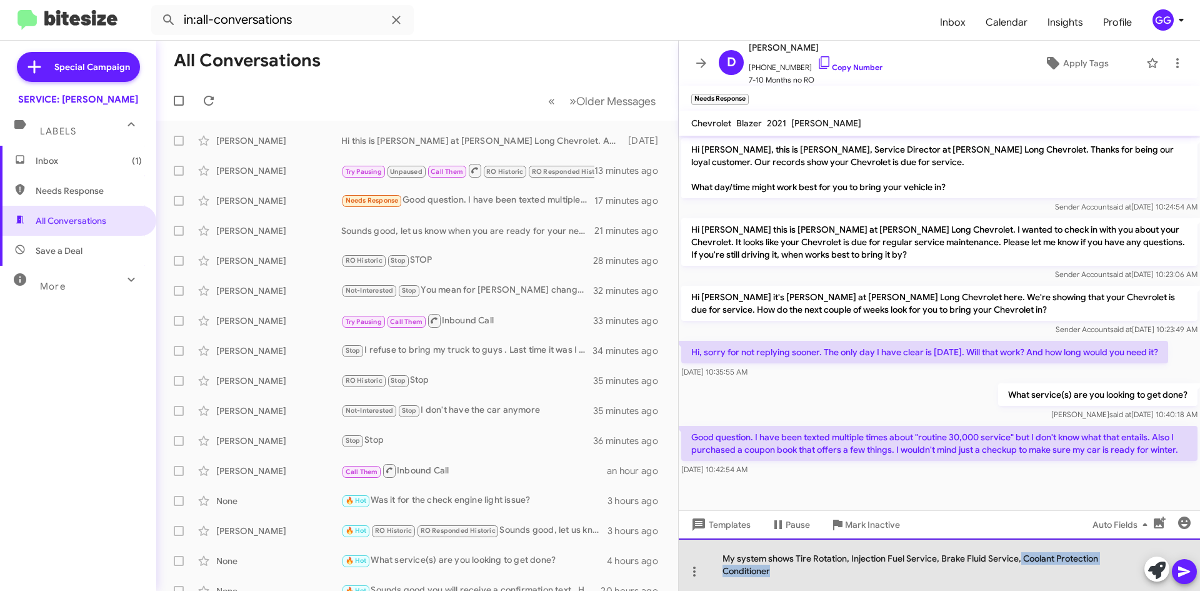
drag, startPoint x: 1022, startPoint y: 564, endPoint x: 1020, endPoint y: 570, distance: 6.5
click at [1022, 565] on div "My system shows Tire Rotation, Injection Fuel Service, Brake Fluid Service, Coo…" at bounding box center [939, 564] width 521 height 53
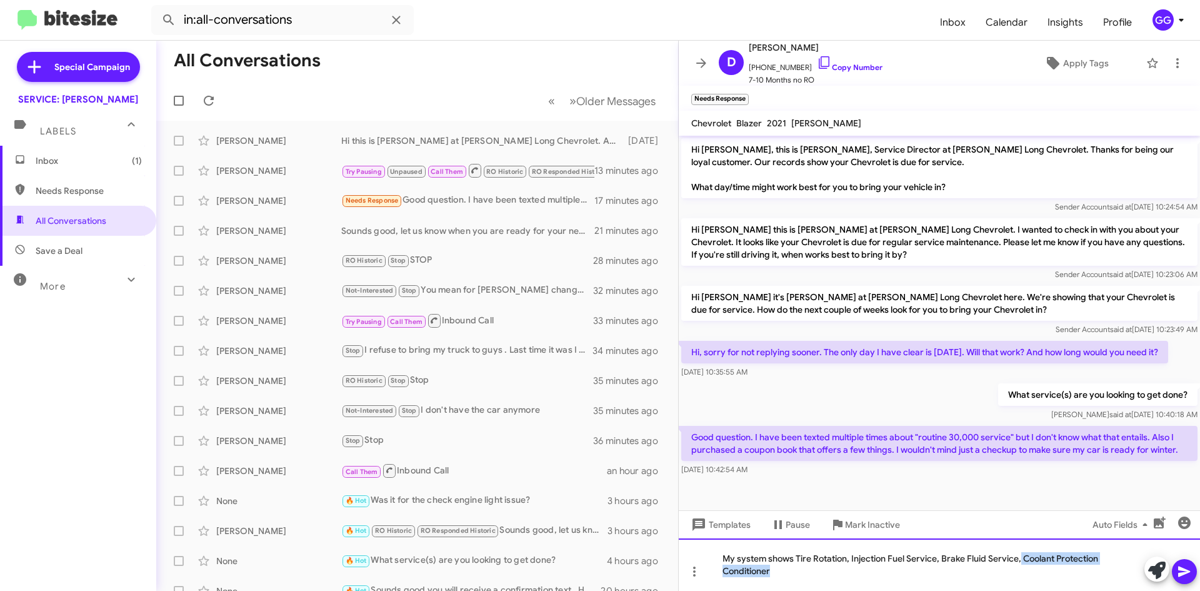
click at [1020, 560] on div "My system shows Tire Rotation, Injection Fuel Service, Brake Fluid Service, Coo…" at bounding box center [939, 564] width 521 height 53
click at [817, 583] on div "My system shows Tire Rotation, Injection Fuel Service, Brake Fluid Service and …" at bounding box center [939, 564] width 521 height 53
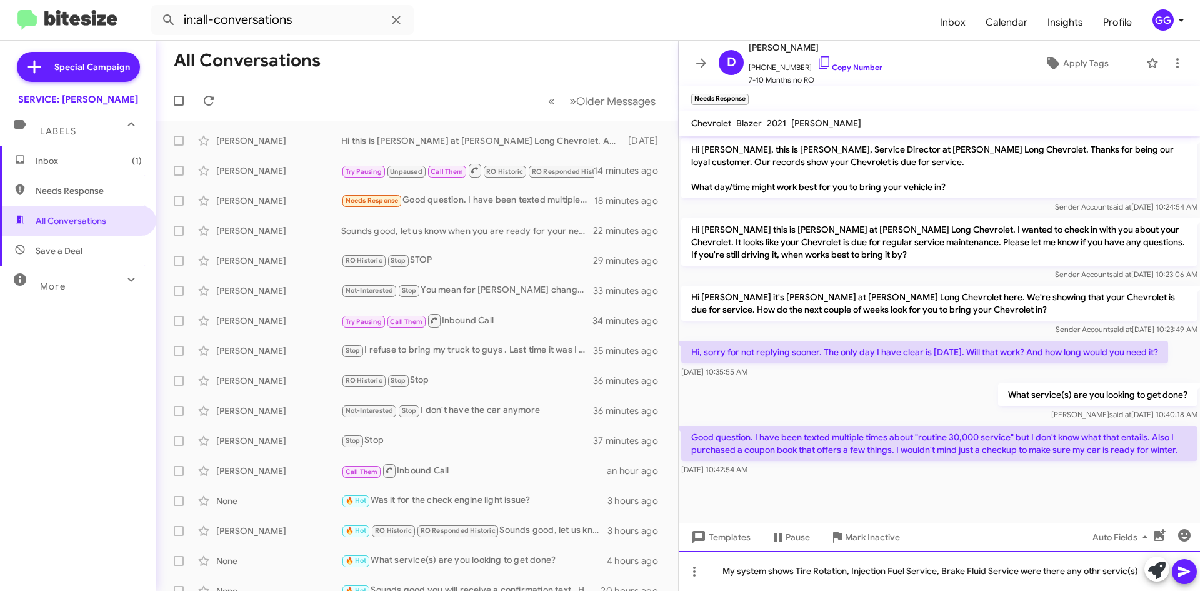
click at [1126, 570] on div "My system shows Tire Rotation, Injection Fuel Service, Brake Fluid Service were…" at bounding box center [939, 571] width 521 height 40
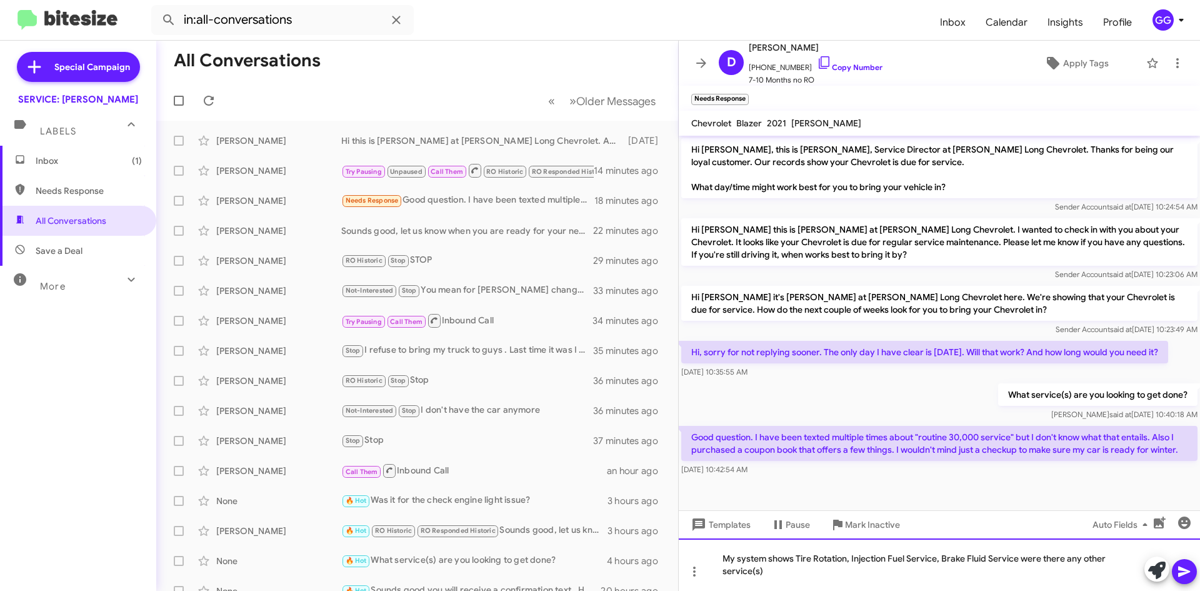
click at [775, 573] on div "My system shows Tire Rotation, Injection Fuel Service, Brake Fluid Service were…" at bounding box center [939, 564] width 521 height 53
click at [941, 560] on div "My system shows Tire Rotation, Injection Fuel Service, Brake Fluid Service were…" at bounding box center [939, 564] width 521 height 53
click at [936, 576] on div "My system shows Tire Rotation, Injection Fuel Service and Brake Fluid Service w…" at bounding box center [939, 564] width 521 height 53
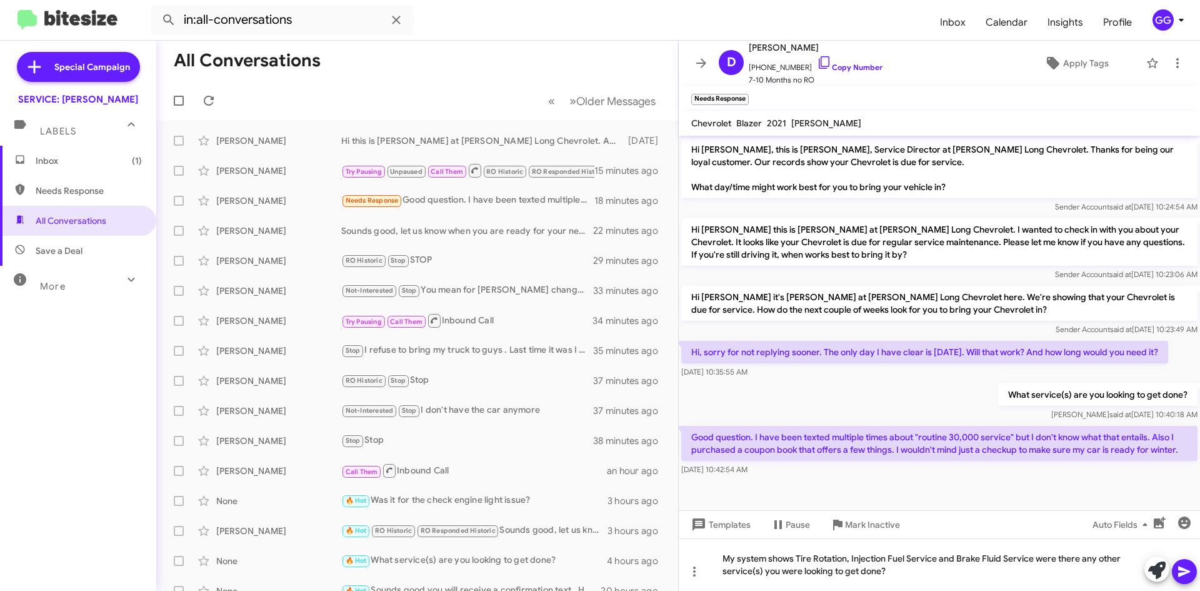
click at [1181, 566] on icon at bounding box center [1184, 571] width 15 height 15
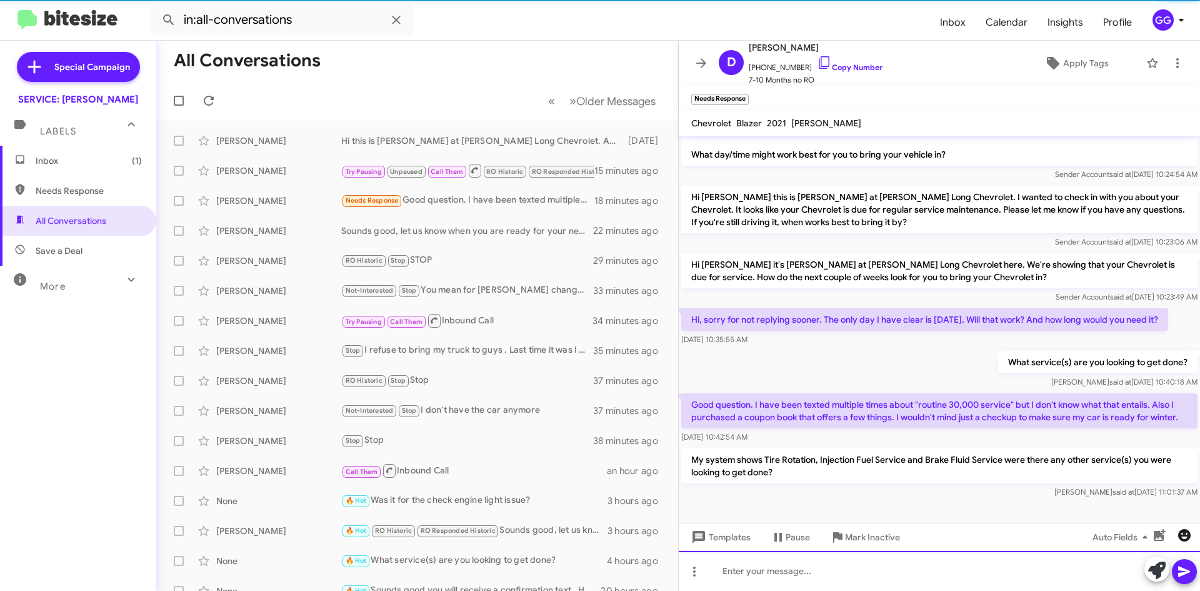
scroll to position [58, 0]
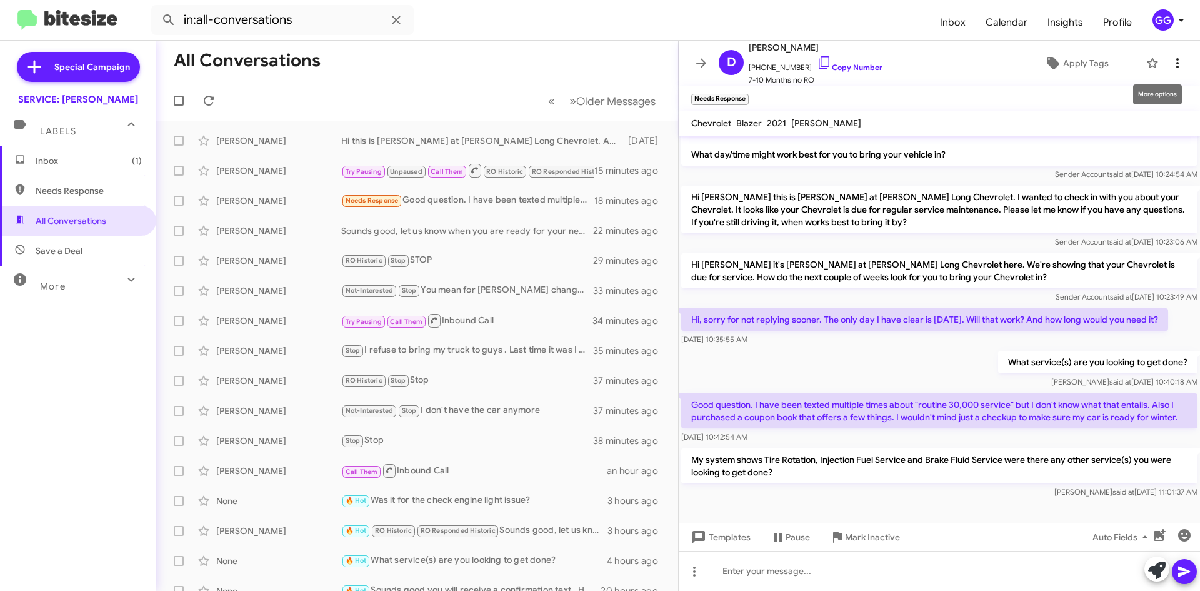
click at [1166, 54] on button at bounding box center [1177, 63] width 25 height 25
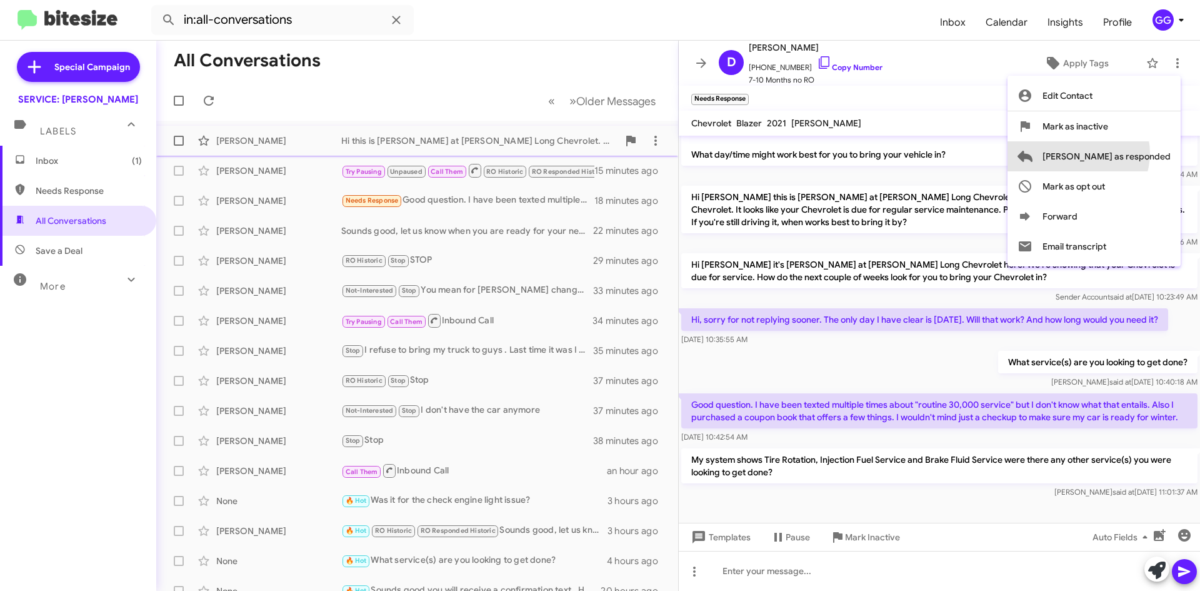
click at [1129, 153] on span "[PERSON_NAME] as responded" at bounding box center [1107, 156] width 128 height 30
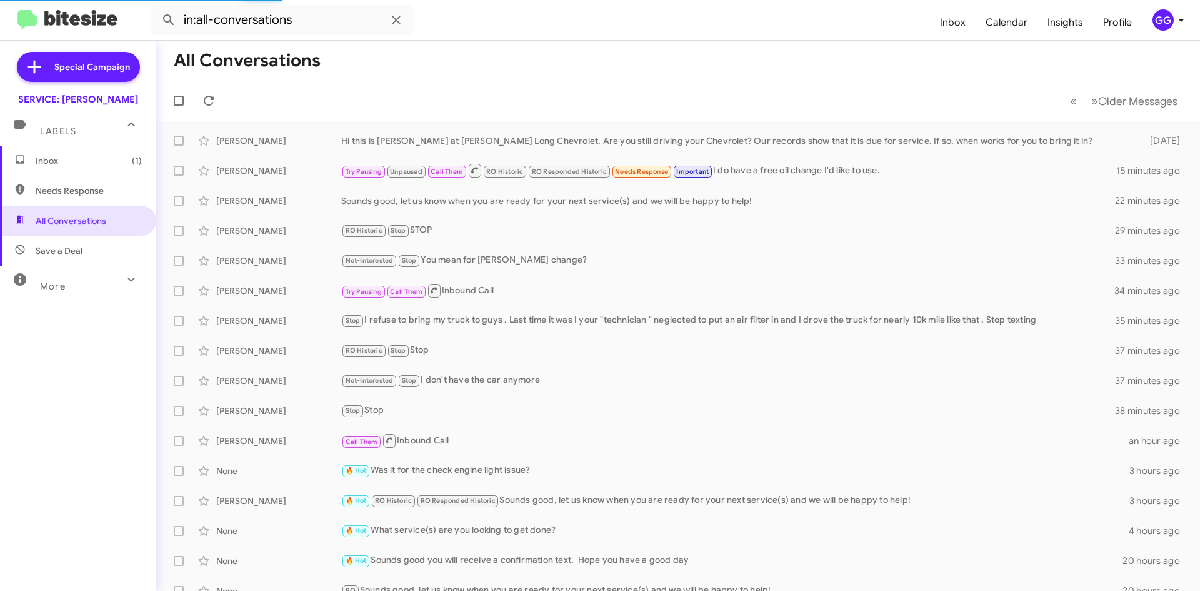
click at [50, 189] on span "Needs Response" at bounding box center [89, 190] width 106 height 13
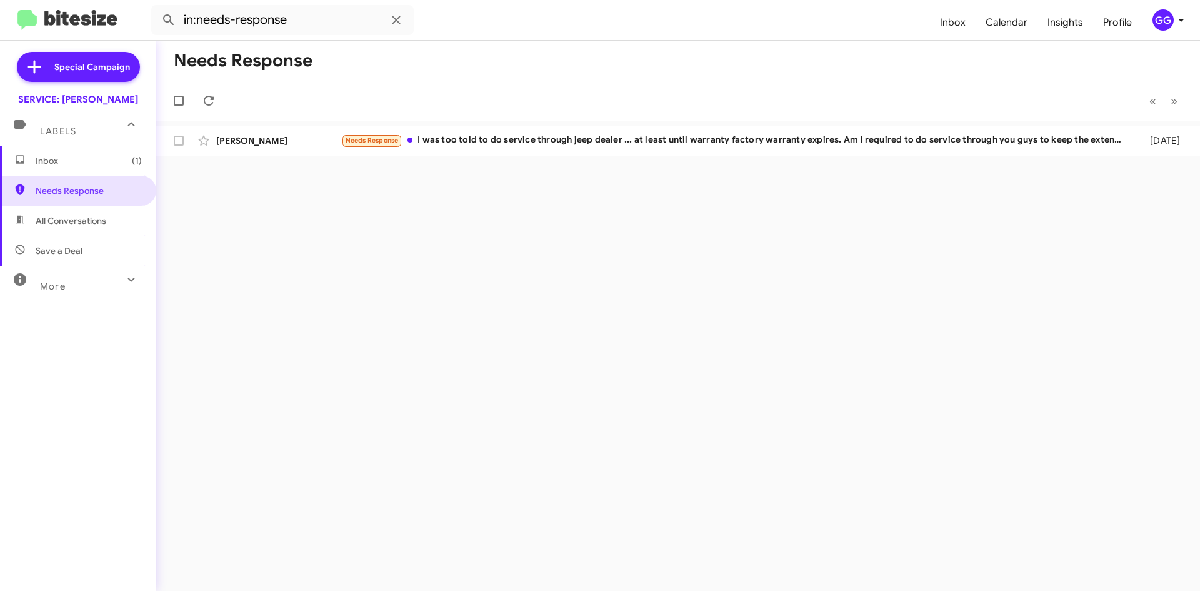
click at [36, 212] on span "All Conversations" at bounding box center [78, 221] width 156 height 30
type input "in:all-conversations"
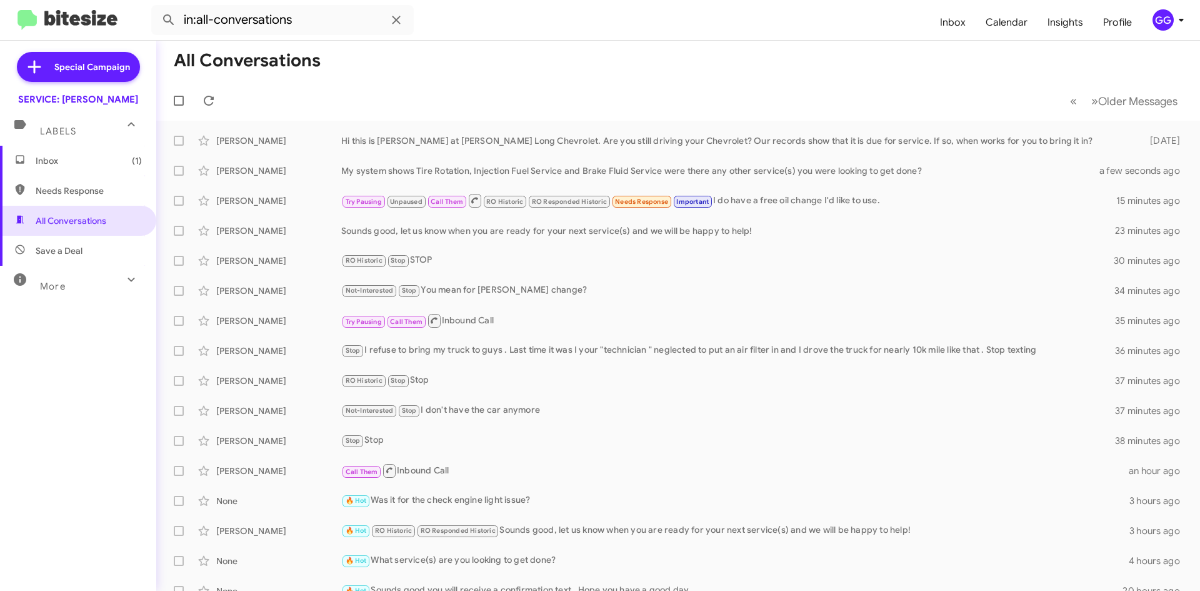
click at [28, 151] on span "Inbox (1)" at bounding box center [78, 161] width 156 height 30
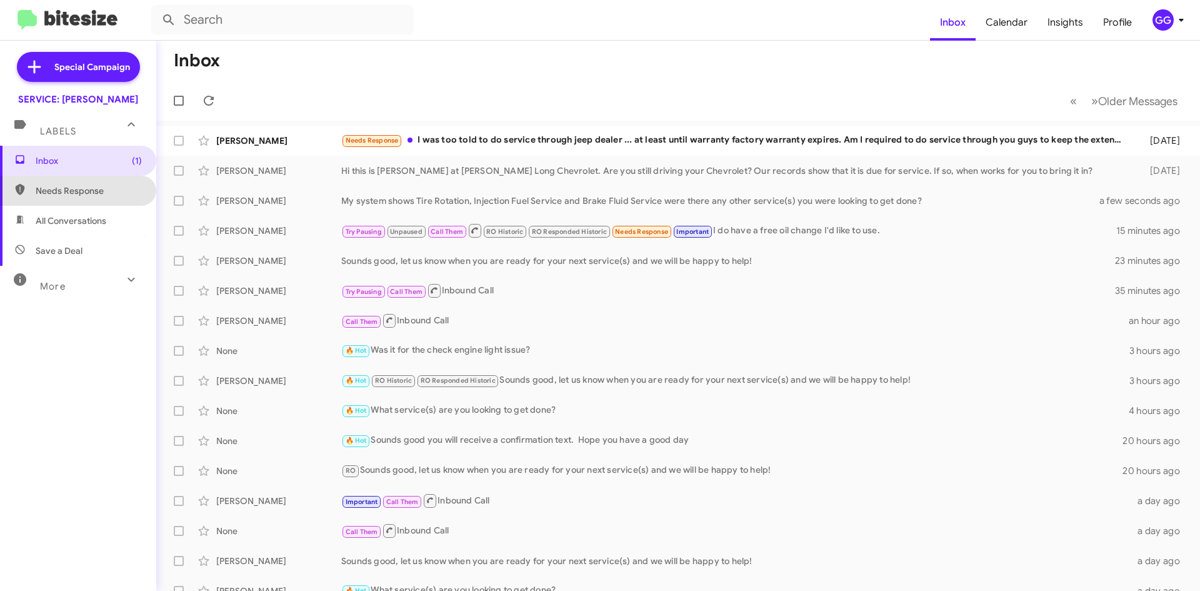
click at [80, 177] on span "Needs Response" at bounding box center [78, 191] width 156 height 30
type input "in:needs-response"
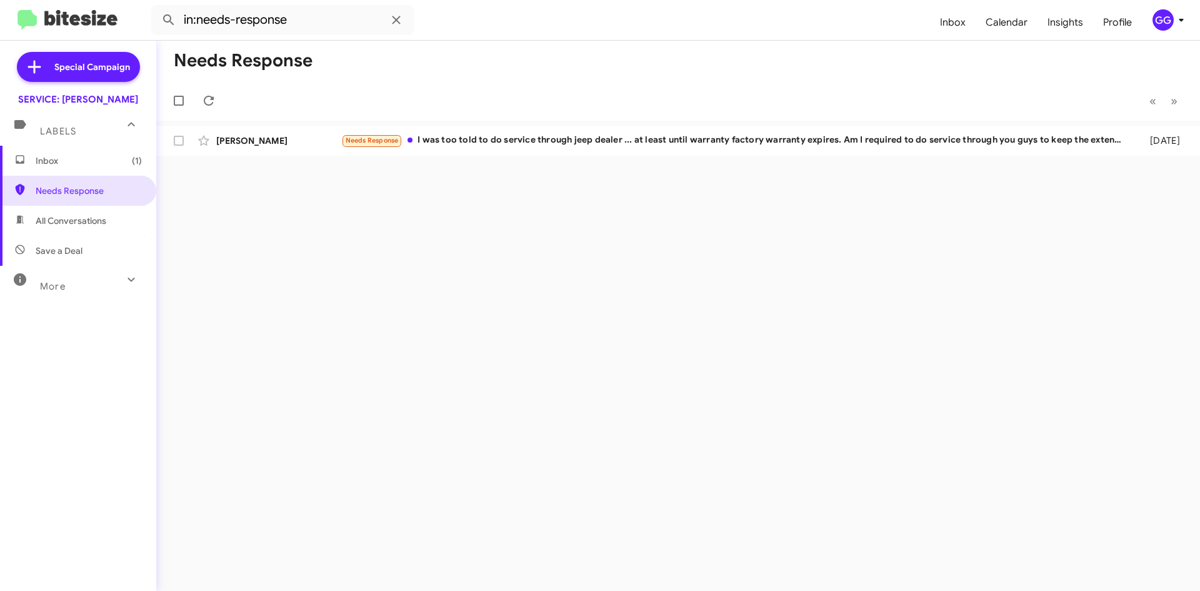
click at [52, 164] on span "Inbox (1)" at bounding box center [89, 160] width 106 height 13
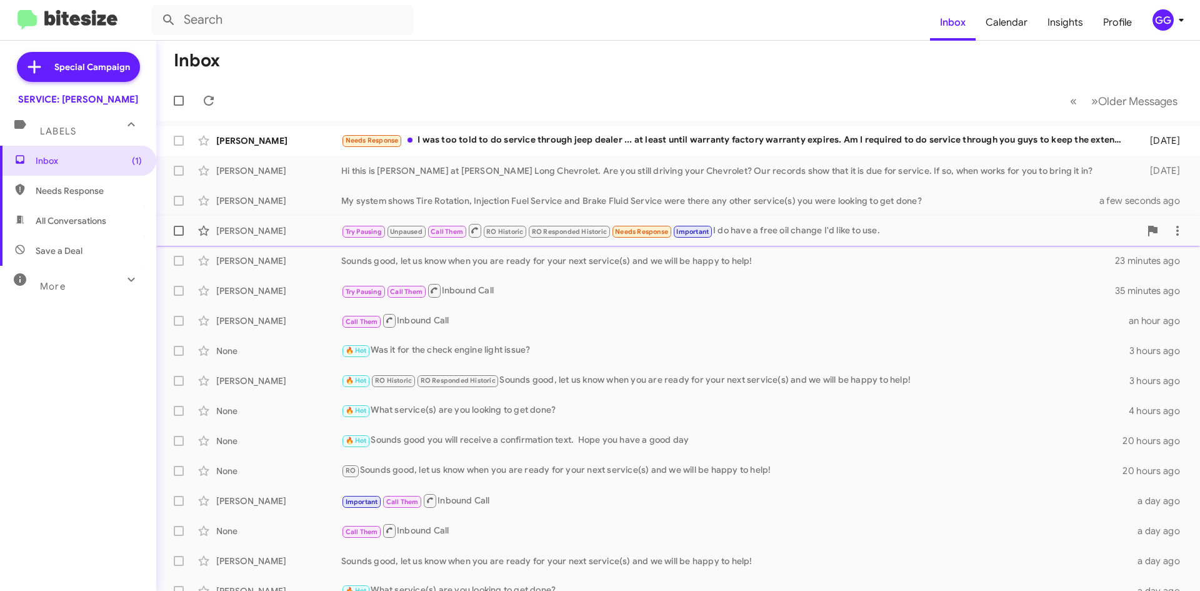
click at [772, 239] on div "John Maltais Try Pausing Unpaused Call Them RO Historic RO Responded Historic N…" at bounding box center [678, 230] width 1024 height 25
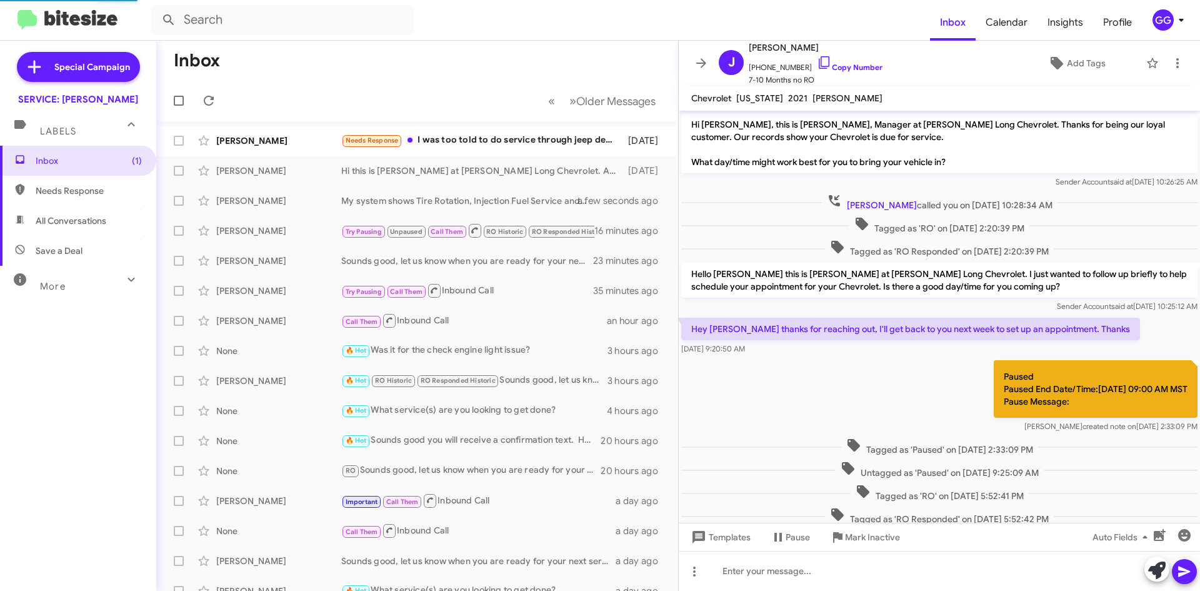
scroll to position [305, 0]
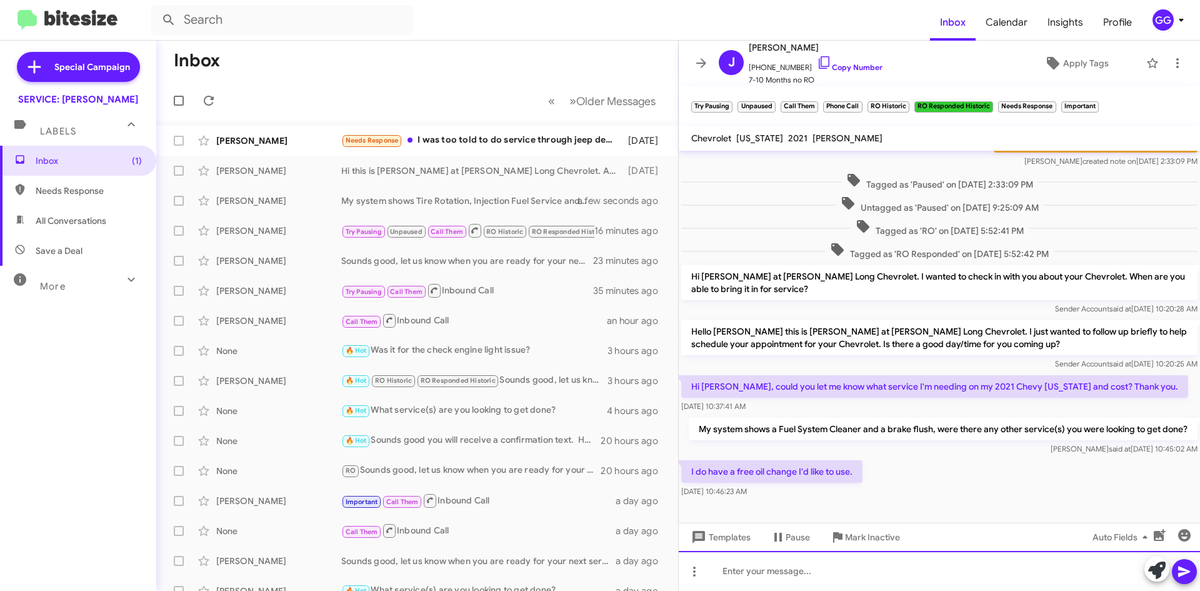
click at [757, 572] on div at bounding box center [939, 571] width 521 height 40
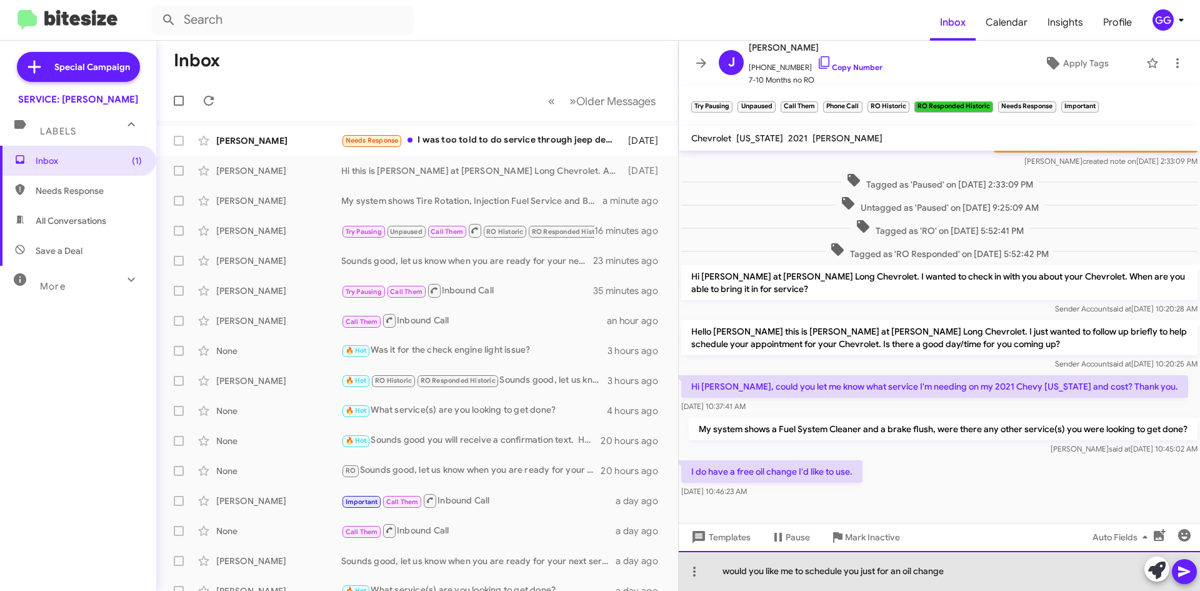
click at [727, 570] on div "would you like me to schedule you just for an oil change" at bounding box center [939, 571] width 521 height 40
drag, startPoint x: 952, startPoint y: 573, endPoint x: 715, endPoint y: 571, distance: 237.0
click at [715, 571] on div "Would you like me to schedule you just for an oil change" at bounding box center [939, 571] width 521 height 40
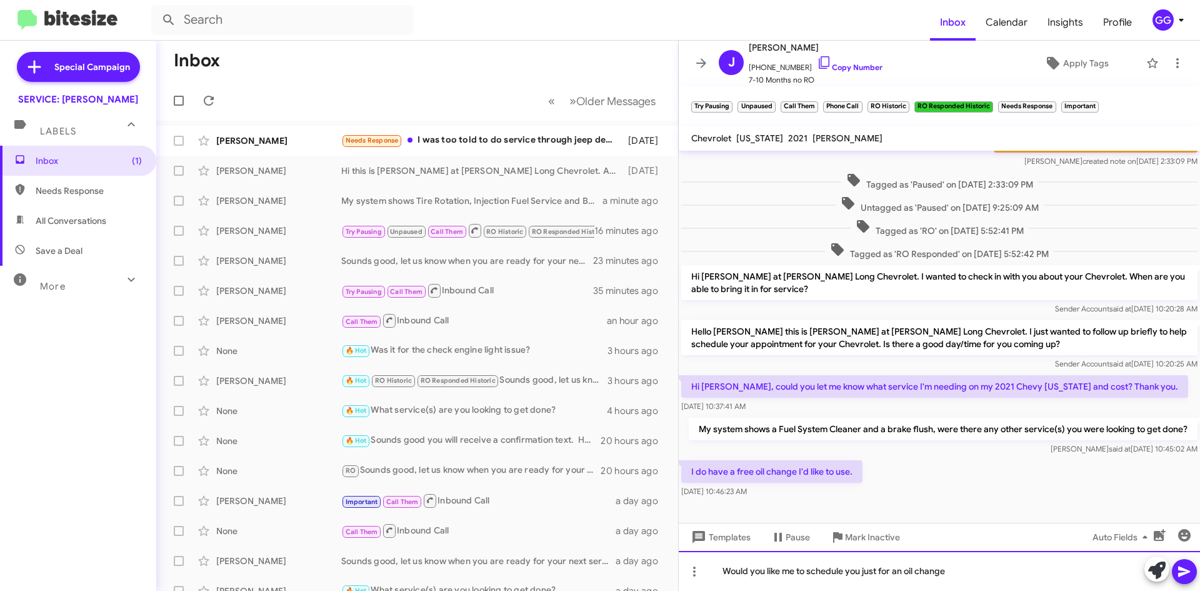
copy div "Would you like me to schedule you just for an oil change"
click at [990, 576] on div "Would you like me to schedule you just for an oil change" at bounding box center [939, 571] width 521 height 40
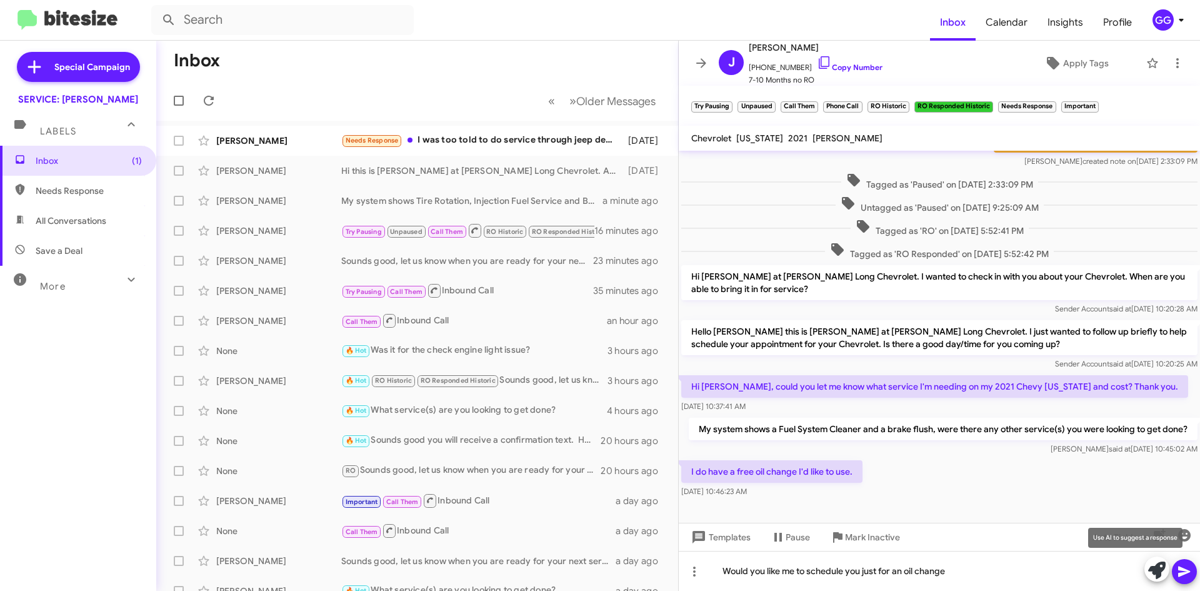
click at [1154, 568] on icon at bounding box center [1158, 570] width 18 height 18
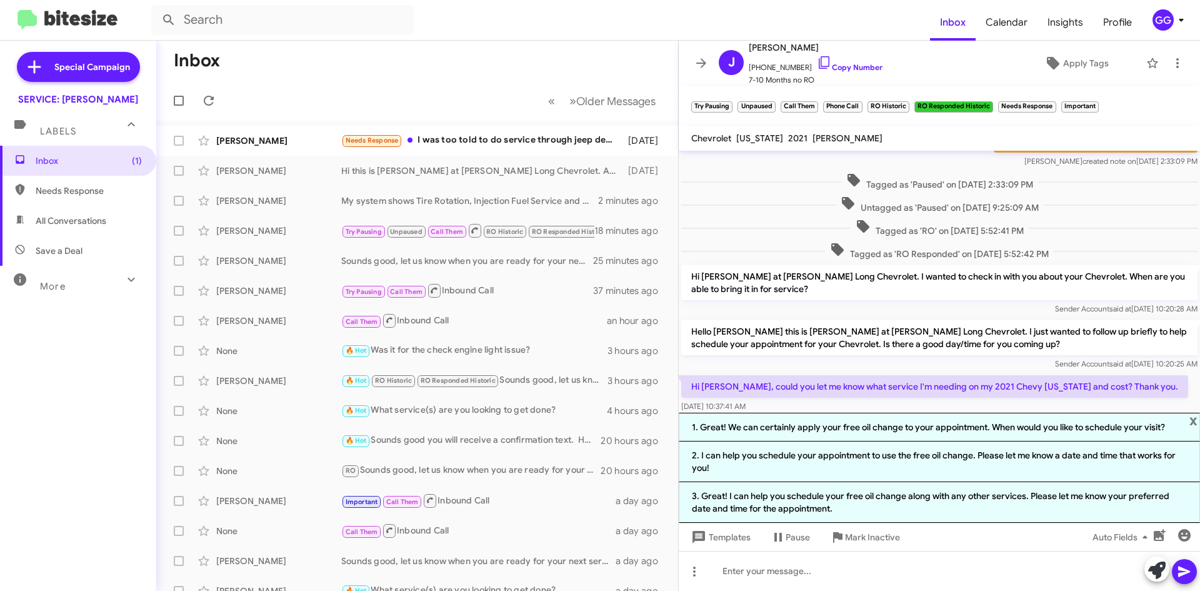
click at [922, 507] on li "3. Great! I can help you schedule your free oil change along with any other ser…" at bounding box center [939, 502] width 521 height 41
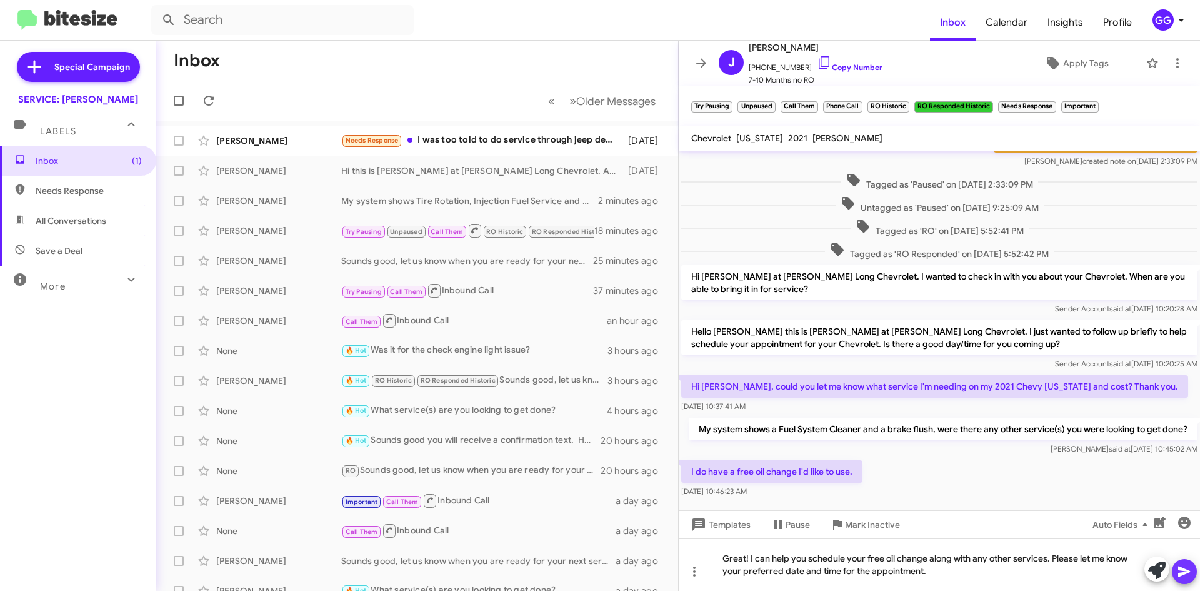
click at [1185, 569] on icon at bounding box center [1184, 571] width 15 height 15
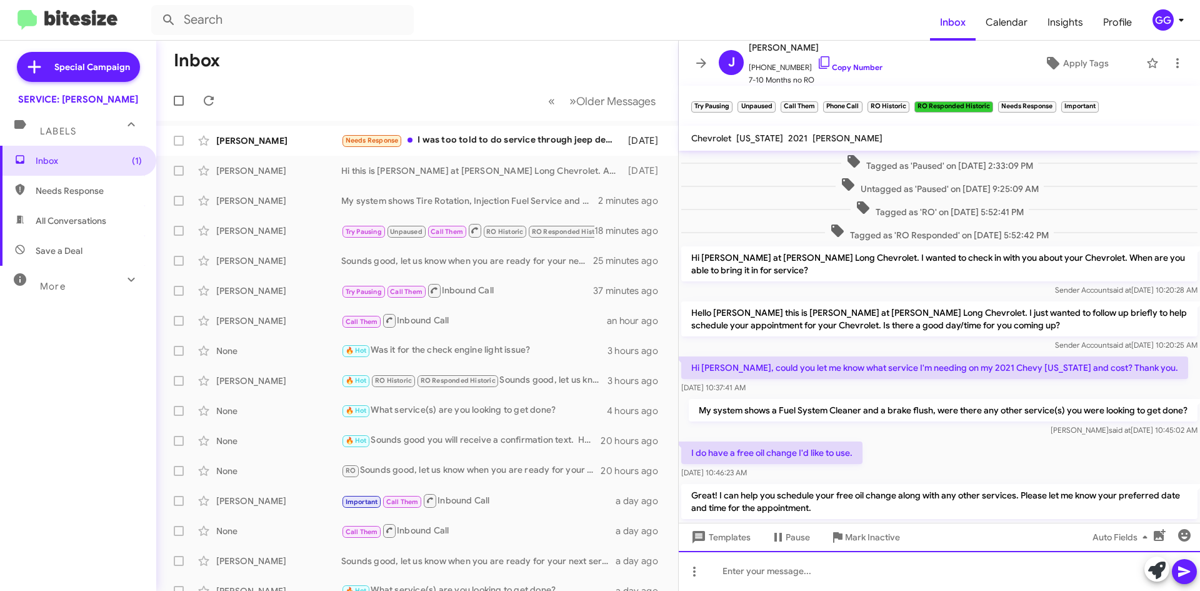
scroll to position [403, 0]
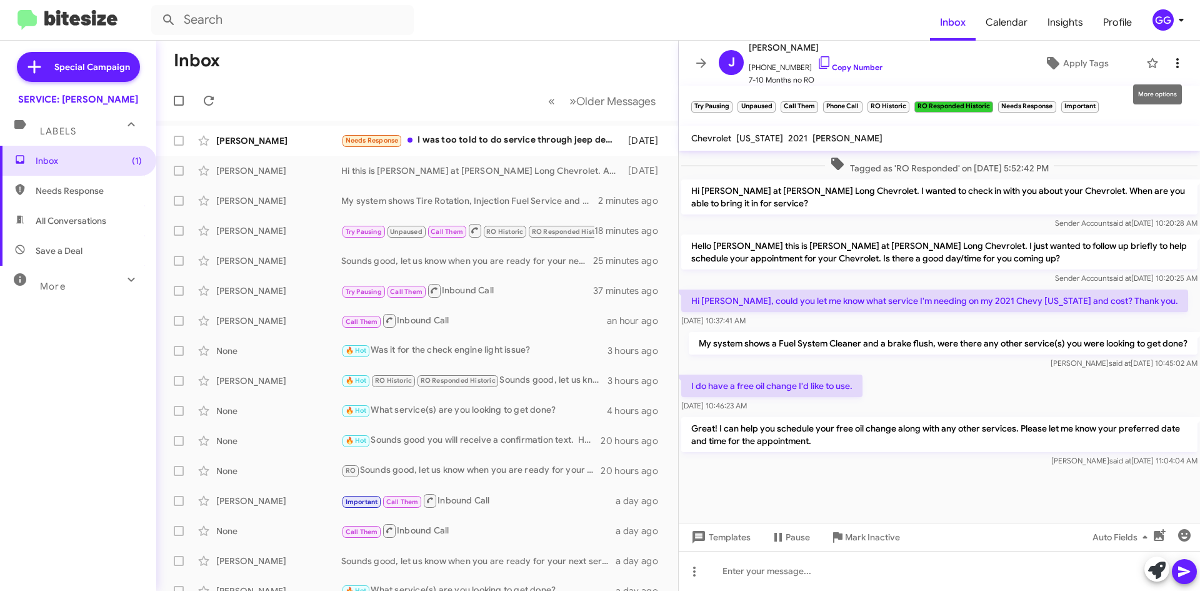
click at [1170, 67] on icon at bounding box center [1177, 63] width 15 height 15
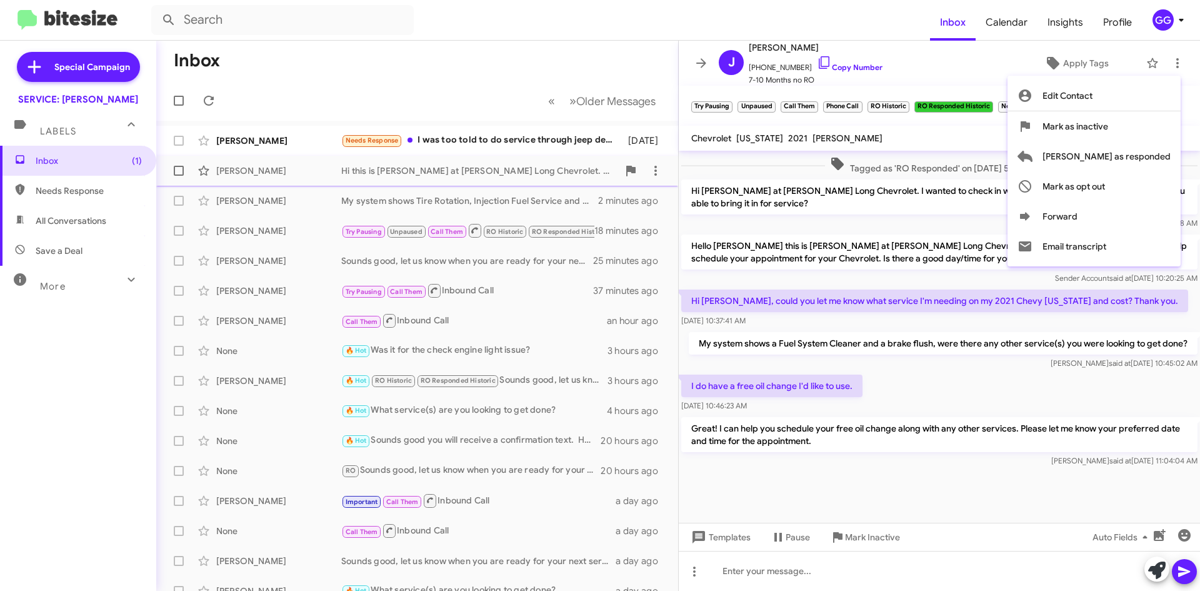
click at [1118, 161] on span "[PERSON_NAME] as responded" at bounding box center [1107, 156] width 128 height 30
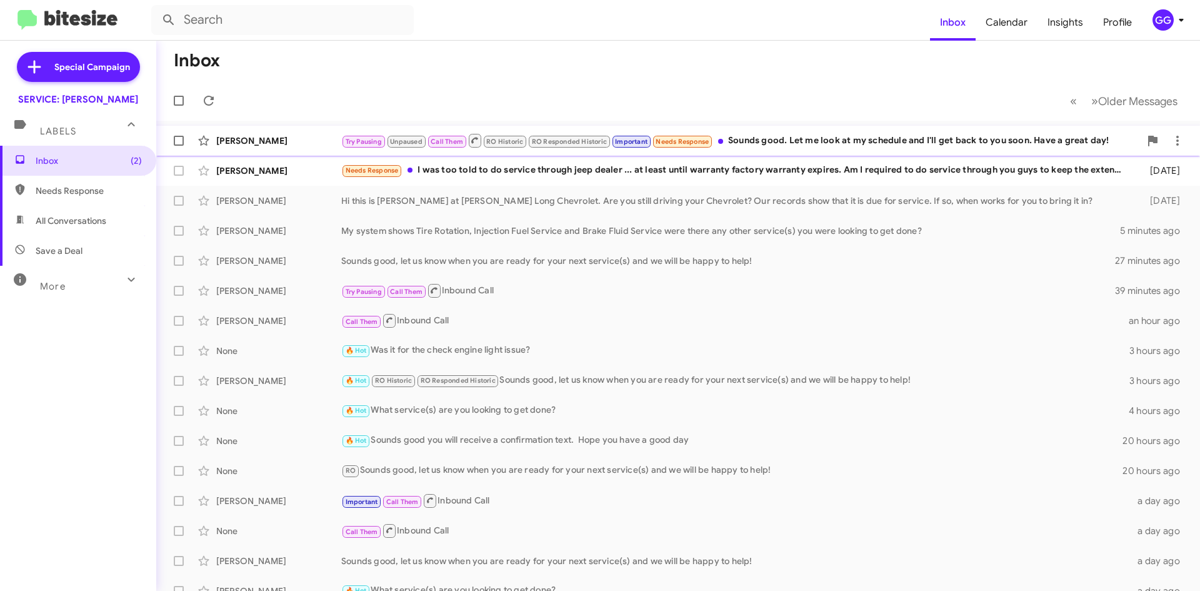
click at [1015, 142] on div "Try Pausing Unpaused Call Them RO Historic RO Responded Historic Important Need…" at bounding box center [740, 141] width 799 height 16
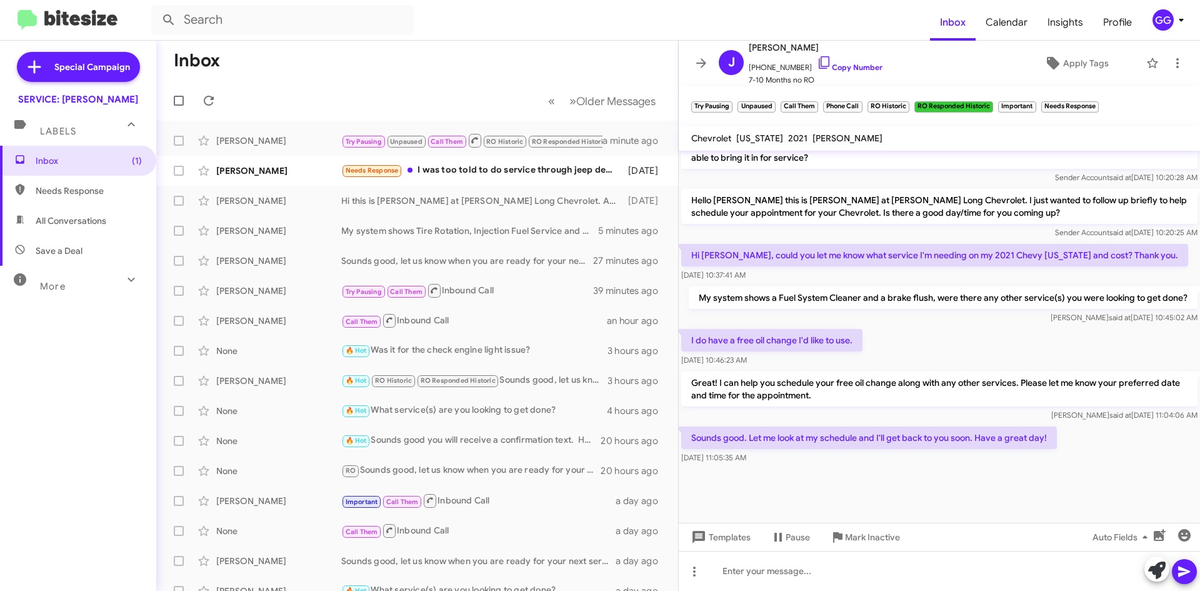
scroll to position [449, 0]
click at [1155, 568] on icon at bounding box center [1158, 570] width 18 height 18
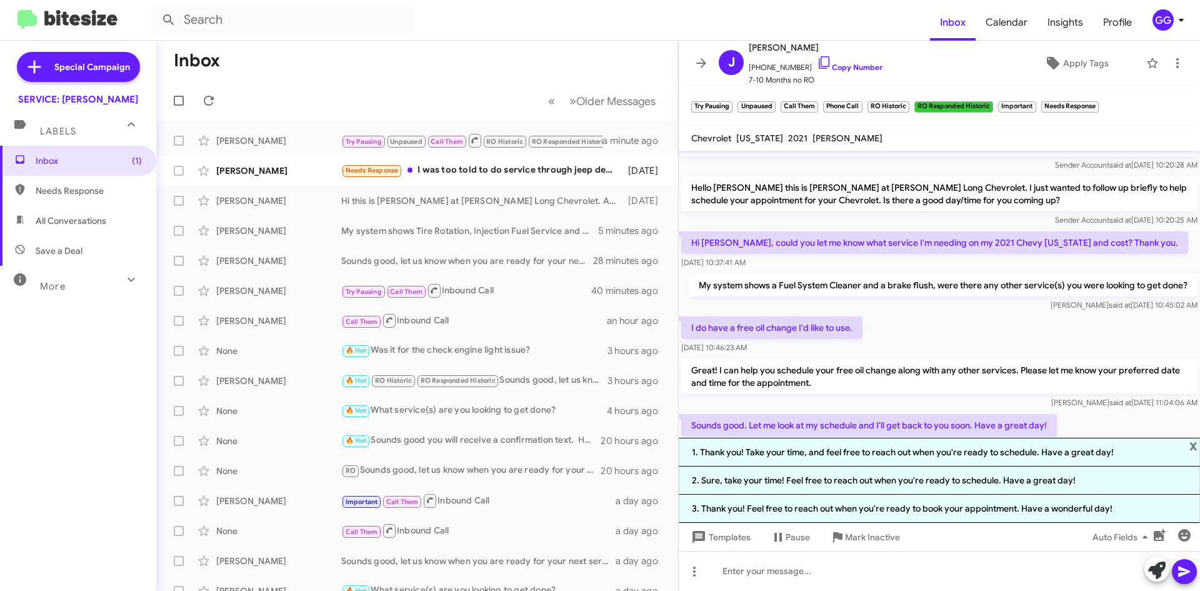
click at [1056, 457] on li "1. Thank you! Take your time, and feel free to reach out when you're ready to s…" at bounding box center [939, 452] width 521 height 29
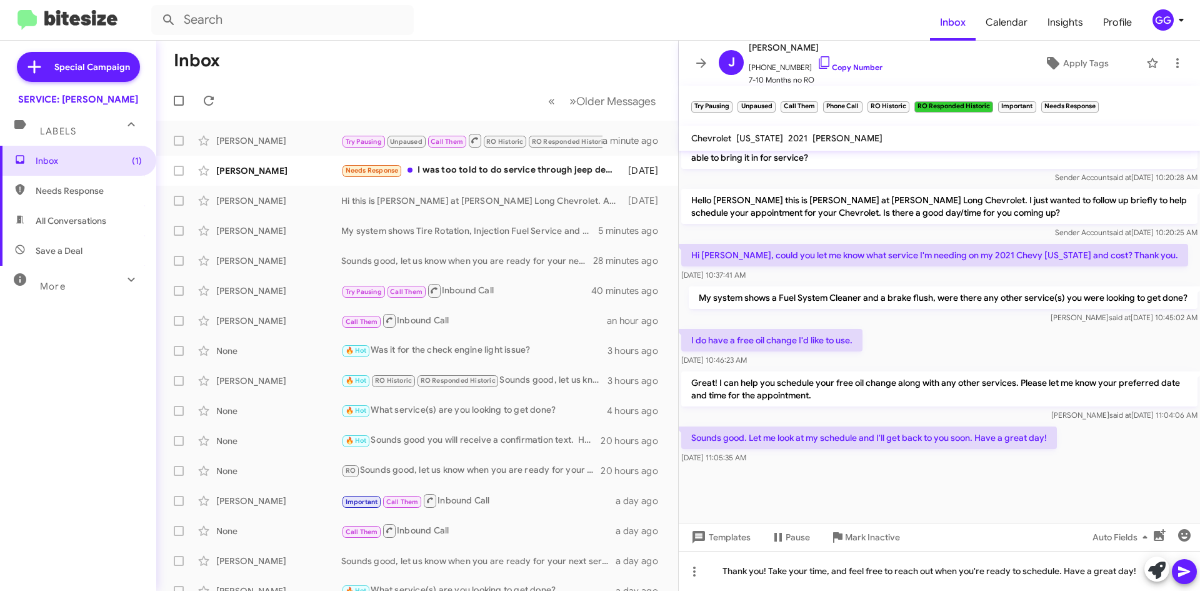
click at [1183, 571] on icon at bounding box center [1184, 571] width 15 height 15
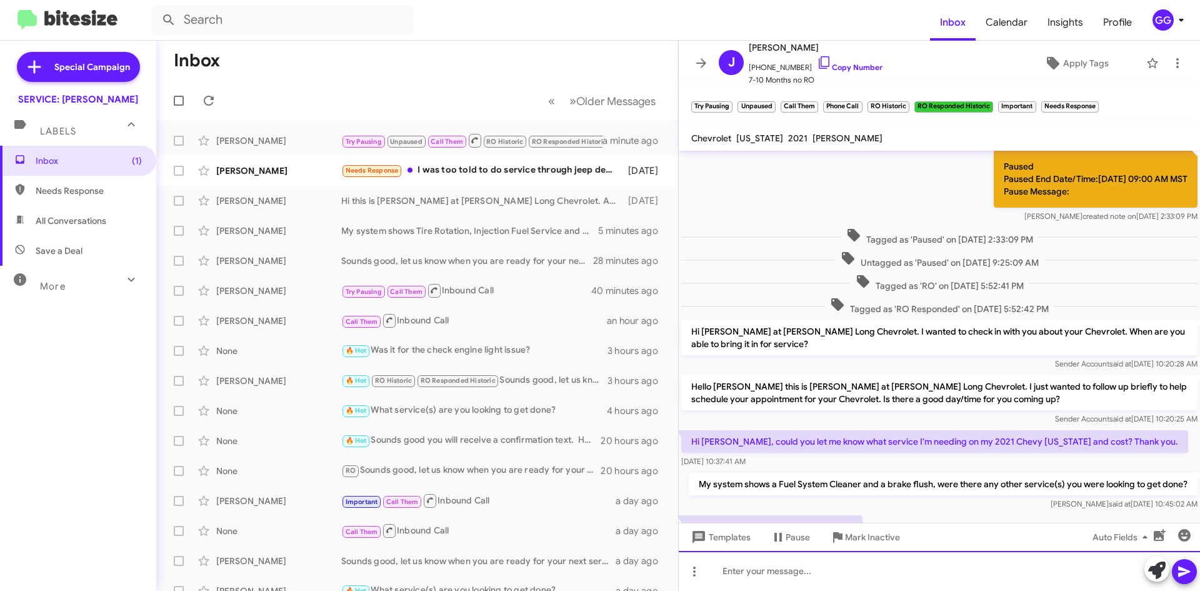
scroll to position [495, 0]
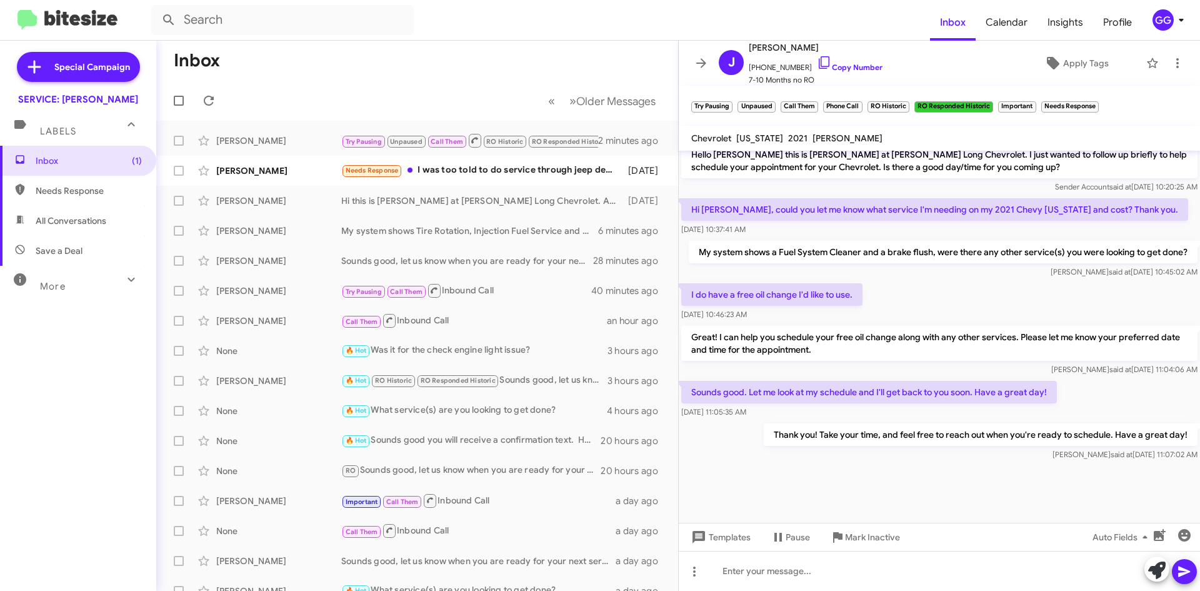
click at [57, 192] on span "Needs Response" at bounding box center [89, 190] width 106 height 13
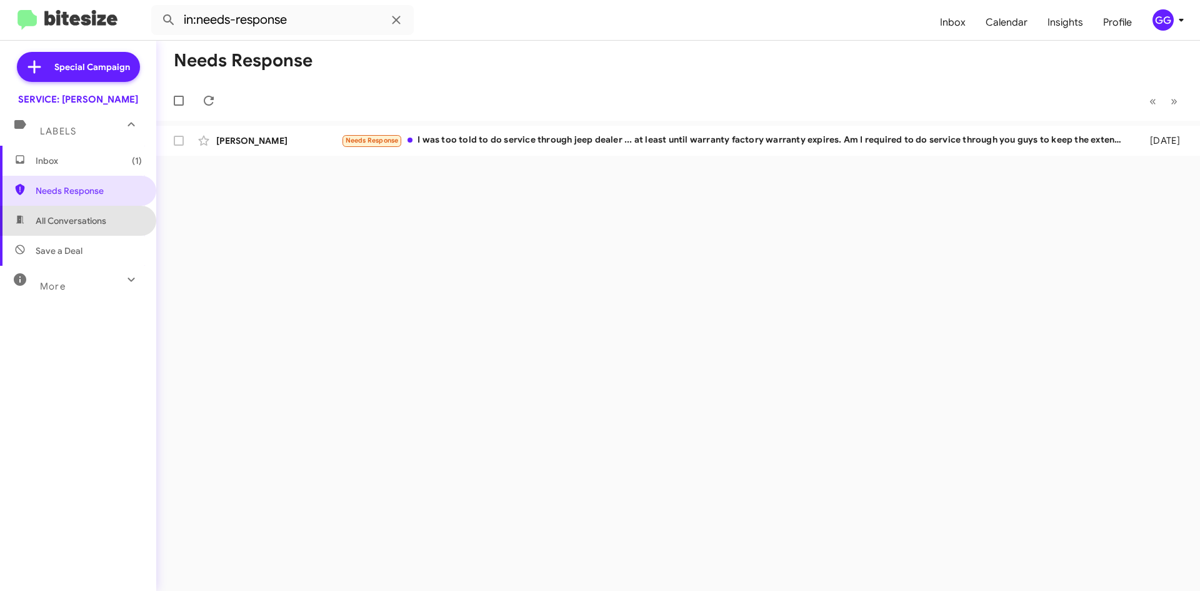
click at [86, 223] on span "All Conversations" at bounding box center [71, 220] width 71 height 13
type input "in:all-conversations"
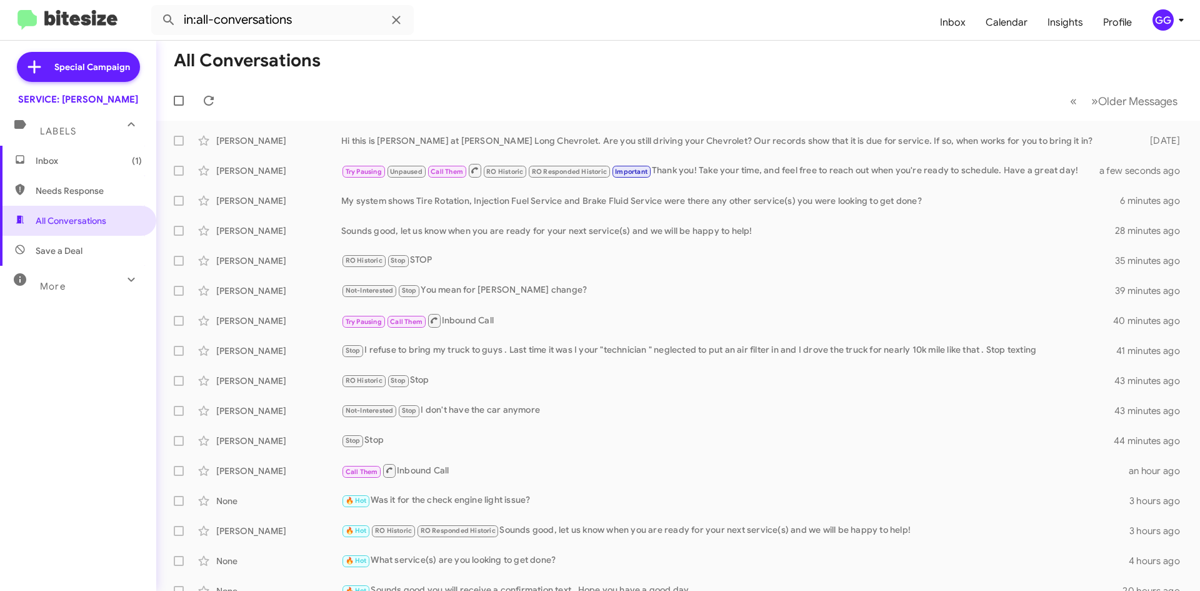
click at [57, 158] on span "Inbox (1)" at bounding box center [89, 160] width 106 height 13
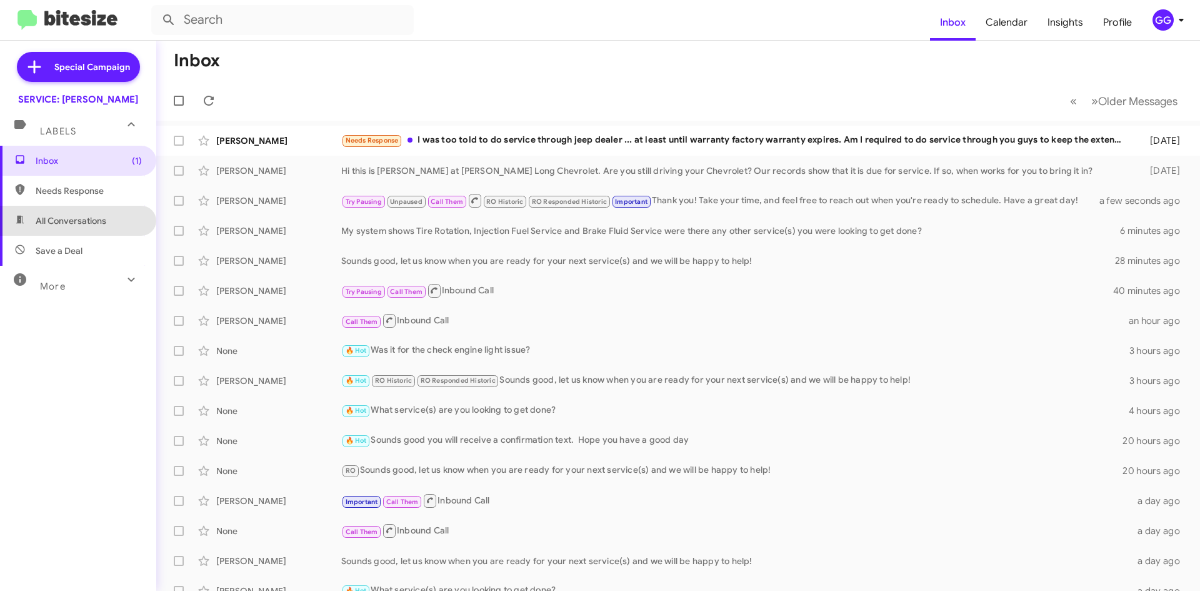
click at [83, 216] on span "All Conversations" at bounding box center [71, 220] width 71 height 13
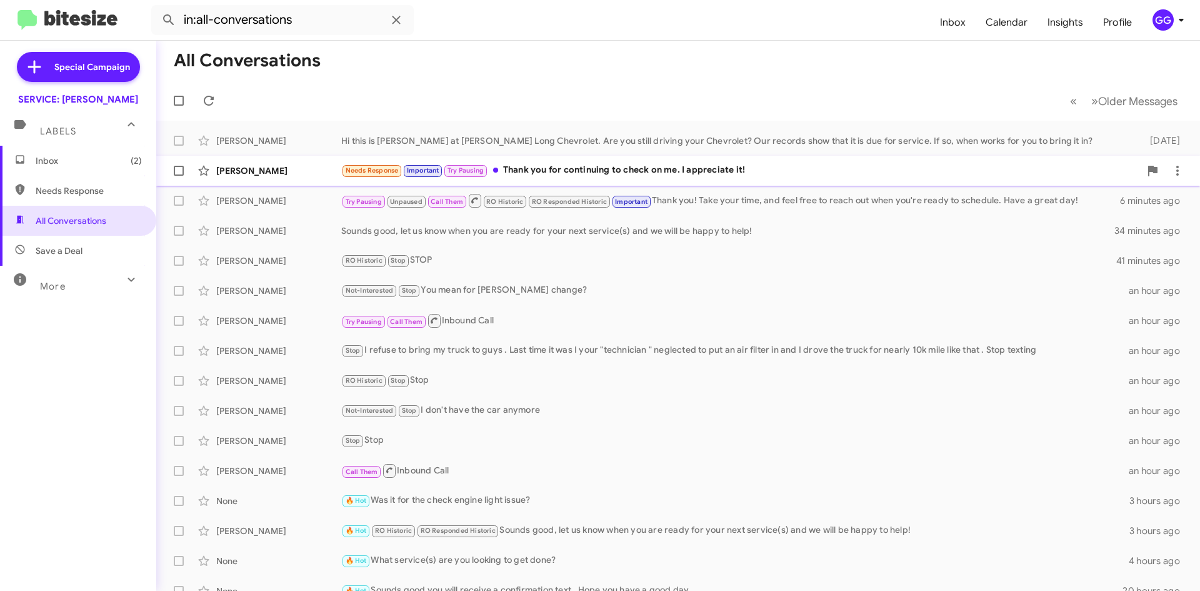
click at [781, 177] on div "Needs Response Important Try Pausing Thank you for continuing to check on me. I…" at bounding box center [740, 170] width 799 height 14
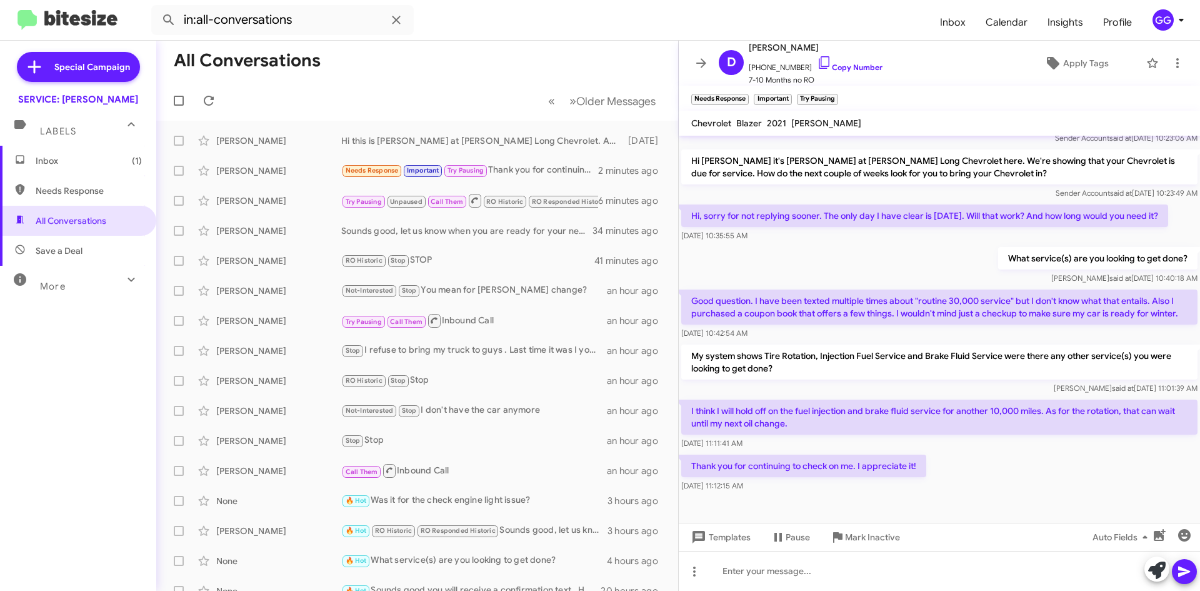
scroll to position [161, 0]
click at [1159, 570] on icon at bounding box center [1158, 570] width 18 height 18
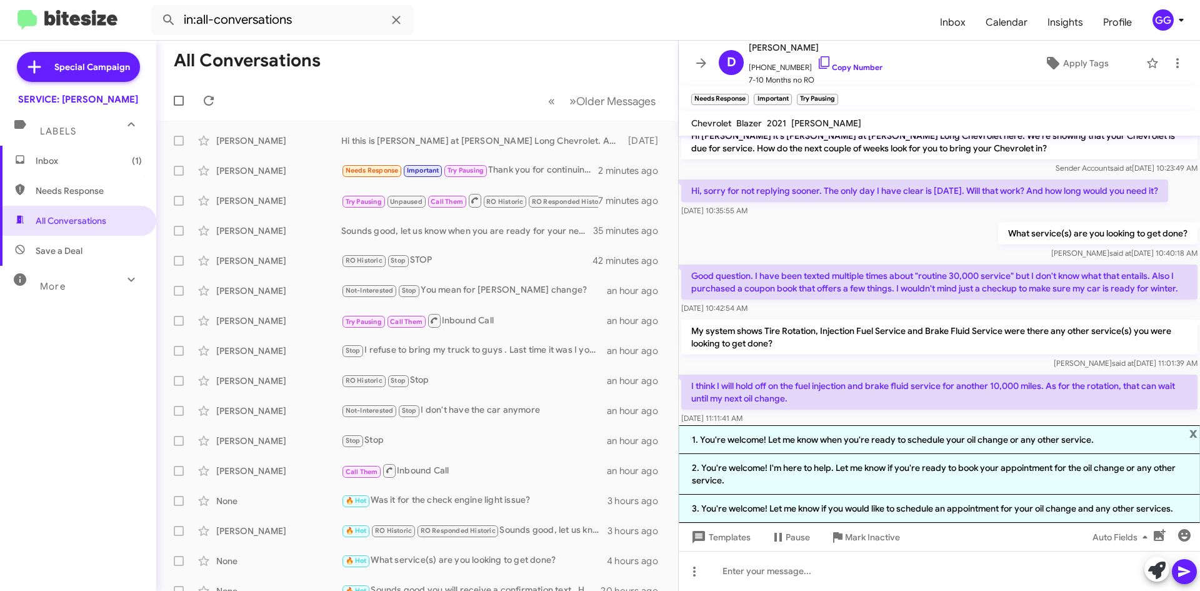
click at [992, 481] on li "2. You're welcome! I'm here to help. Let me know if you're ready to book your a…" at bounding box center [939, 474] width 521 height 41
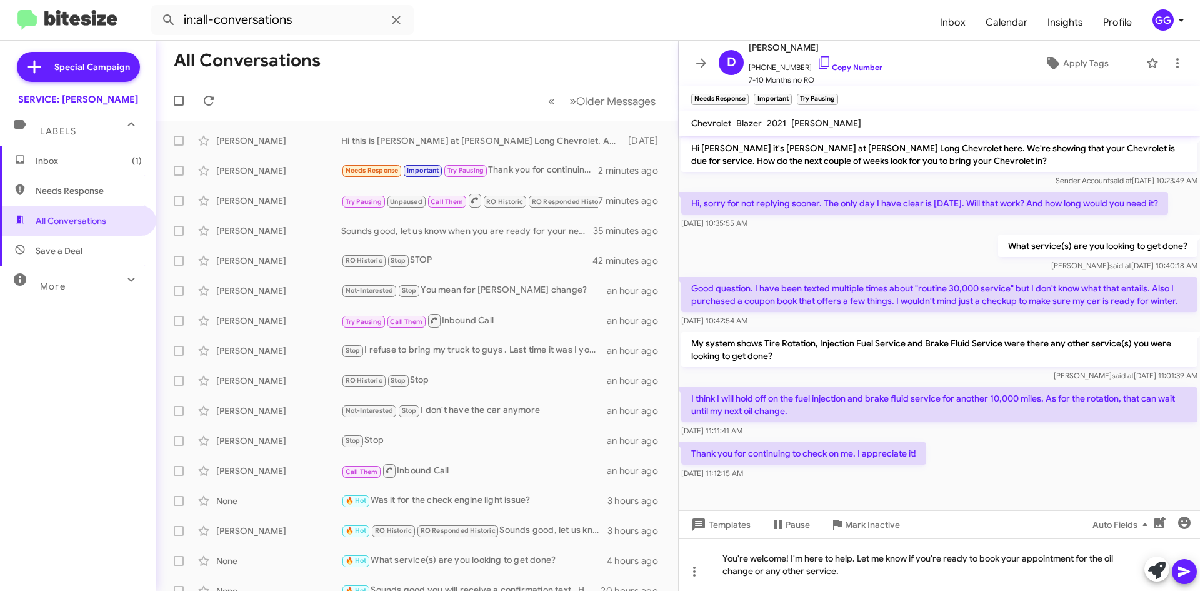
click at [1186, 570] on icon at bounding box center [1185, 571] width 12 height 11
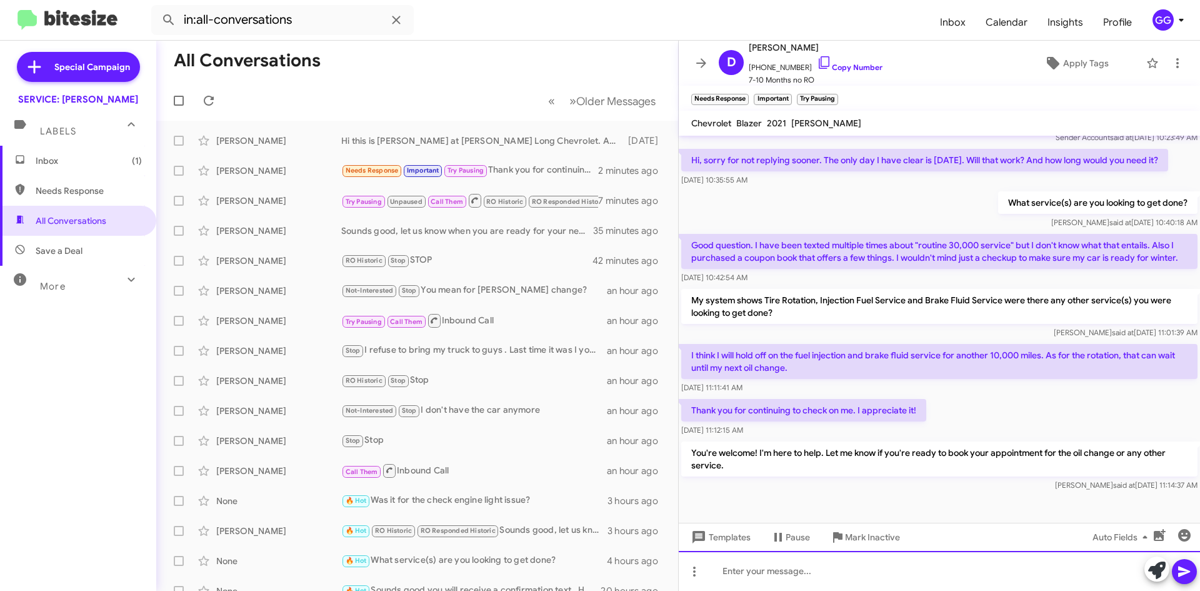
scroll to position [219, 0]
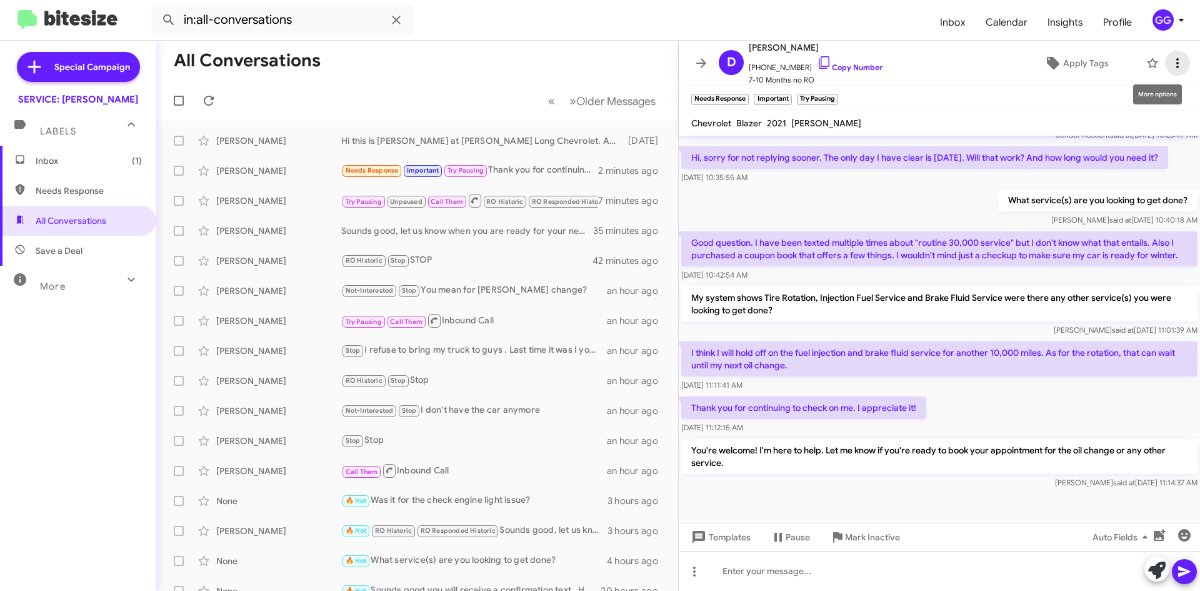
click at [1170, 61] on icon at bounding box center [1177, 63] width 15 height 15
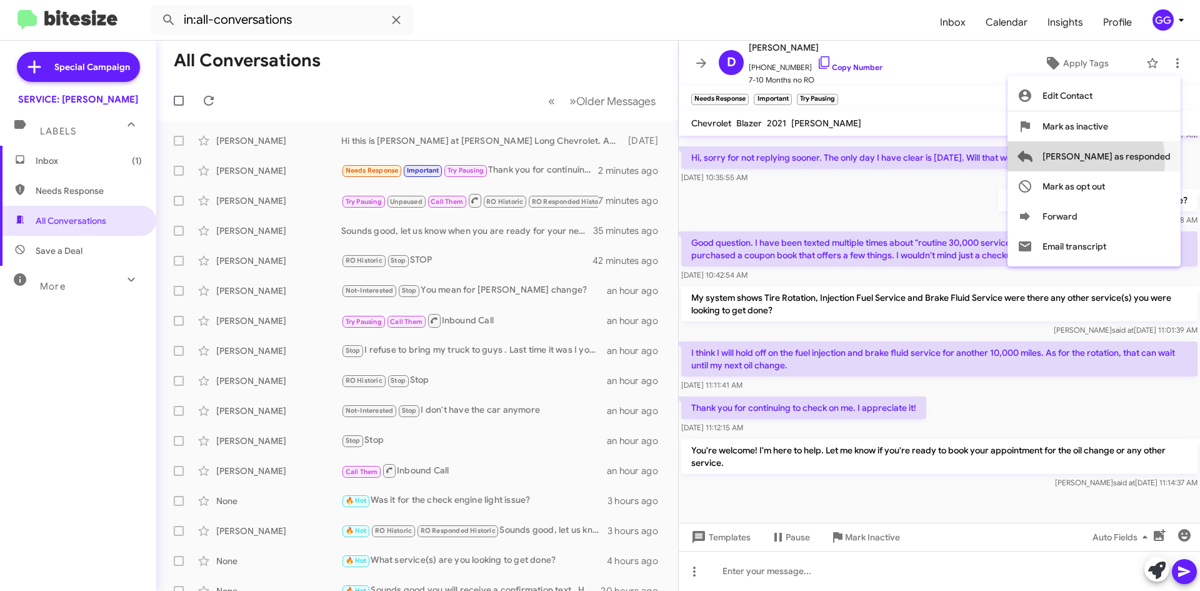
click at [1136, 160] on span "[PERSON_NAME] as responded" at bounding box center [1107, 156] width 128 height 30
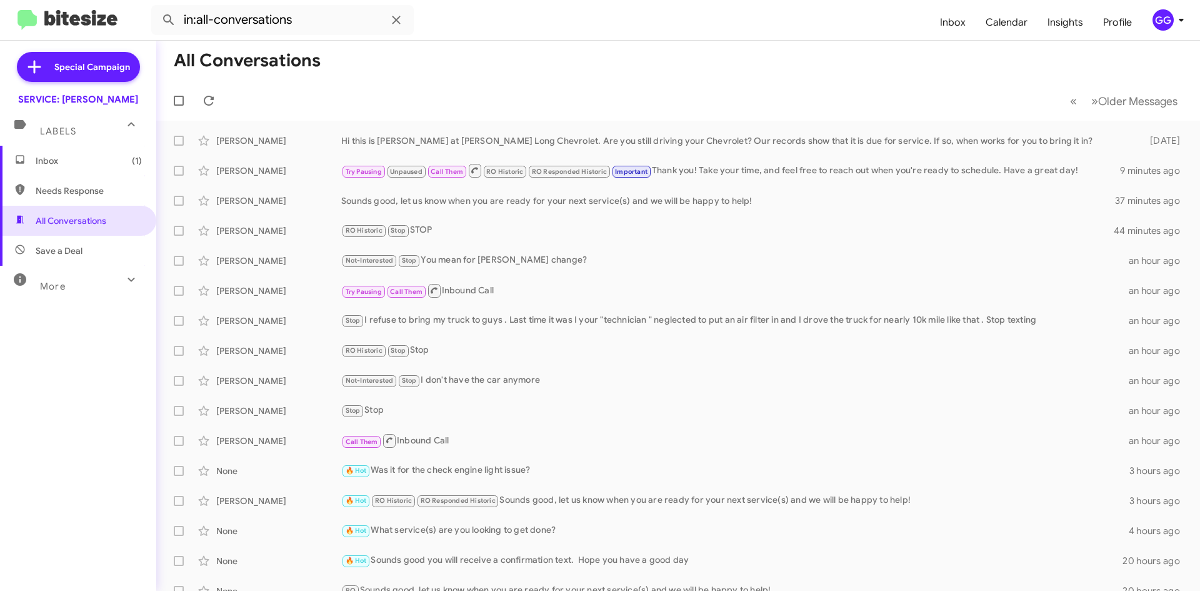
click at [99, 188] on span "Needs Response" at bounding box center [89, 190] width 106 height 13
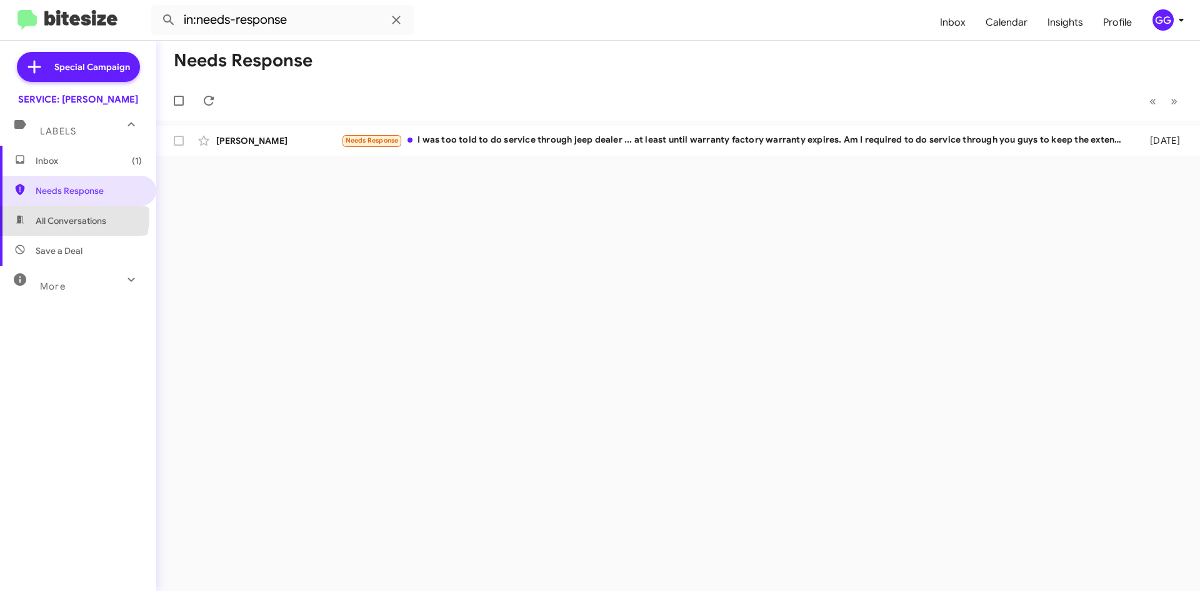
click at [58, 217] on span "All Conversations" at bounding box center [71, 220] width 71 height 13
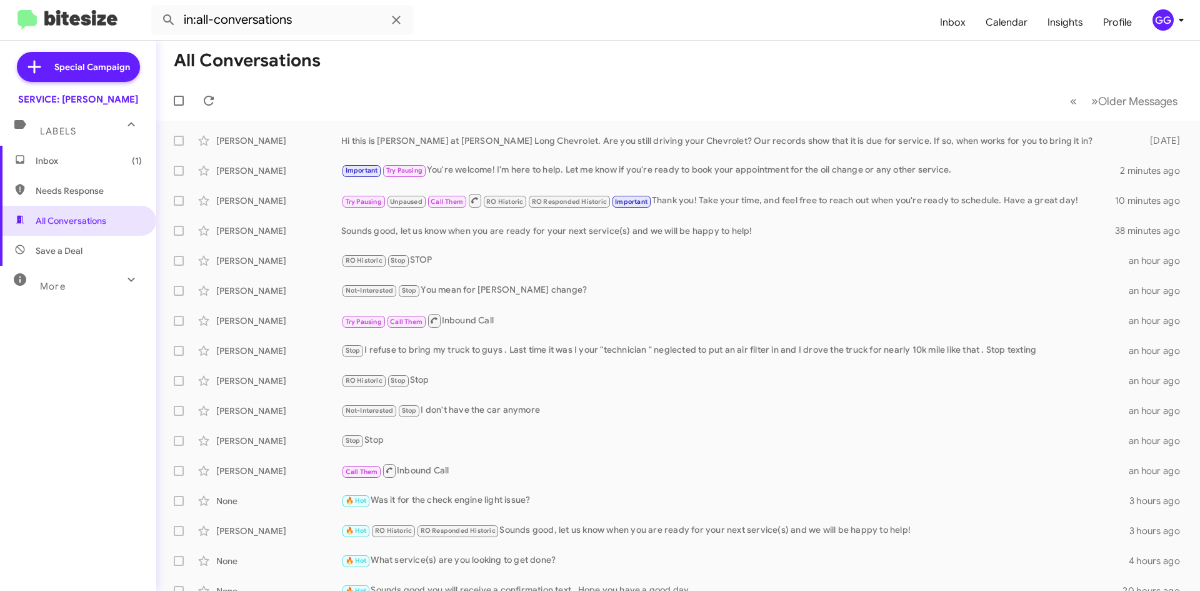
click at [94, 190] on span "Needs Response" at bounding box center [89, 190] width 106 height 13
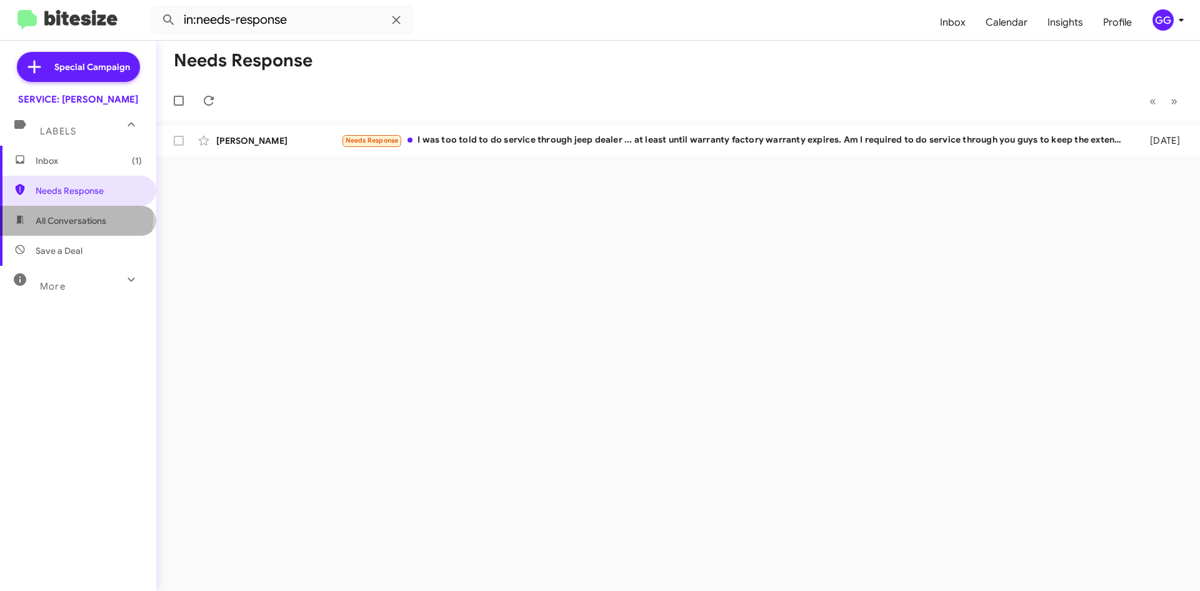
click at [81, 219] on span "All Conversations" at bounding box center [71, 220] width 71 height 13
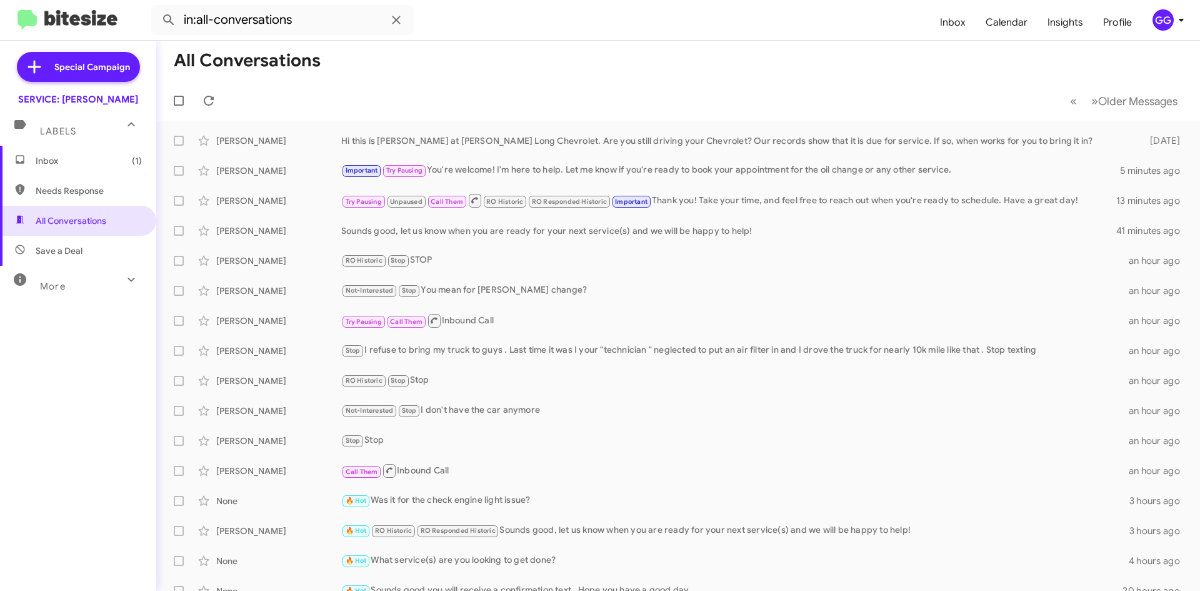
click at [39, 185] on span "Needs Response" at bounding box center [89, 190] width 106 height 13
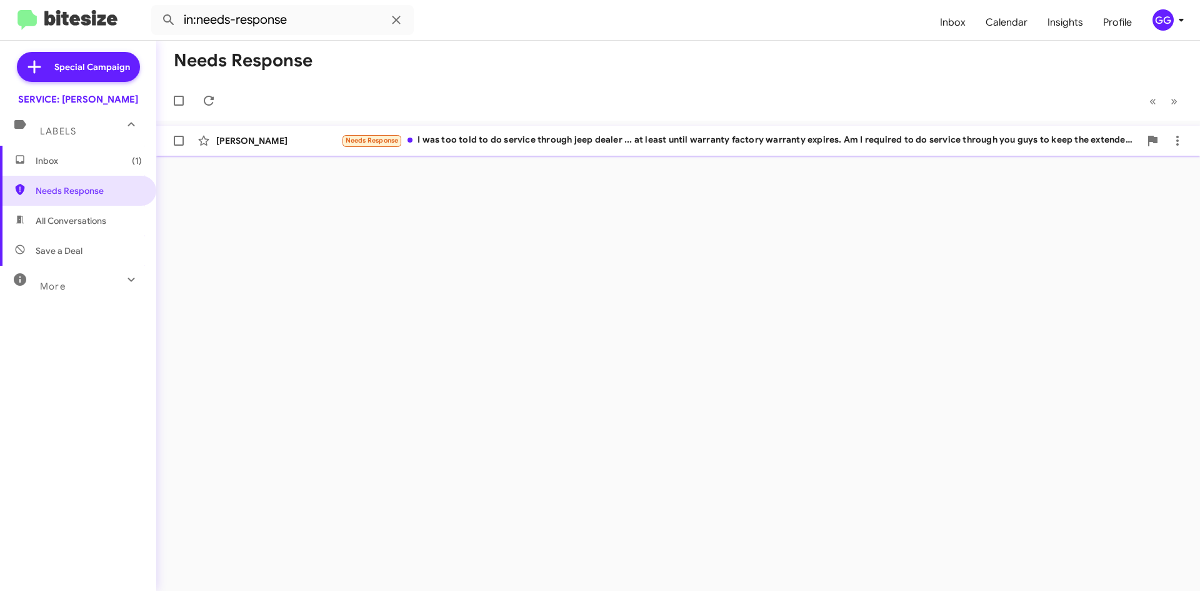
click at [683, 148] on div "Jeanine Charlton Needs Response I was too told to do service through jeep deale…" at bounding box center [678, 140] width 1024 height 25
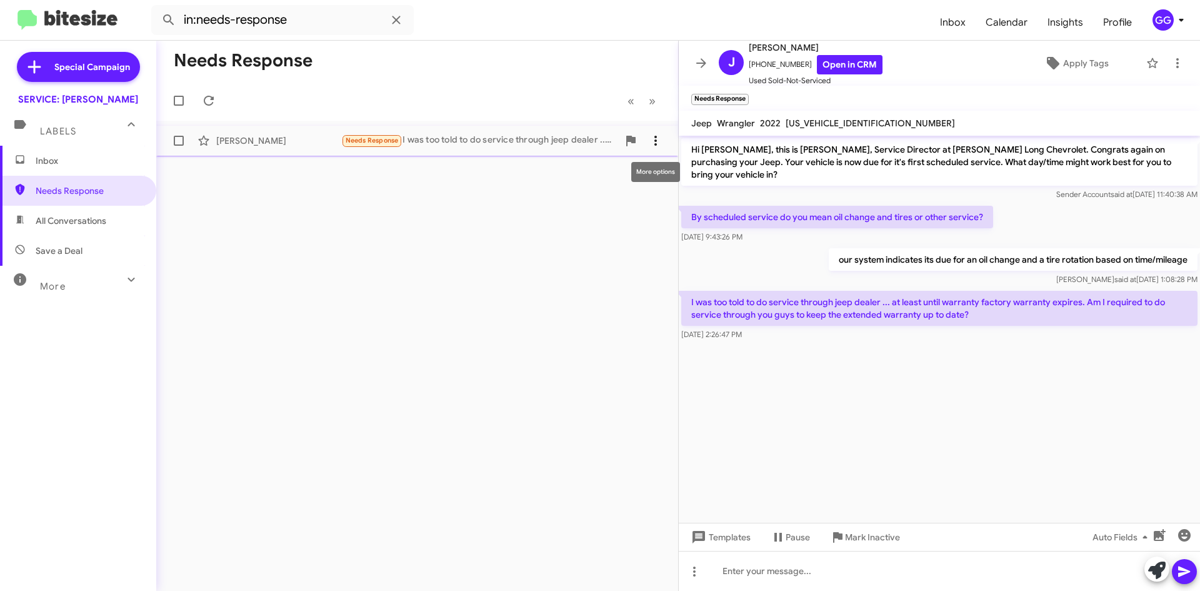
click at [654, 138] on icon at bounding box center [655, 140] width 15 height 15
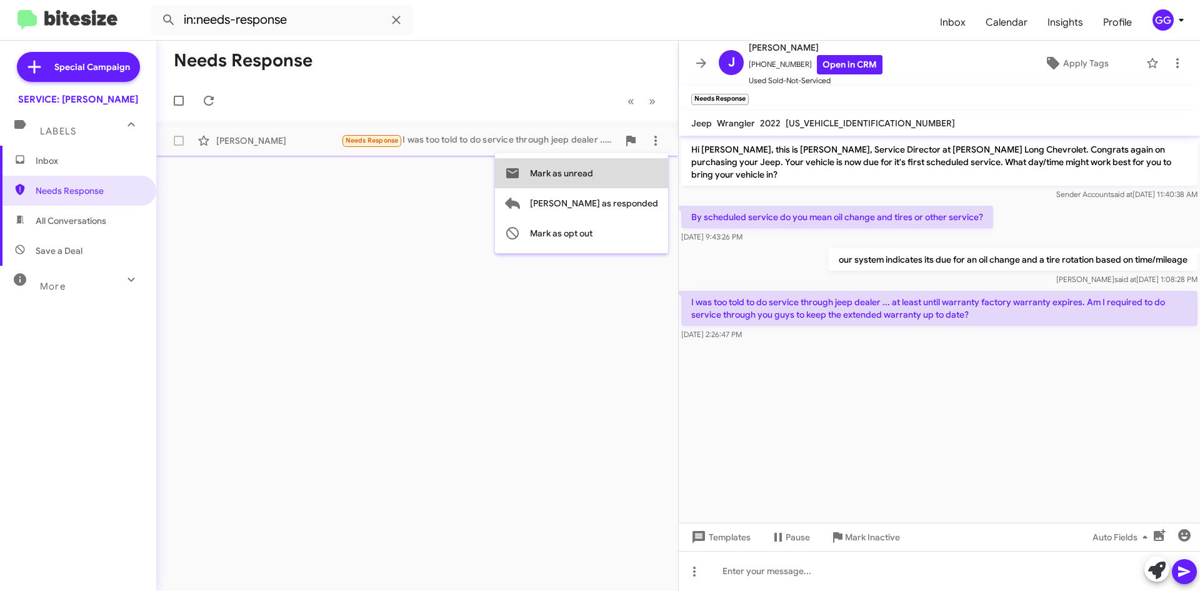
click at [648, 176] on button "Mark as unread" at bounding box center [581, 173] width 173 height 30
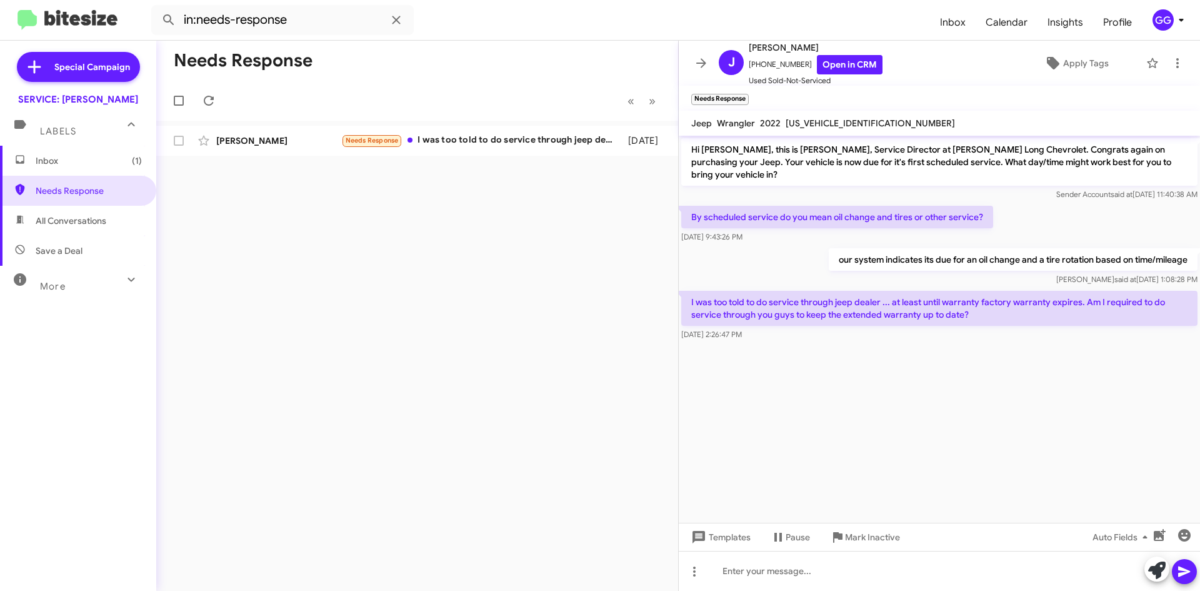
click at [43, 217] on span "All Conversations" at bounding box center [71, 220] width 71 height 13
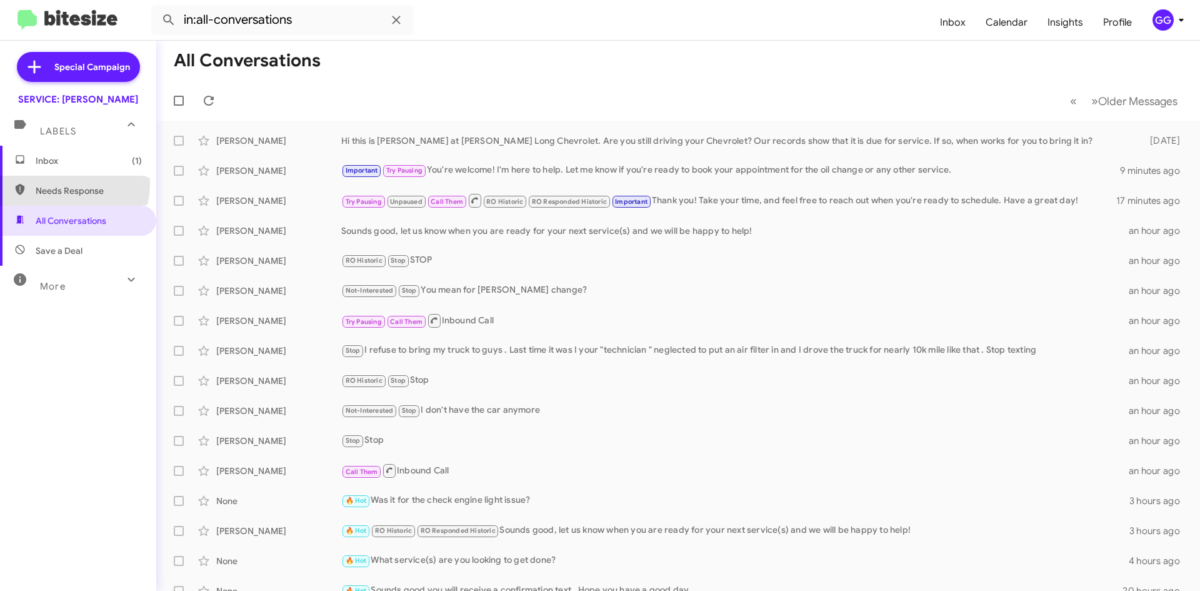
click at [59, 183] on span "Needs Response" at bounding box center [78, 191] width 156 height 30
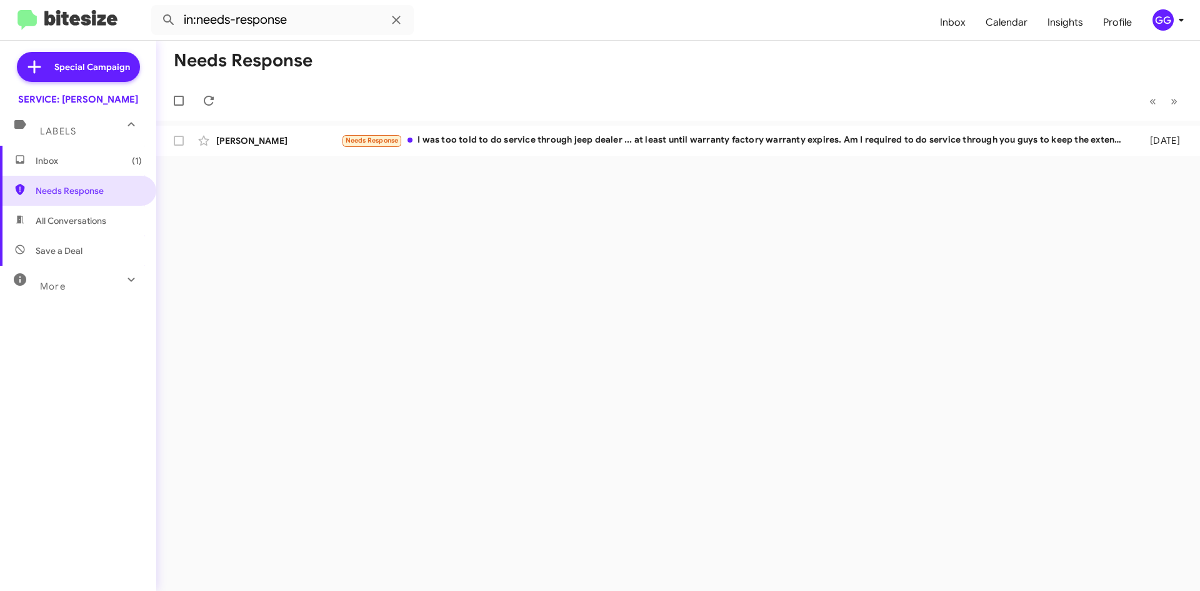
click at [65, 216] on span "All Conversations" at bounding box center [71, 220] width 71 height 13
type input "in:all-conversations"
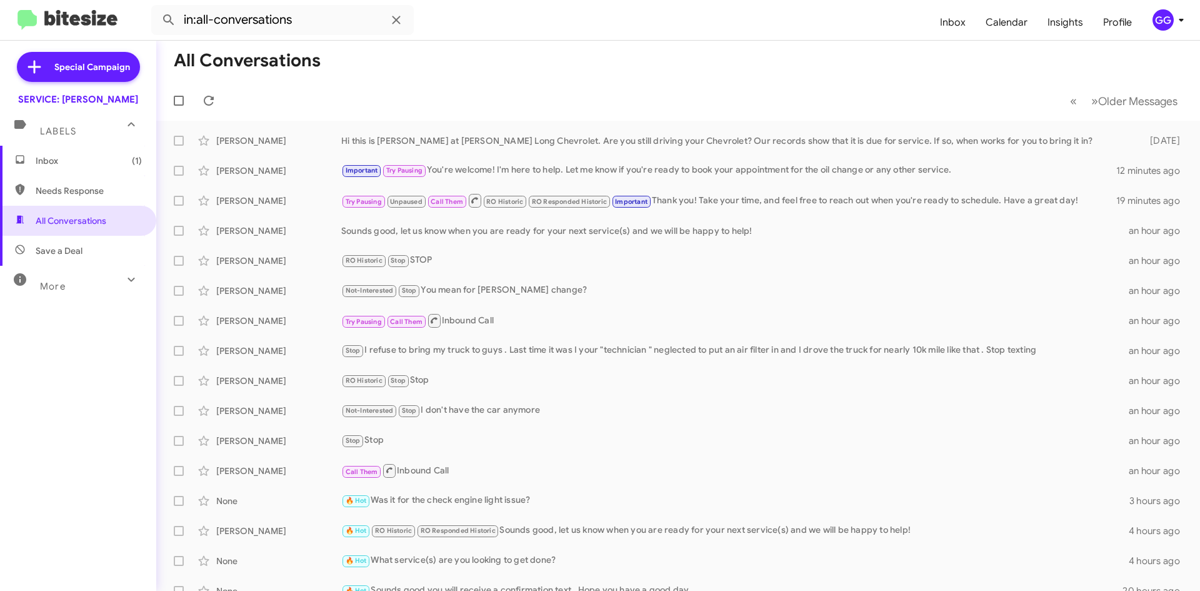
click at [51, 185] on span "Needs Response" at bounding box center [89, 190] width 106 height 13
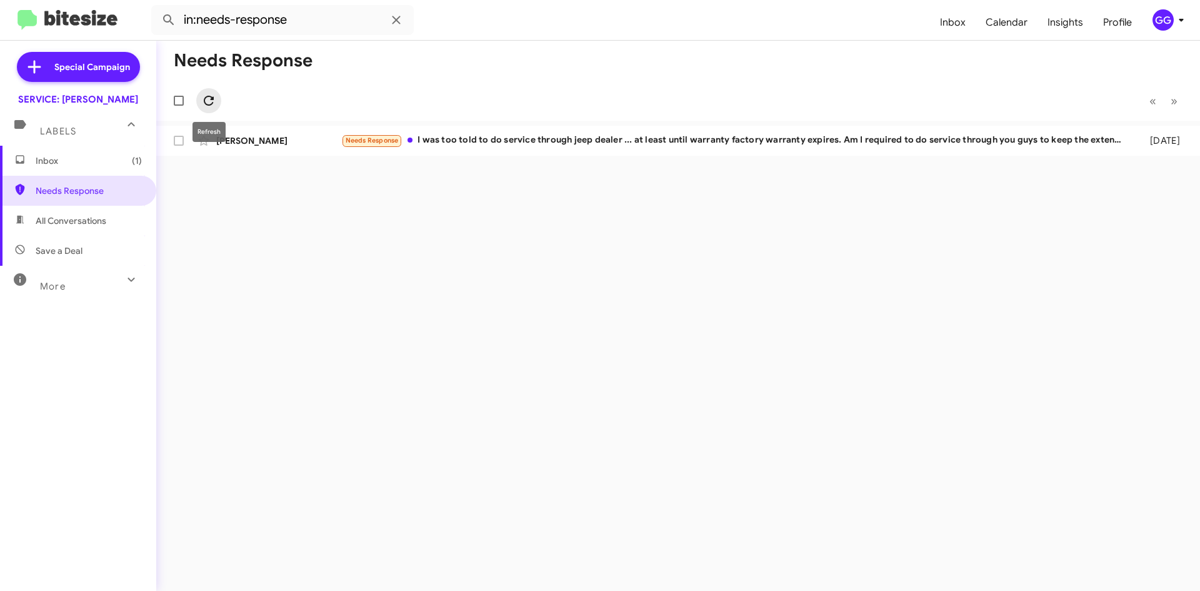
click at [208, 94] on icon at bounding box center [208, 100] width 15 height 15
click at [74, 229] on span "All Conversations" at bounding box center [78, 221] width 156 height 30
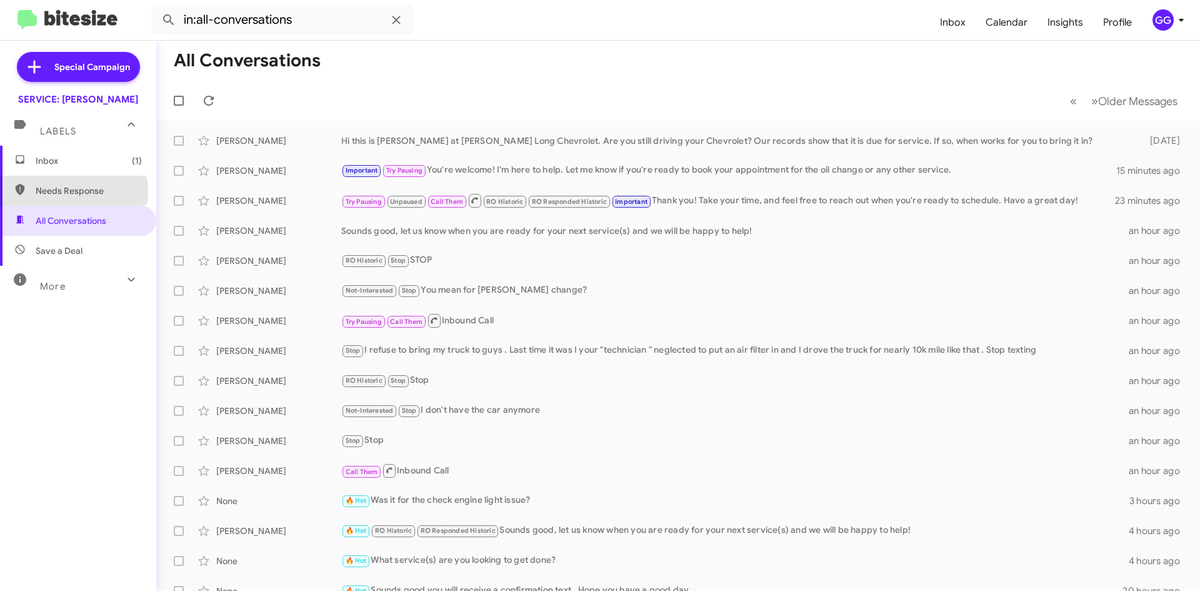
click at [66, 191] on span "Needs Response" at bounding box center [89, 190] width 106 height 13
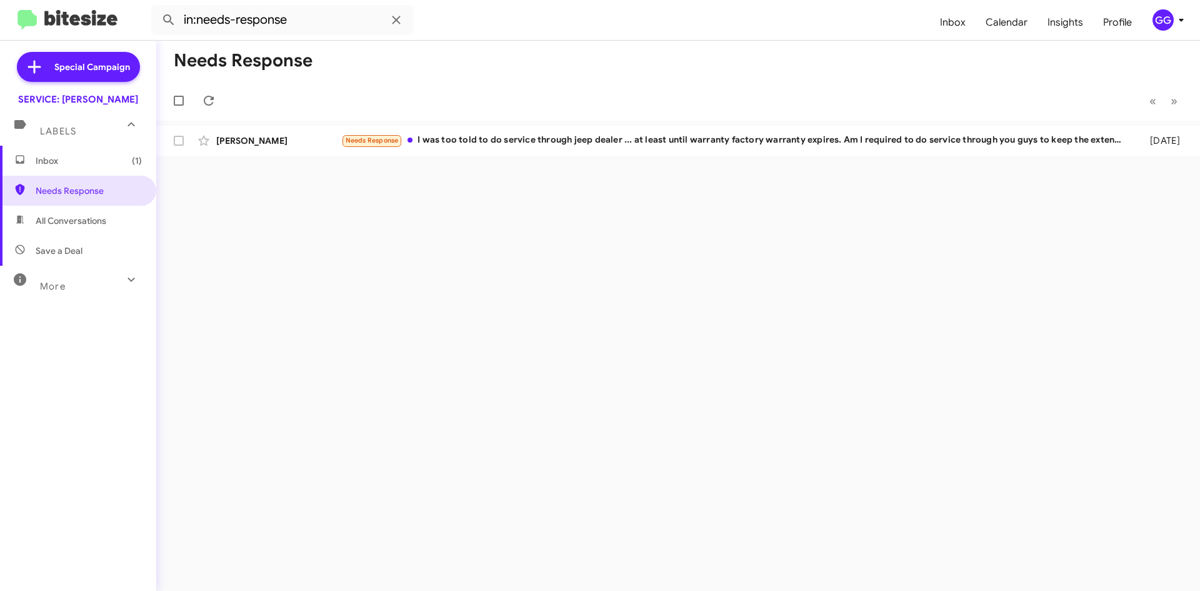
click at [111, 230] on span "All Conversations" at bounding box center [78, 221] width 156 height 30
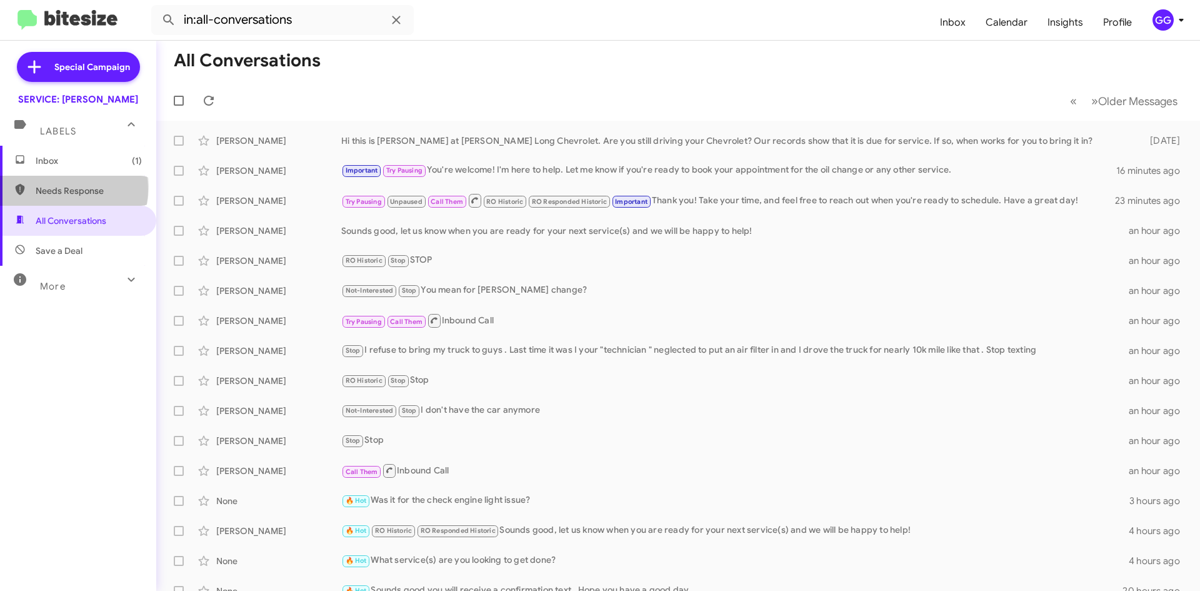
click at [68, 193] on span "Needs Response" at bounding box center [89, 190] width 106 height 13
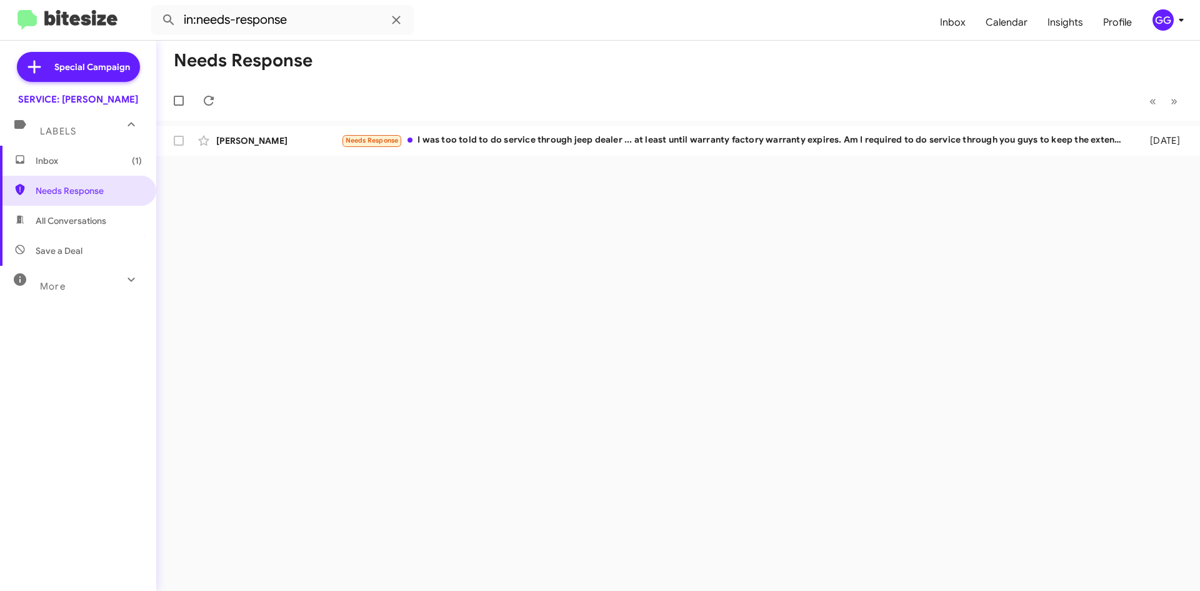
click at [91, 229] on span "All Conversations" at bounding box center [78, 221] width 156 height 30
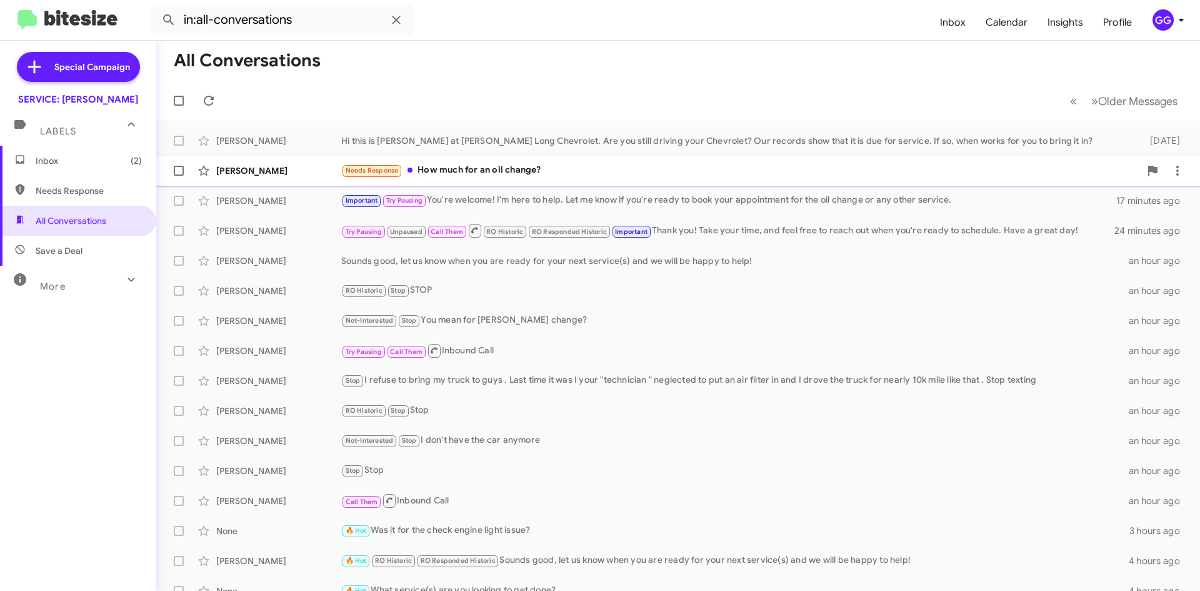
click at [569, 174] on div "Needs Response How much for an oil change?" at bounding box center [740, 170] width 799 height 14
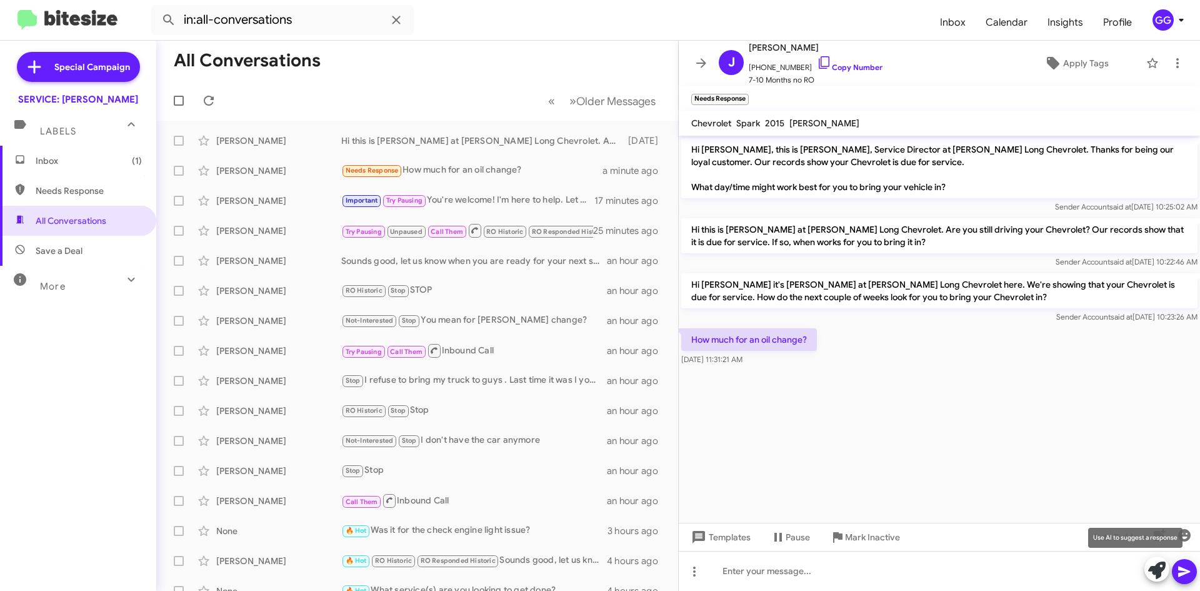
click at [1155, 578] on icon at bounding box center [1158, 570] width 18 height 18
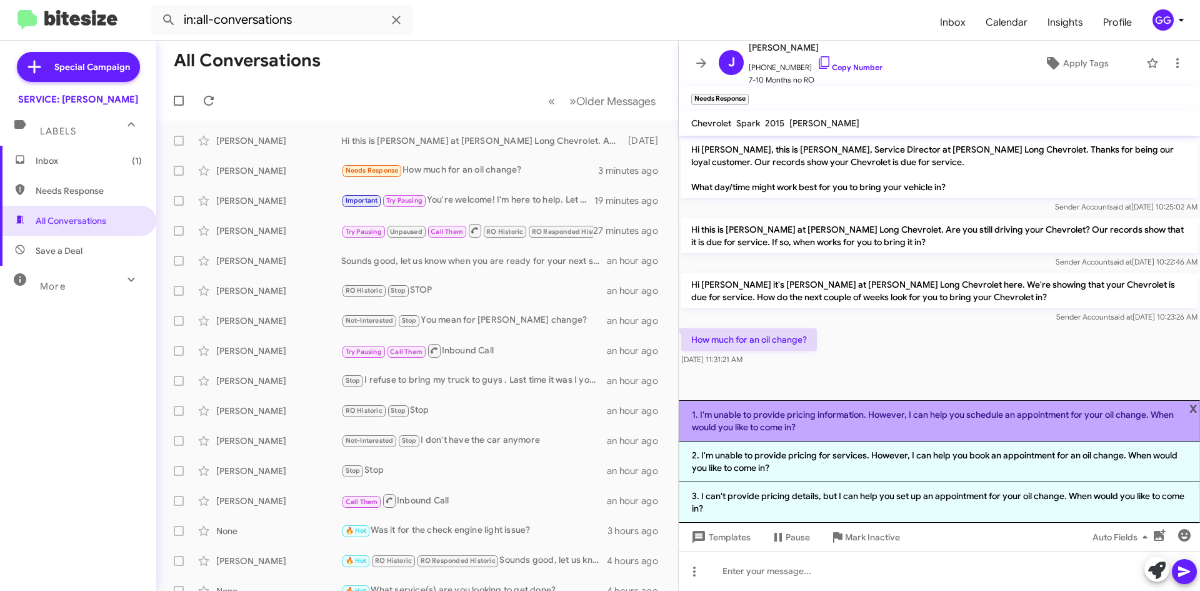
click at [962, 423] on li "1. I'm unable to provide pricing information. However, I can help you schedule …" at bounding box center [939, 420] width 521 height 41
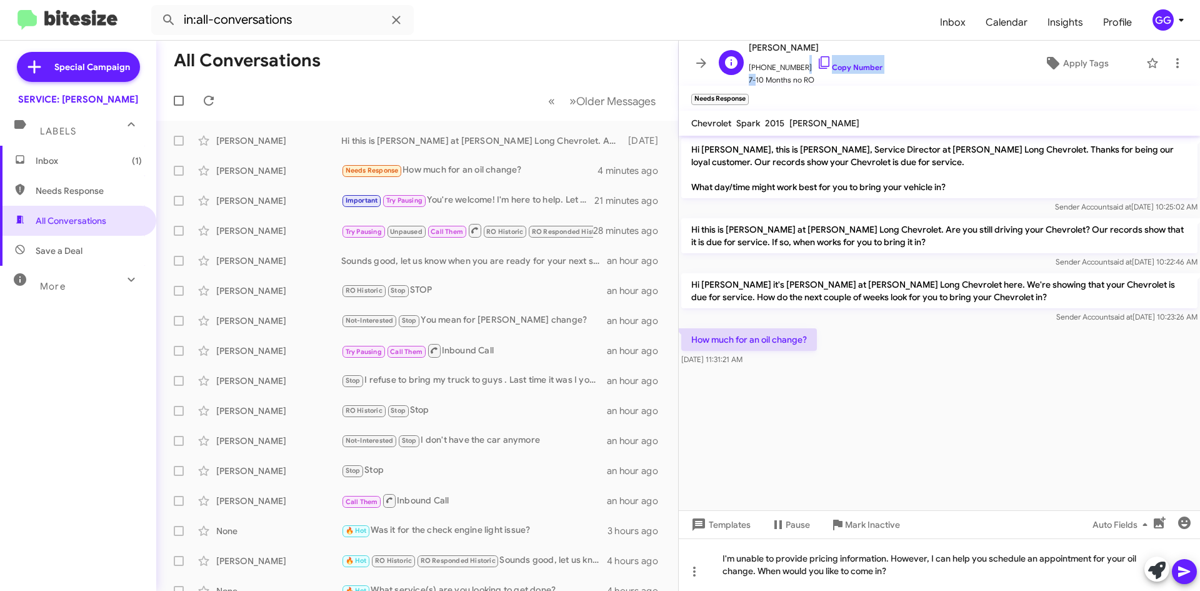
scroll to position [1, 0]
drag, startPoint x: 795, startPoint y: 66, endPoint x: 757, endPoint y: 68, distance: 37.6
click at [757, 68] on span "[PHONE_NUMBER] Copy Number" at bounding box center [816, 63] width 134 height 19
copy span "7192873100"
click at [1183, 568] on icon at bounding box center [1185, 571] width 12 height 11
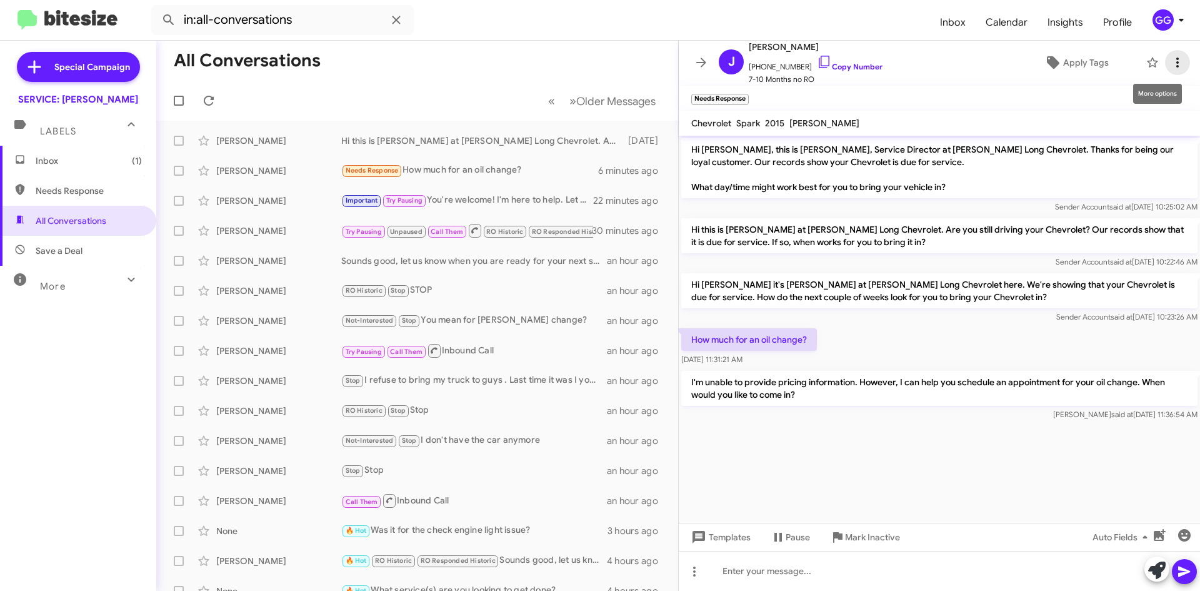
click at [1170, 58] on icon at bounding box center [1177, 62] width 15 height 15
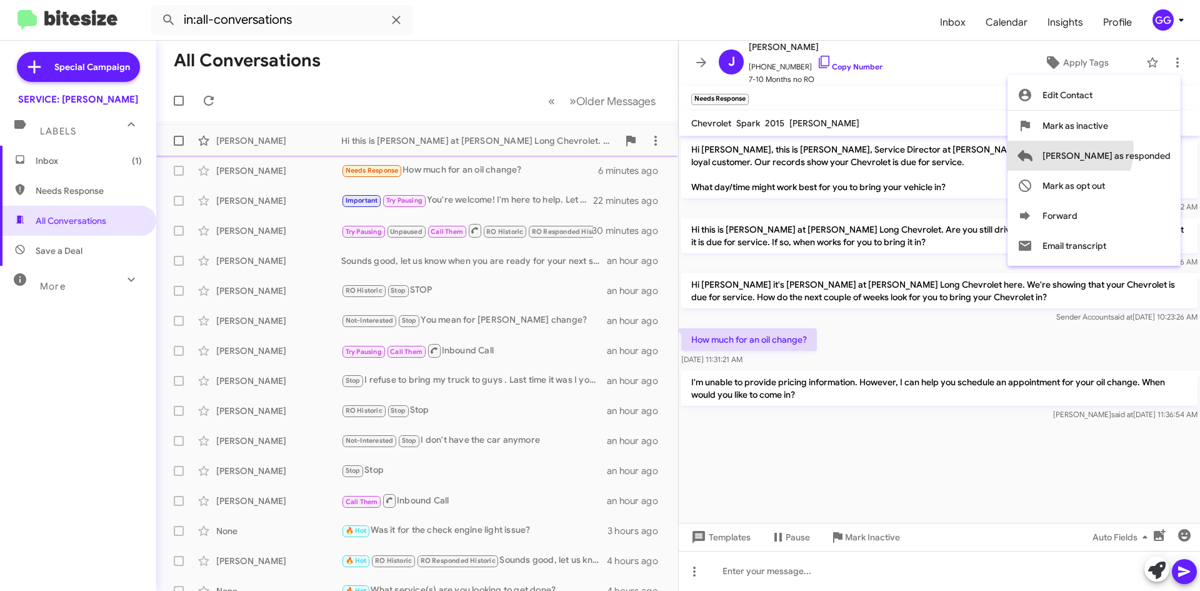
click at [1117, 149] on span "[PERSON_NAME] as responded" at bounding box center [1107, 156] width 128 height 30
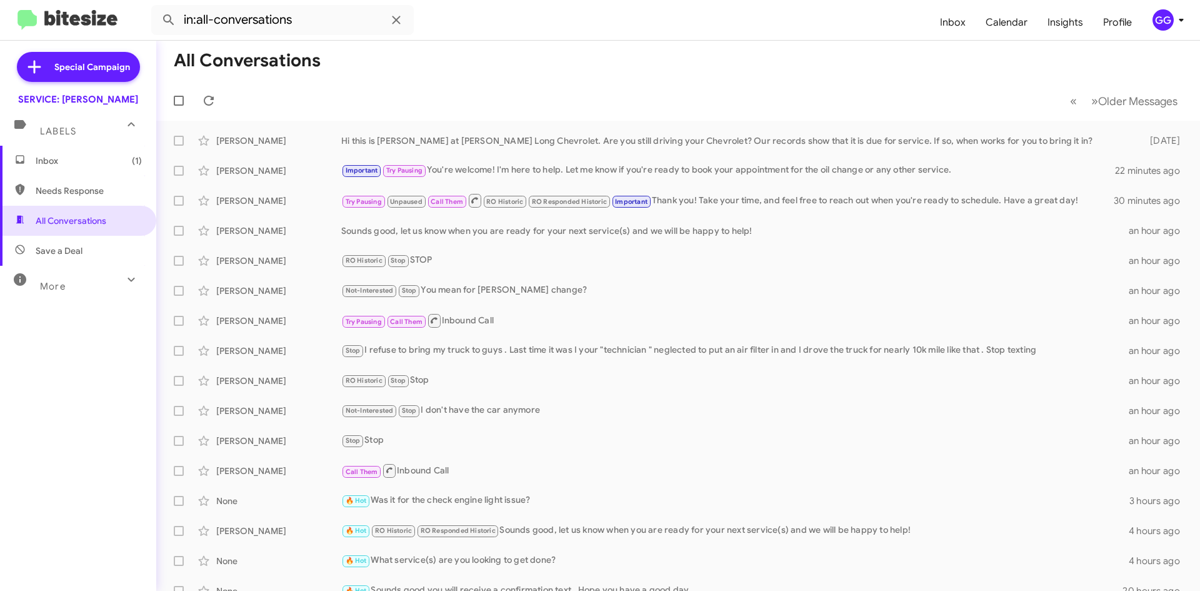
click at [97, 198] on span "Needs Response" at bounding box center [78, 191] width 156 height 30
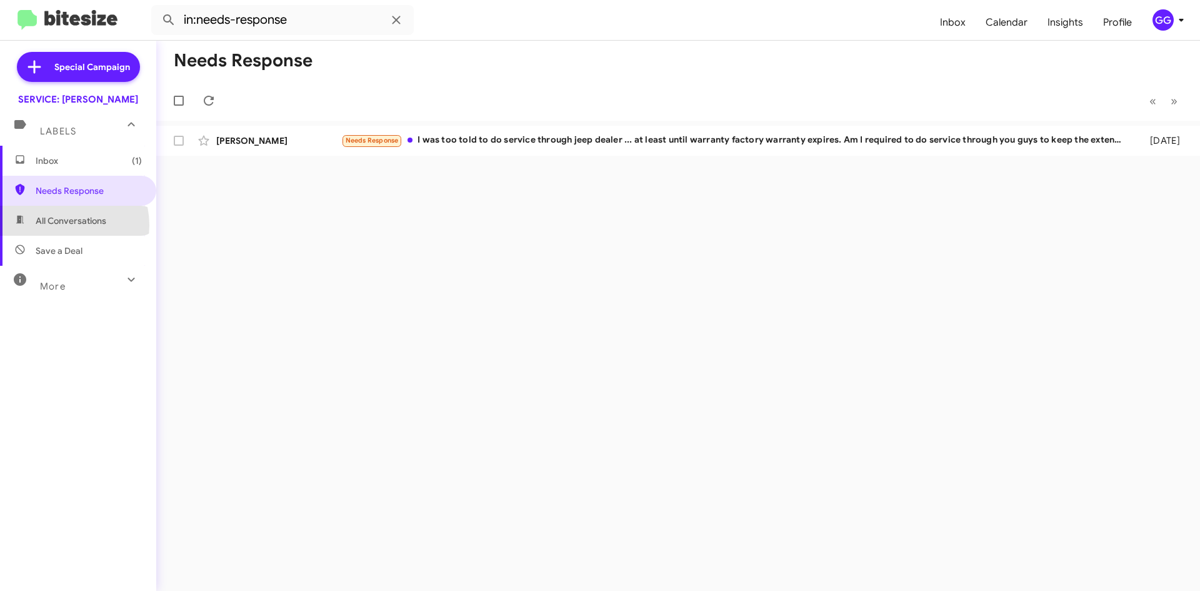
click at [64, 224] on span "All Conversations" at bounding box center [71, 220] width 71 height 13
type input "in:all-conversations"
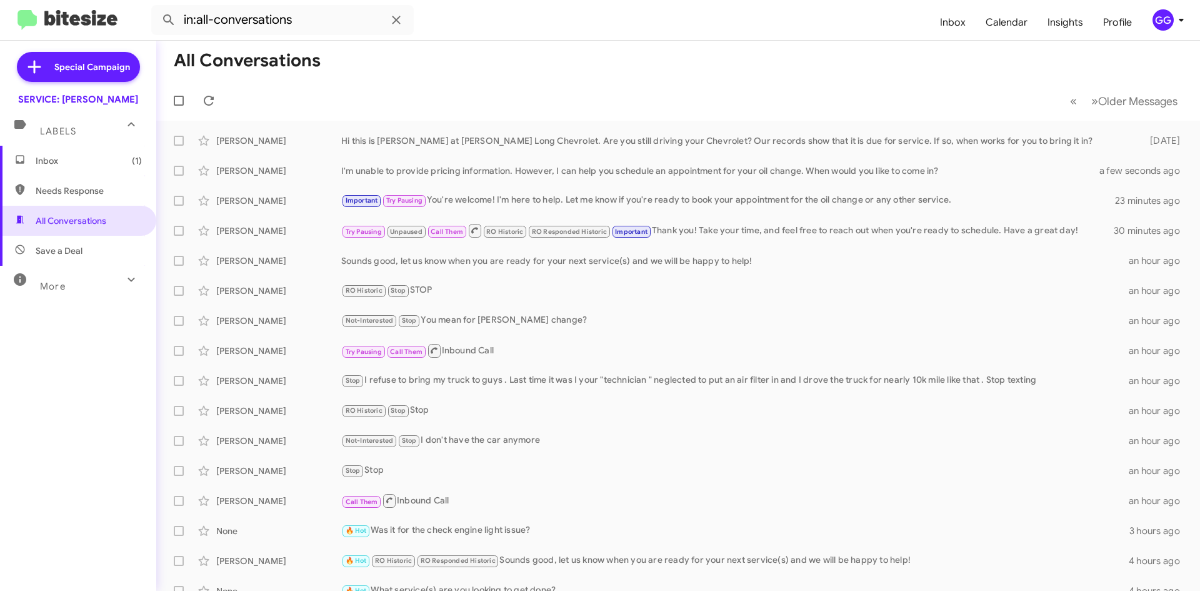
click at [63, 161] on span "Inbox (1)" at bounding box center [89, 160] width 106 height 13
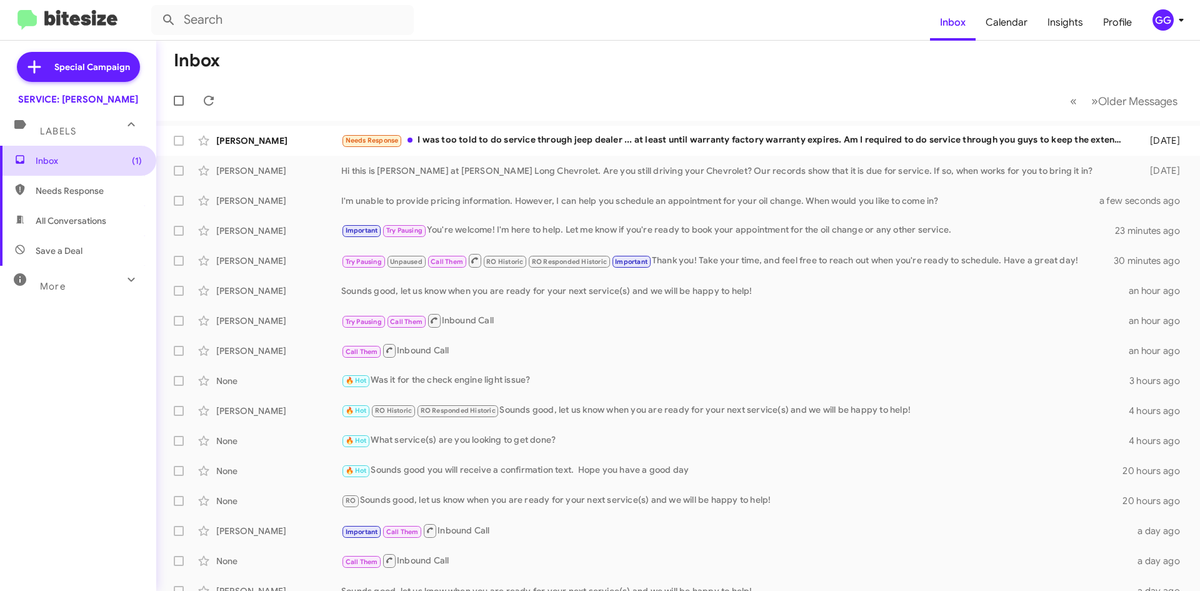
click at [64, 163] on span "Inbox (1)" at bounding box center [89, 160] width 106 height 13
click at [49, 188] on span "Needs Response" at bounding box center [89, 190] width 106 height 13
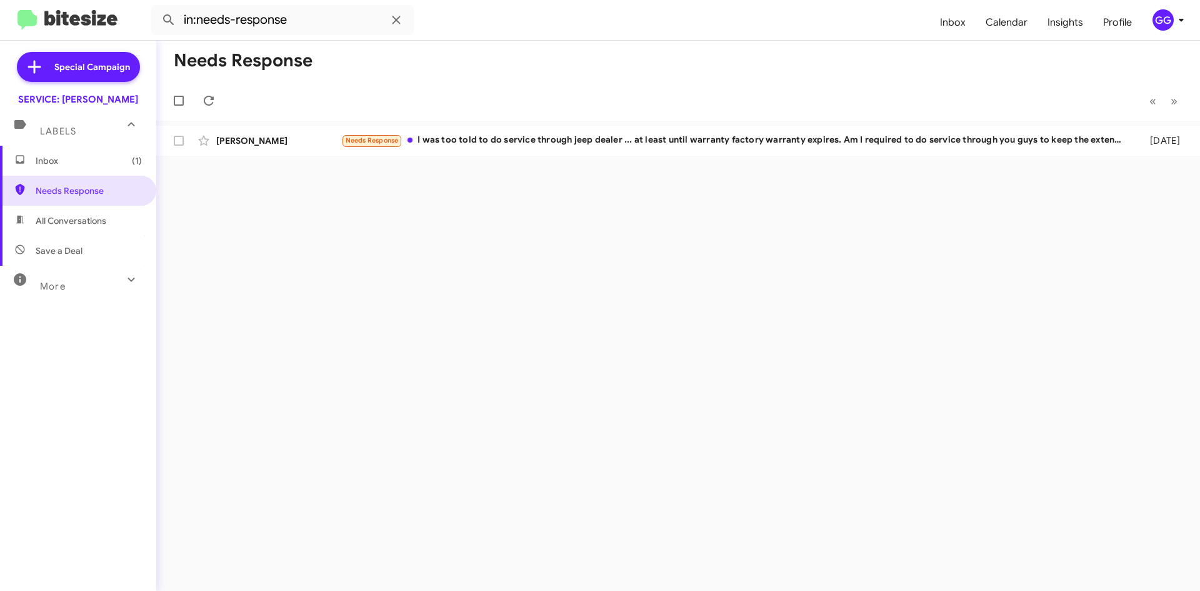
click at [23, 218] on icon at bounding box center [20, 220] width 8 height 8
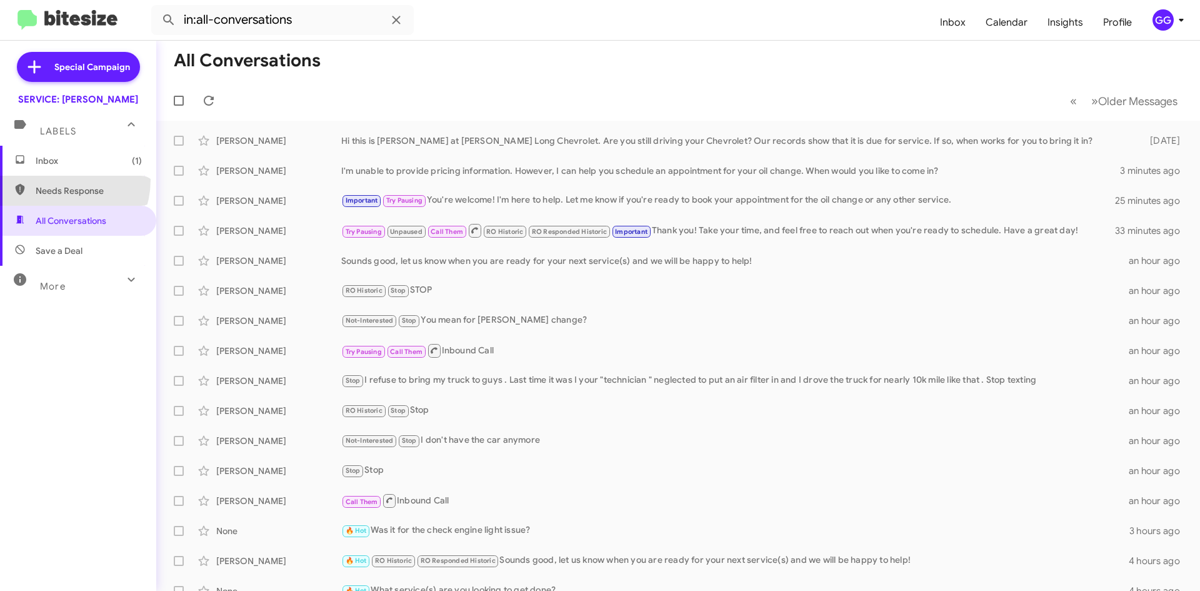
click at [53, 181] on span "Needs Response" at bounding box center [78, 191] width 156 height 30
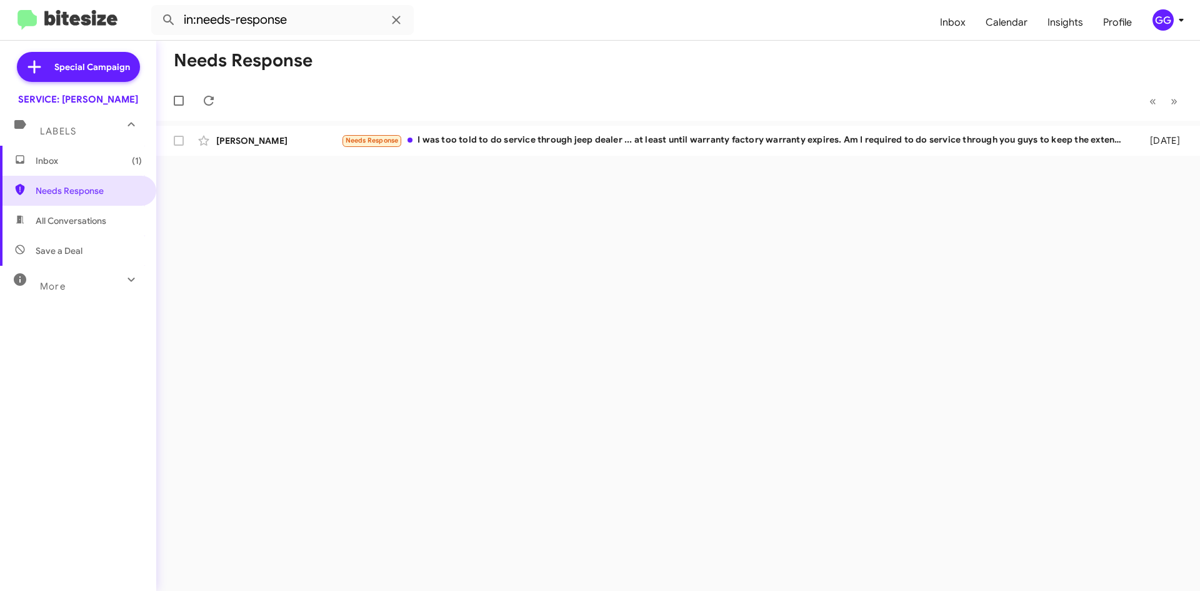
click at [64, 239] on span "Save a Deal" at bounding box center [78, 251] width 156 height 30
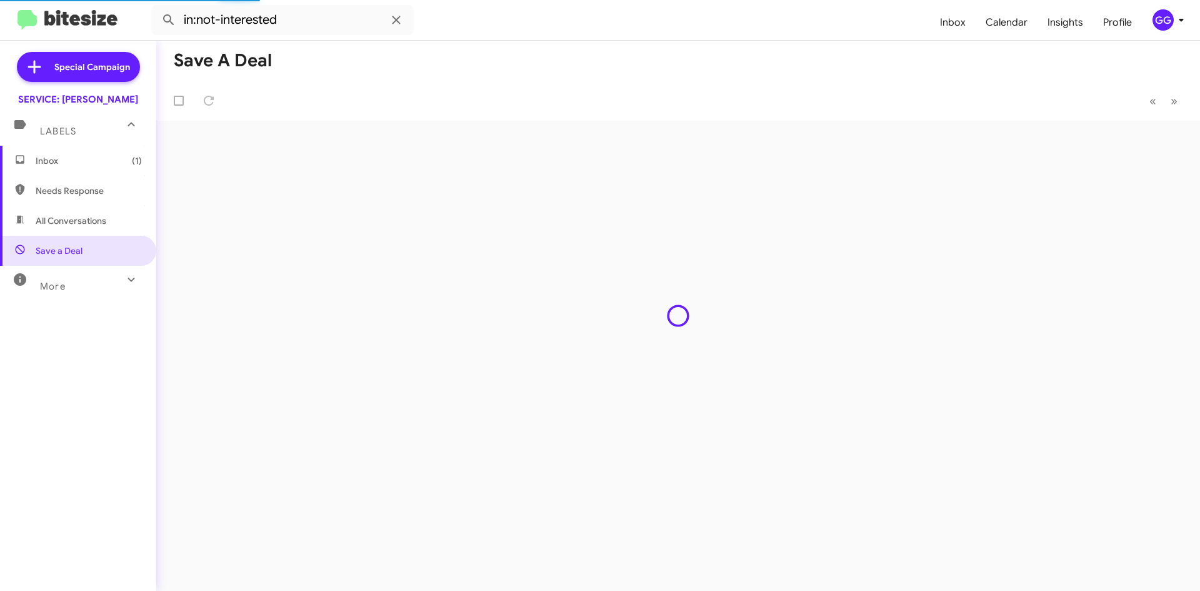
click at [66, 225] on span "All Conversations" at bounding box center [71, 220] width 71 height 13
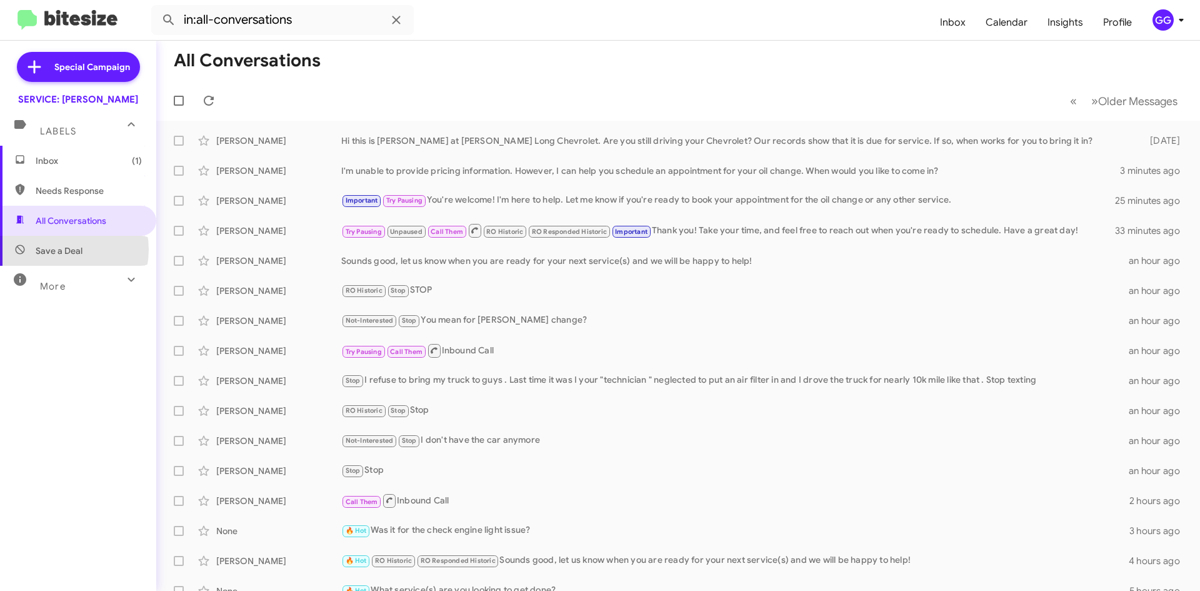
click at [64, 249] on span "Save a Deal" at bounding box center [59, 250] width 47 height 13
type input "in:not-interested"
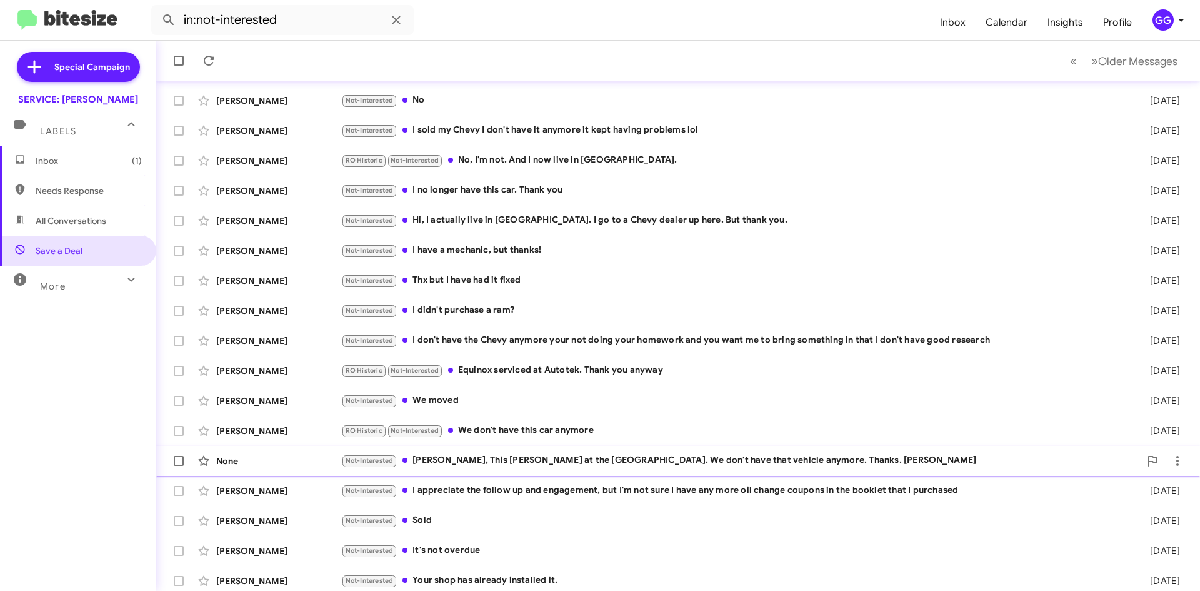
scroll to position [135, 0]
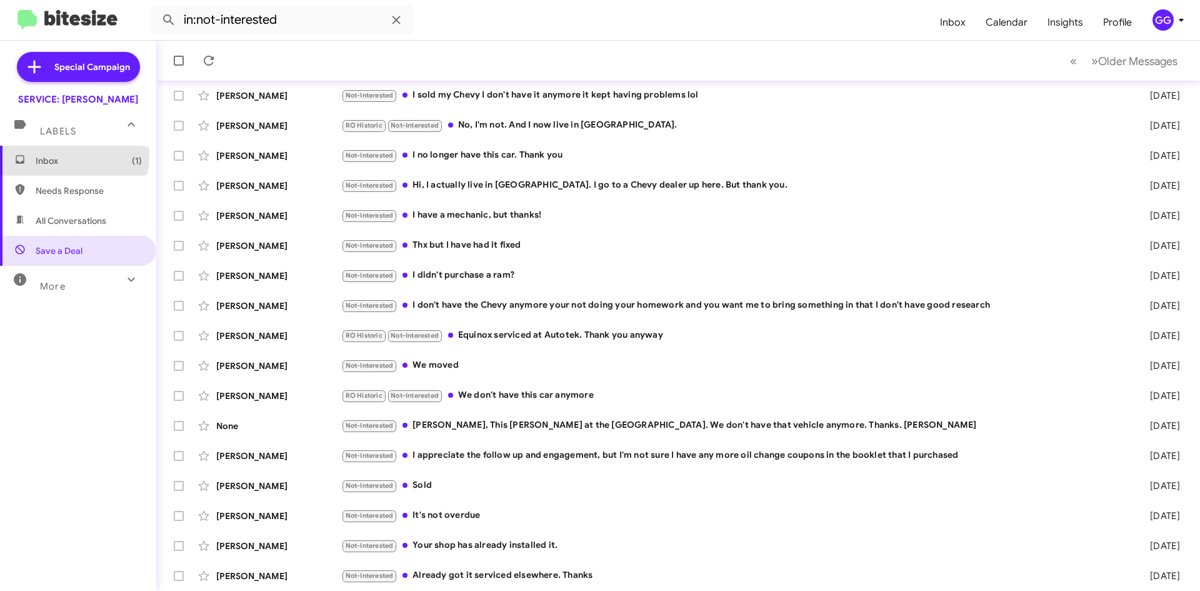
click at [61, 154] on span "Inbox (1)" at bounding box center [89, 160] width 106 height 13
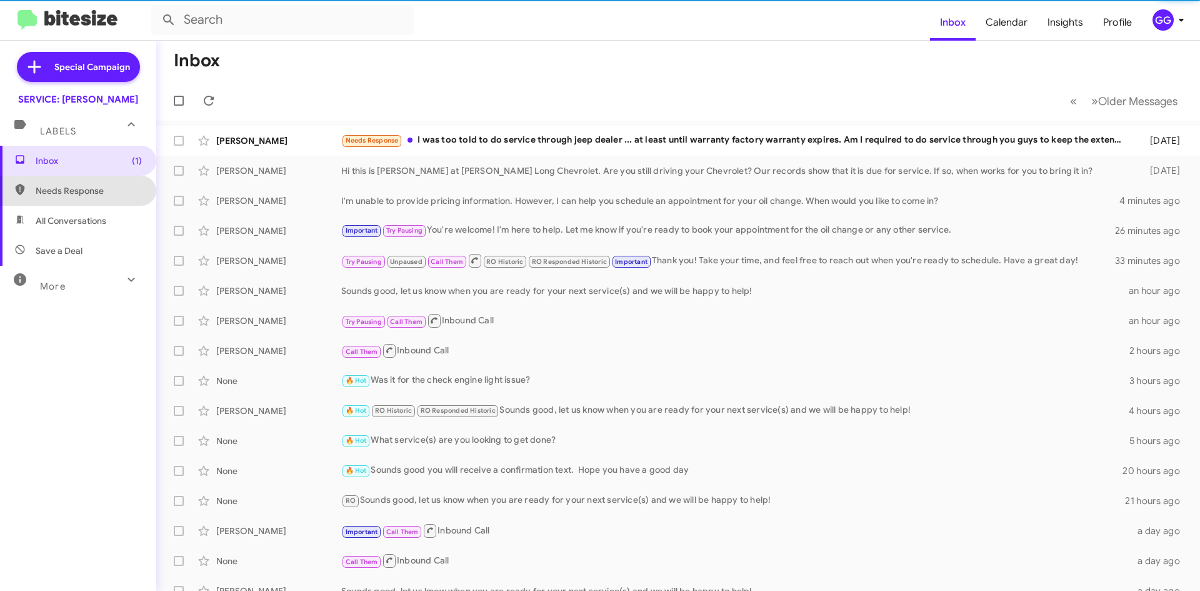
click at [83, 188] on span "Needs Response" at bounding box center [89, 190] width 106 height 13
type input "in:needs-response"
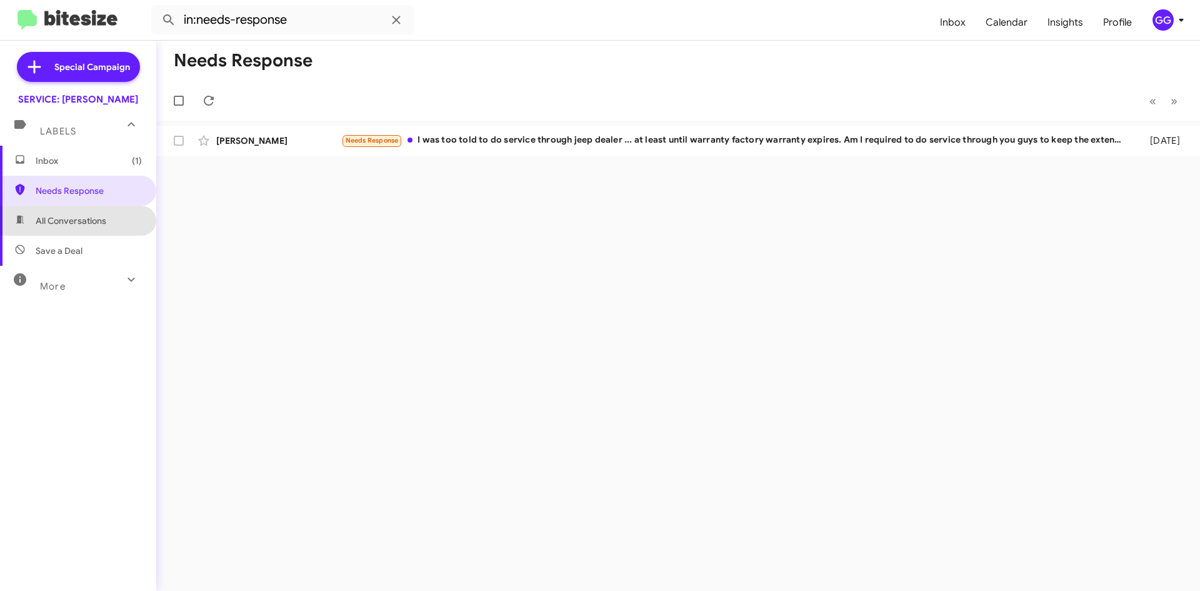
click at [79, 218] on span "All Conversations" at bounding box center [71, 220] width 71 height 13
type input "in:all-conversations"
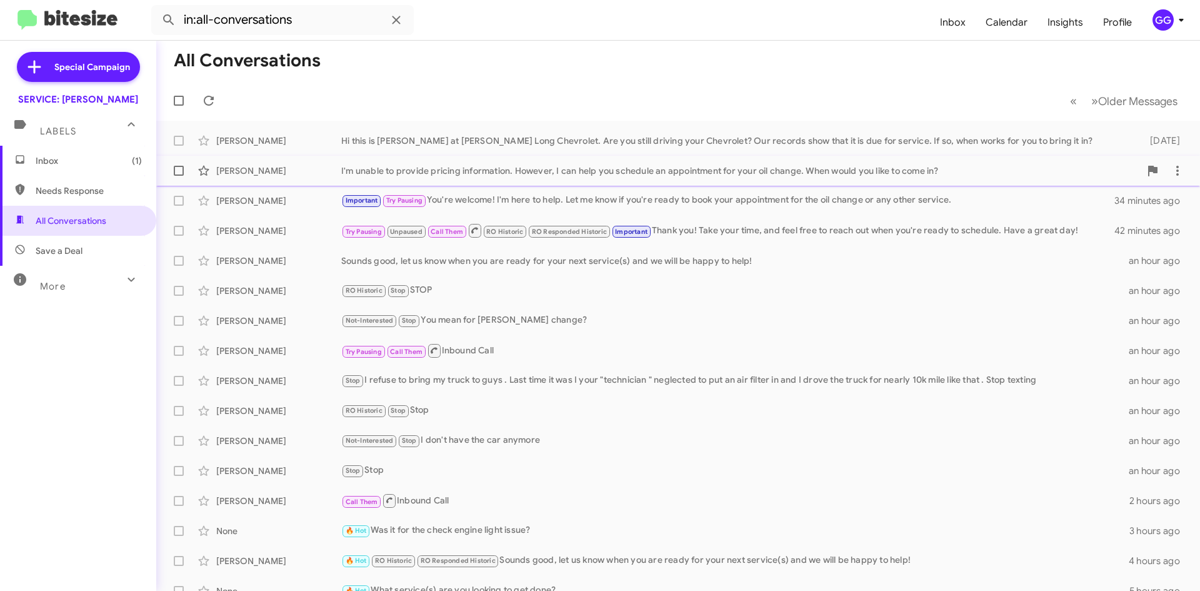
click at [545, 178] on div "[PERSON_NAME] I'm unable to provide pricing information. However, I can help yo…" at bounding box center [678, 170] width 1024 height 25
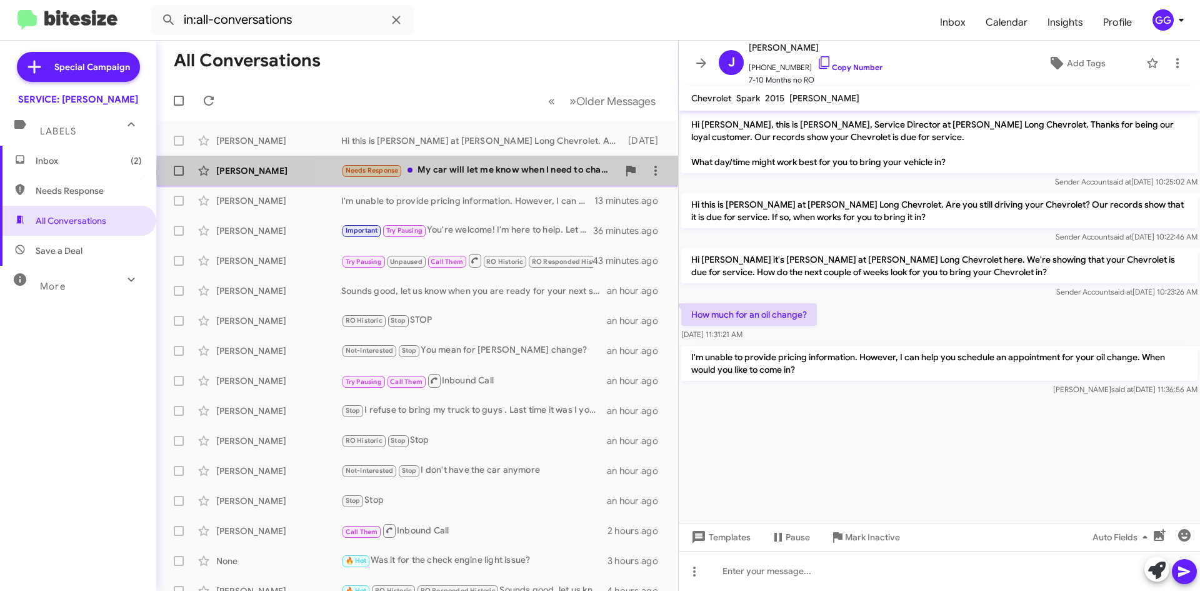
click at [547, 171] on div "Needs Response My car will let me know when I need to change the oil. I am not …" at bounding box center [479, 170] width 277 height 14
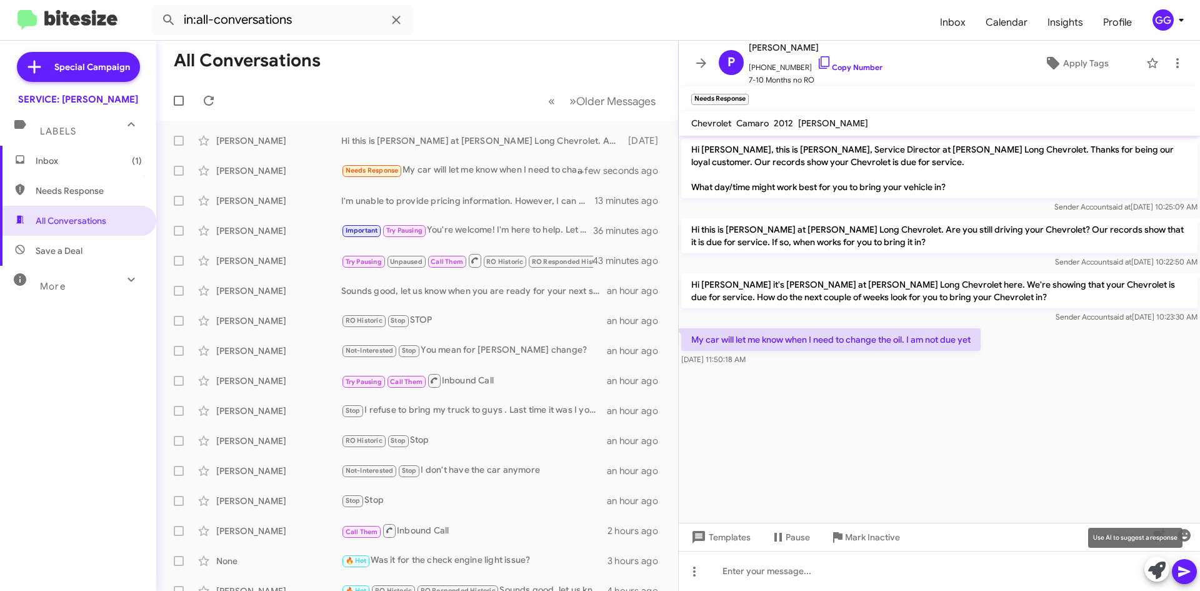
click at [1162, 568] on icon at bounding box center [1158, 570] width 18 height 18
click at [1160, 576] on icon at bounding box center [1158, 570] width 18 height 18
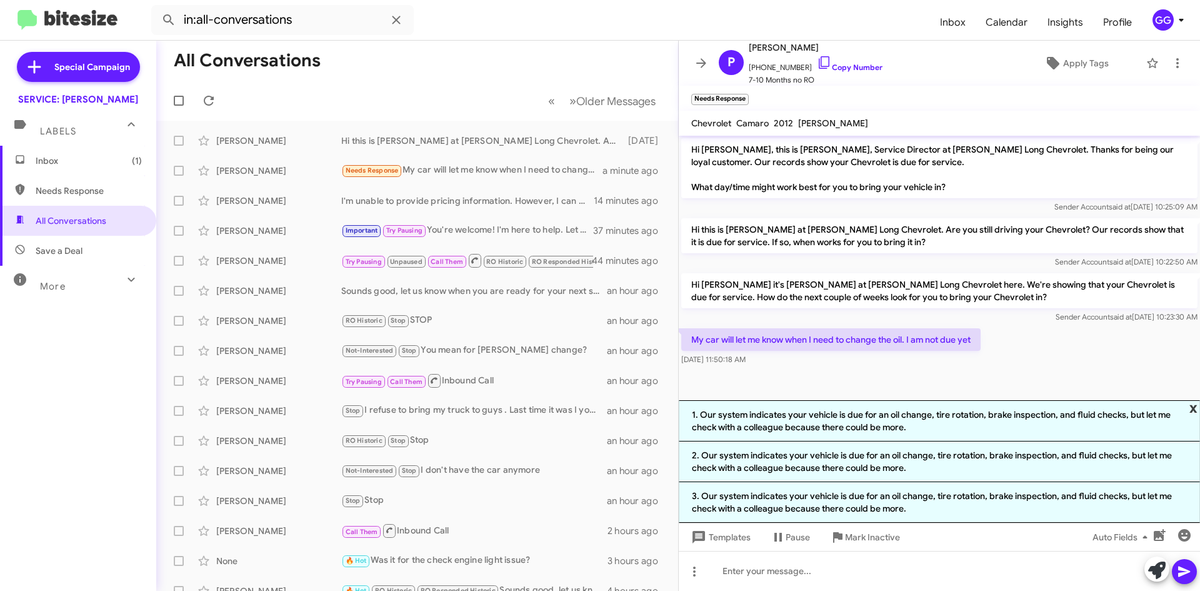
click at [1195, 408] on span "x" at bounding box center [1194, 407] width 8 height 15
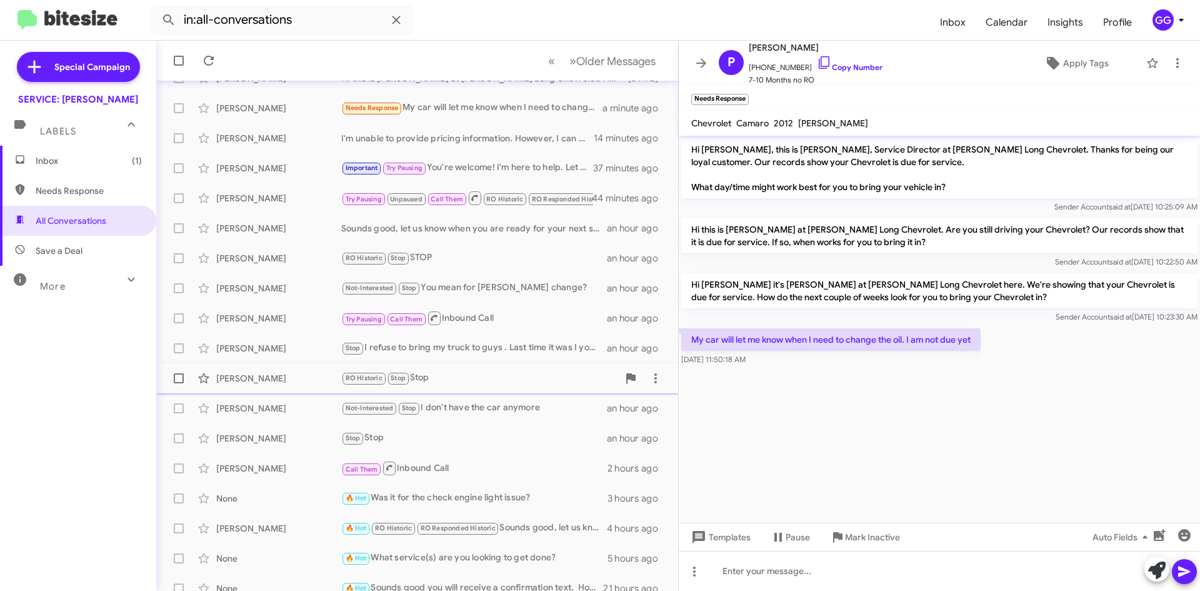
scroll to position [125, 0]
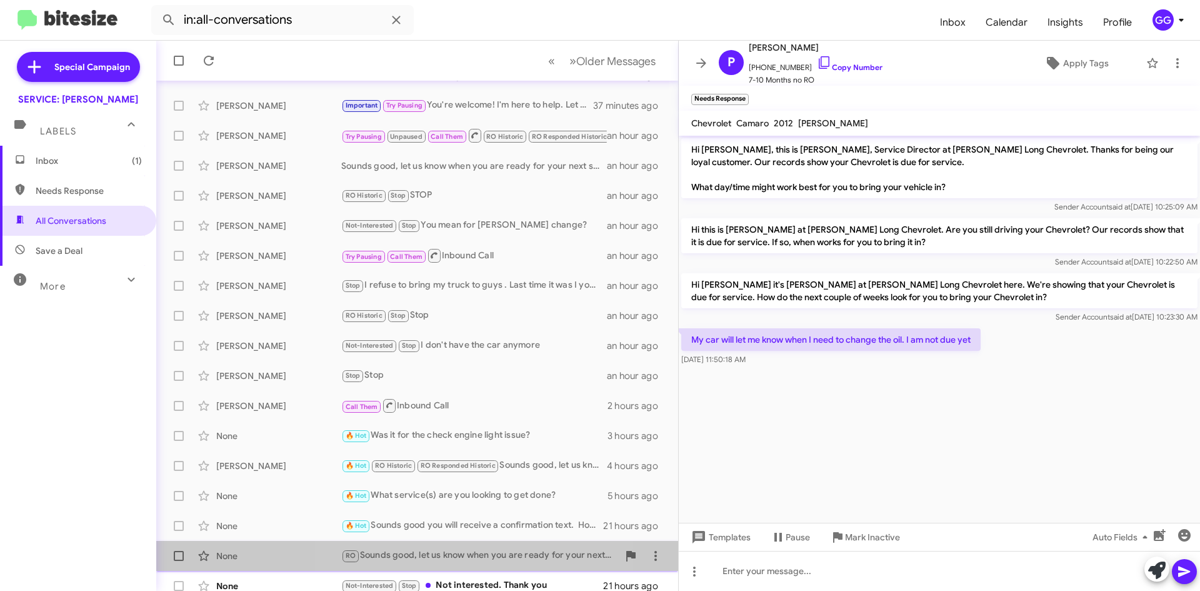
click at [454, 553] on div "RO Sounds good, let us know when you are ready for your next service(s) and we …" at bounding box center [479, 555] width 277 height 14
click at [455, 553] on div "RO Sounds good, let us know when you are ready for your next service(s) and we …" at bounding box center [479, 555] width 277 height 14
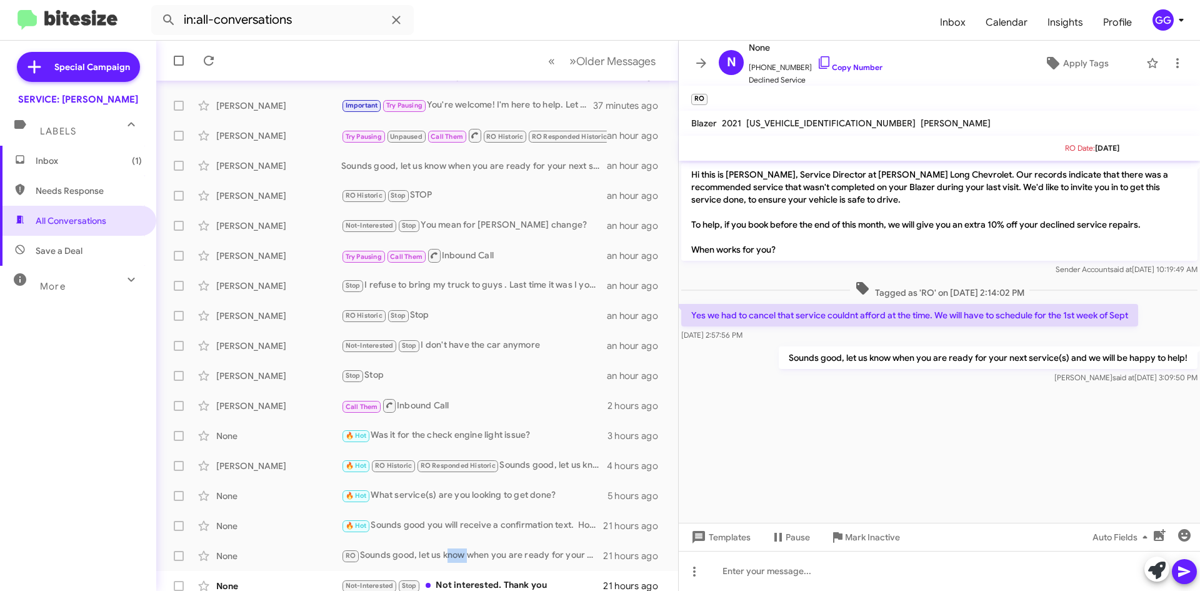
click at [790, 356] on p "Sounds good, let us know when you are ready for your next service(s) and we wil…" at bounding box center [988, 357] width 419 height 23
drag, startPoint x: 790, startPoint y: 356, endPoint x: 1190, endPoint y: 361, distance: 400.8
click at [1190, 361] on p "Sounds good, let us know when you are ready for your next service(s) and we wil…" at bounding box center [988, 357] width 419 height 23
copy p "Sounds good, let us know when you are ready for your next service(s) and we wil…"
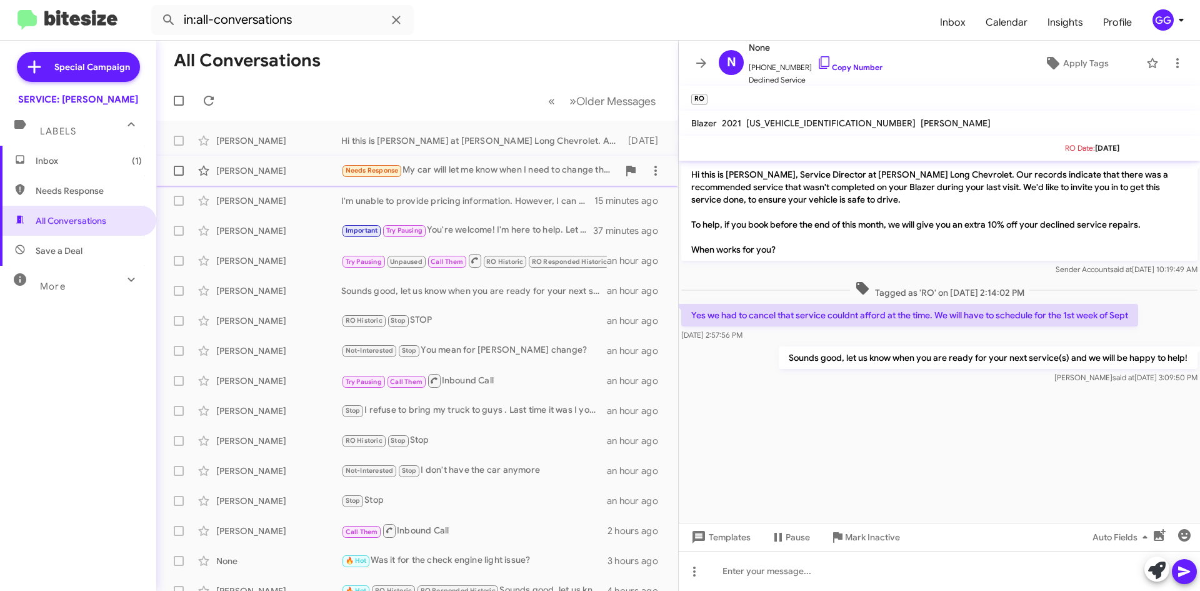
click at [507, 168] on div "Needs Response My car will let me know when I need to change the oil. I am not …" at bounding box center [479, 170] width 277 height 14
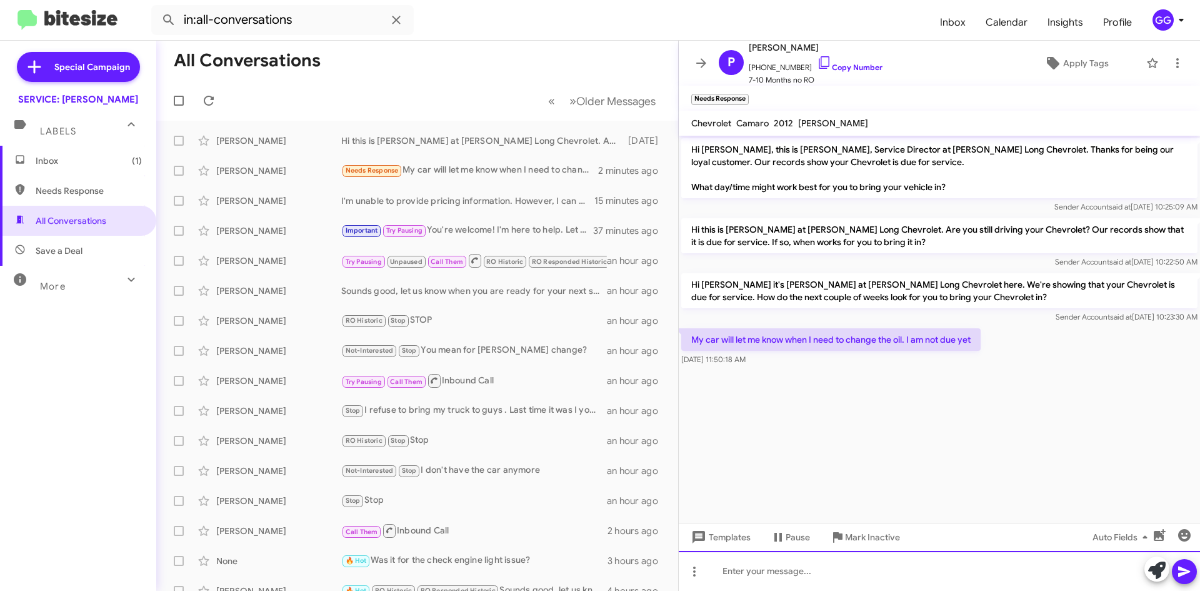
click at [797, 585] on div at bounding box center [939, 571] width 521 height 40
paste div
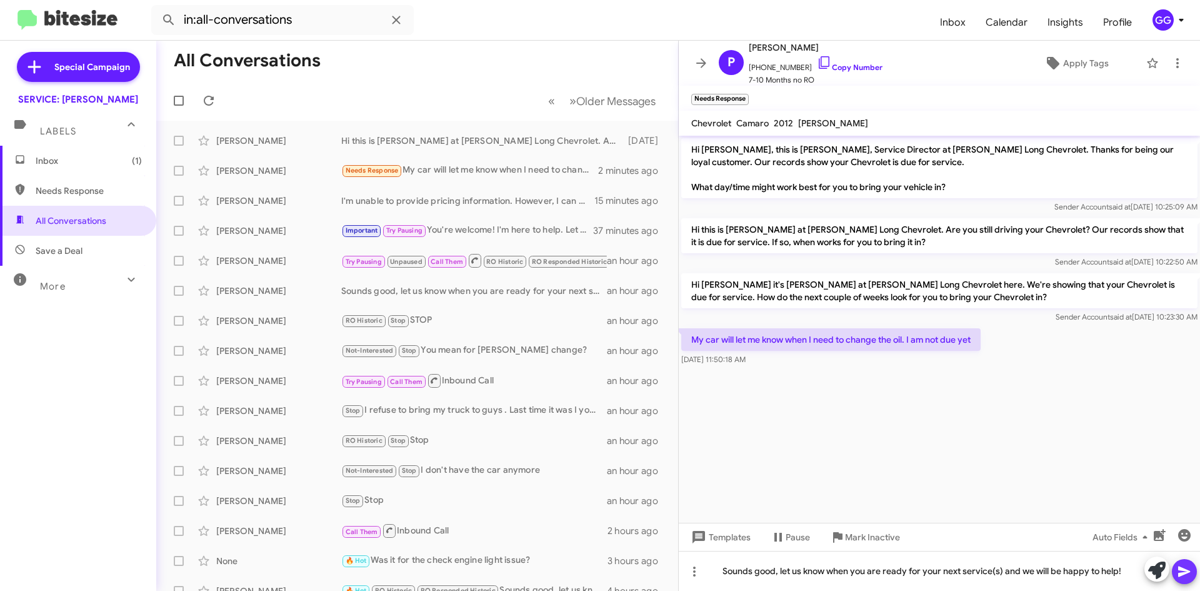
click at [1184, 569] on icon at bounding box center [1185, 571] width 12 height 11
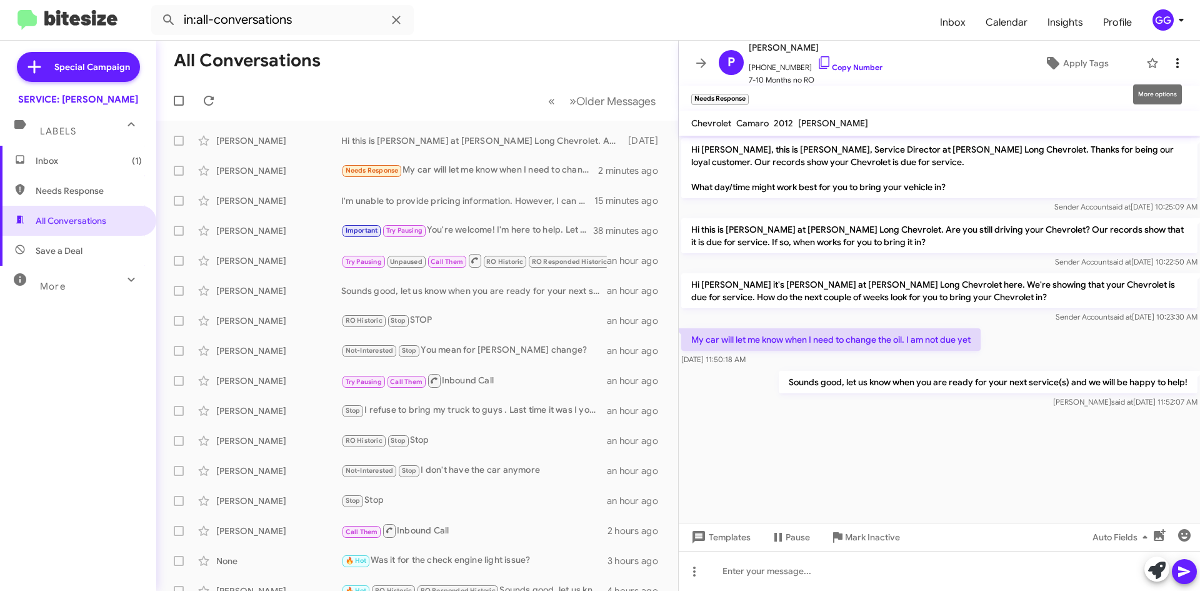
click at [1171, 63] on icon at bounding box center [1177, 63] width 15 height 15
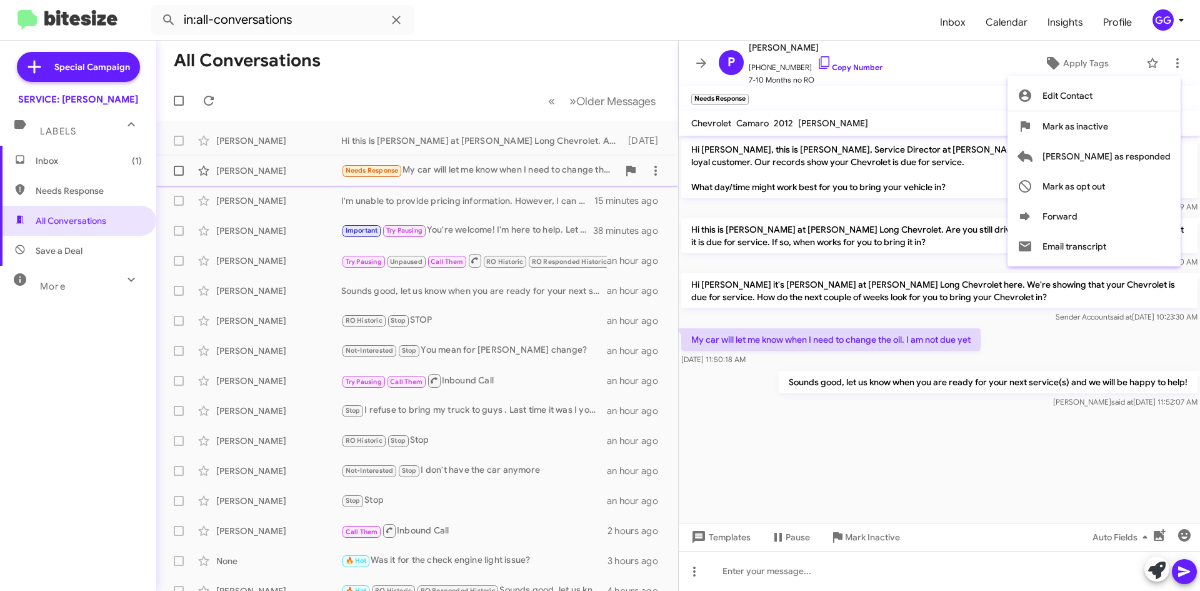
click at [1110, 161] on span "[PERSON_NAME] as responded" at bounding box center [1107, 156] width 128 height 30
click at [668, 161] on div "[PERSON_NAME] Needs Response My car will let me know when I need to change the …" at bounding box center [417, 170] width 502 height 25
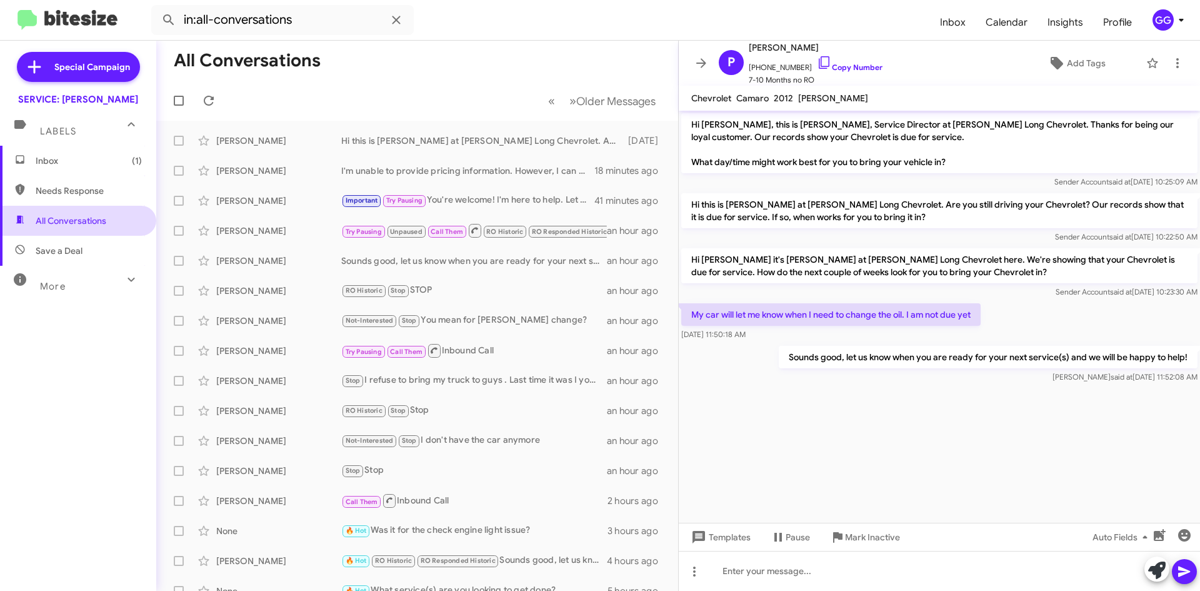
click at [71, 214] on span "All Conversations" at bounding box center [71, 220] width 71 height 13
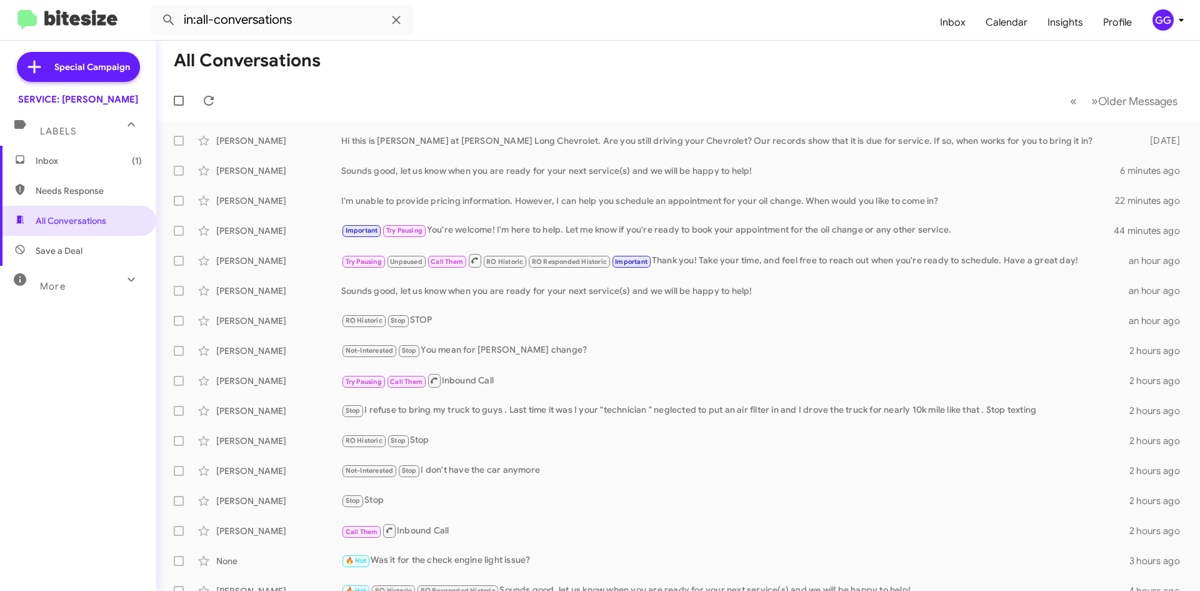
click at [94, 191] on span "Needs Response" at bounding box center [89, 190] width 106 height 13
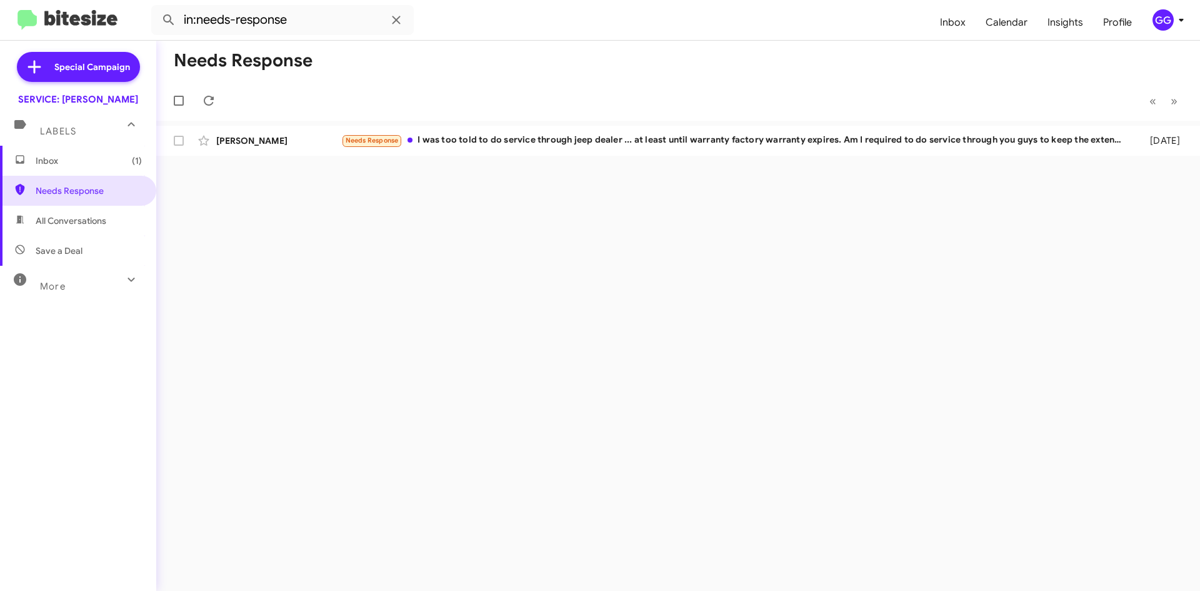
click at [84, 228] on span "All Conversations" at bounding box center [78, 221] width 156 height 30
type input "in:all-conversations"
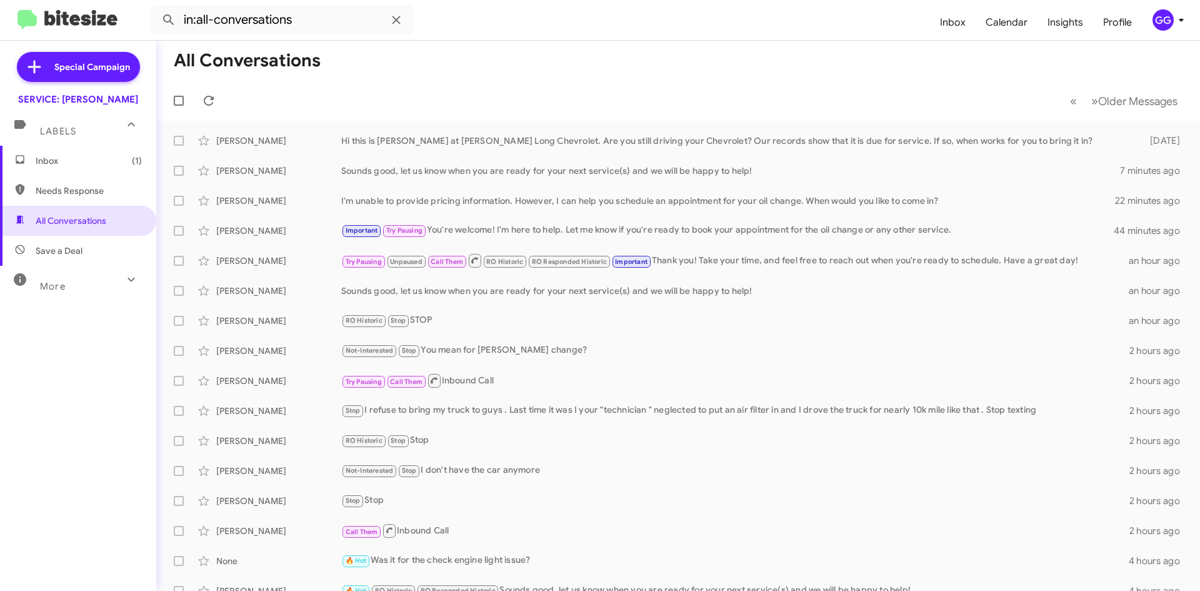
click at [75, 170] on span "Inbox (1)" at bounding box center [78, 161] width 156 height 30
